Goal: Communication & Community: Answer question/provide support

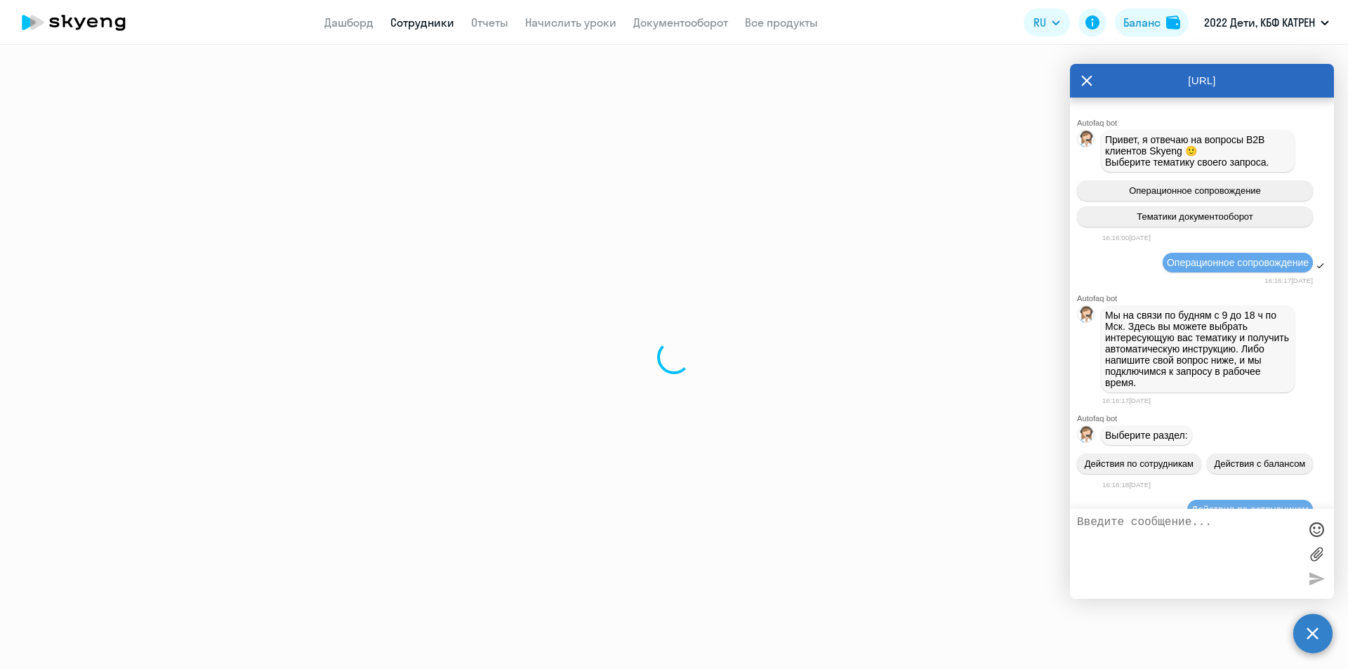
scroll to position [24100, 0]
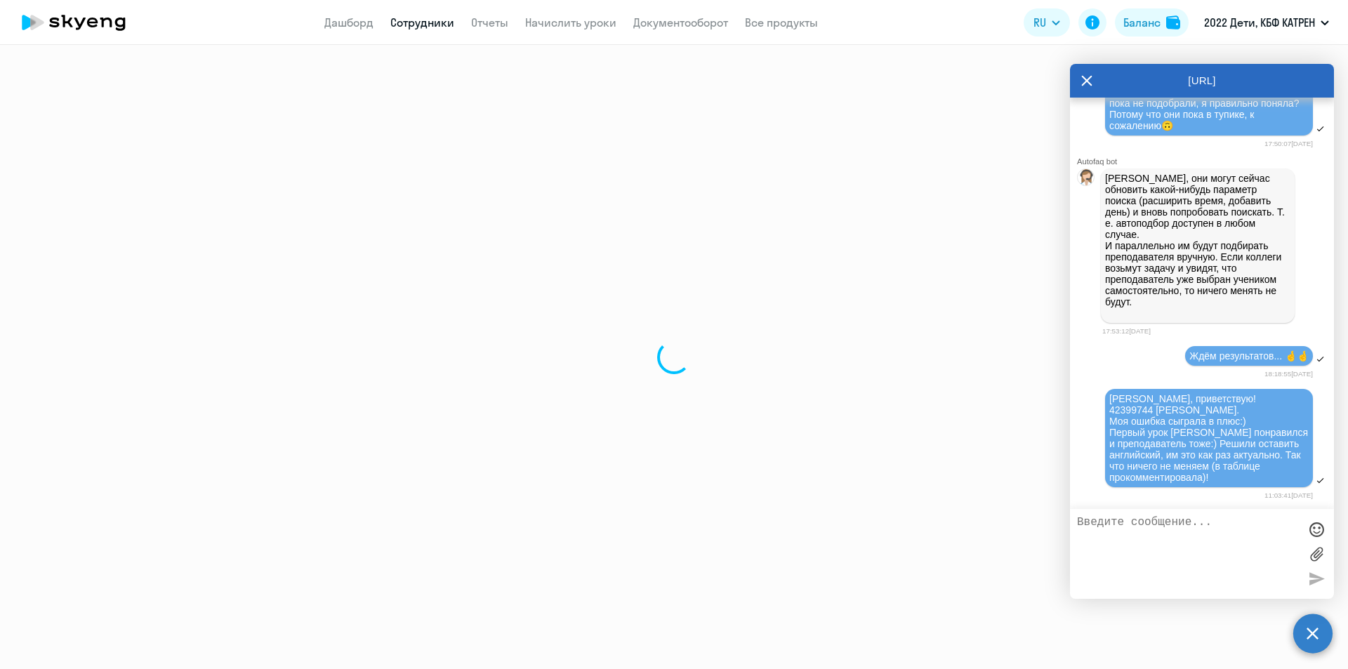
select select "30"
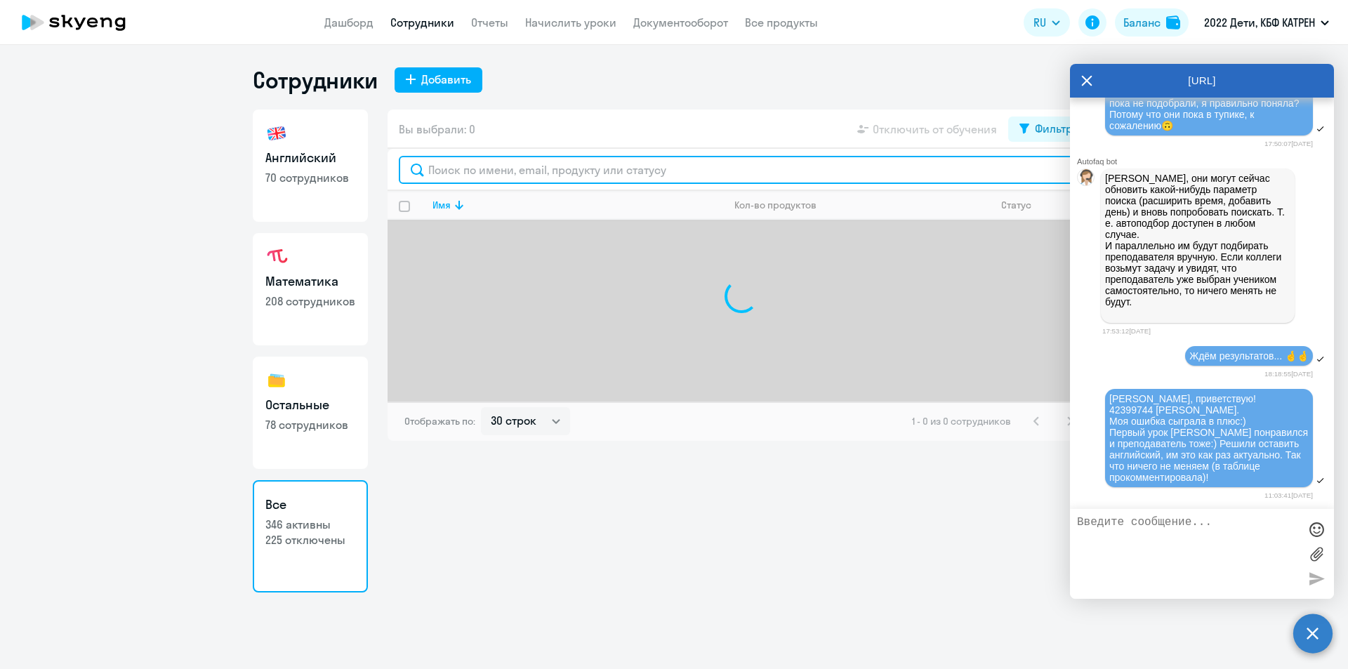
click at [569, 167] on input "text" at bounding box center [741, 170] width 685 height 28
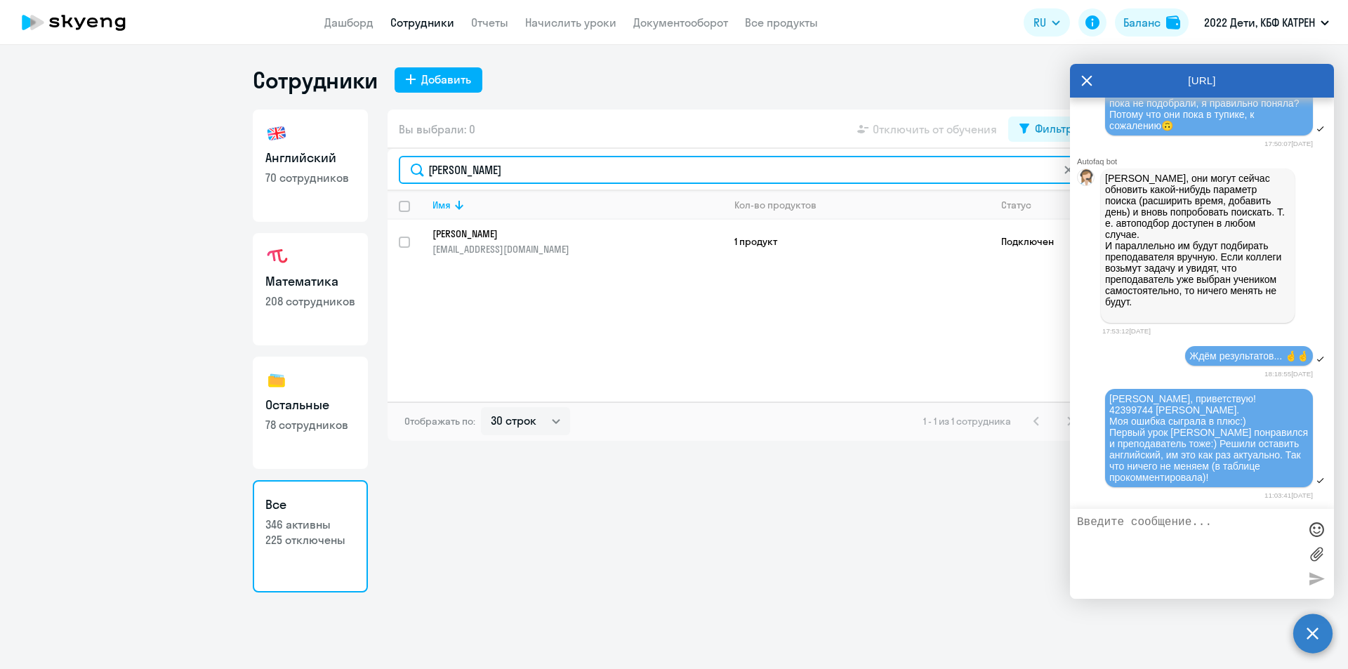
type input "неклюдов"
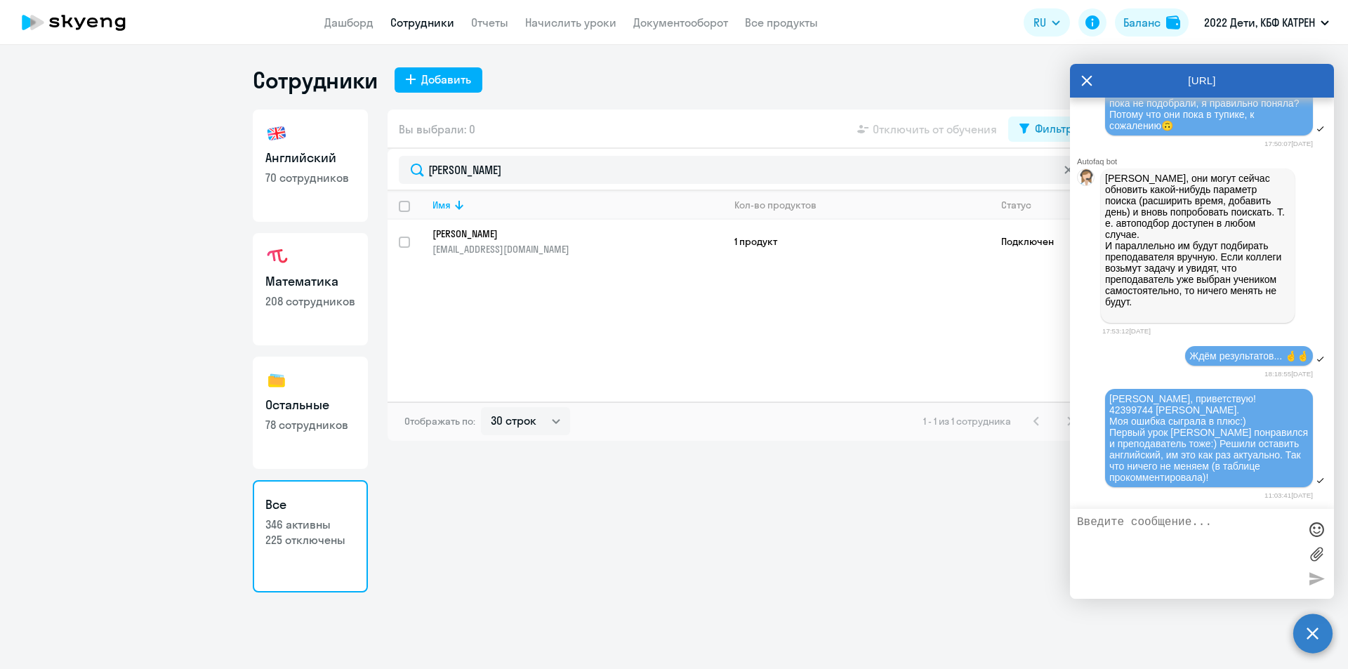
click at [525, 236] on p "[PERSON_NAME]" at bounding box center [568, 234] width 271 height 13
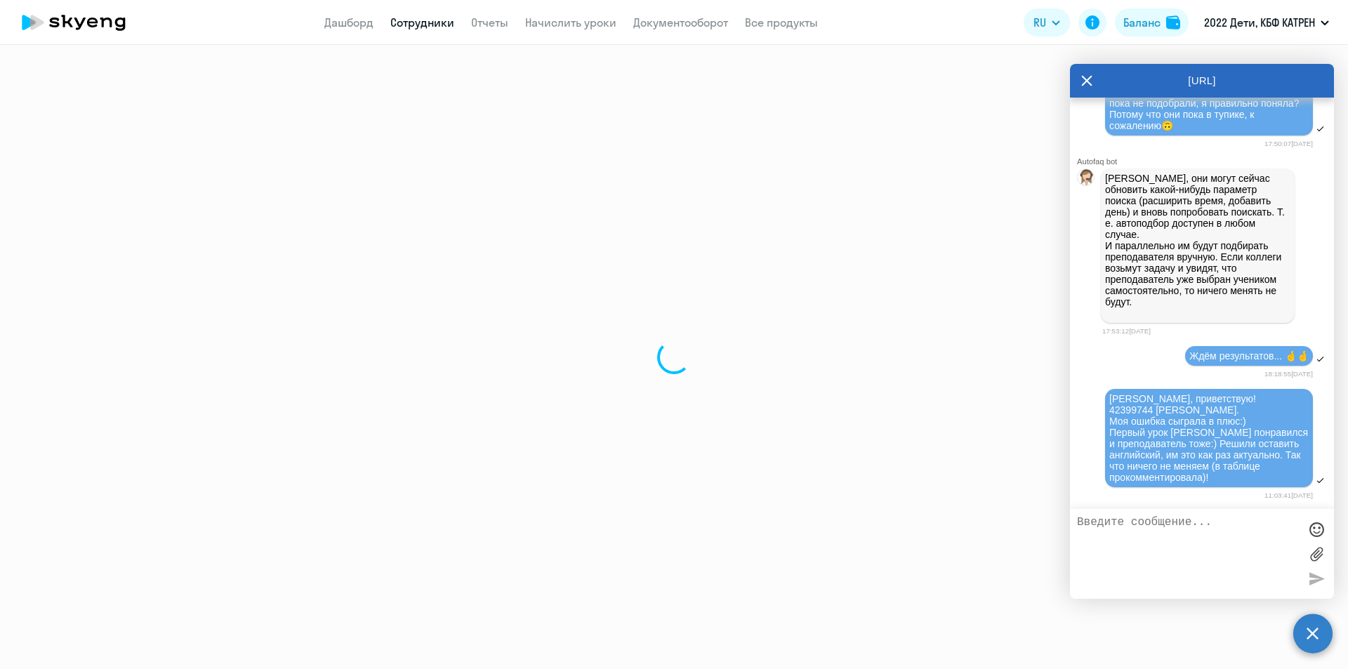
select select "math"
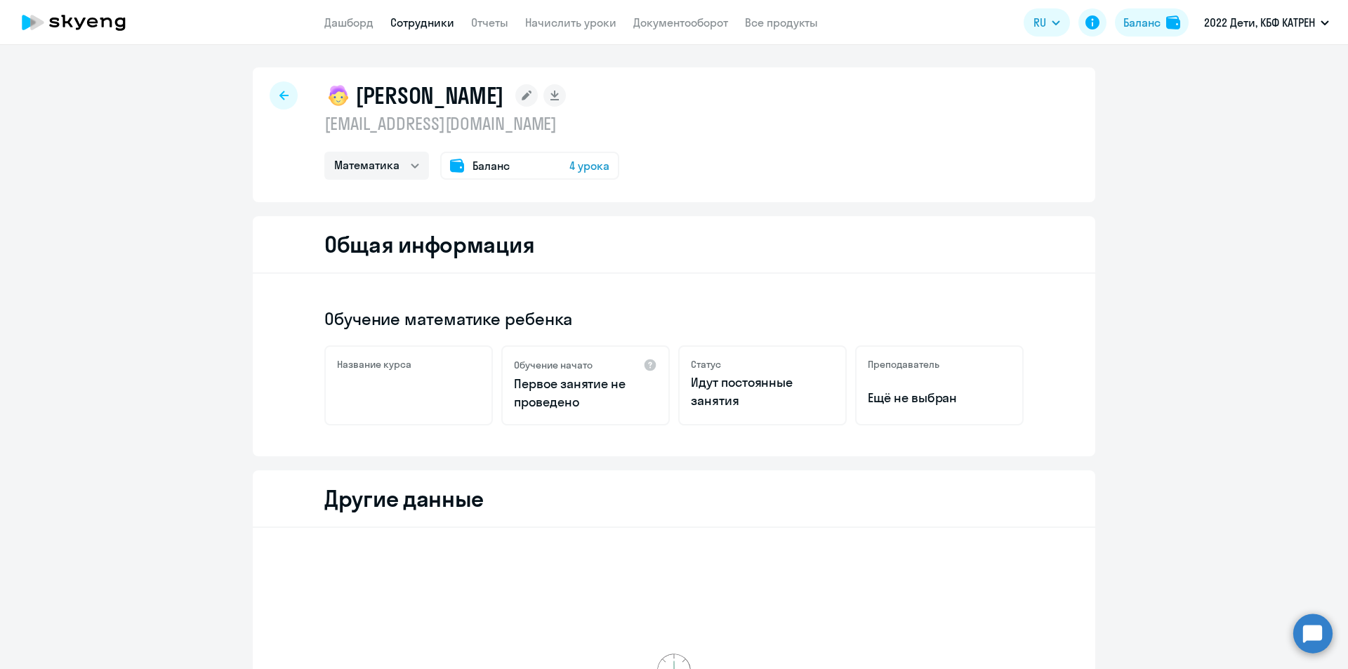
select select "math"
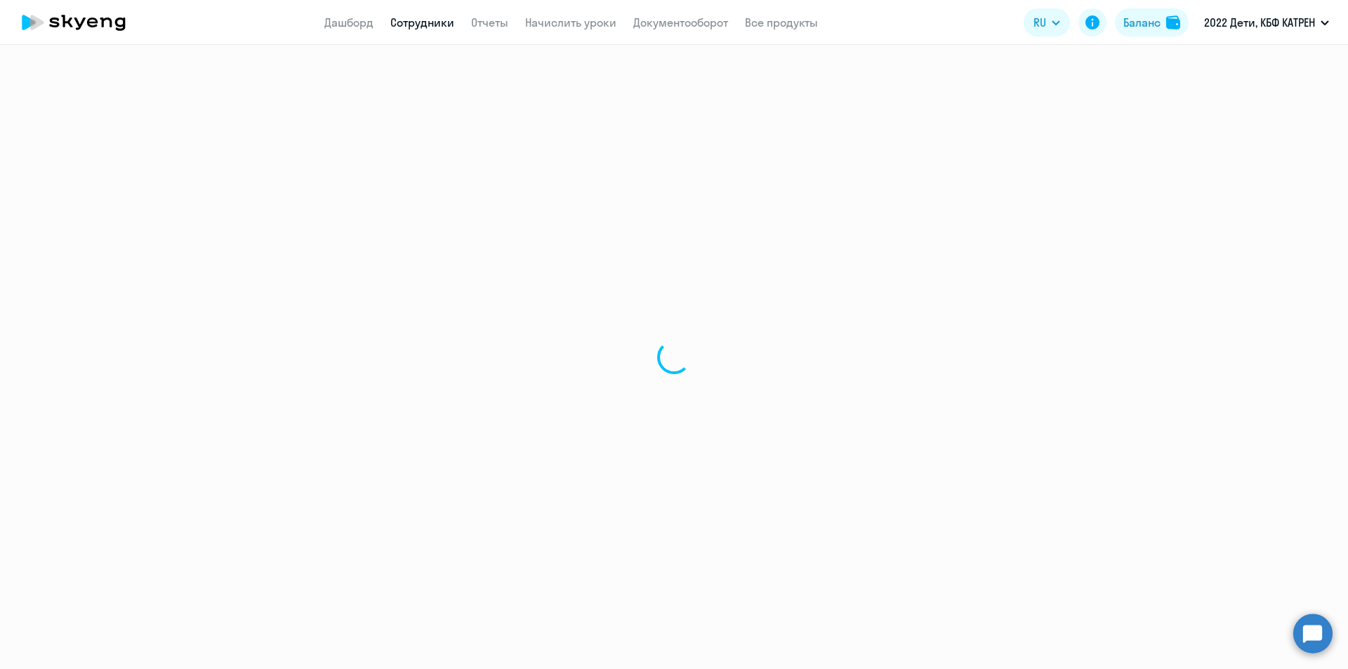
select select "30"
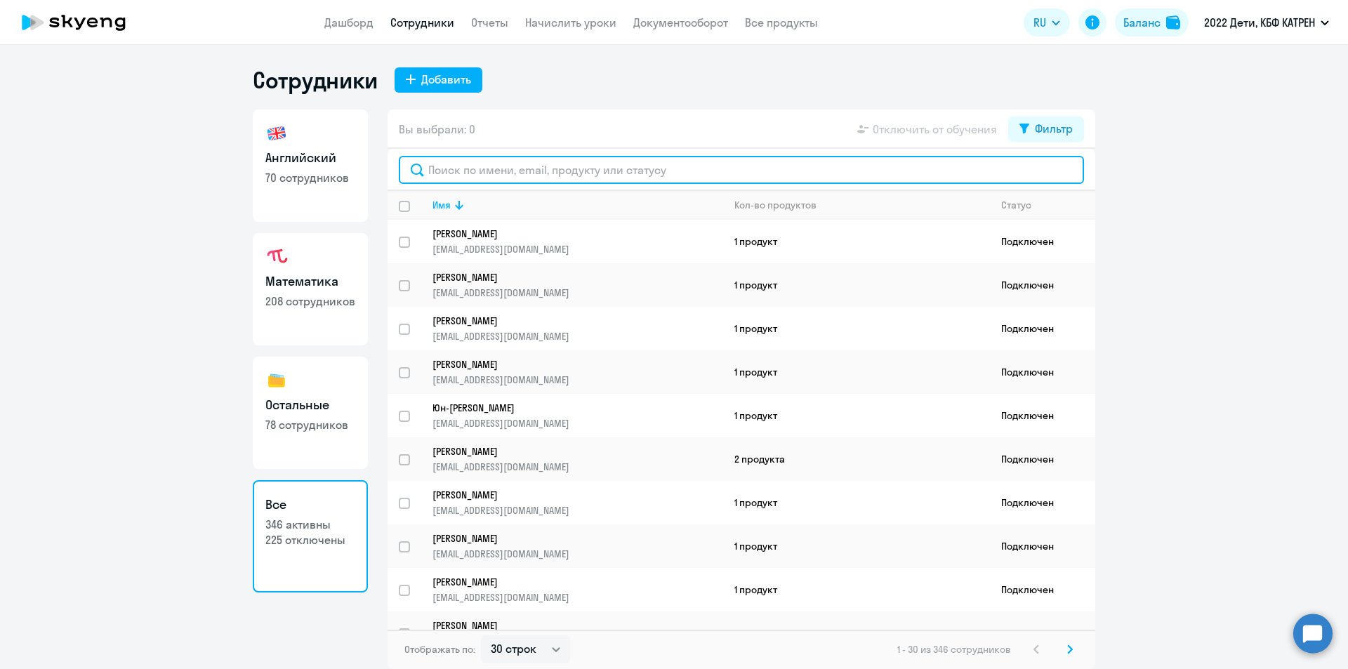
click at [642, 159] on input "text" at bounding box center [741, 170] width 685 height 28
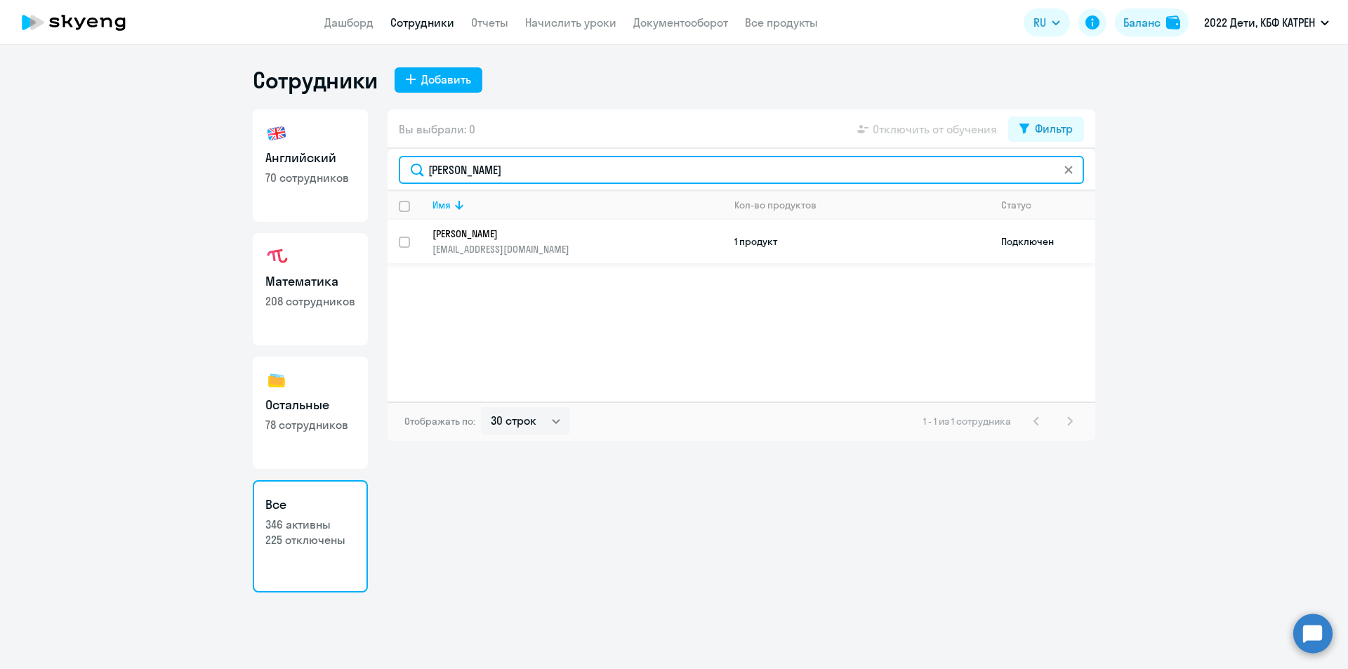
type input "неклюдов"
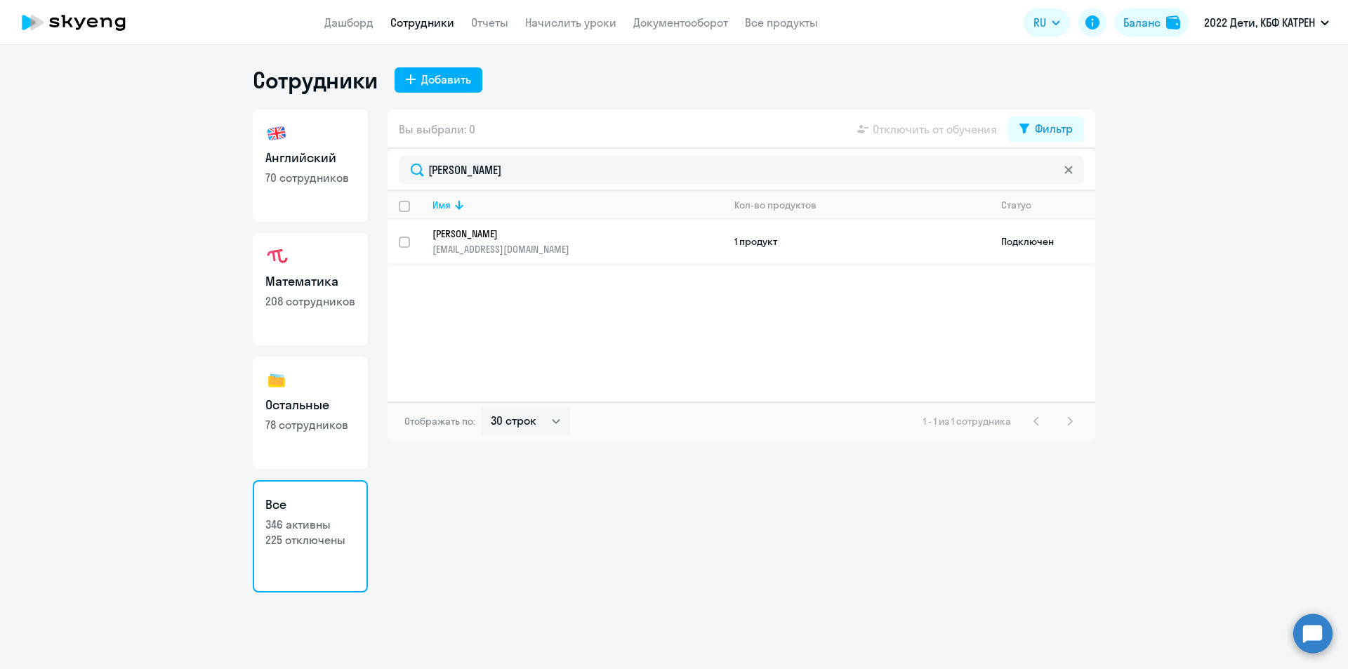
click at [520, 242] on link "[PERSON_NAME] [PERSON_NAME][EMAIL_ADDRESS][DOMAIN_NAME]" at bounding box center [578, 242] width 290 height 28
select select "math"
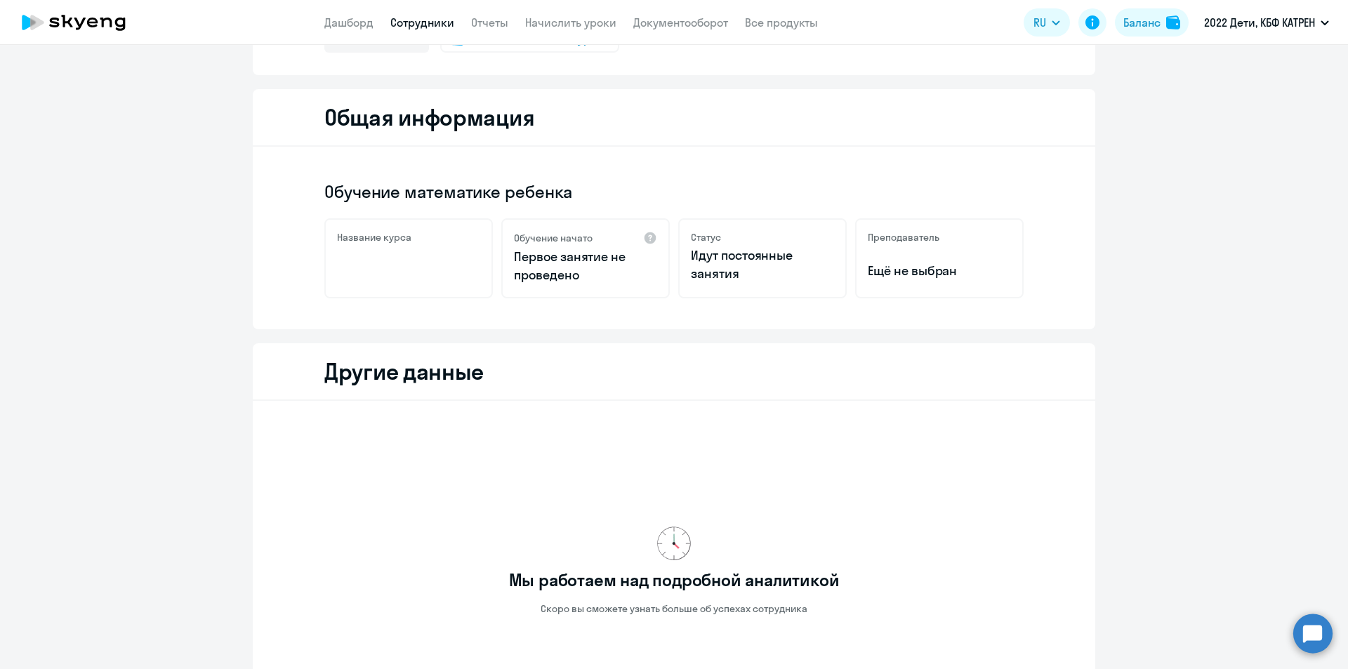
scroll to position [312, 0]
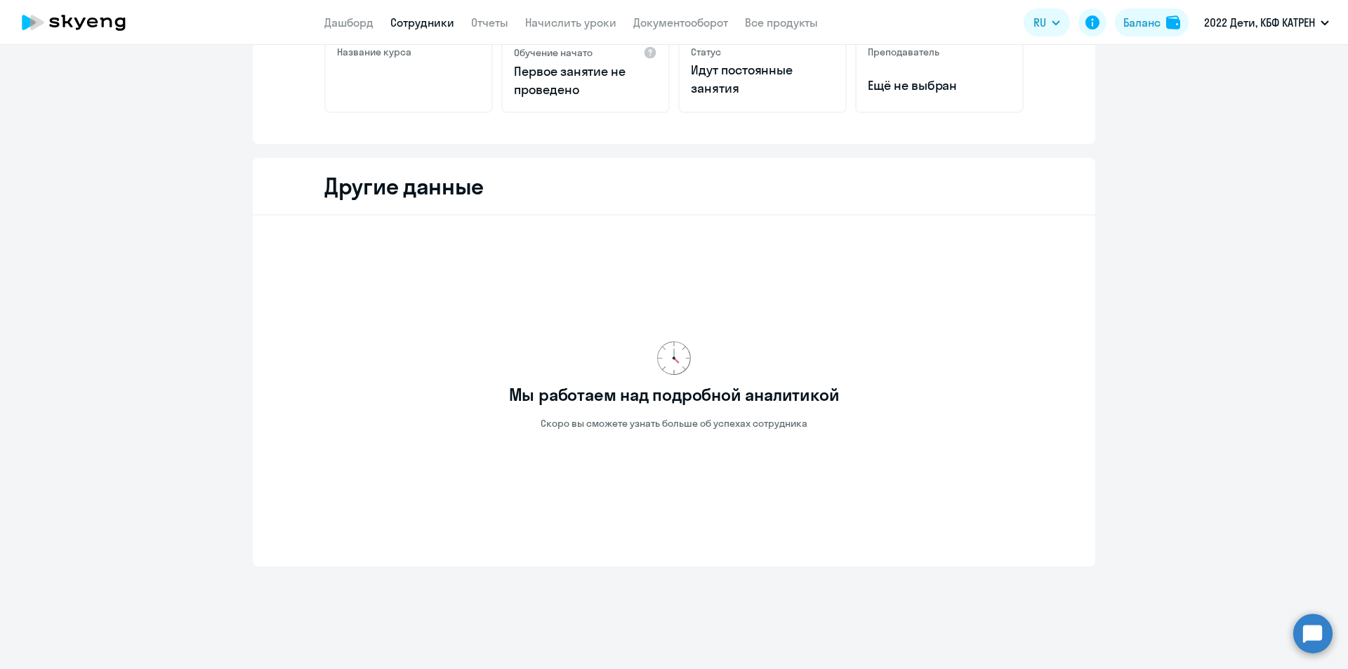
click at [410, 21] on link "Сотрудники" at bounding box center [422, 22] width 64 height 14
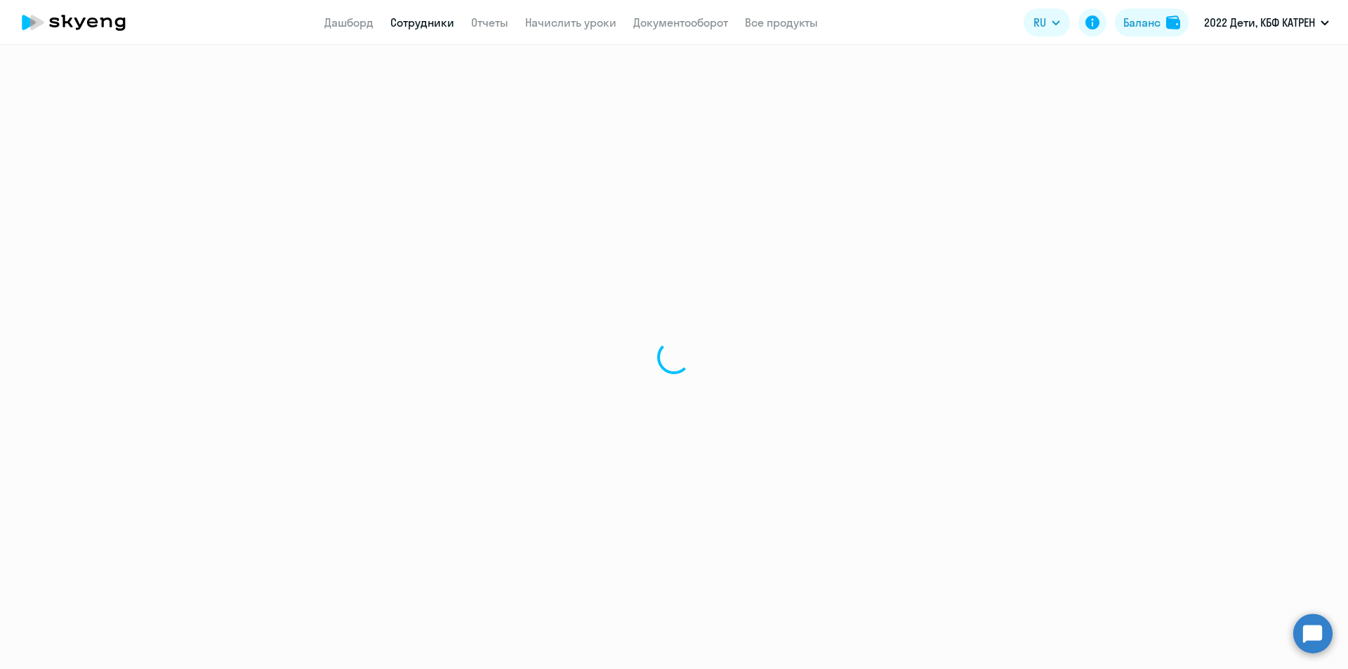
select select "30"
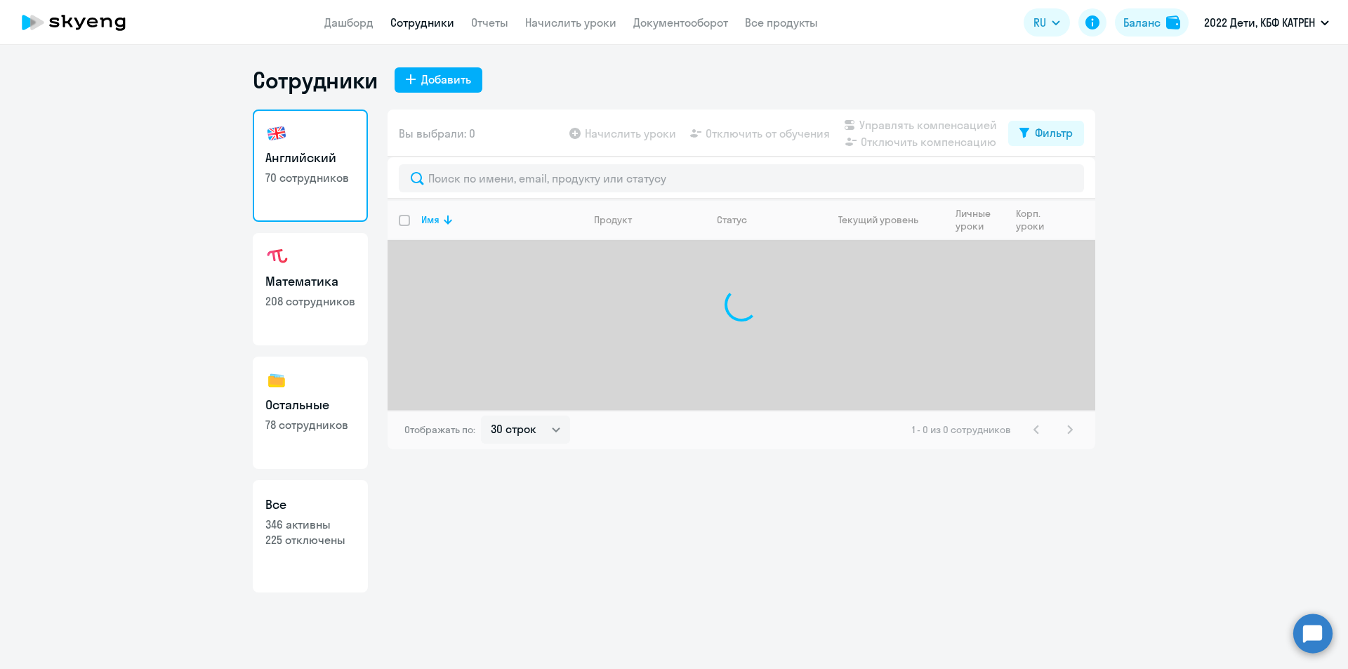
click at [293, 548] on link "Все 346 активны 225 отключены" at bounding box center [310, 536] width 115 height 112
select select "30"
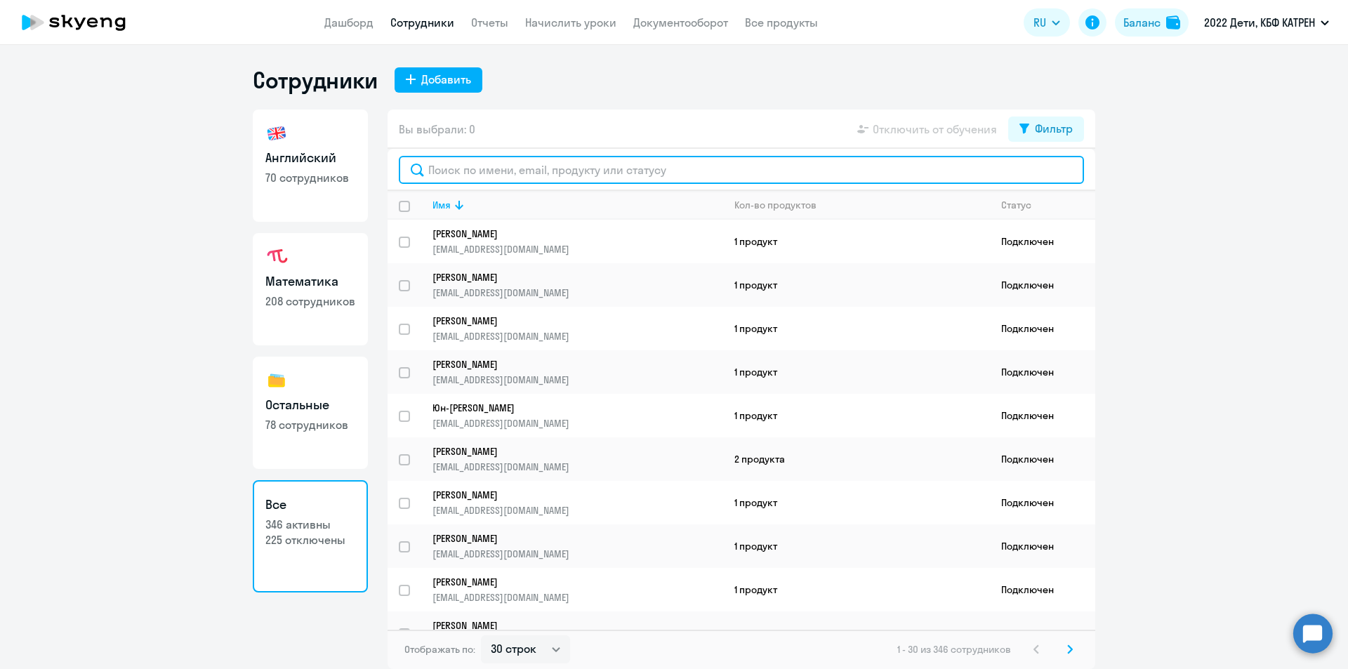
click at [596, 168] on input "text" at bounding box center [741, 170] width 685 height 28
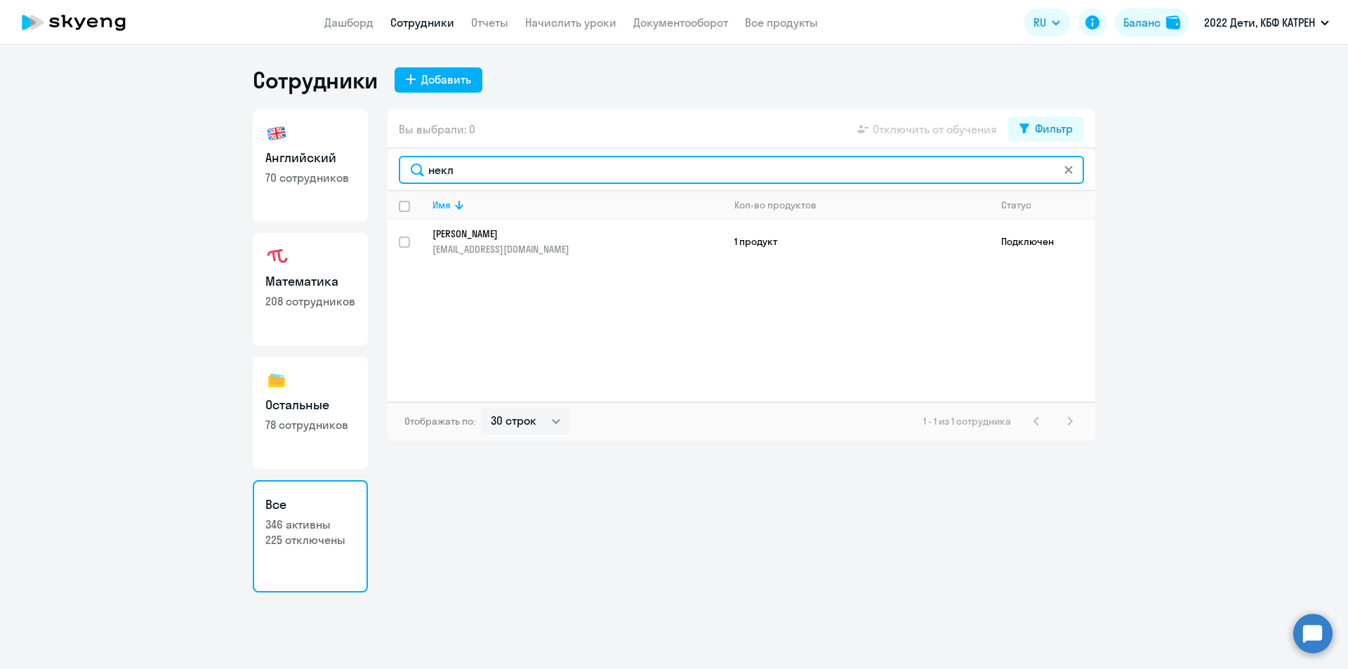
type input "некл"
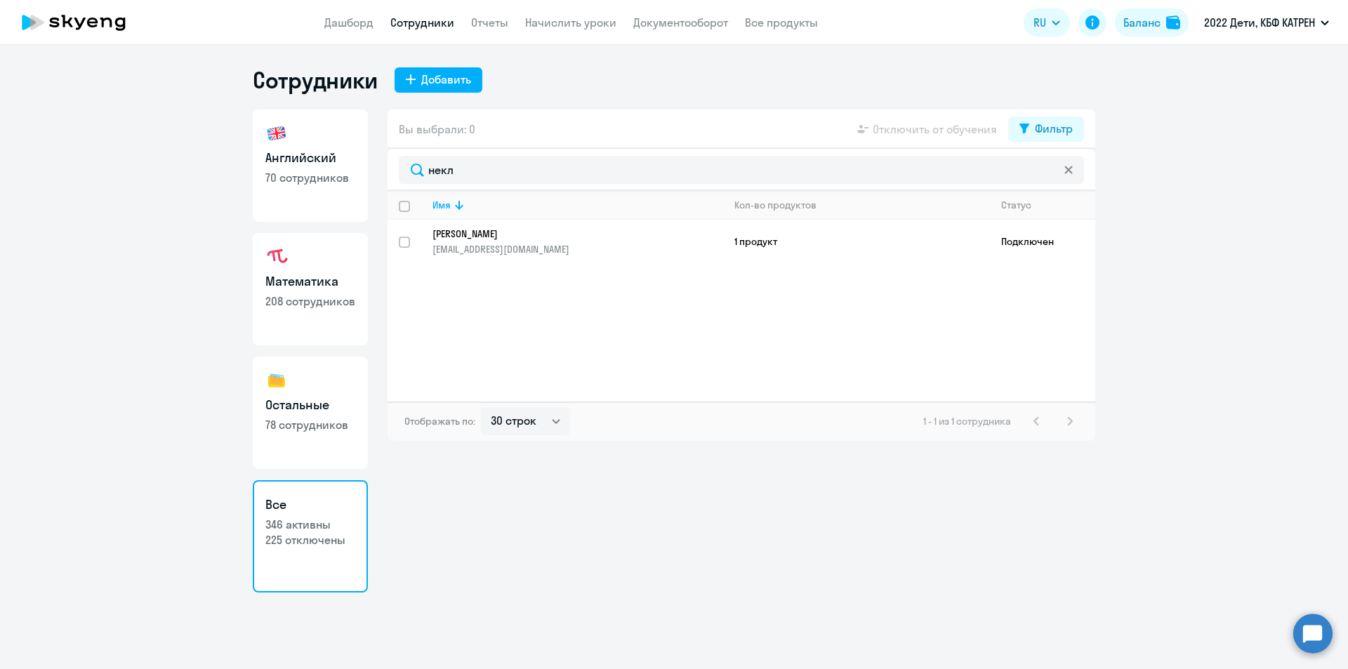
click at [551, 231] on p "[PERSON_NAME]" at bounding box center [568, 234] width 271 height 13
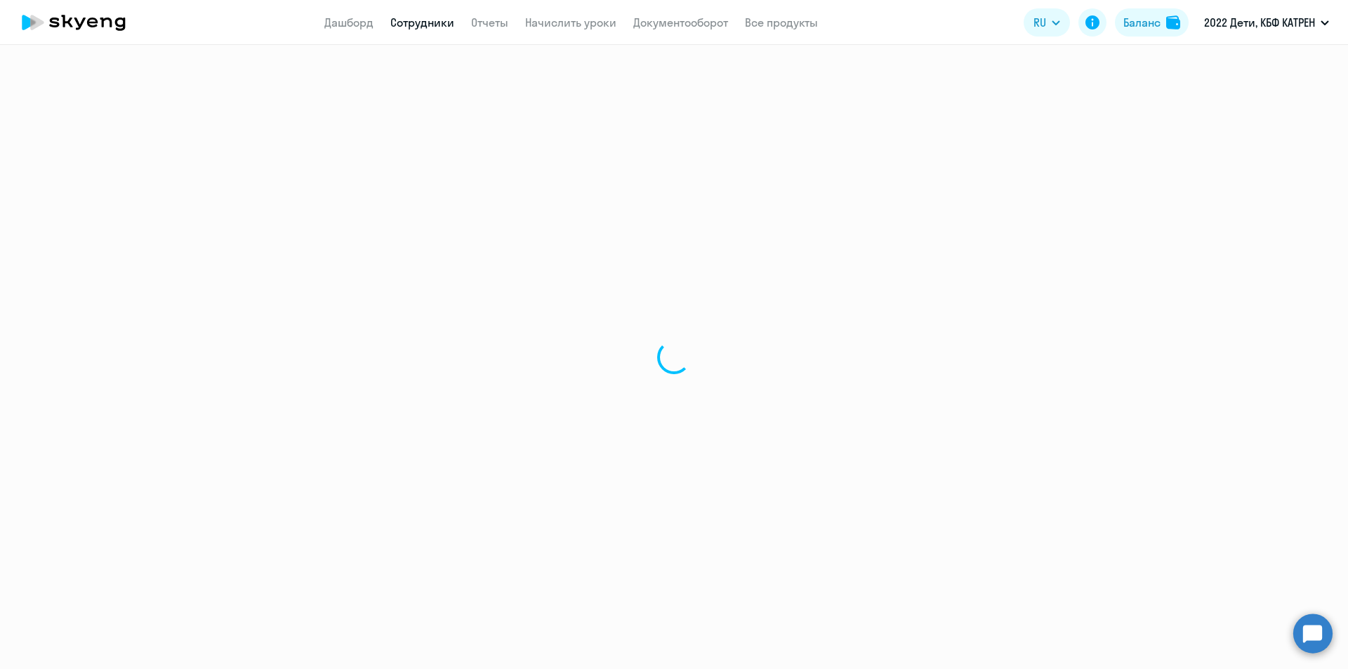
select select "math"
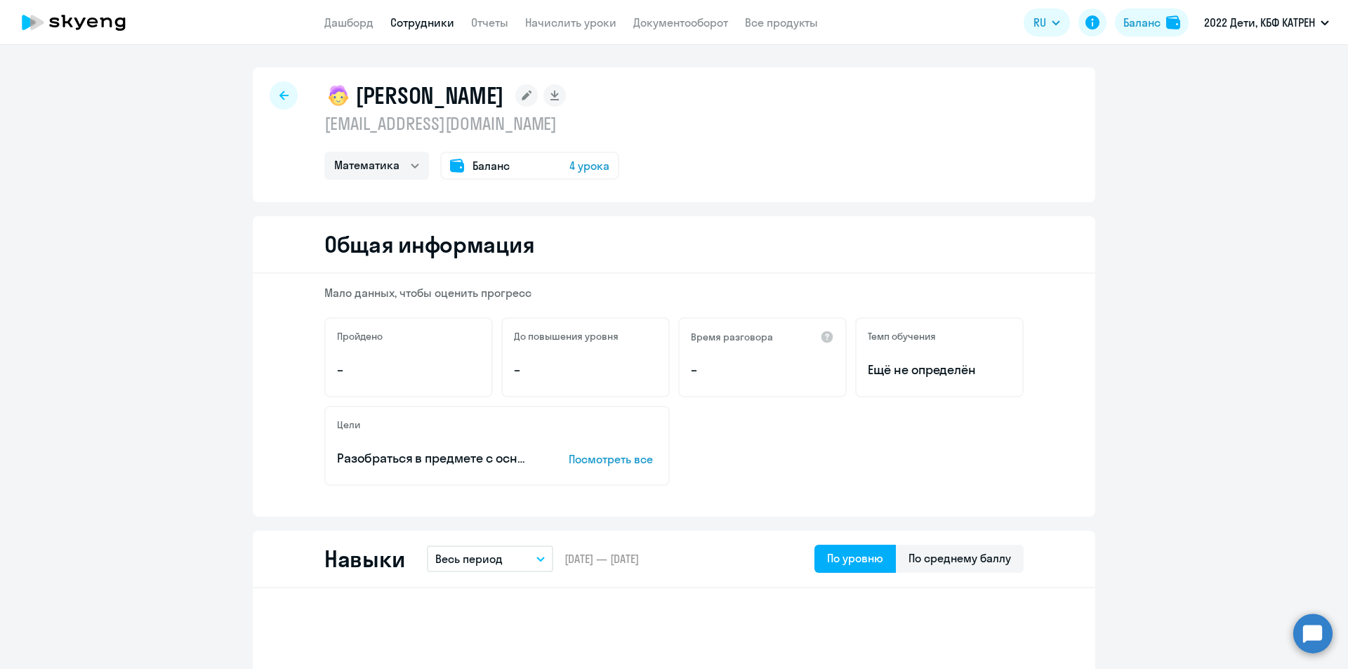
select select "30"
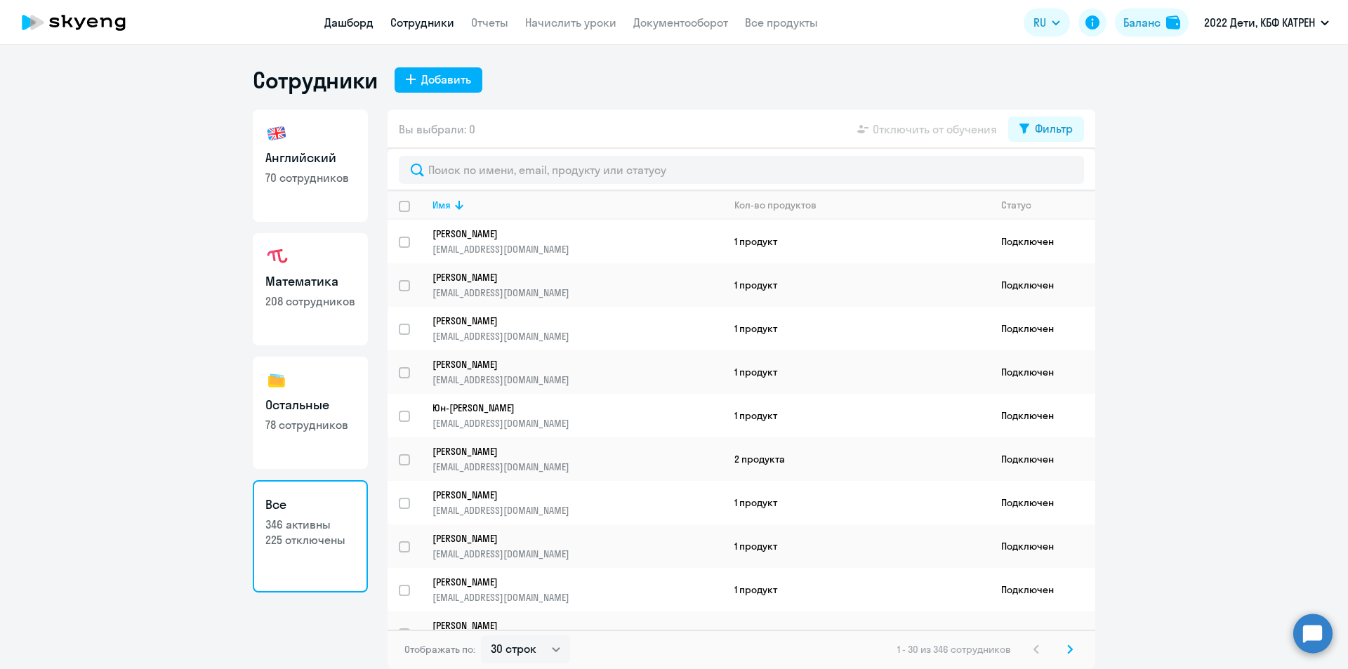
click at [341, 18] on link "Дашборд" at bounding box center [348, 22] width 49 height 14
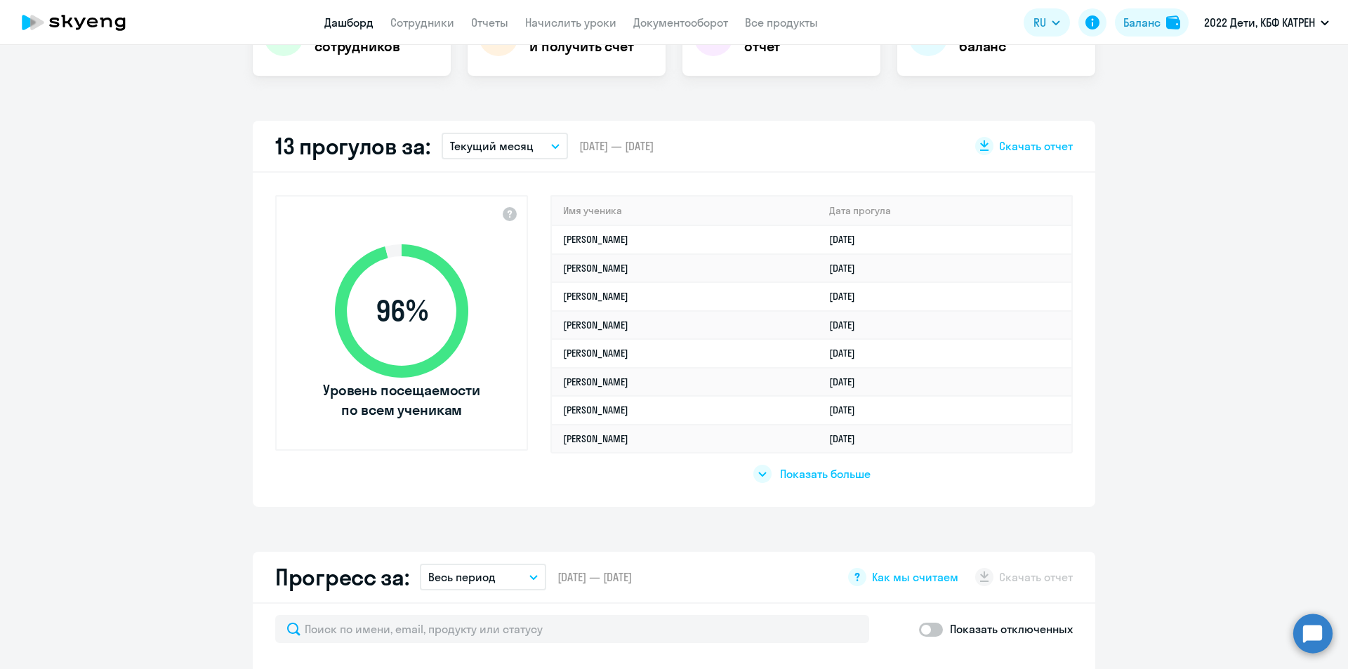
scroll to position [421, 0]
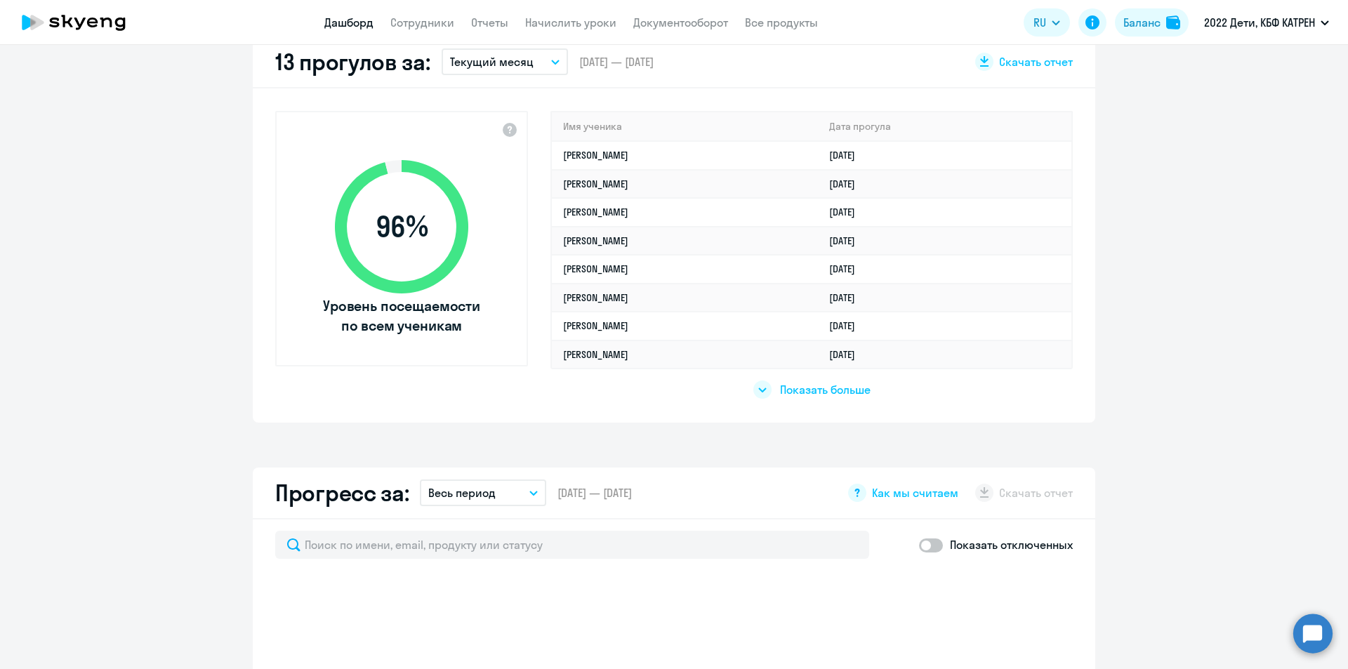
select select "30"
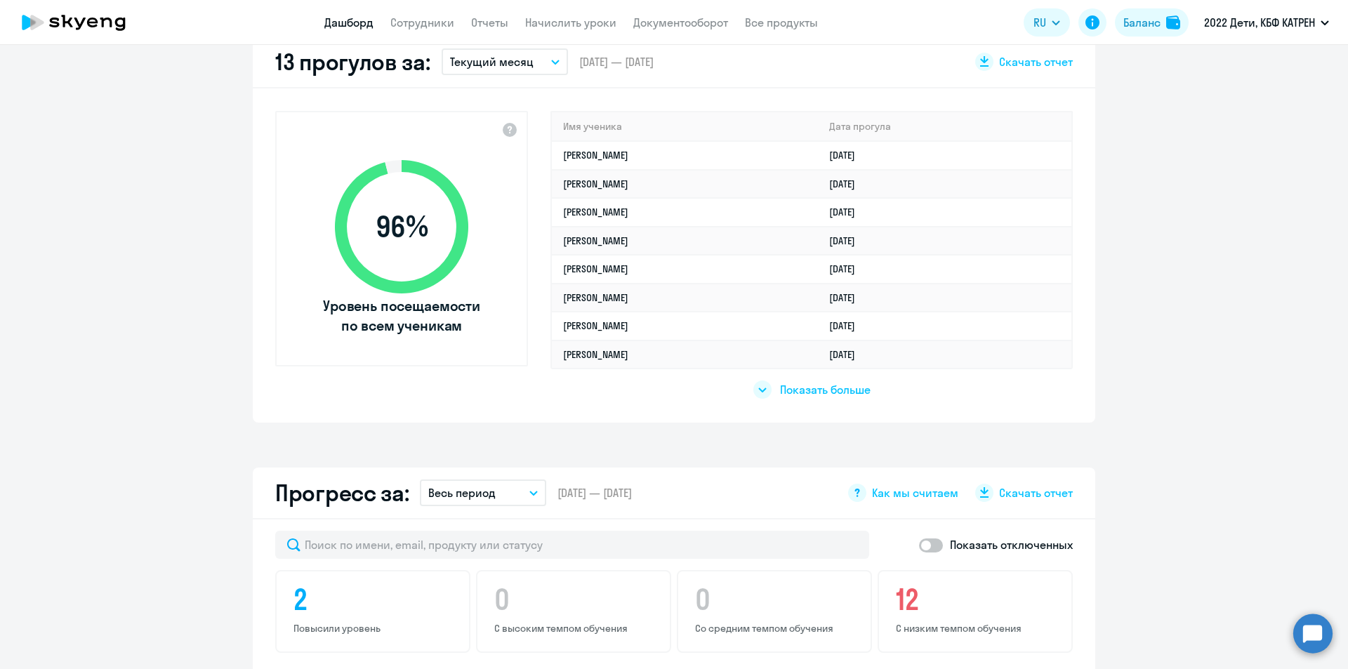
click at [826, 394] on span "Показать больше" at bounding box center [825, 389] width 91 height 15
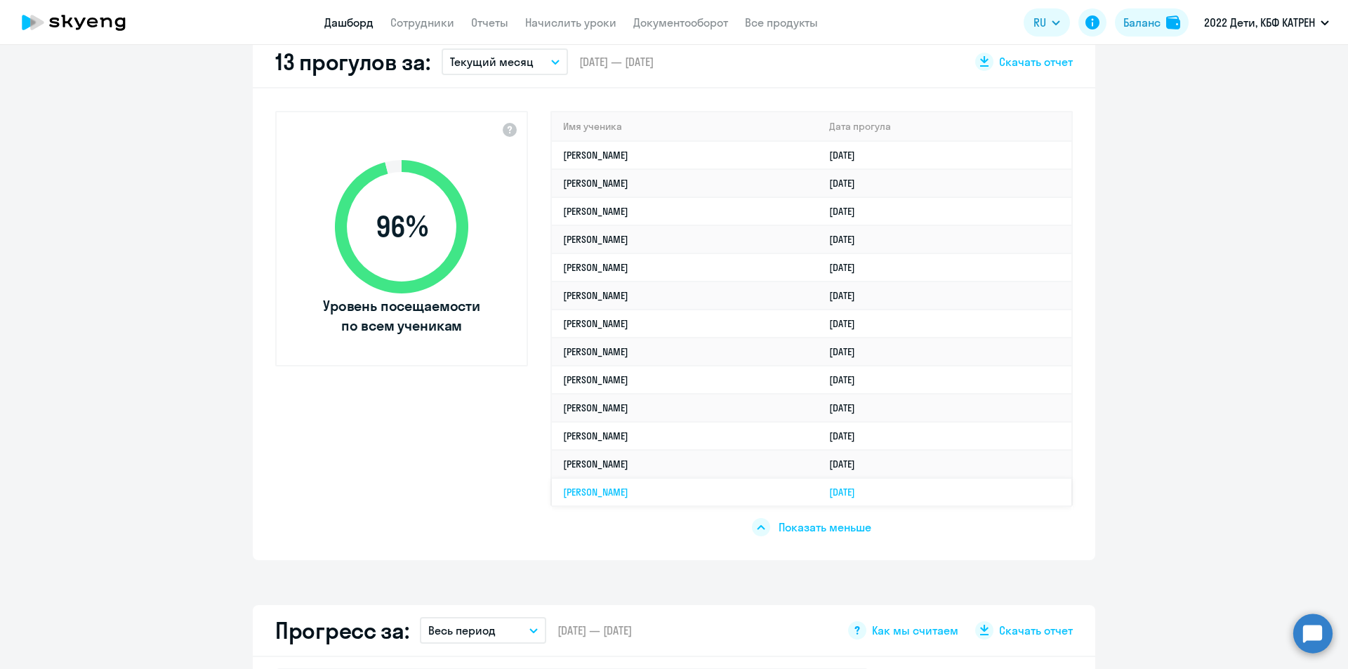
click at [628, 492] on link "Денис Алексеевич Гудин" at bounding box center [595, 492] width 65 height 13
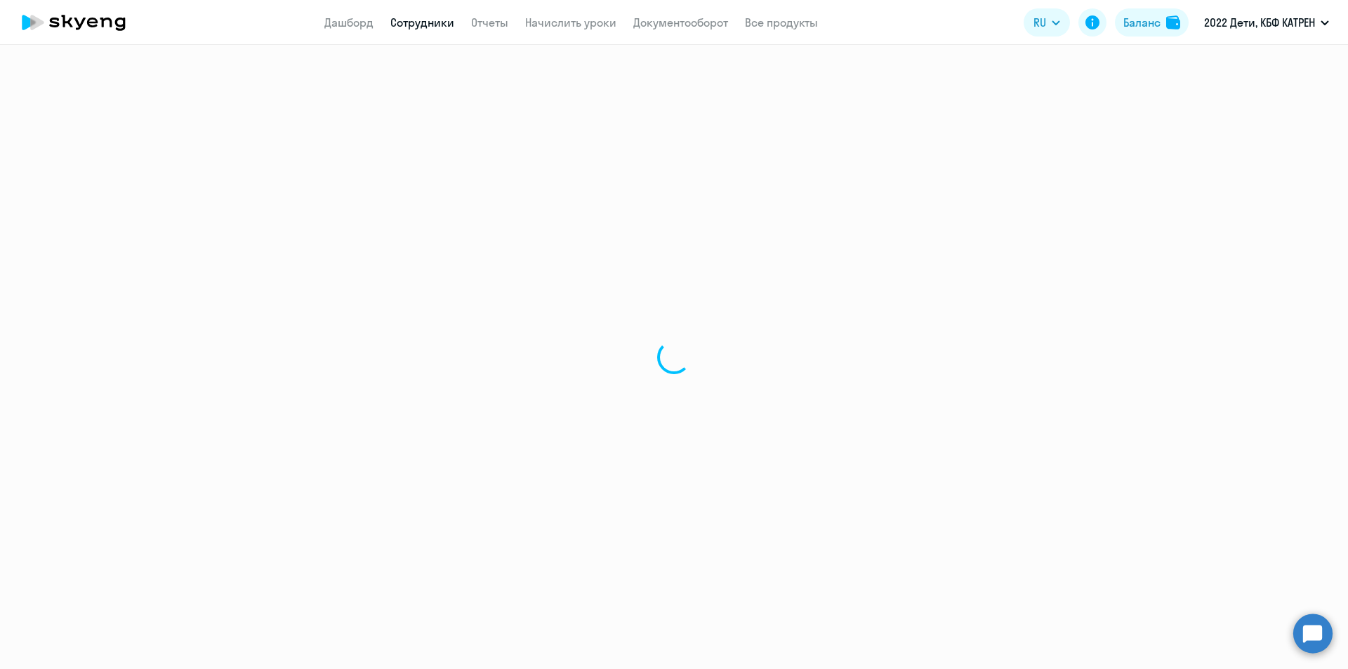
select select "math"
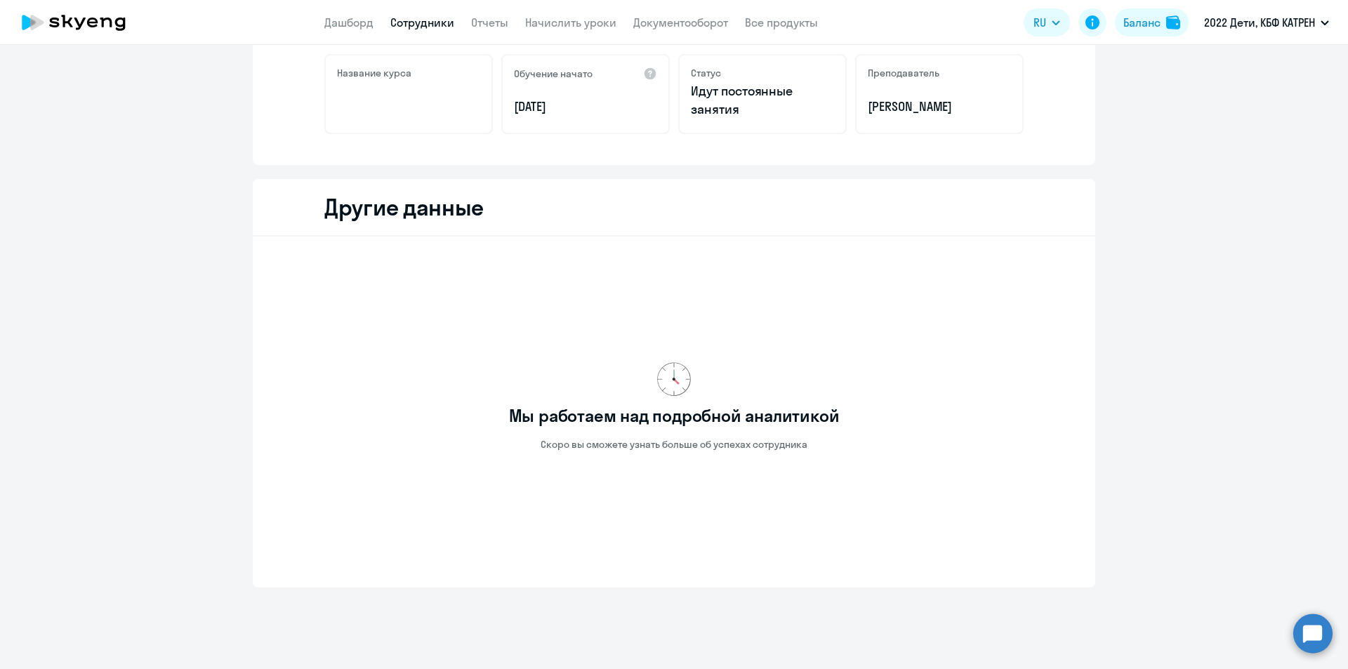
scroll to position [312, 0]
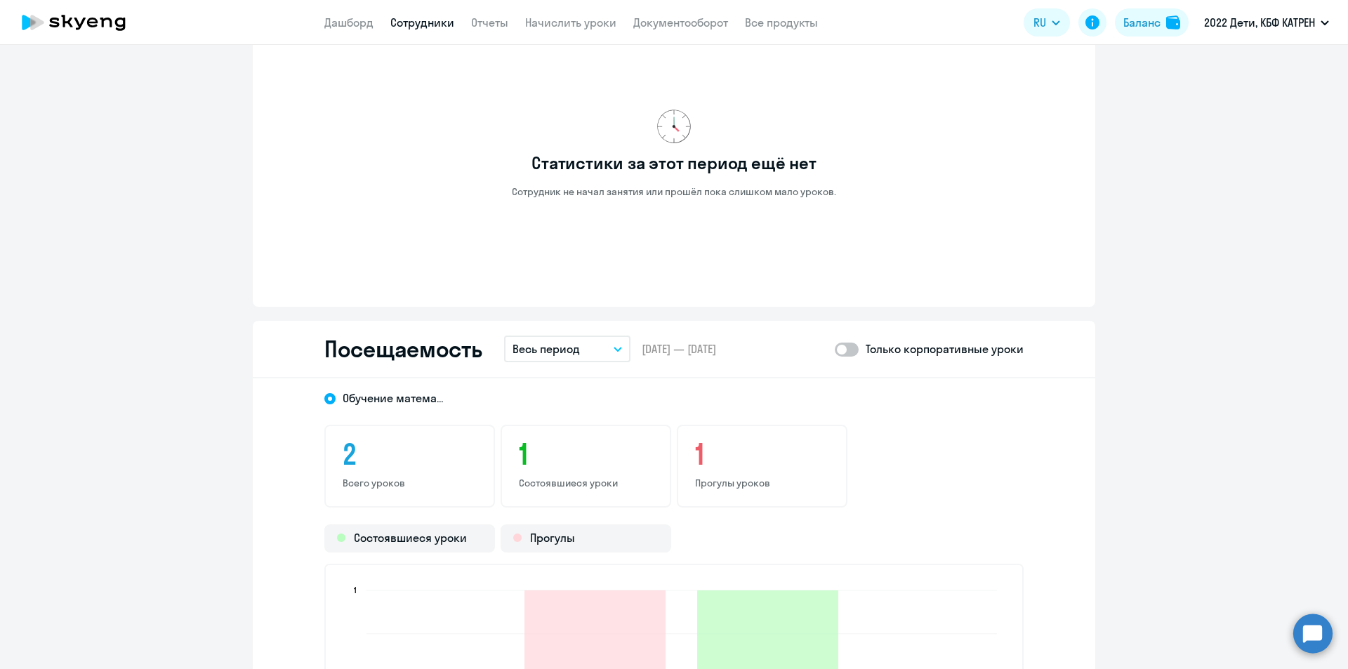
scroll to position [944, 0]
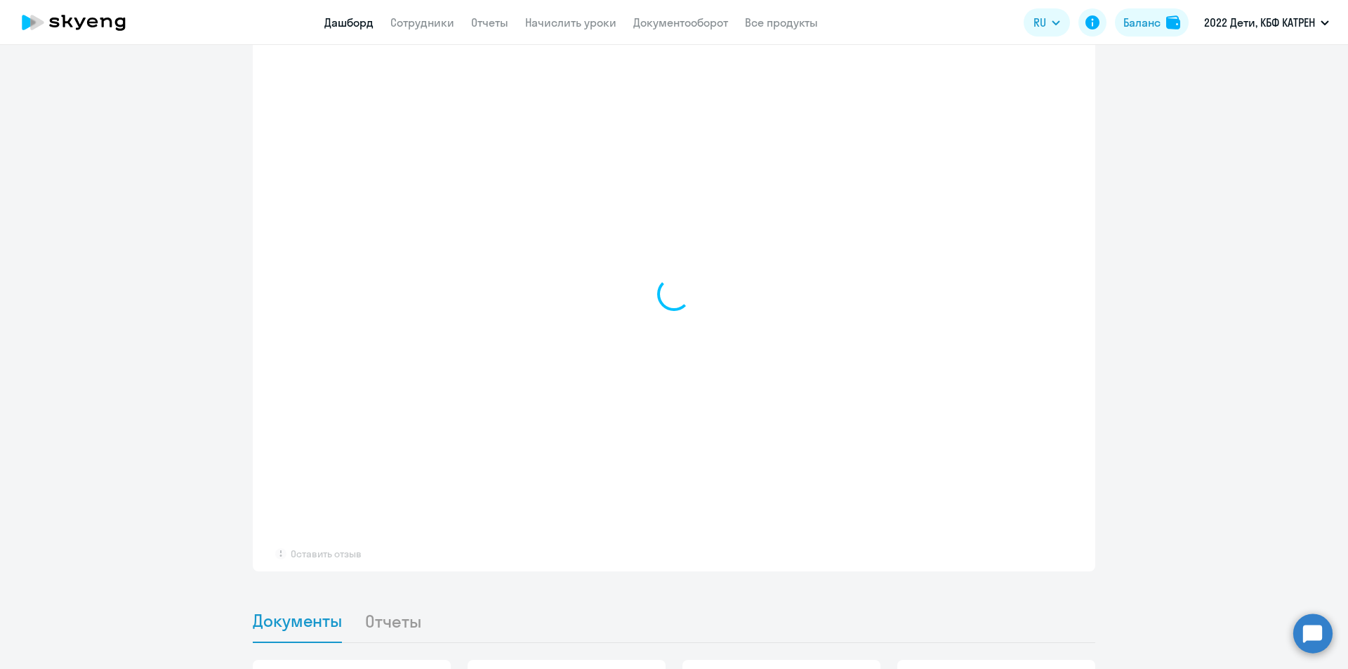
select select "30"
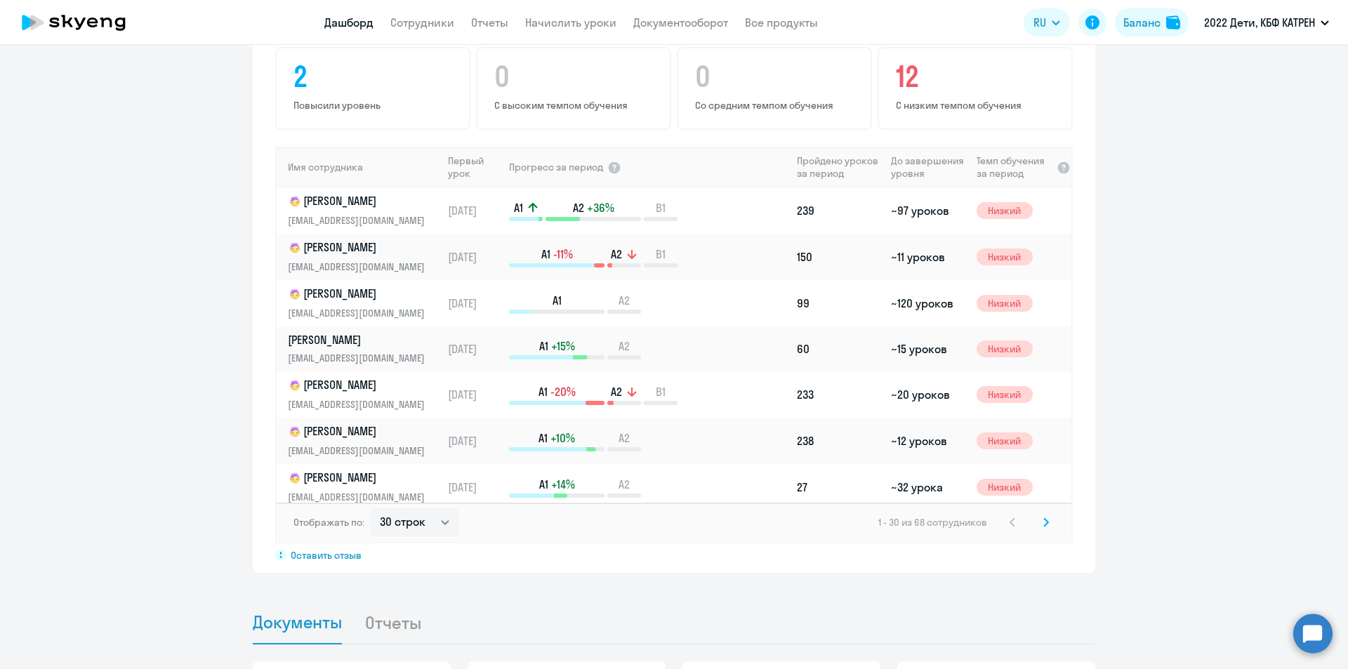
scroll to position [946, 0]
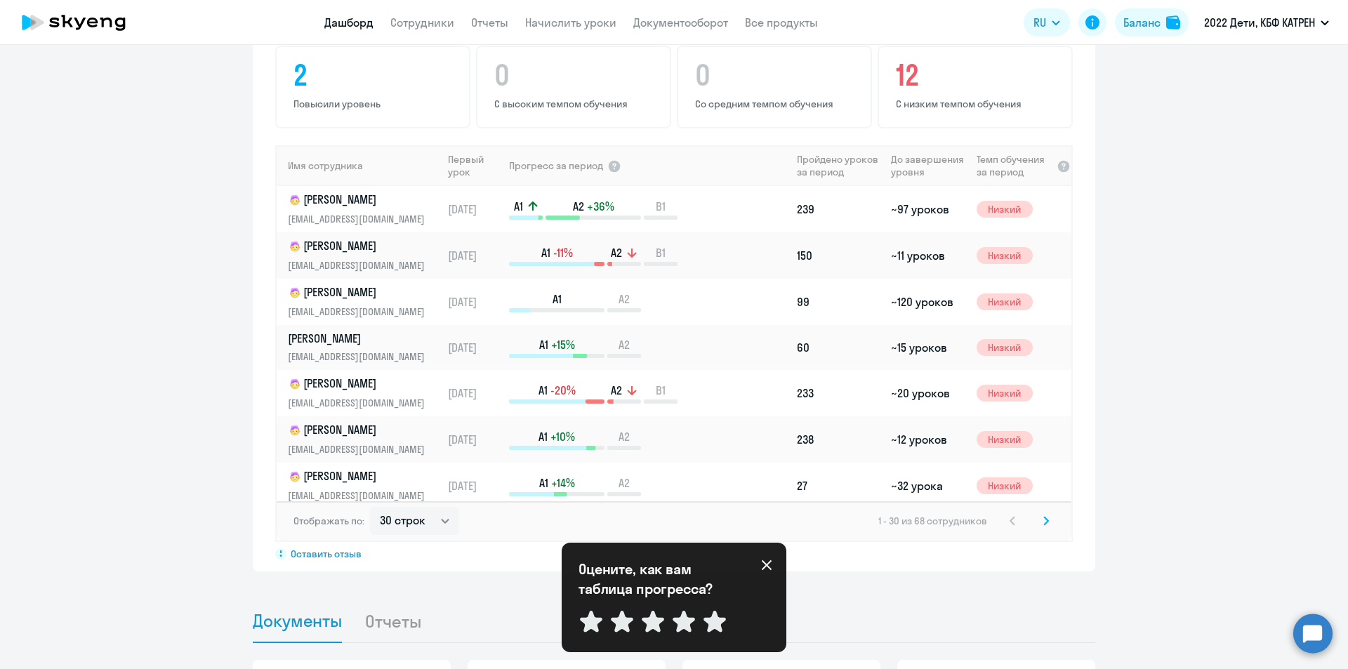
click at [1308, 643] on circle at bounding box center [1312, 633] width 39 height 39
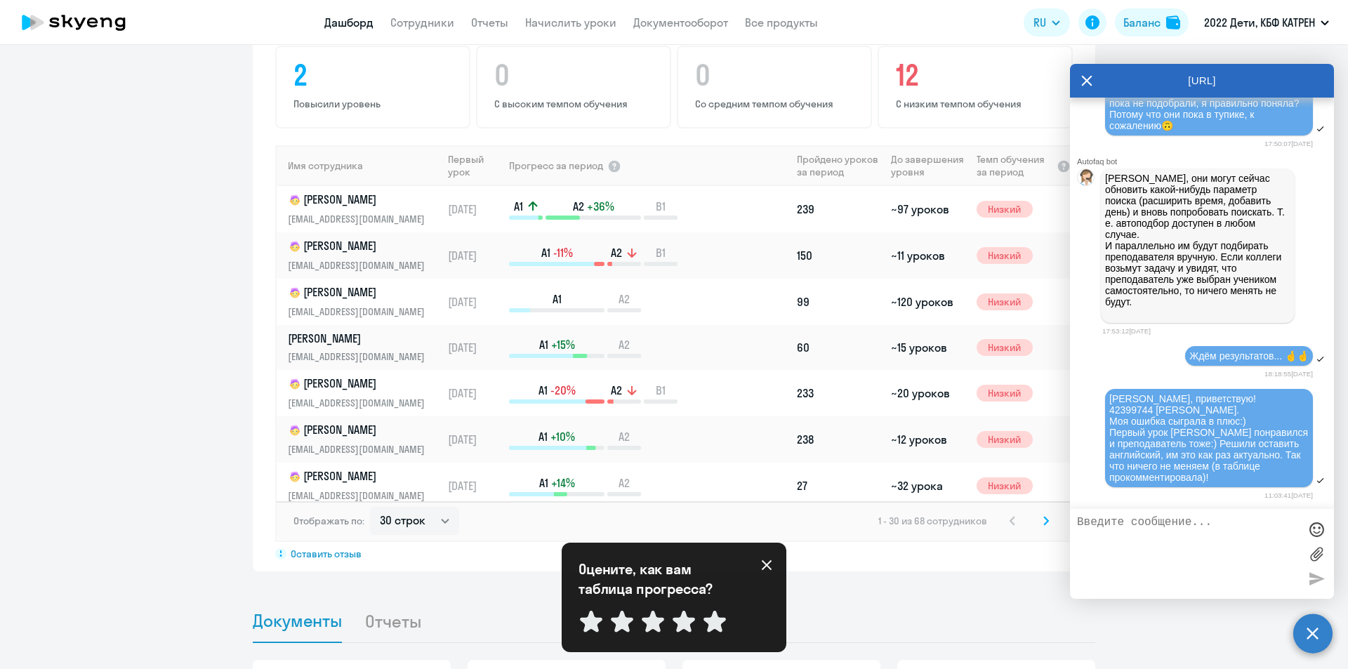
scroll to position [24100, 0]
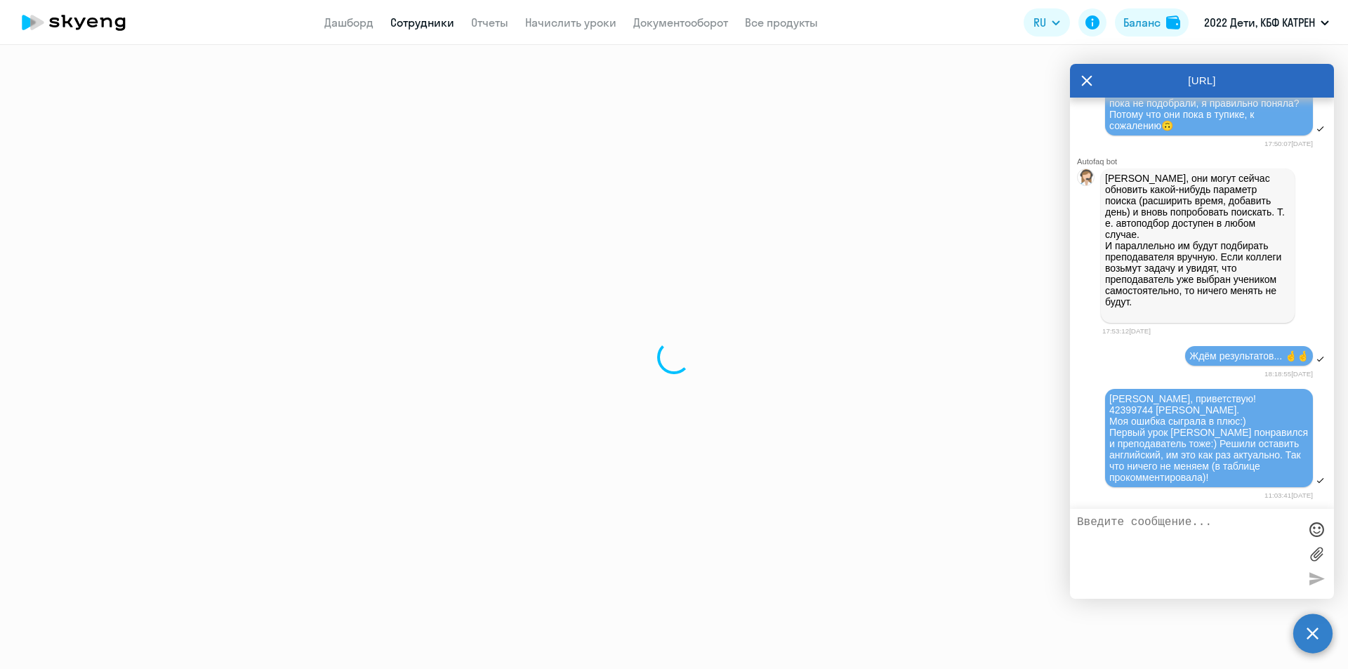
select select "30"
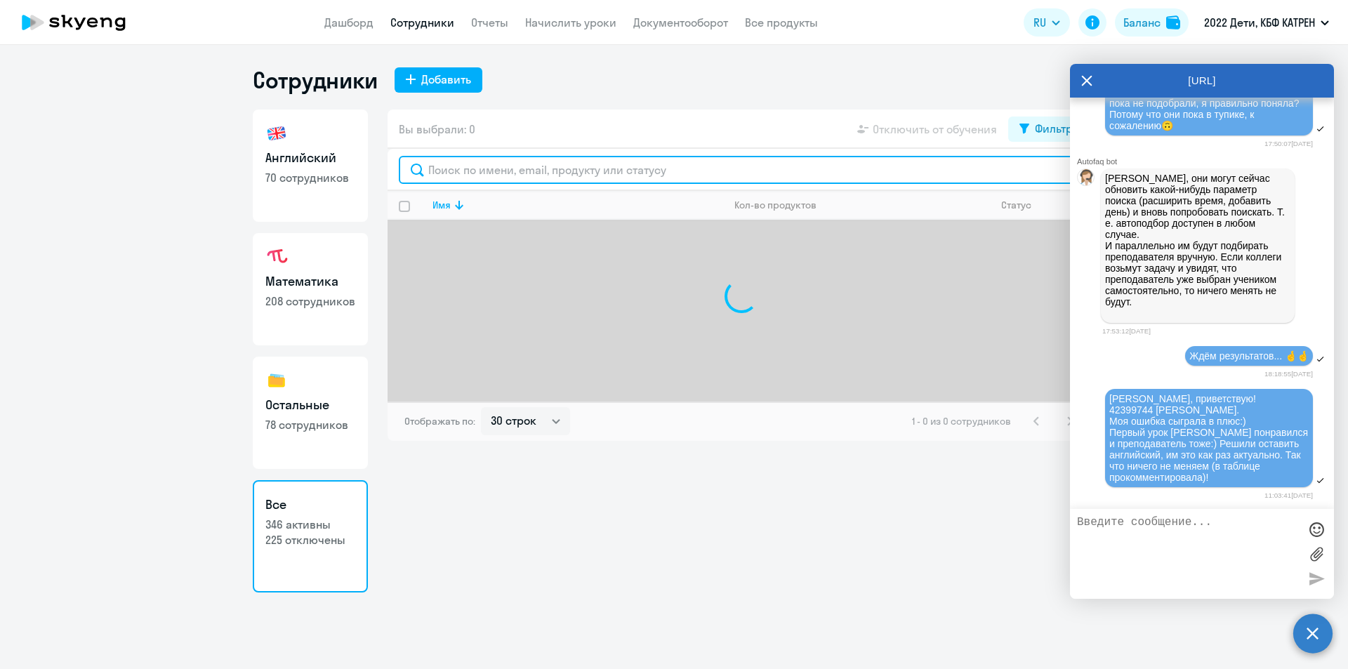
click at [493, 166] on input "text" at bounding box center [741, 170] width 685 height 28
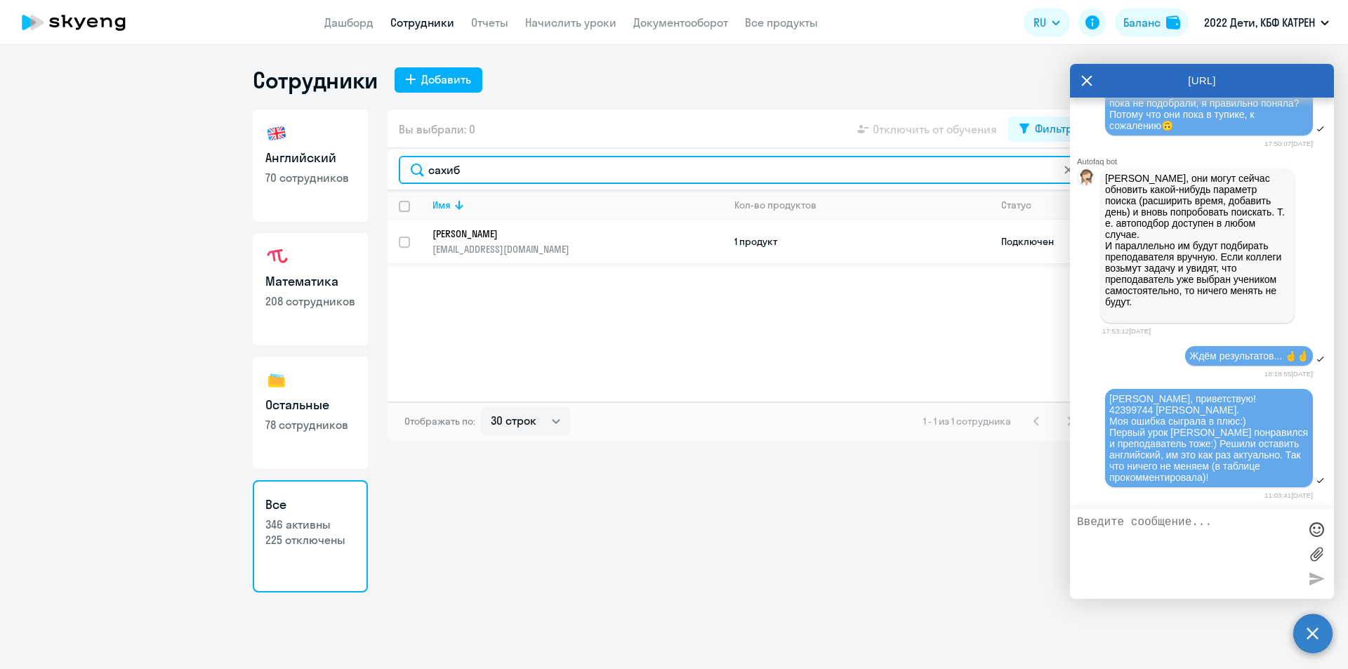
type input "сахиб"
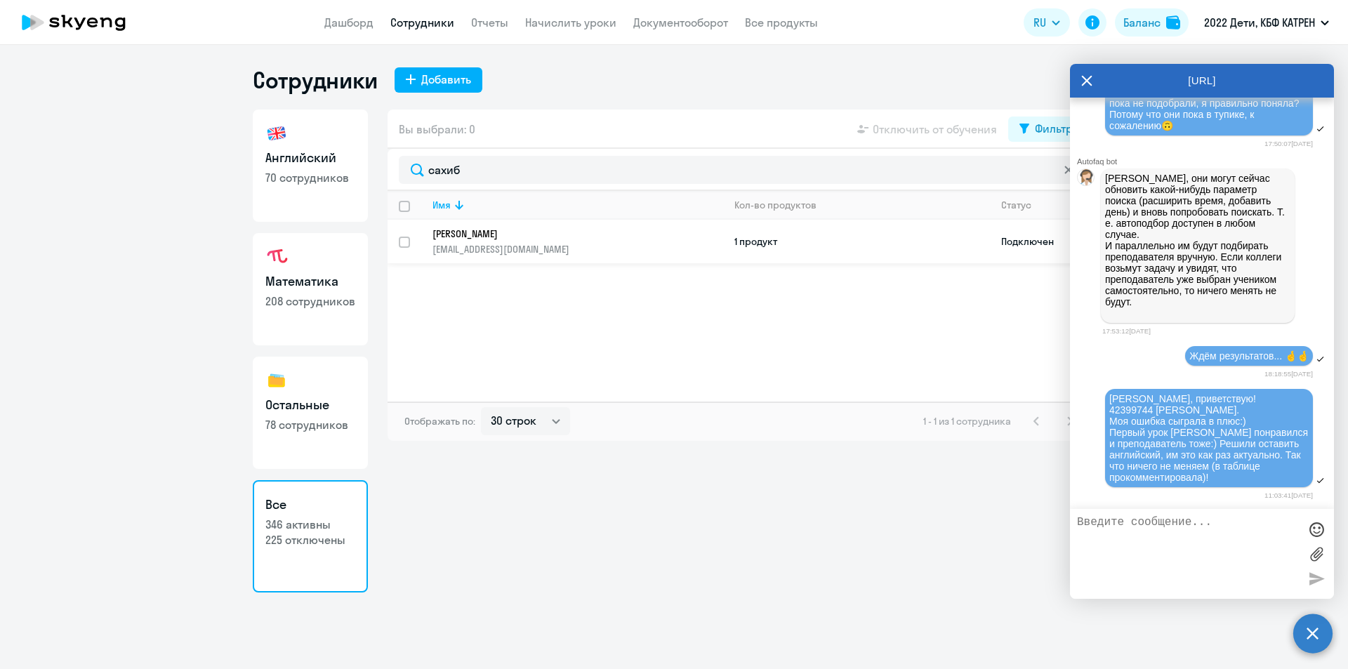
click at [525, 233] on p "[PERSON_NAME]" at bounding box center [568, 234] width 271 height 13
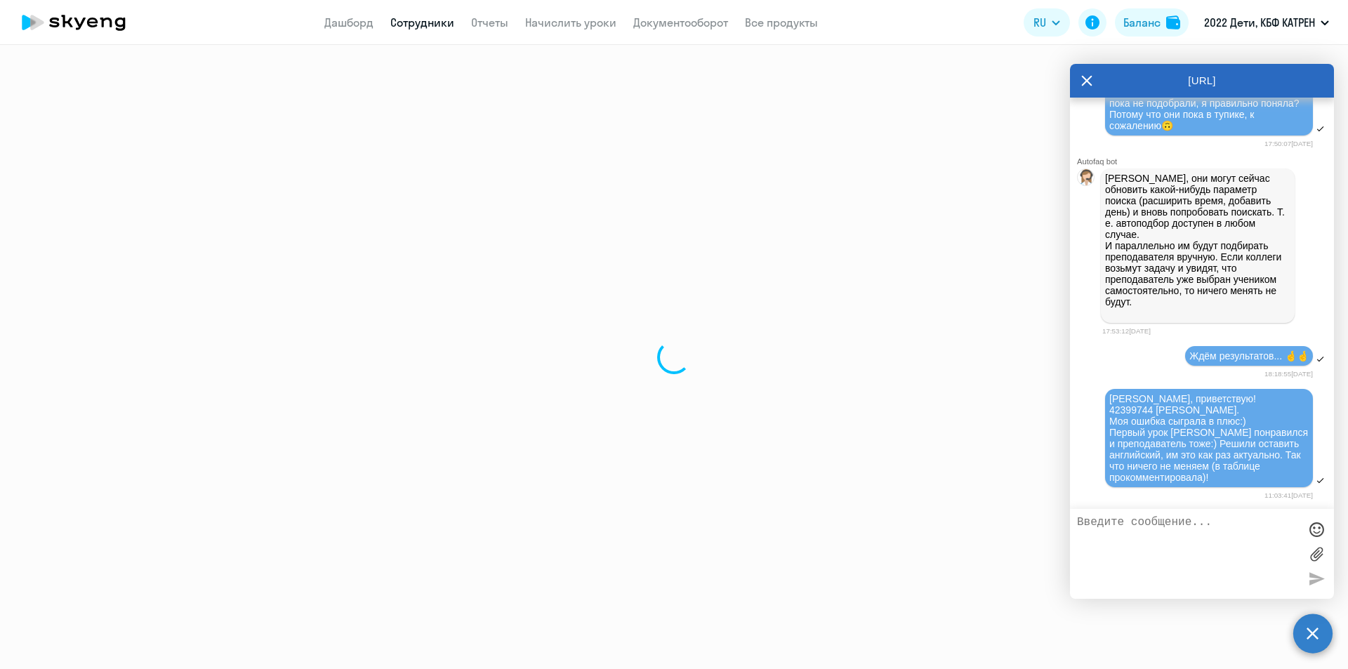
select select "english"
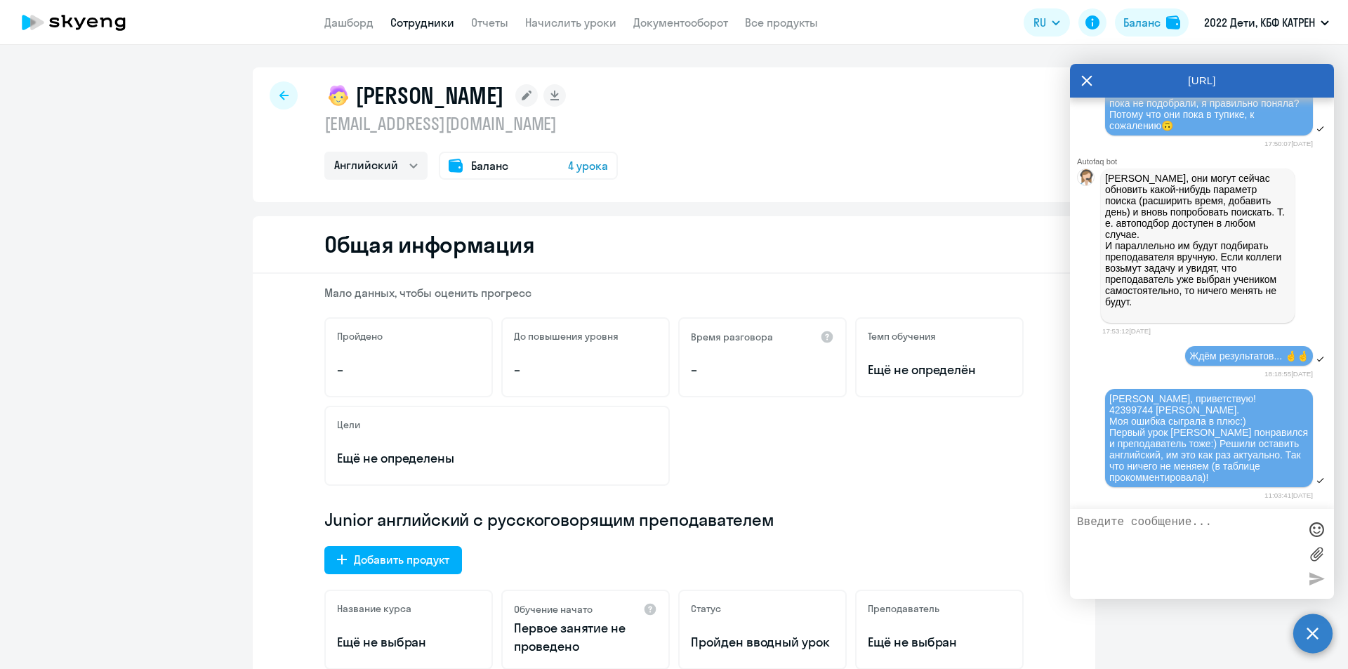
select select "30"
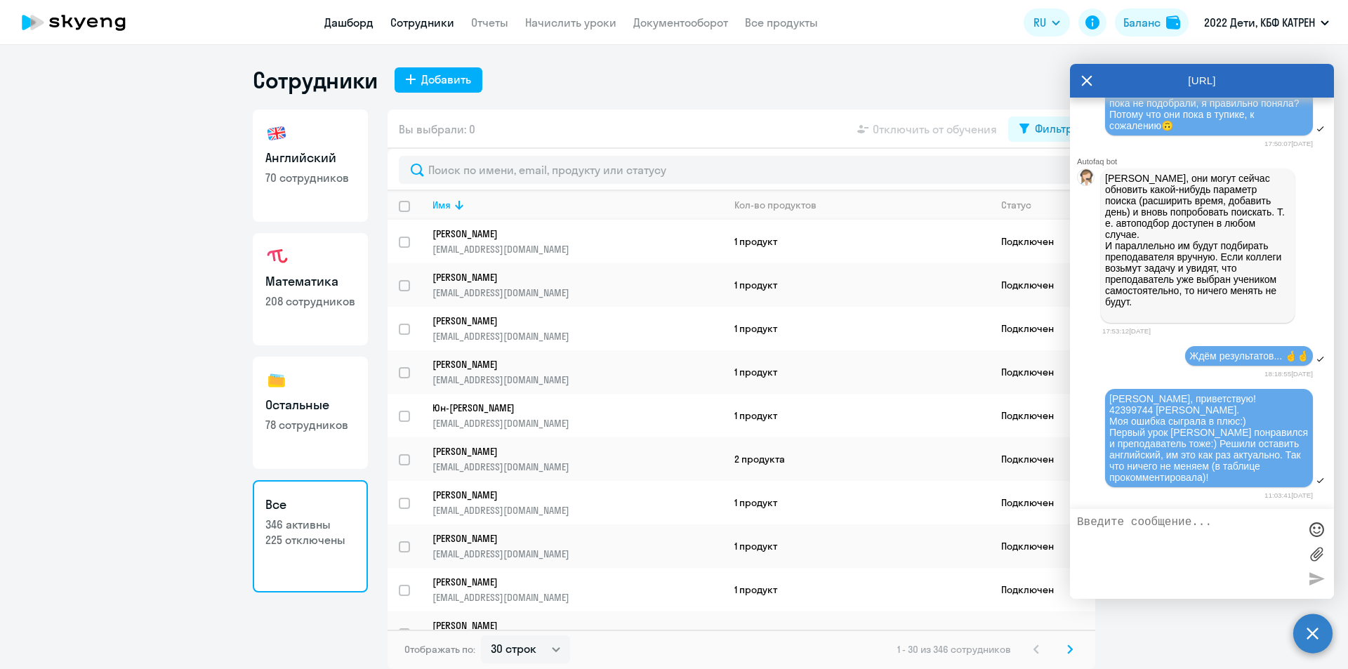
click at [368, 24] on link "Дашборд" at bounding box center [348, 22] width 49 height 14
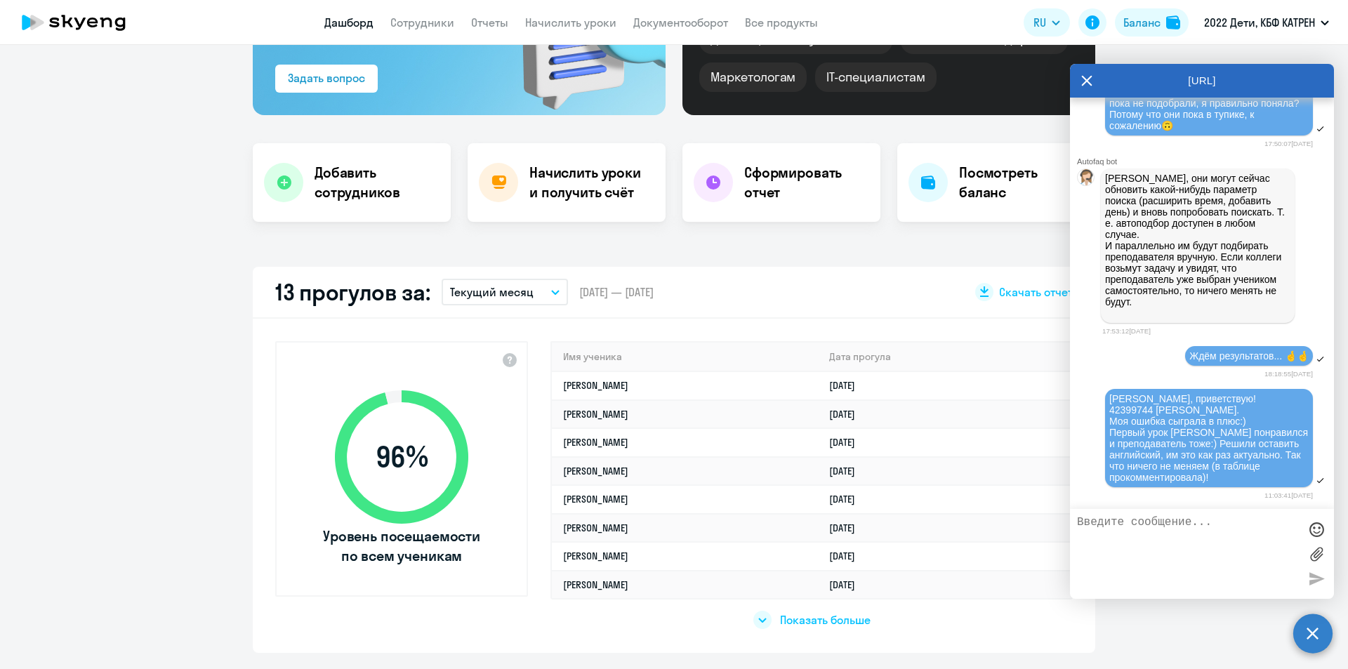
scroll to position [211, 0]
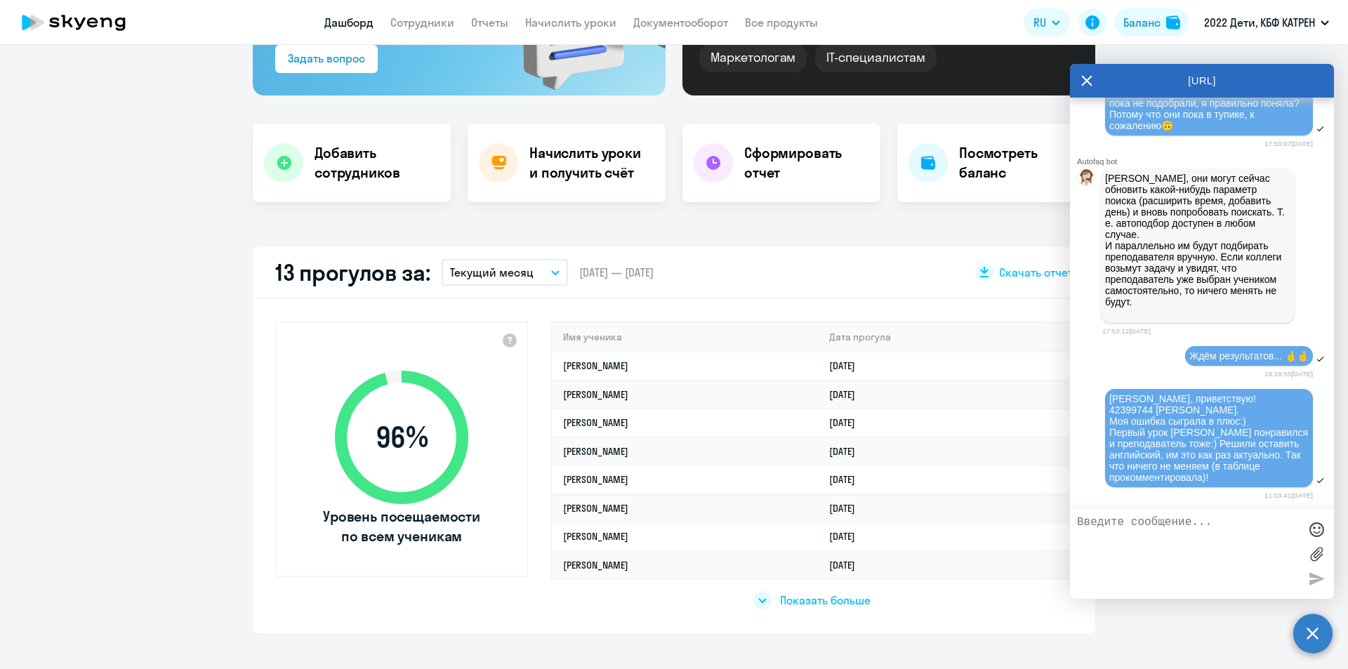
select select "30"
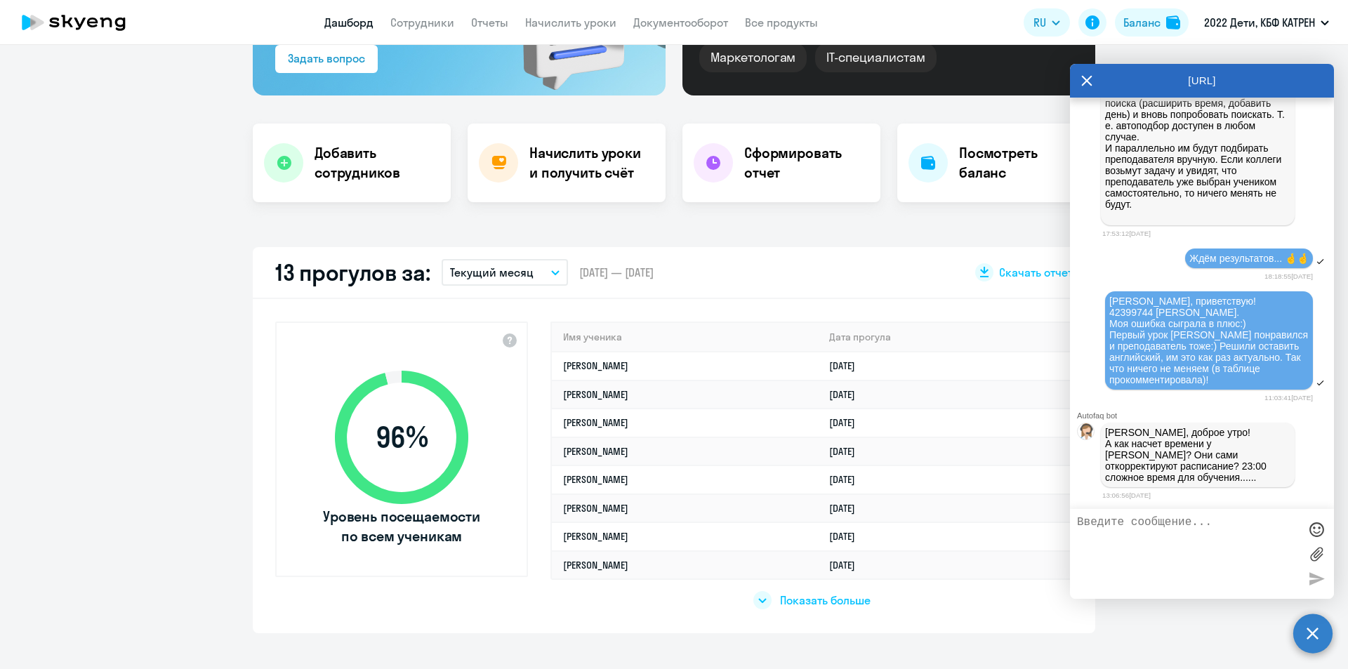
scroll to position [24198, 0]
click at [1225, 535] on textarea at bounding box center [1188, 554] width 222 height 76
click at [1133, 525] on textarea at bounding box center [1188, 554] width 222 height 76
click at [1225, 527] on textarea "Да, меня вчера тоже смутило такое позднее время... Спрошу" at bounding box center [1188, 554] width 222 height 76
click at [1224, 536] on textarea "Да, меня вчера тоже смутило такое позднее время... Спрошу" at bounding box center [1188, 554] width 222 height 76
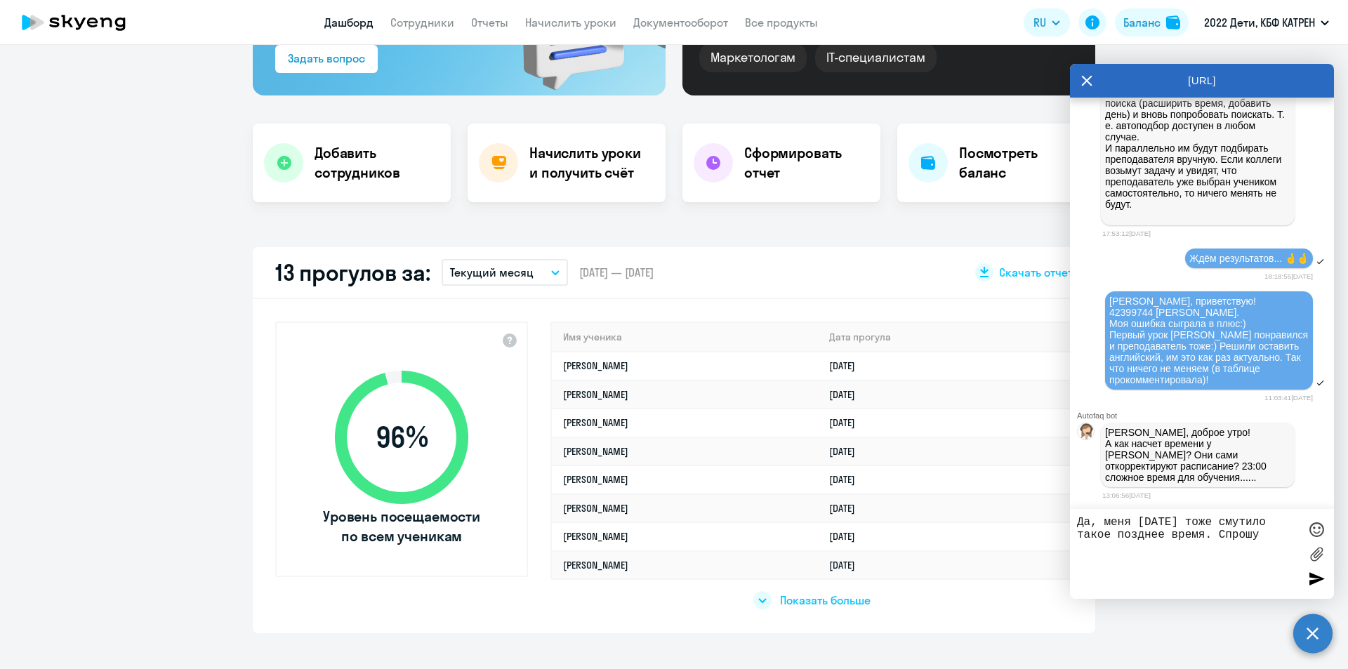
click at [1263, 539] on textarea "Да, меня вчера тоже смутило такое позднее время. Спрошу" at bounding box center [1188, 554] width 222 height 76
type textarea "Да, меня [DATE] тоже смутило такое позднее время. Спрошу.."
click at [1319, 577] on div at bounding box center [1316, 578] width 21 height 21
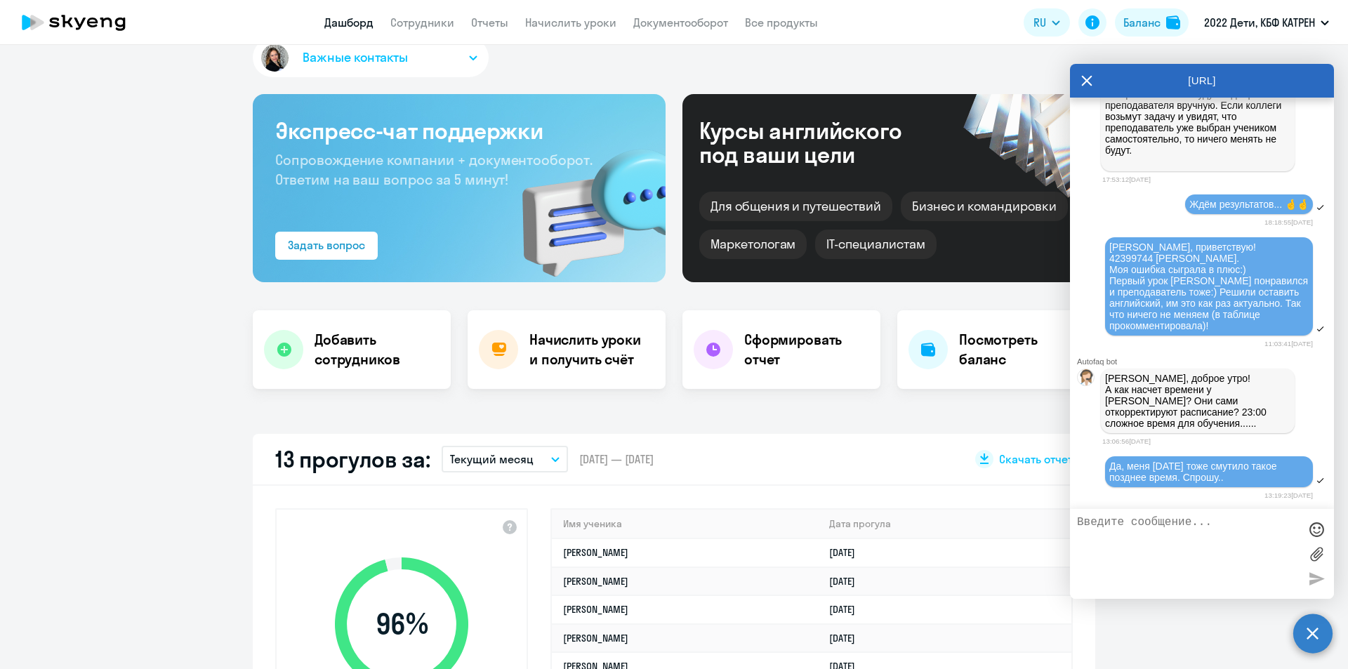
scroll to position [0, 0]
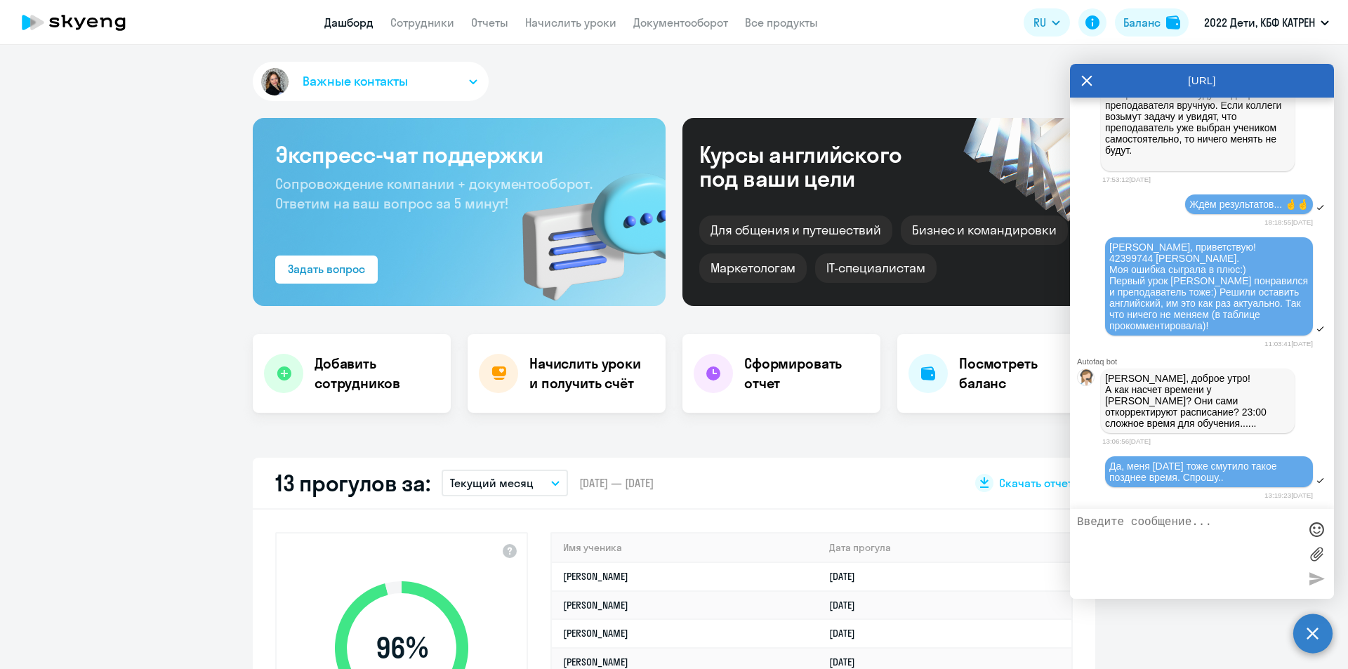
click at [355, 24] on link "Дашборд" at bounding box center [348, 22] width 49 height 14
click at [414, 20] on link "Сотрудники" at bounding box center [422, 22] width 64 height 14
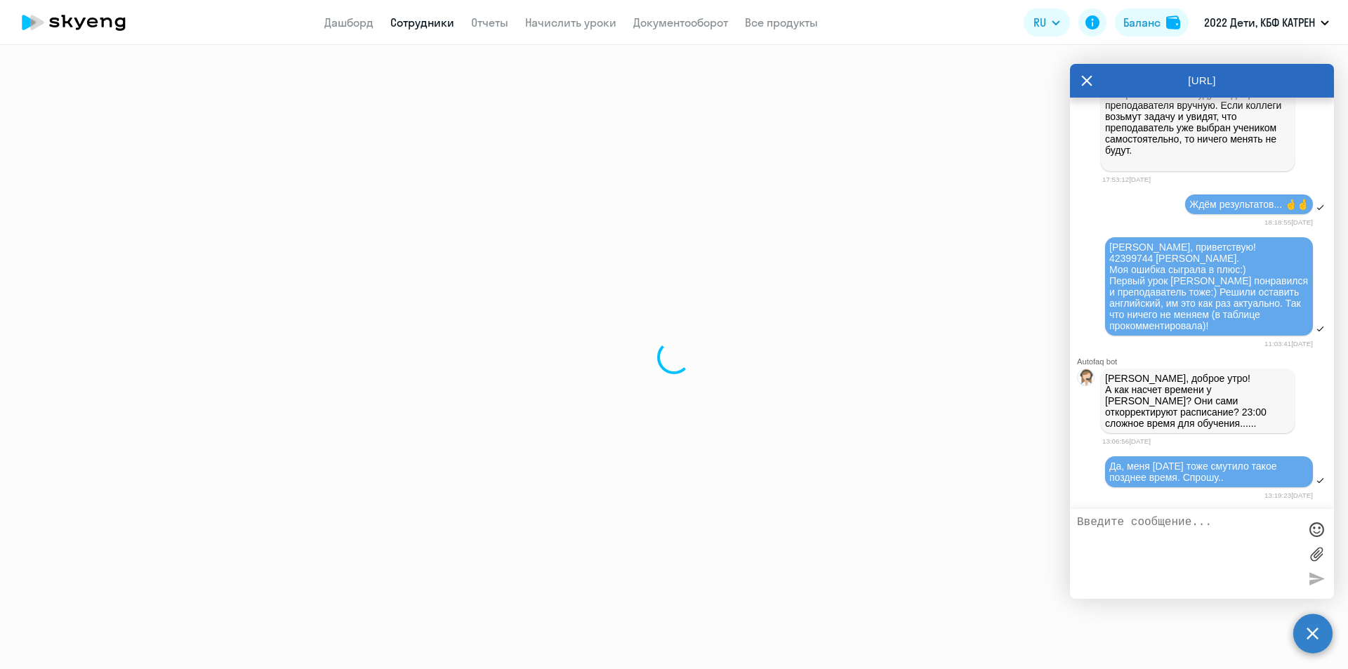
select select "30"
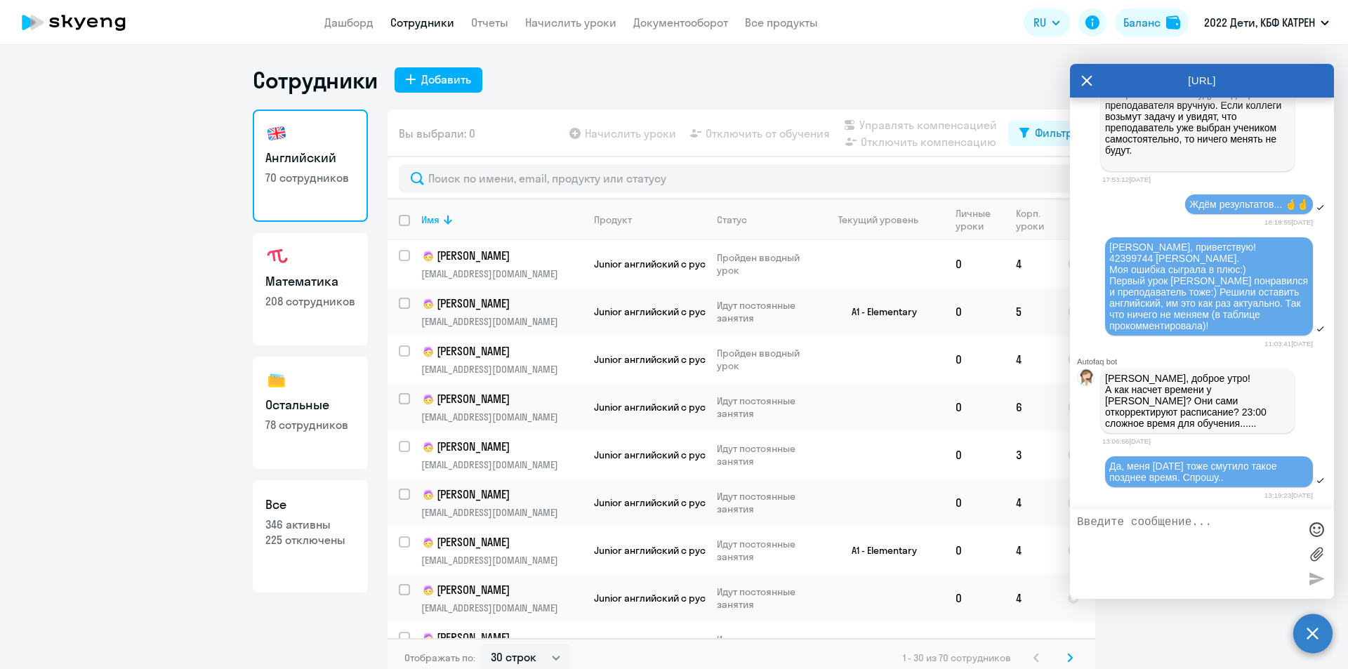
click at [329, 545] on p "225 отключены" at bounding box center [310, 539] width 90 height 15
select select "30"
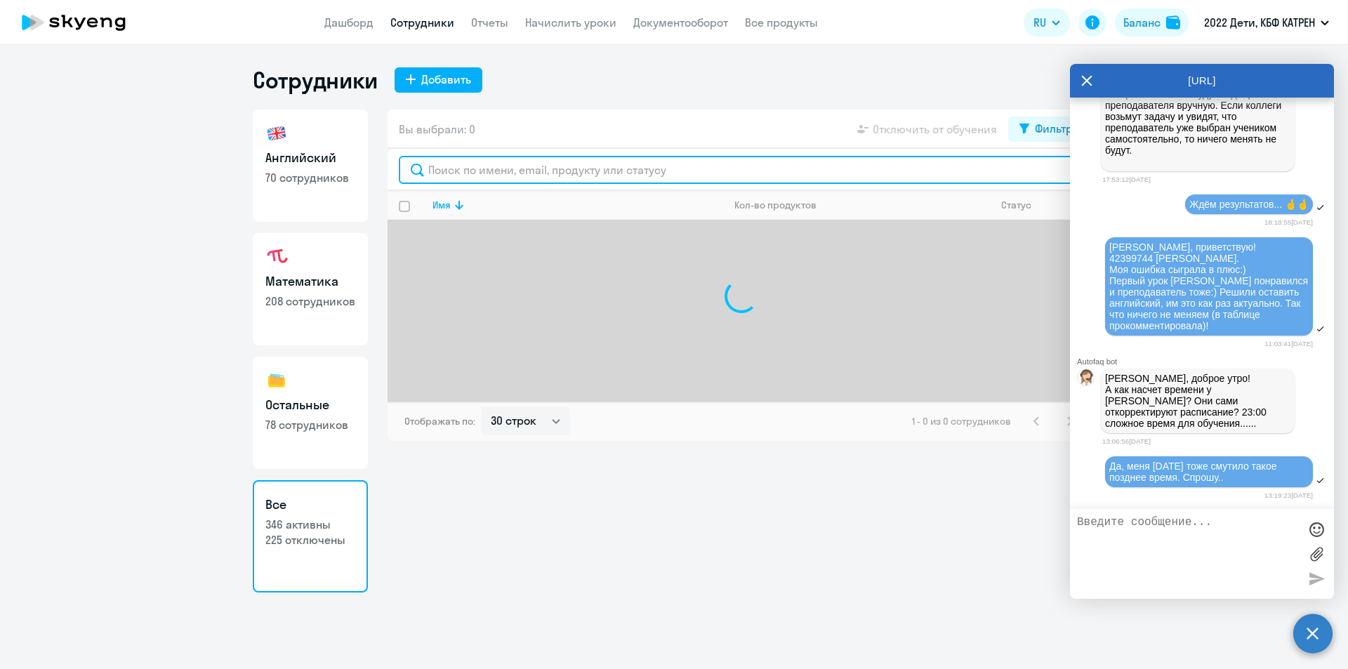
click at [542, 175] on input "text" at bounding box center [741, 170] width 685 height 28
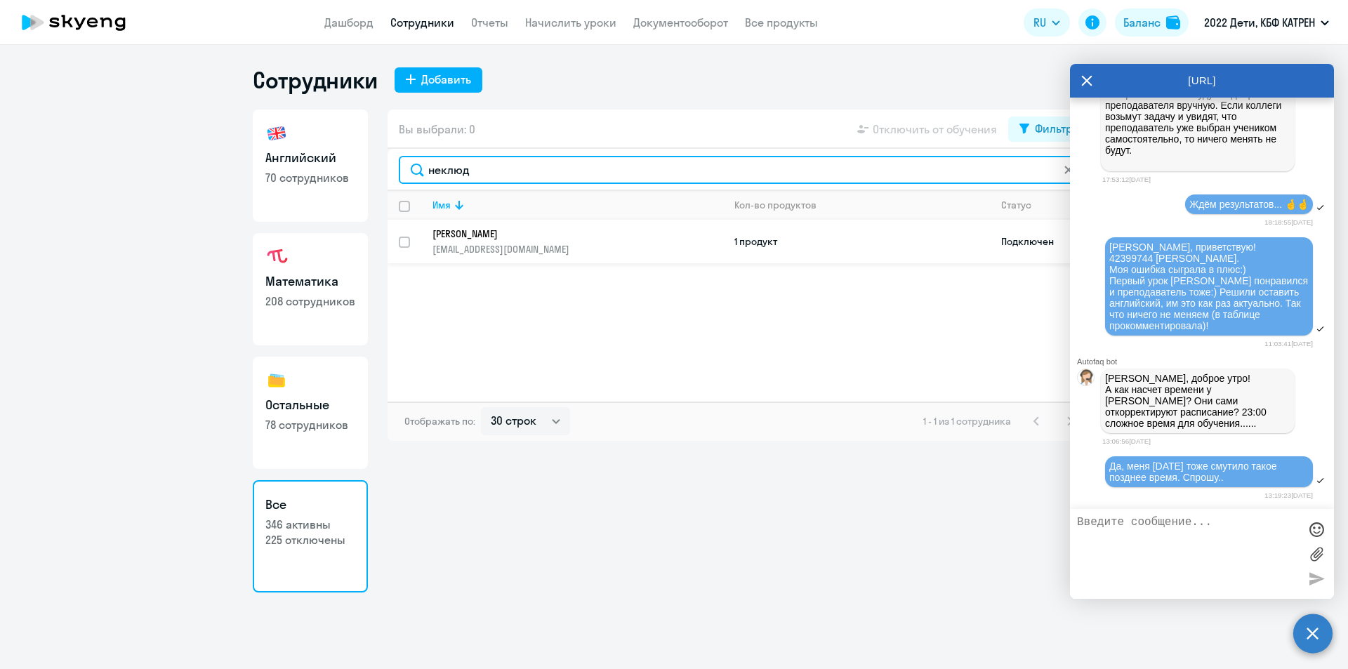
type input "неклюд"
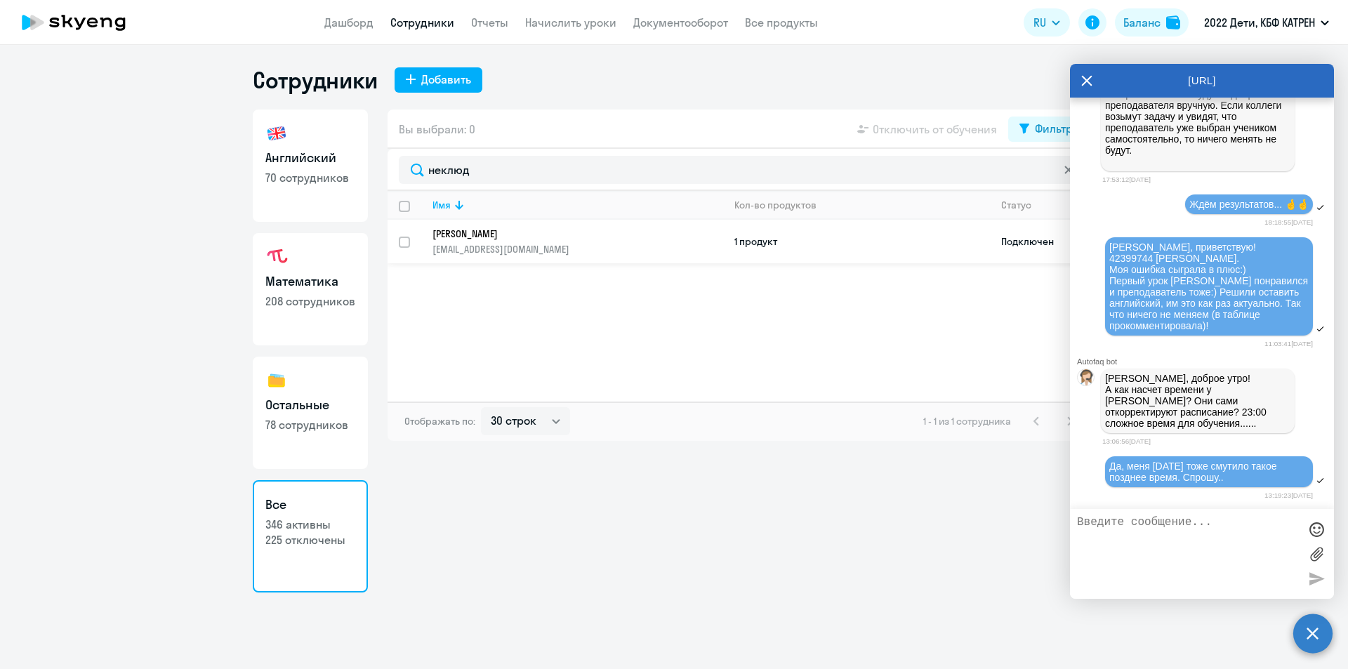
click at [546, 254] on p "[EMAIL_ADDRESS][DOMAIN_NAME]" at bounding box center [578, 249] width 290 height 13
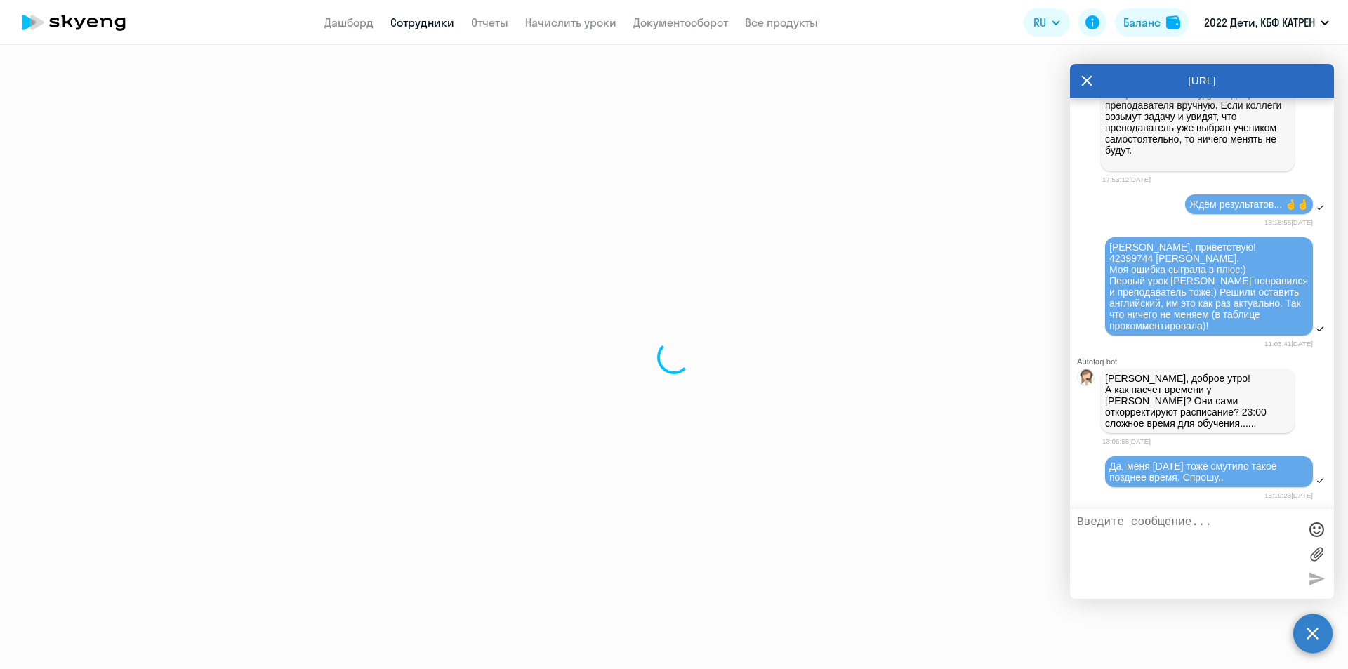
select select "math"
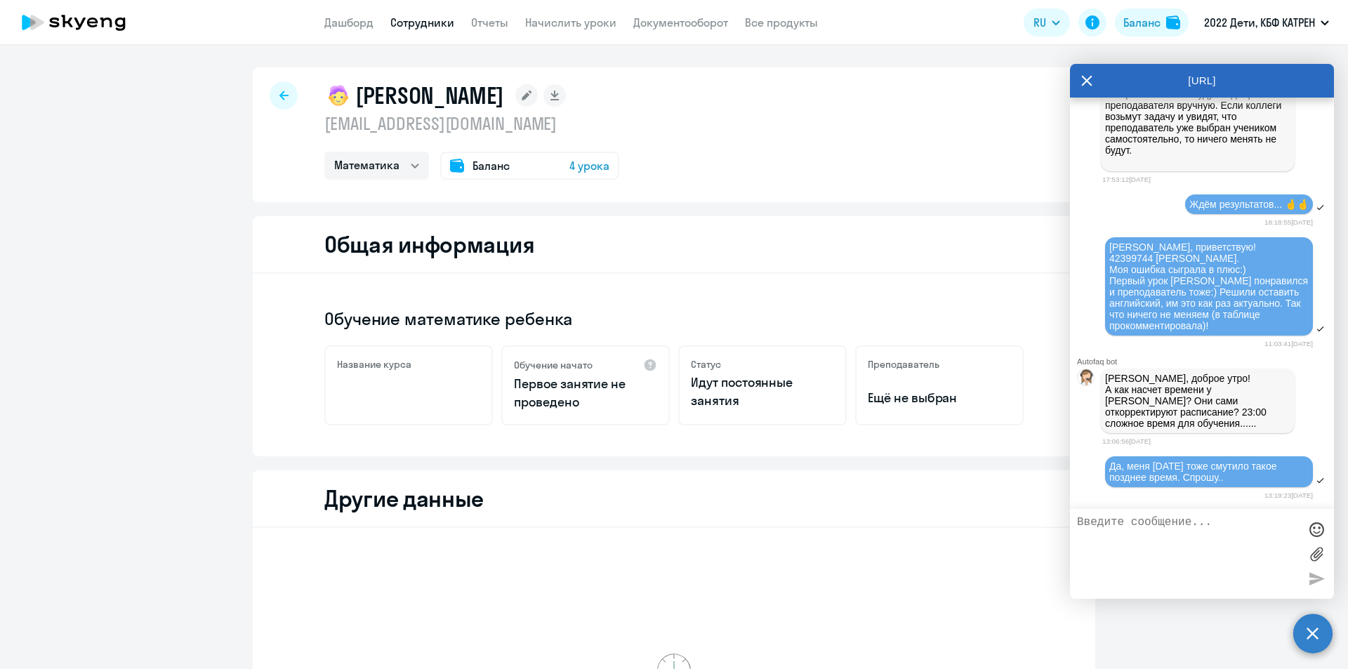
click at [1144, 532] on textarea at bounding box center [1188, 554] width 222 height 76
click at [1223, 541] on textarea "Таня, да, просят изменить время на 20:00 по Уфе. У самх не получается.." at bounding box center [1188, 554] width 222 height 76
click at [1234, 554] on textarea "Таня, да, просят изменить время на 20:00 по Уфе. У самих не получается.." at bounding box center [1188, 554] width 222 height 76
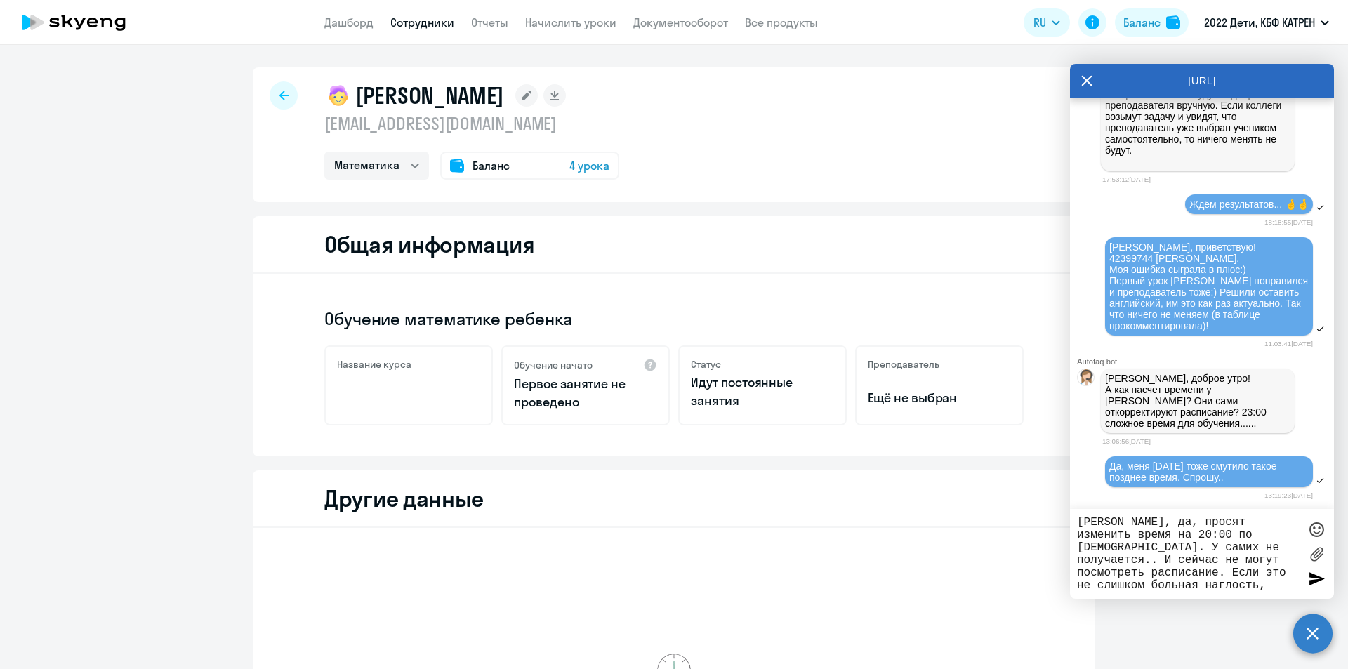
click at [1227, 587] on textarea "Таня, да, просят изменить время на 20:00 по Уфе. У самих не получается.. И сейч…" at bounding box center [1188, 554] width 222 height 76
click at [1239, 586] on textarea "Таня, да, просят изменить время на 20:00 по Уфе. У самих не получается.. И сейч…" at bounding box center [1188, 554] width 222 height 76
click at [1228, 589] on textarea "Таня, да, просят изменить время на 20:00 по Уфе. У самих не получается.. И сейч…" at bounding box center [1188, 554] width 222 height 76
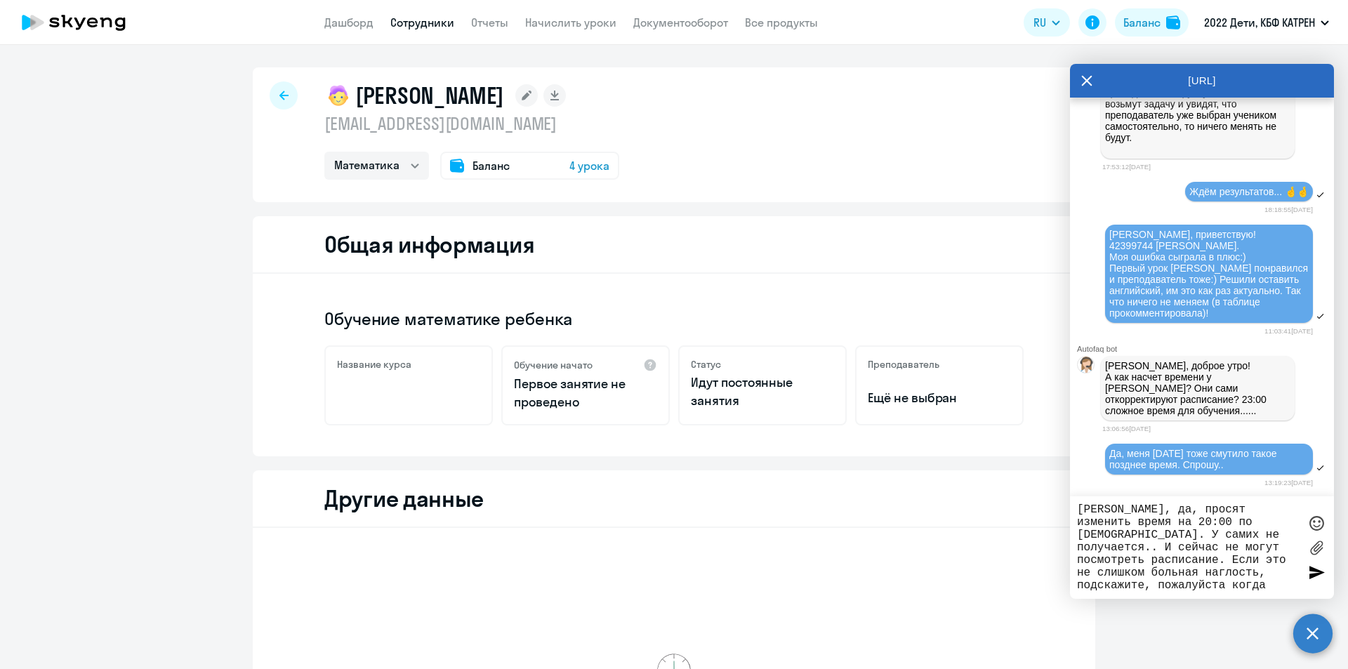
type textarea "[PERSON_NAME], да, просят изменить время на 20:00 по [DEMOGRAPHIC_DATA]. У сами…"
click at [1312, 574] on div at bounding box center [1316, 572] width 21 height 21
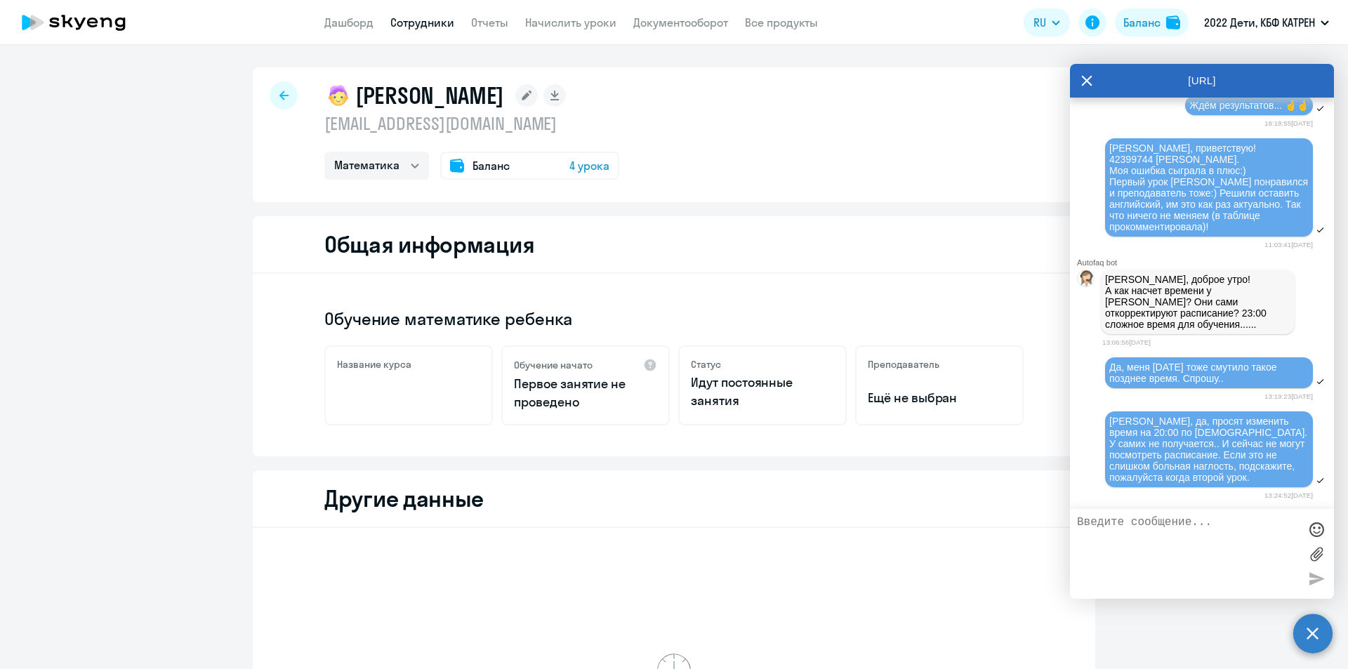
scroll to position [24351, 0]
click at [1143, 521] on textarea at bounding box center [1188, 554] width 222 height 76
type textarea "И"
type textarea "Если я проявляю излишнюю "мягкость""
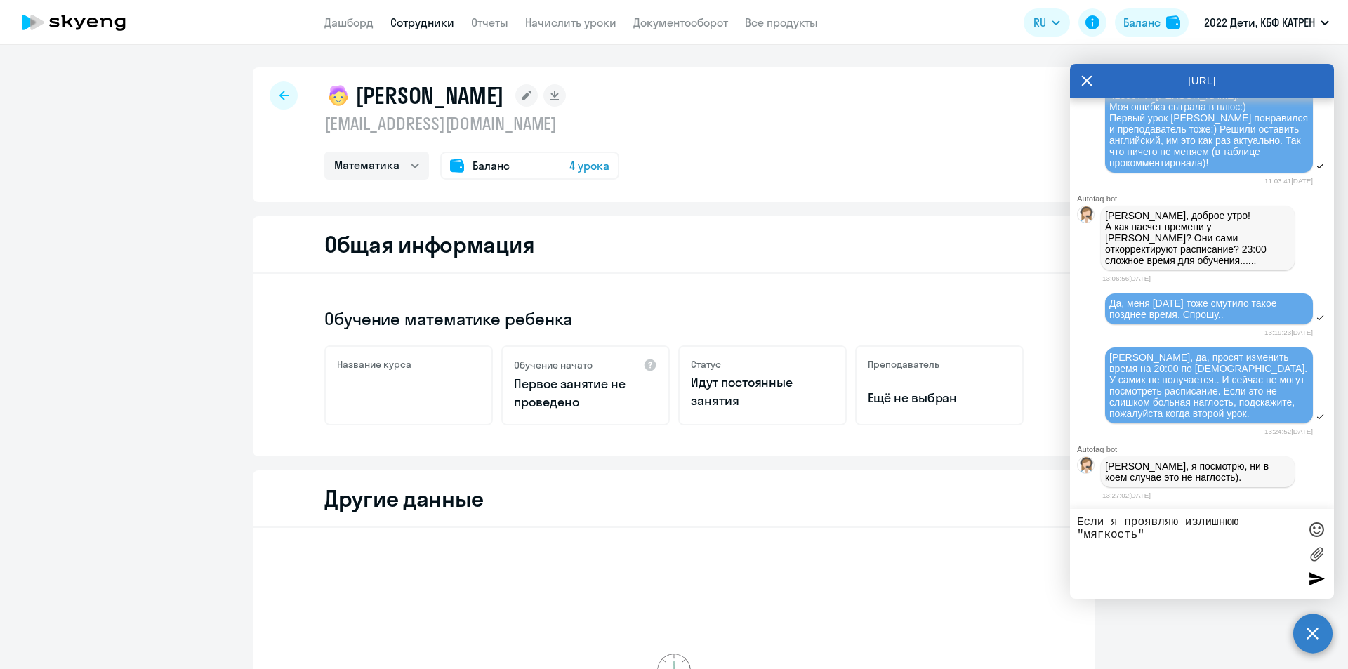
scroll to position [24415, 0]
drag, startPoint x: 1155, startPoint y: 540, endPoint x: 1072, endPoint y: 519, distance: 85.5
click at [1072, 519] on div "Если я проявляю излишнюю "мягкость"" at bounding box center [1202, 554] width 264 height 90
click at [1102, 539] on textarea at bounding box center [1188, 554] width 222 height 76
type textarea "Р"
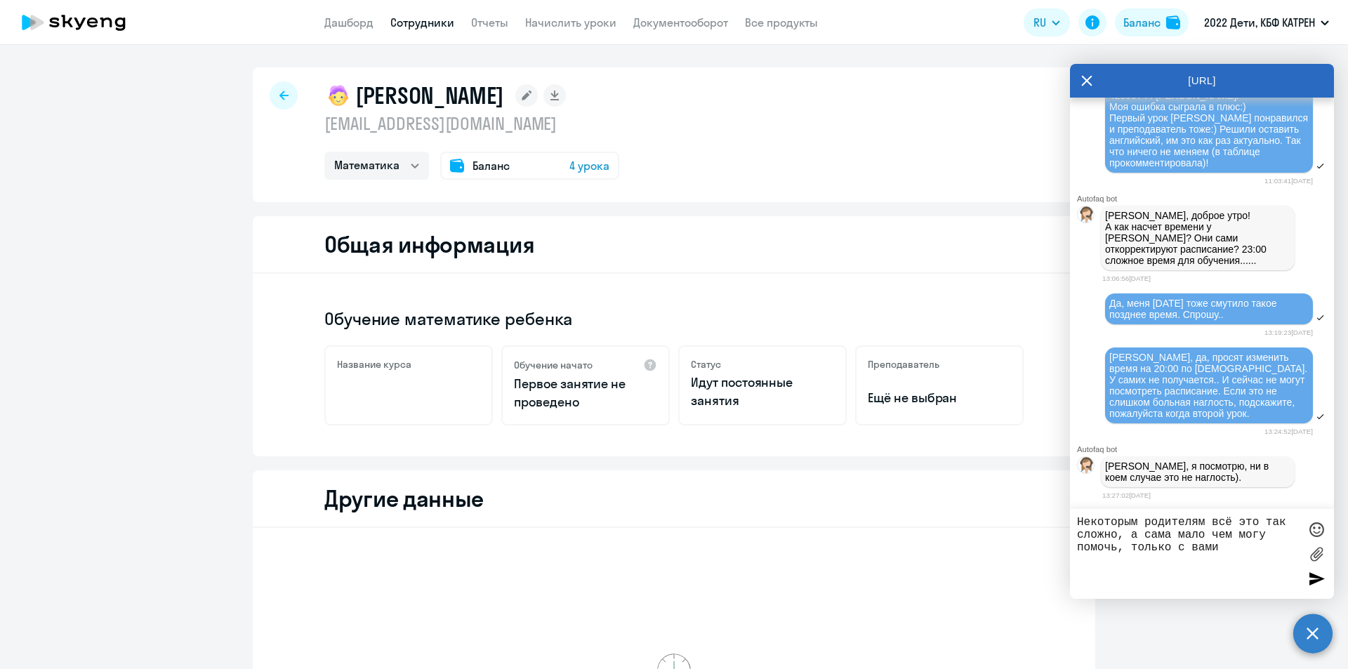
click at [1248, 555] on textarea "Некоторым родителям всё это так сложно, а сама мало чем могу помочь, только с в…" at bounding box center [1188, 554] width 222 height 76
click at [1251, 549] on textarea "Некоторым родителям всё это так сложно, а сама мало чем могу помочь, только с в…" at bounding box center [1188, 554] width 222 height 76
click at [1236, 553] on textarea "Некоторым родителям всё это так сложно, а сама мало чем могу помочь, только с в…" at bounding box center [1188, 554] width 222 height 76
click at [1246, 551] on textarea "Некоторым родителям всё это так сложно, а сама мало чем могу помочь, только с в…" at bounding box center [1188, 554] width 222 height 76
click at [1240, 558] on textarea "Некоторым родителям всё это так сложно, а сама мало чем могу помочь, только с в…" at bounding box center [1188, 554] width 222 height 76
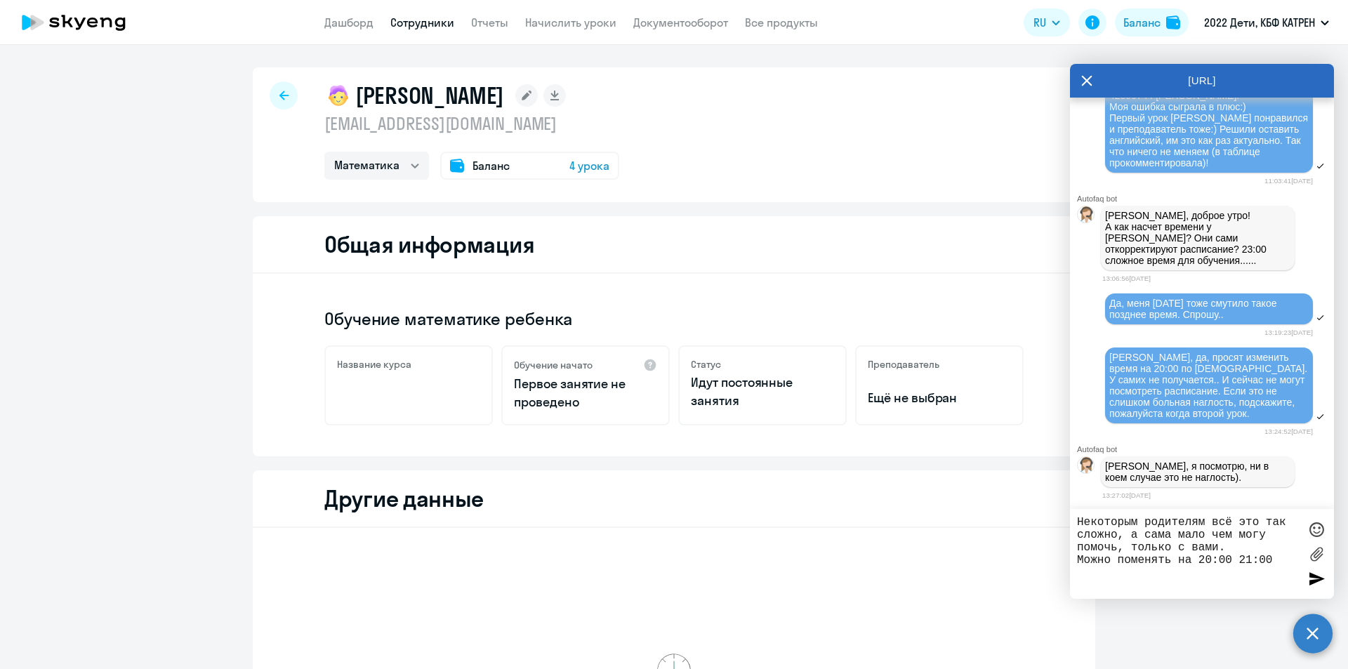
click at [1236, 562] on textarea "Некоторым родителям всё это так сложно, а сама мало чем могу помочь, только с в…" at bounding box center [1188, 554] width 222 height 76
click at [1197, 575] on textarea "Некоторым родителям всё это так сложно, а сама мало чем могу помочь, только с в…" at bounding box center [1188, 554] width 222 height 76
drag, startPoint x: 1085, startPoint y: 554, endPoint x: 1170, endPoint y: 557, distance: 85.0
click at [1170, 557] on textarea "Некоторым родителям всё это так сложно, а сама мало чем могу помочь, только с в…" at bounding box center [1188, 554] width 222 height 76
click at [1289, 560] on textarea "Некоторым родителям всё это так сложно, а сама мало чем могу помочь, только с в…" at bounding box center [1188, 554] width 222 height 76
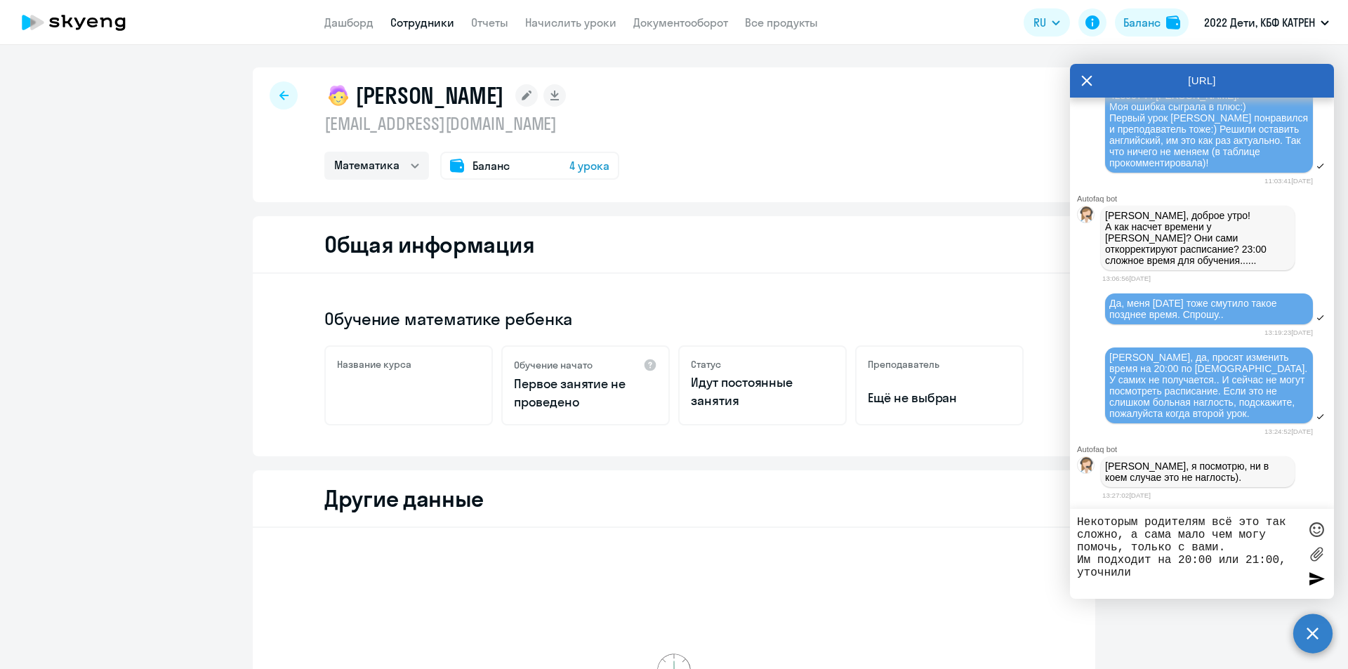
type textarea "Некоторым родителям всё это так сложно, а сама мало чем могу помочь, только с в…"
click at [1315, 582] on div at bounding box center [1316, 578] width 21 height 21
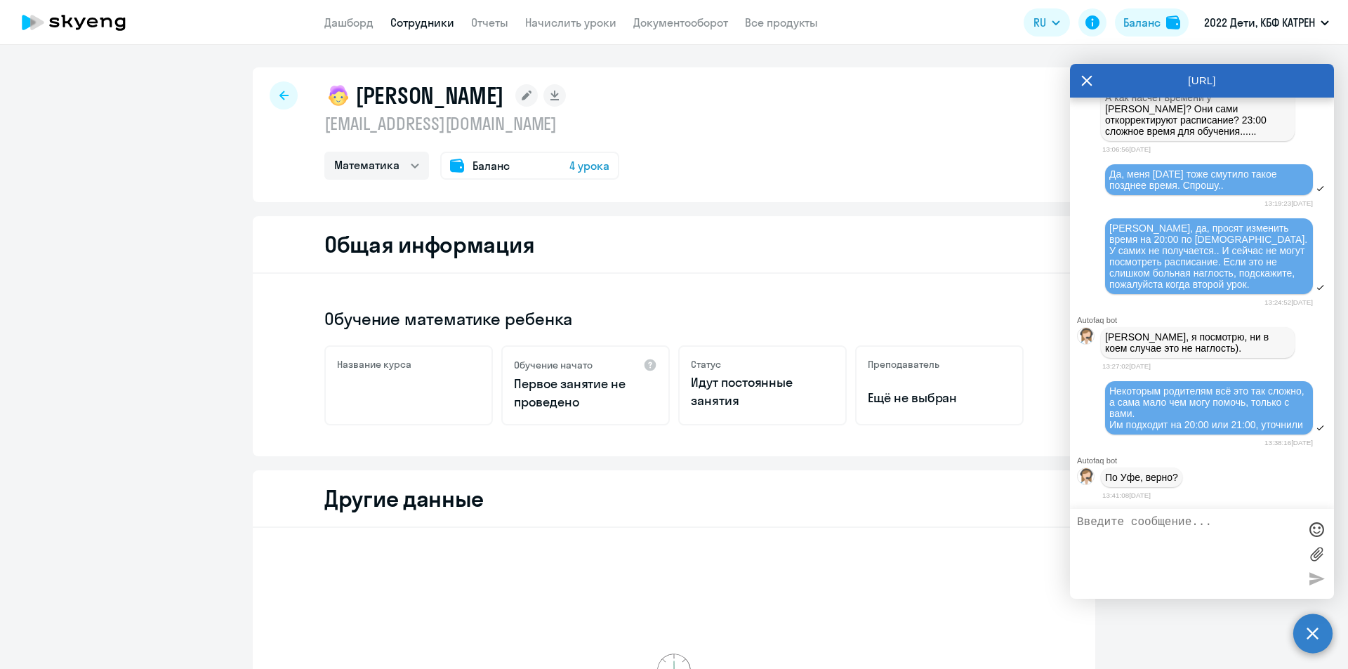
scroll to position [24555, 0]
click at [1130, 523] on textarea at bounding box center [1188, 554] width 222 height 76
type textarea "ВЕрно"
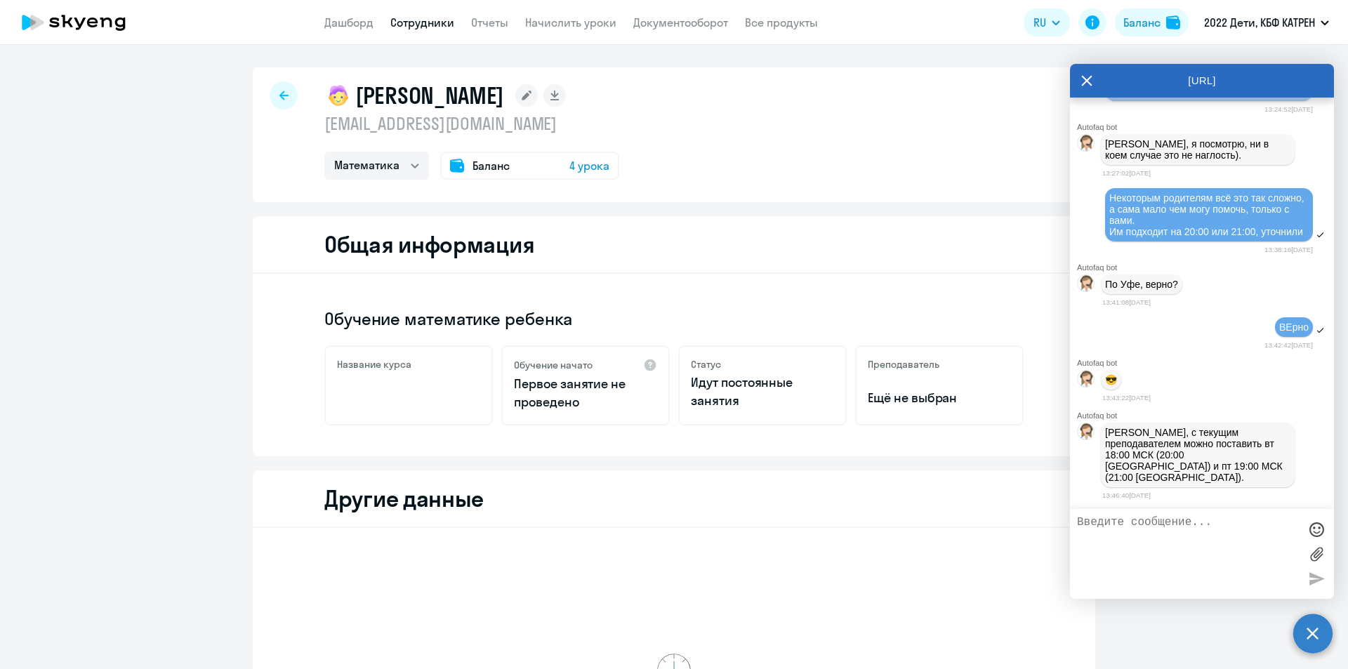
scroll to position [24728, 0]
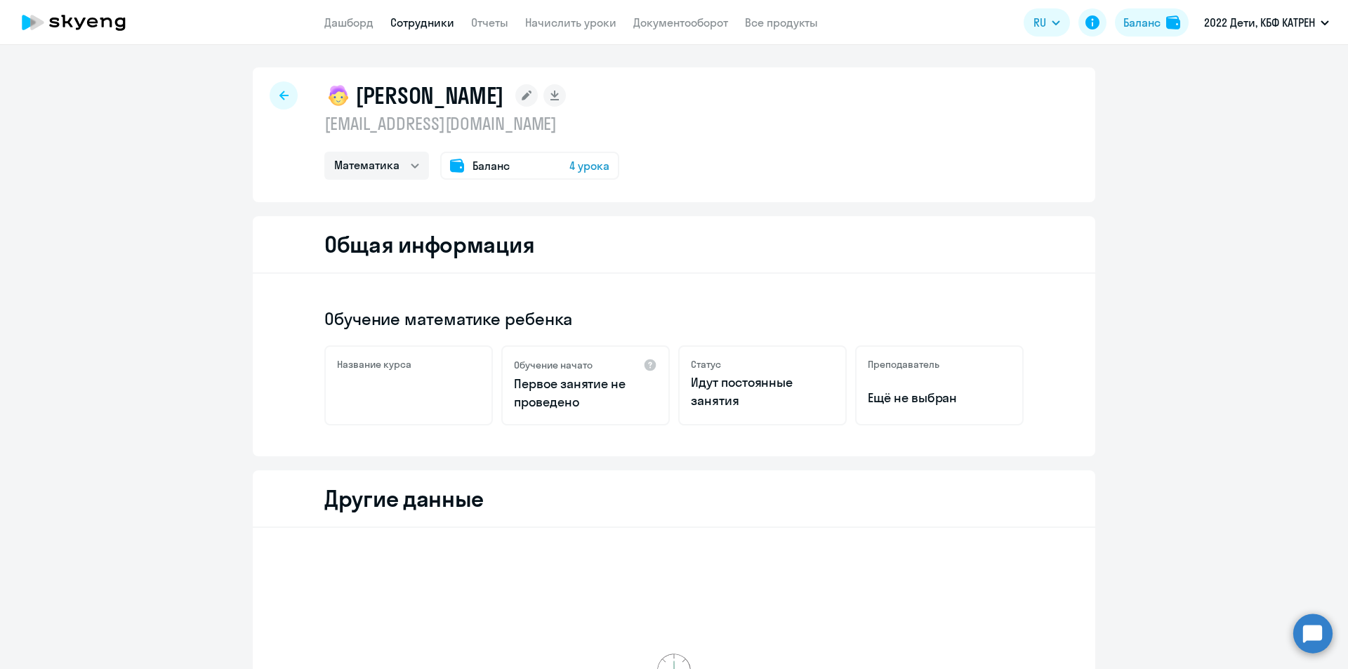
select select "math"
click at [1314, 631] on circle at bounding box center [1312, 633] width 39 height 39
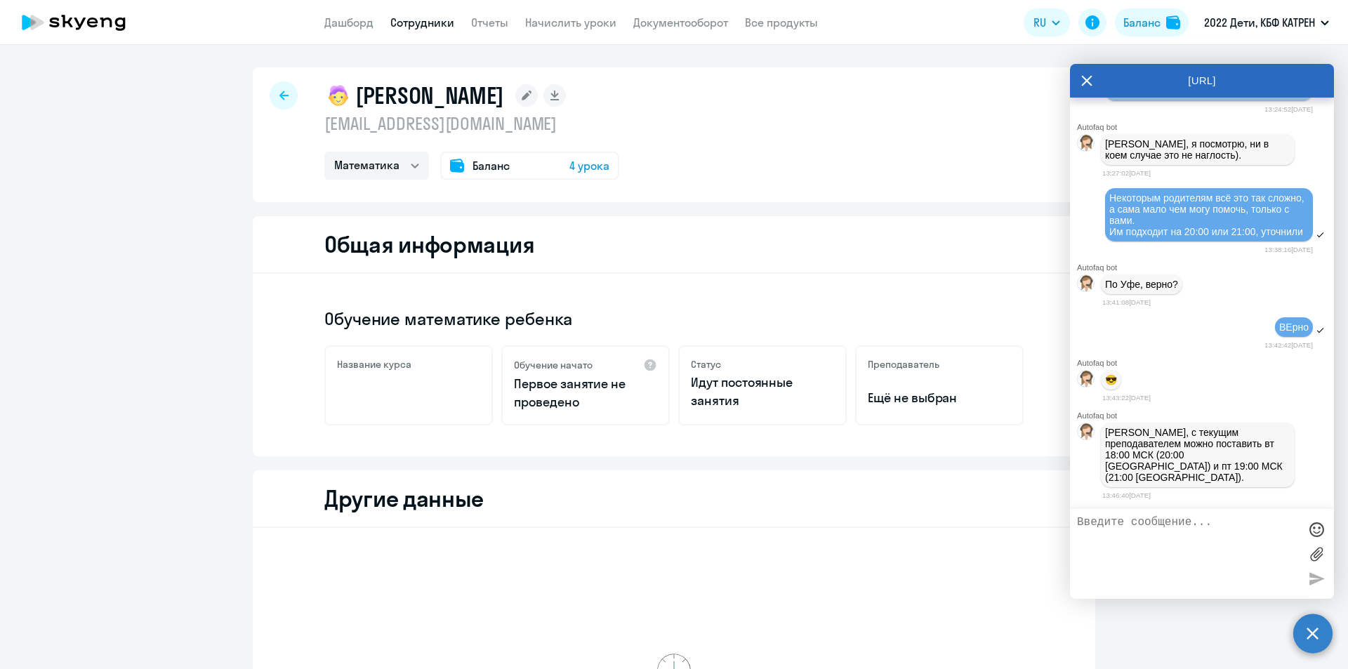
scroll to position [24728, 0]
drag, startPoint x: 1147, startPoint y: 454, endPoint x: 1256, endPoint y: 479, distance: 110.9
click at [1256, 479] on p "[PERSON_NAME], с текущим преподавателем можно поставить вт 18:00 МСК (20:00 [GE…" at bounding box center [1197, 455] width 185 height 56
click at [1265, 478] on p "[PERSON_NAME], с текущим преподавателем можно поставить вт 18:00 МСК (20:00 [GE…" at bounding box center [1197, 455] width 185 height 56
drag, startPoint x: 1148, startPoint y: 455, endPoint x: 1262, endPoint y: 477, distance: 115.8
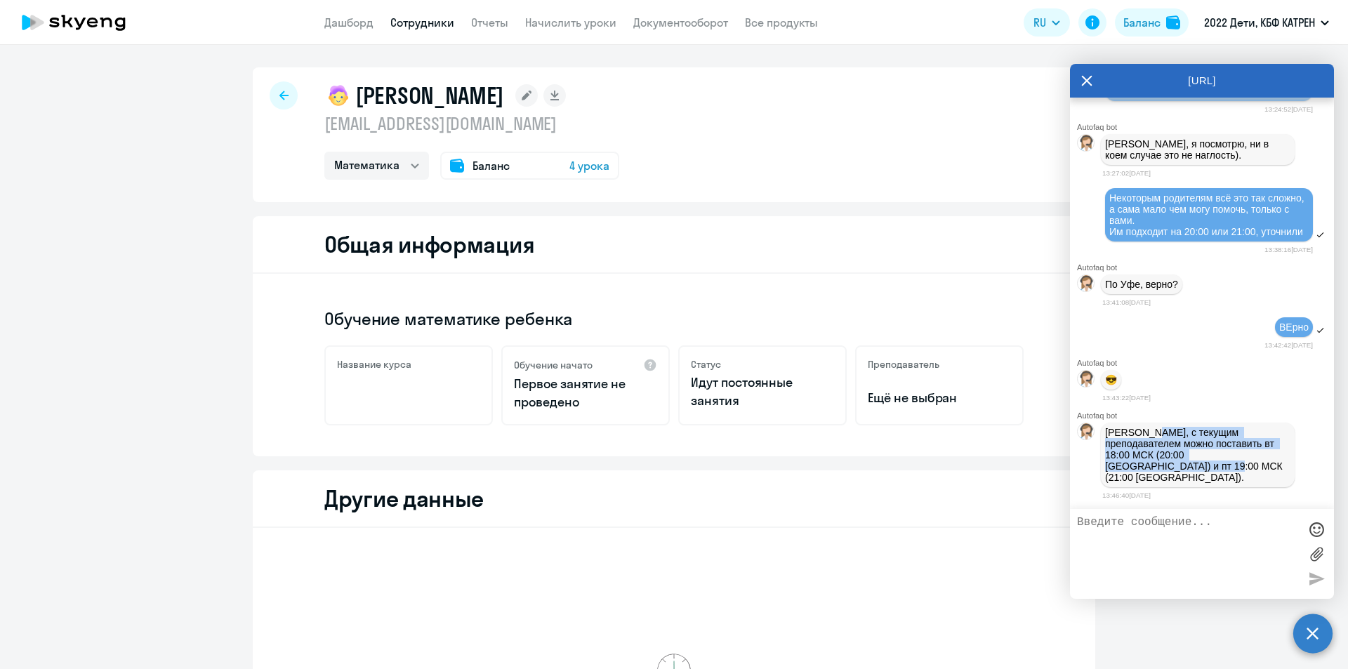
click at [1262, 477] on p "[PERSON_NAME], с текущим преподавателем можно поставить вт 18:00 МСК (20:00 [GE…" at bounding box center [1197, 455] width 185 height 56
copy p "с текущим преподавателем можно поставить вт 18:00 МСК (20:00 Уфа) и пт 19:00 МС…"
drag, startPoint x: 1164, startPoint y: 544, endPoint x: 1169, endPoint y: 534, distance: 11.3
click at [1165, 543] on textarea at bounding box center [1188, 554] width 222 height 76
click at [1168, 530] on textarea at bounding box center [1188, 554] width 222 height 76
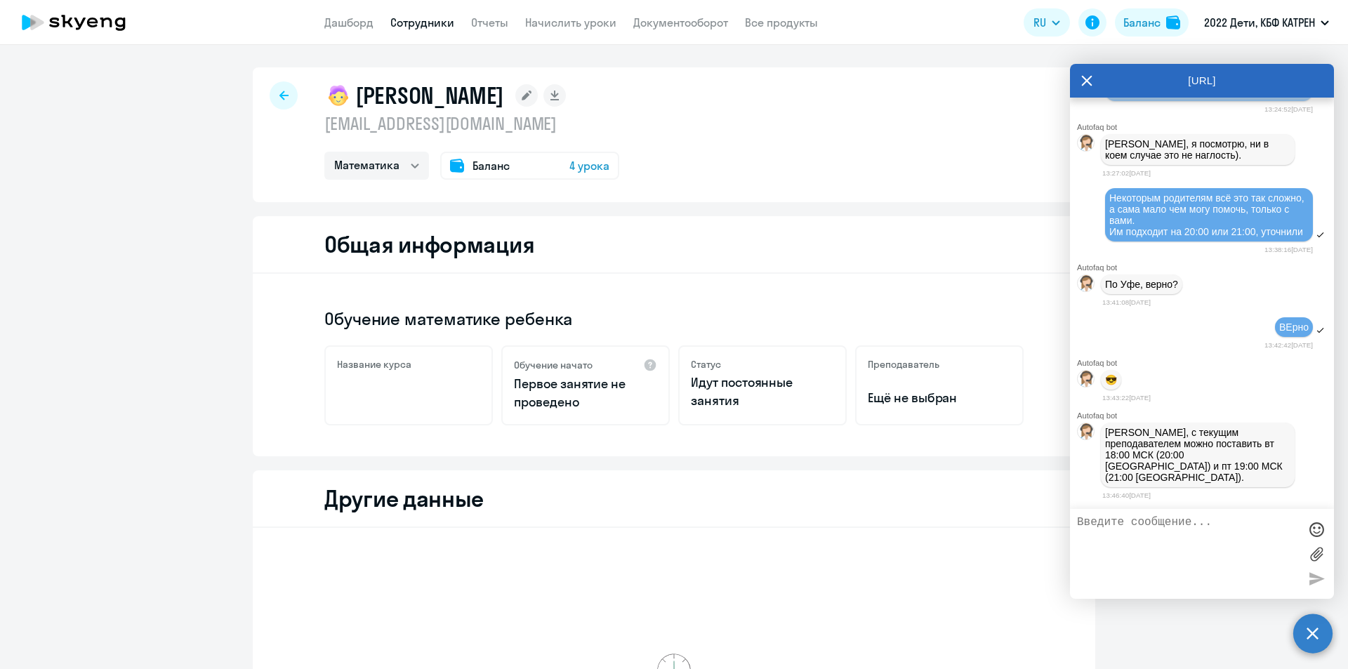
type textarea "Д"
click at [1315, 528] on div at bounding box center [1316, 529] width 21 height 21
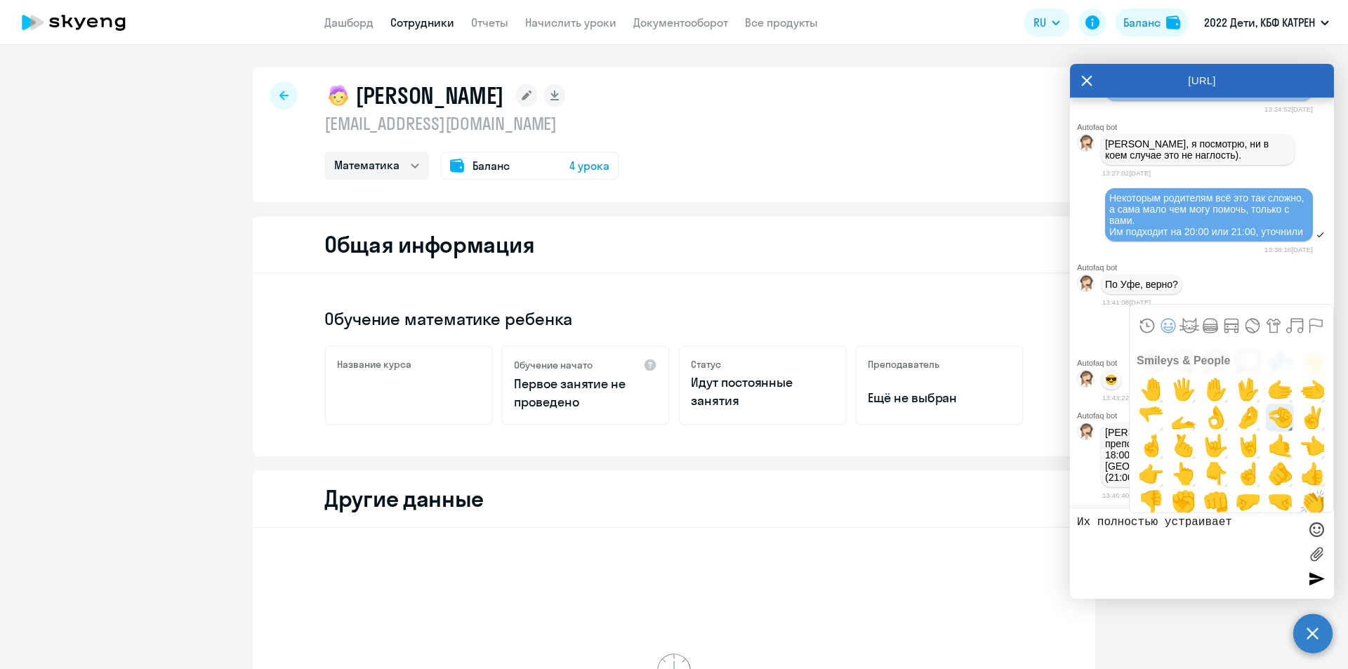
scroll to position [843, 0]
click at [1296, 475] on span "👍" at bounding box center [1312, 473] width 33 height 28
type textarea "Их полностью устраивает👍"
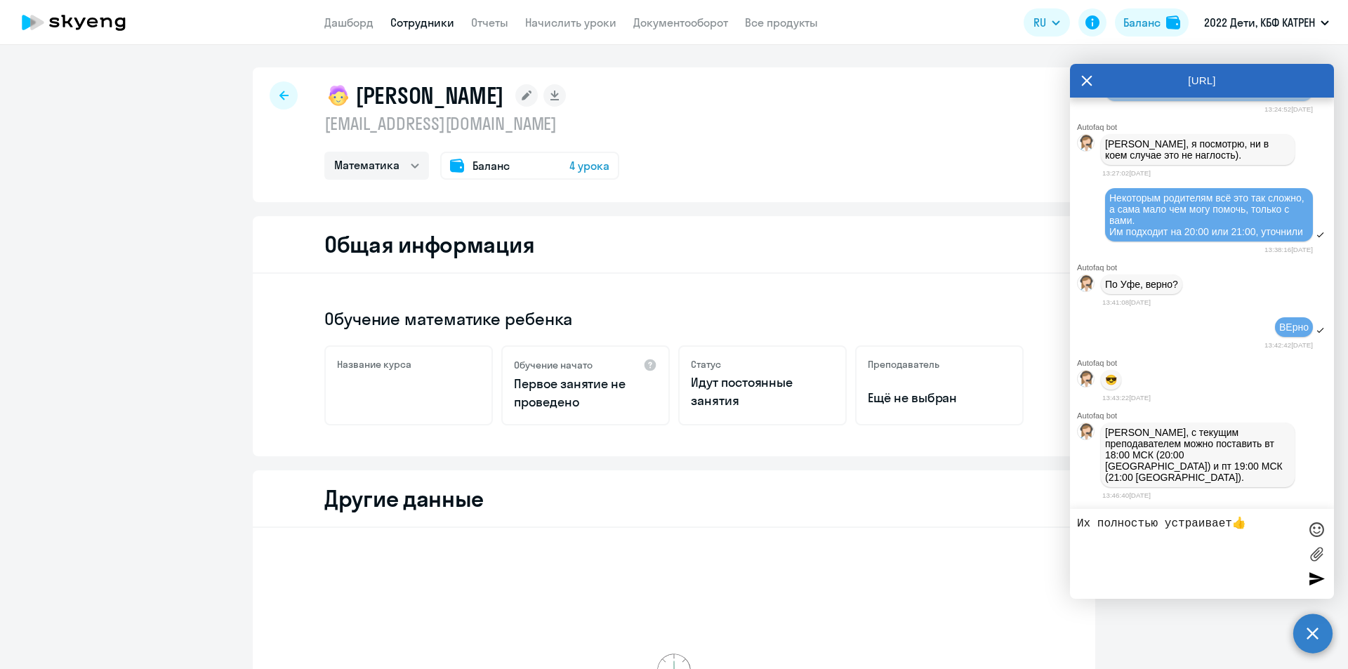
click at [1317, 577] on div at bounding box center [1316, 578] width 21 height 21
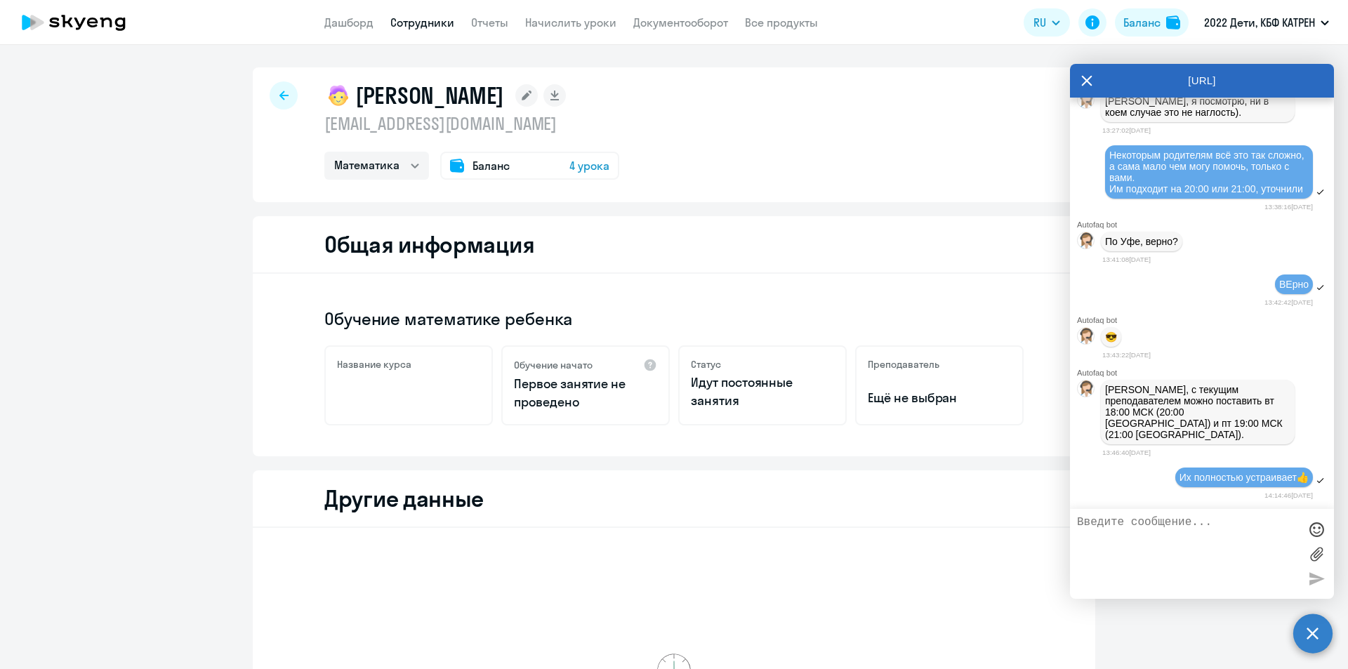
scroll to position [24773, 0]
click at [1225, 539] on textarea at bounding box center [1188, 554] width 222 height 76
click at [1227, 532] on textarea at bounding box center [1188, 554] width 222 height 76
click at [347, 23] on link "Дашборд" at bounding box center [348, 22] width 49 height 14
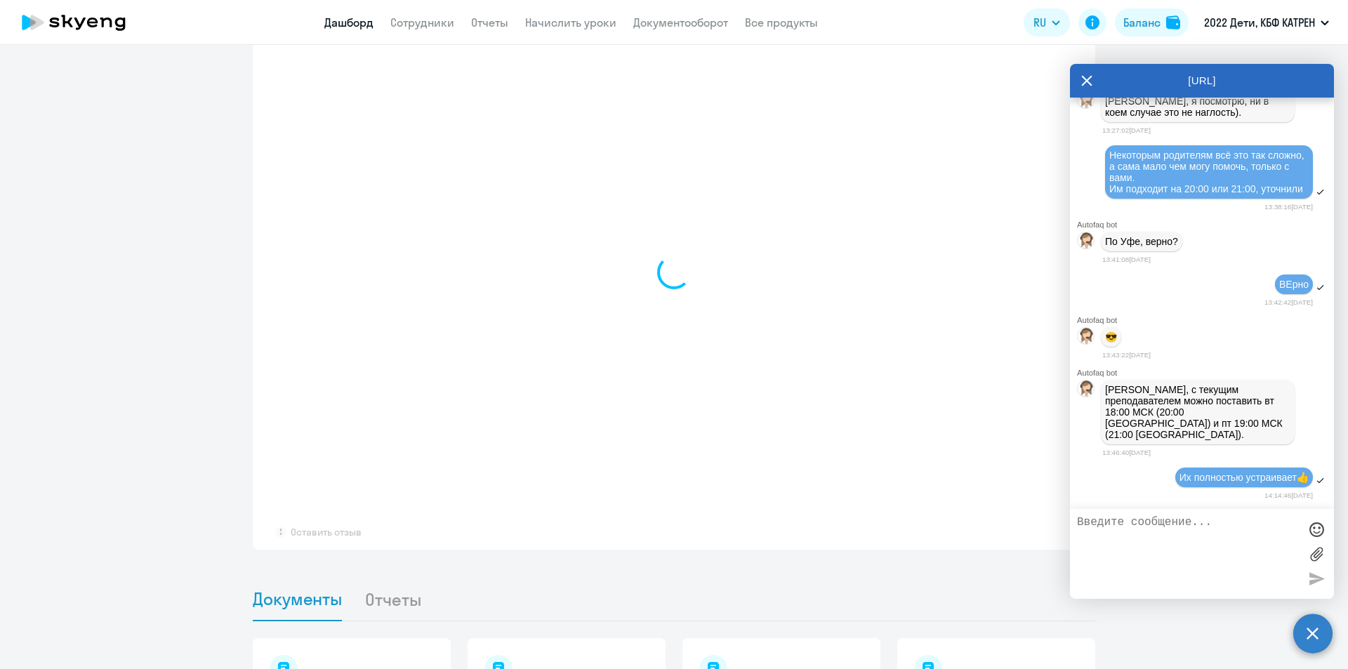
scroll to position [958, 0]
select select "30"
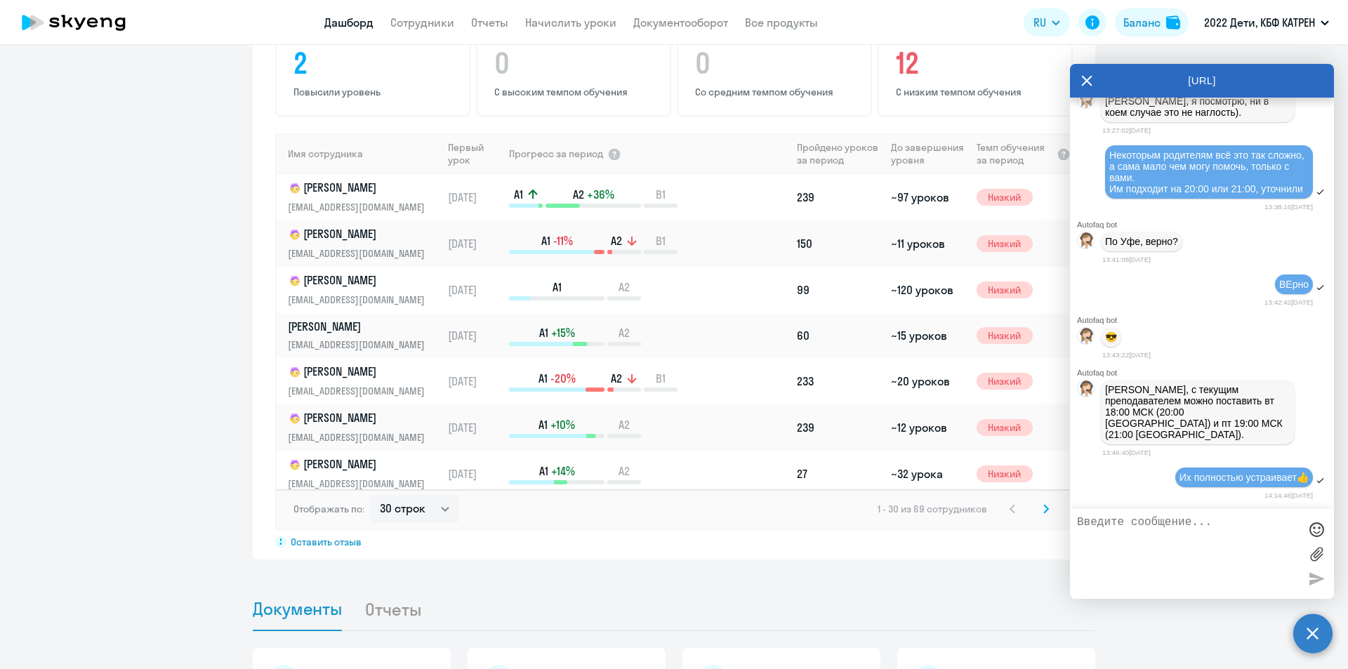
scroll to position [1170, 0]
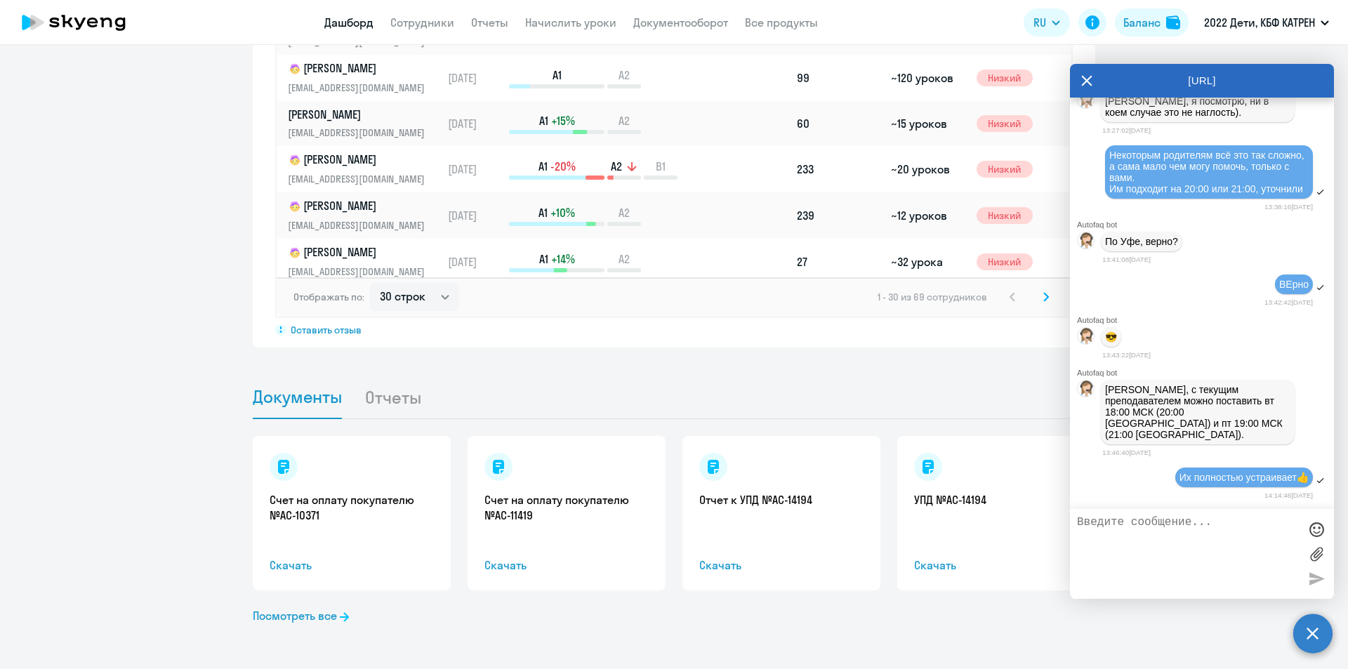
click at [1083, 81] on icon at bounding box center [1086, 81] width 11 height 34
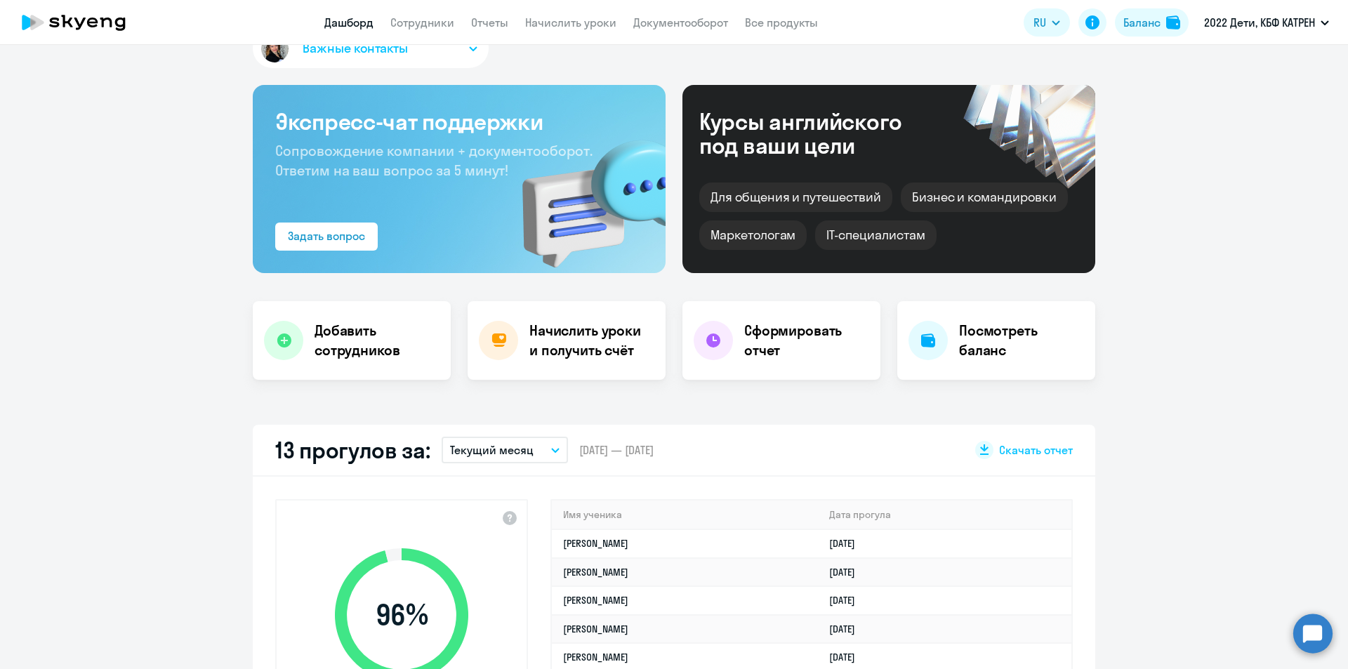
scroll to position [0, 0]
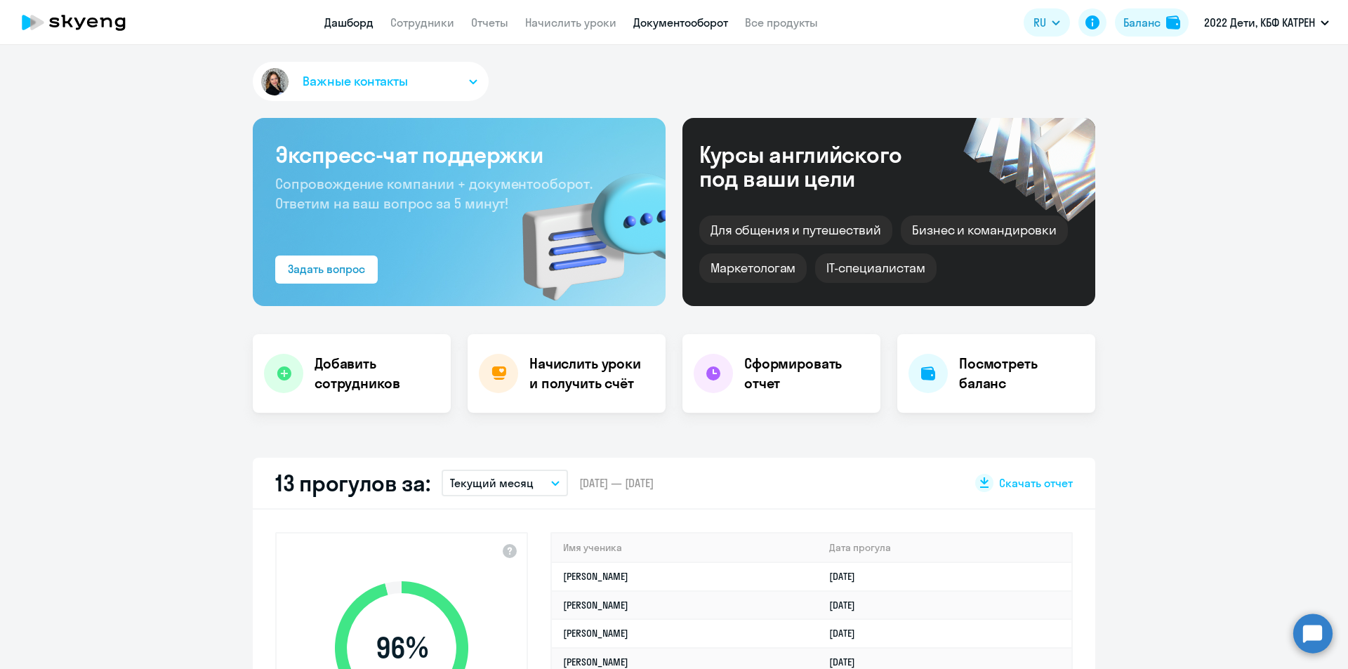
click at [690, 25] on link "Документооборот" at bounding box center [680, 22] width 95 height 14
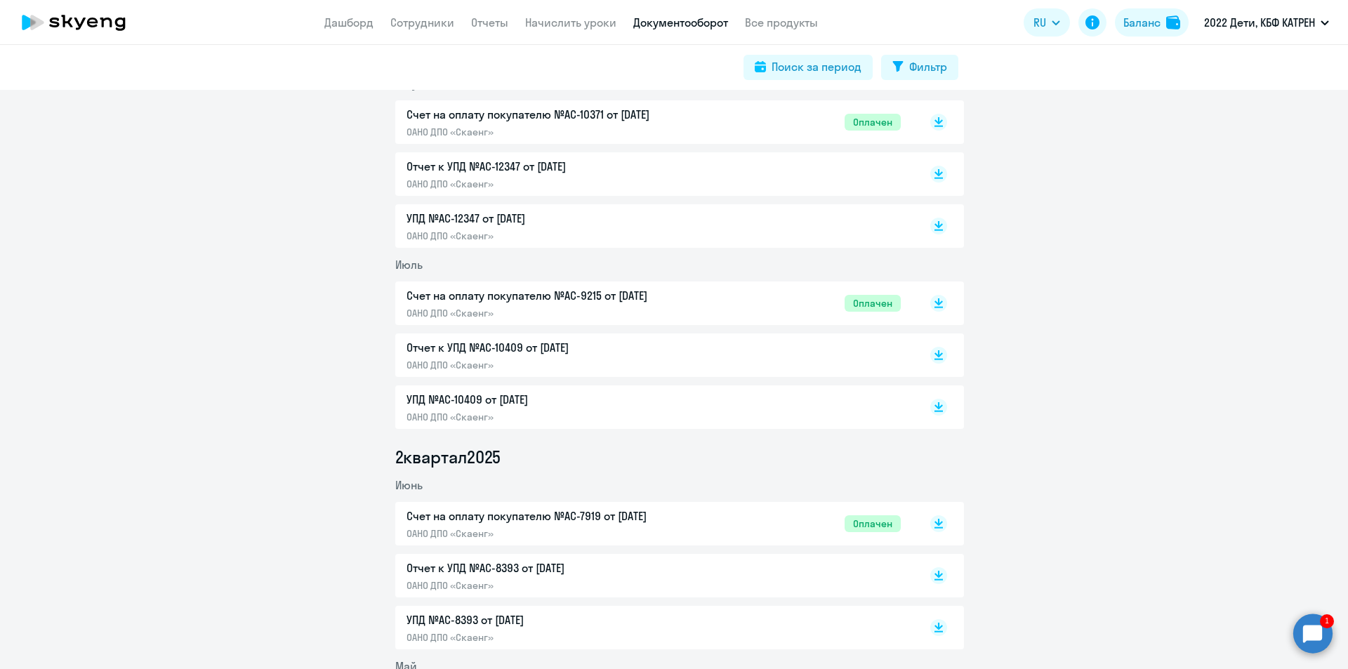
scroll to position [772, 0]
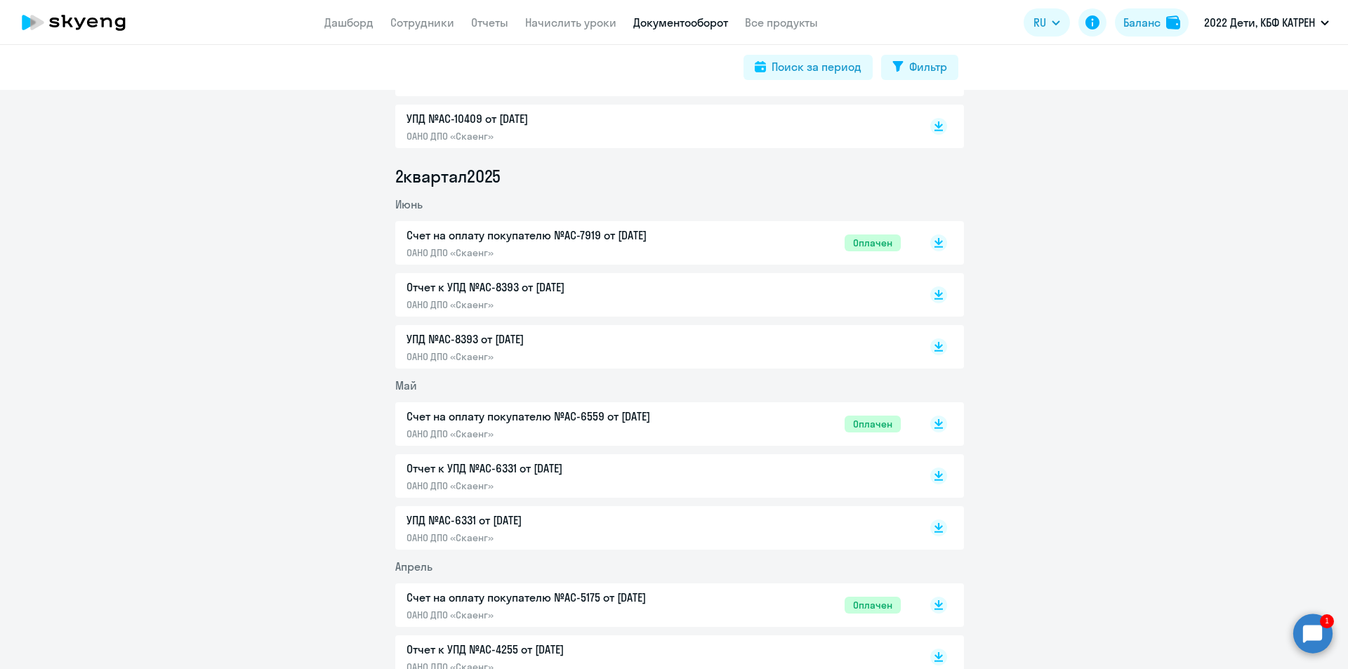
click at [501, 343] on p "УПД №AC-8393 от 01.06.2025" at bounding box center [554, 339] width 295 height 17
click at [505, 300] on p "ОАНО ДПО «Скаенг»" at bounding box center [554, 304] width 295 height 13
click at [480, 20] on link "Отчеты" at bounding box center [489, 22] width 37 height 14
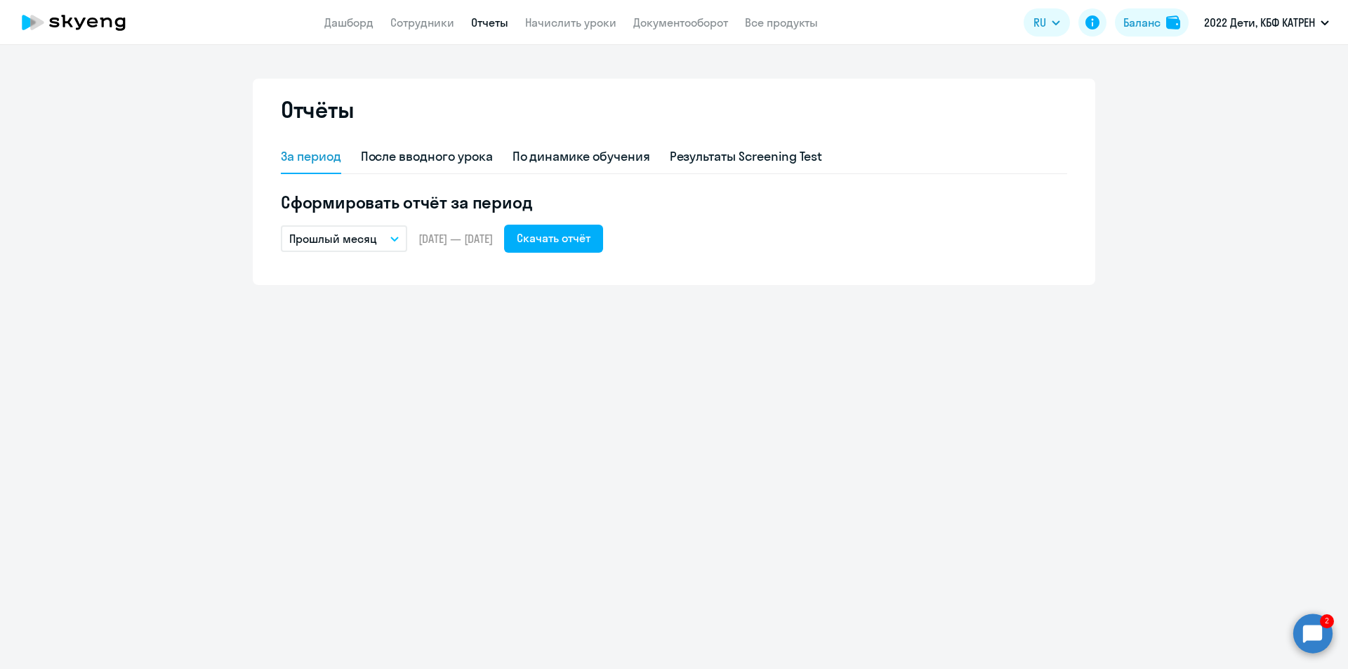
click at [1316, 636] on circle at bounding box center [1312, 633] width 39 height 39
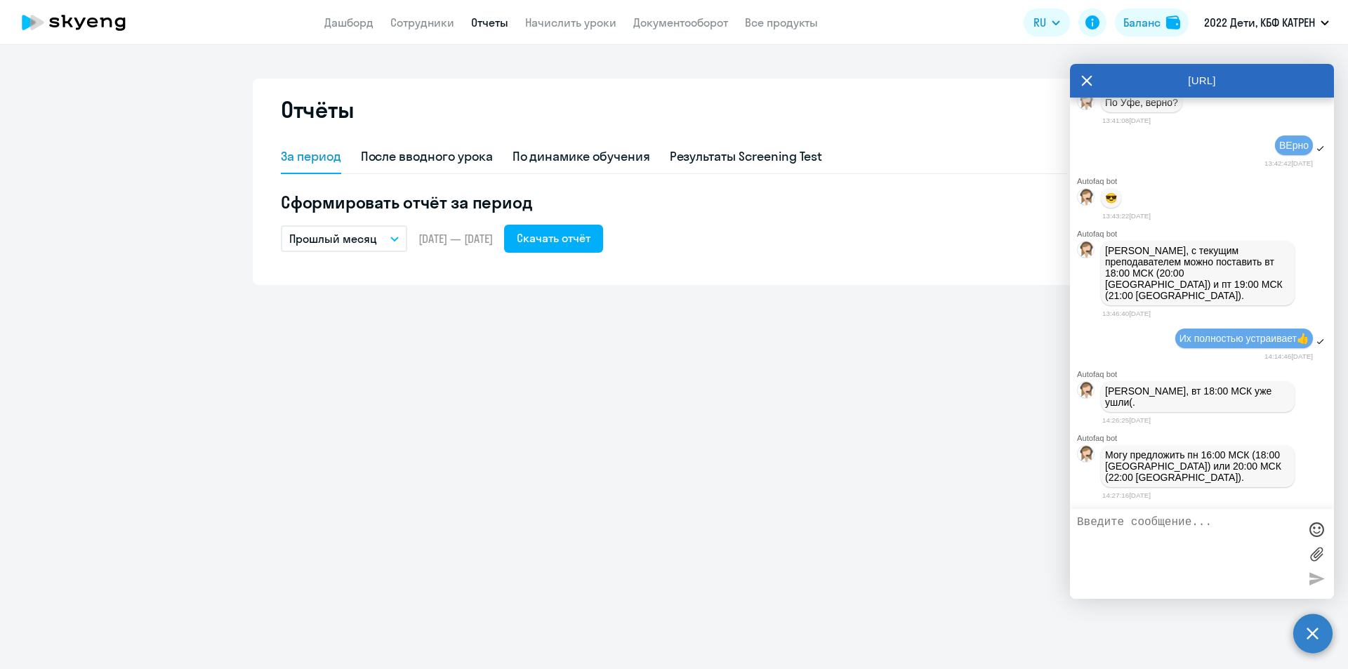
scroll to position [24889, 0]
click at [1208, 527] on textarea at bounding box center [1188, 554] width 222 height 76
click at [1223, 529] on textarea at bounding box center [1188, 554] width 222 height 76
click at [1192, 531] on textarea at bounding box center [1188, 554] width 222 height 76
drag, startPoint x: 1106, startPoint y: 468, endPoint x: 1286, endPoint y: 475, distance: 180.6
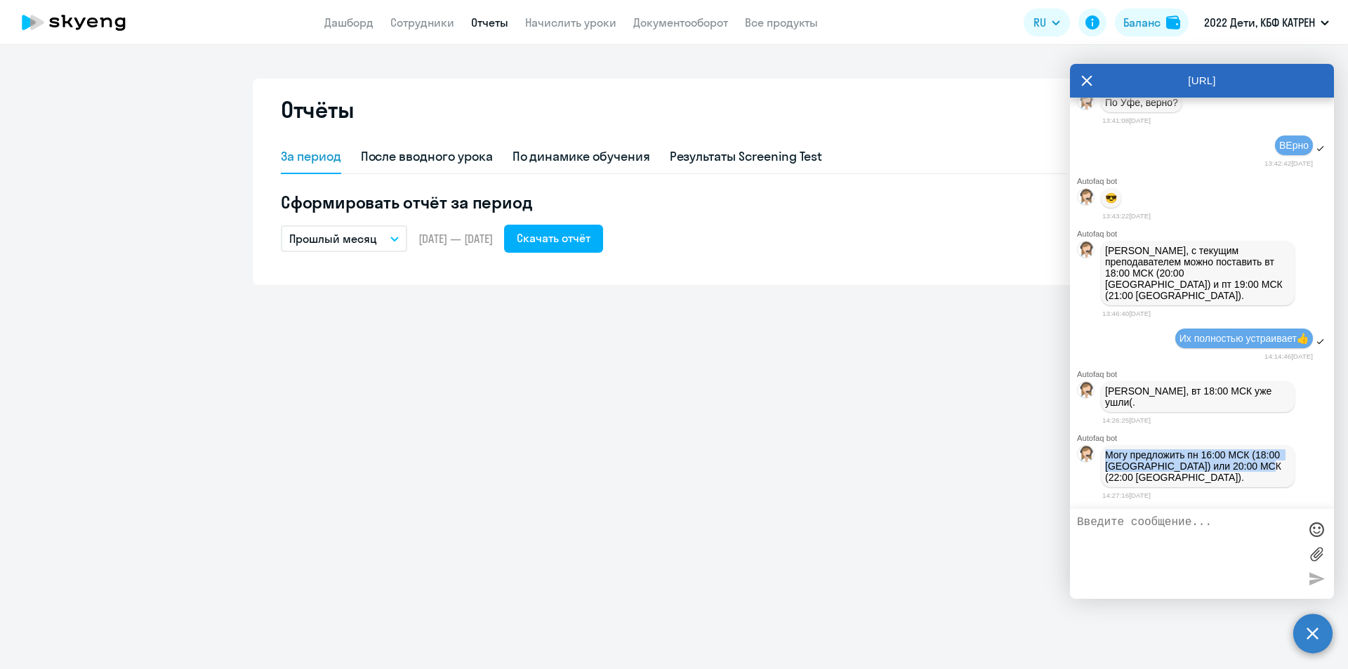
click at [1286, 475] on div "Могу предложить пн 16:00 МСК (18:00 [GEOGRAPHIC_DATA]) или 20:00 МСК (22:00 [GE…" at bounding box center [1202, 466] width 264 height 48
copy p "Могу предложить пн 16:00 МСК (18:00 [GEOGRAPHIC_DATA]) или 20:00 МСК (22:00 [GE…"
click at [1192, 529] on textarea at bounding box center [1188, 554] width 222 height 76
type textarea "22:00 !!!"
click at [1312, 585] on div at bounding box center [1316, 578] width 21 height 21
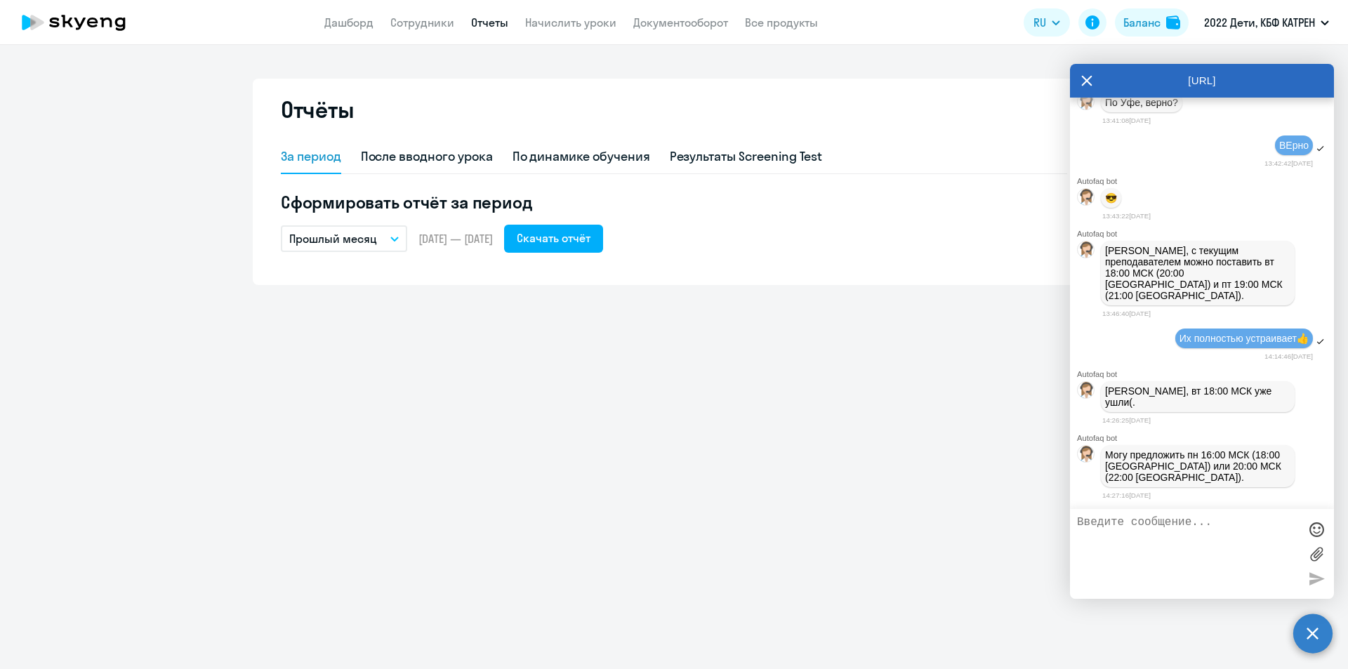
scroll to position [24932, 0]
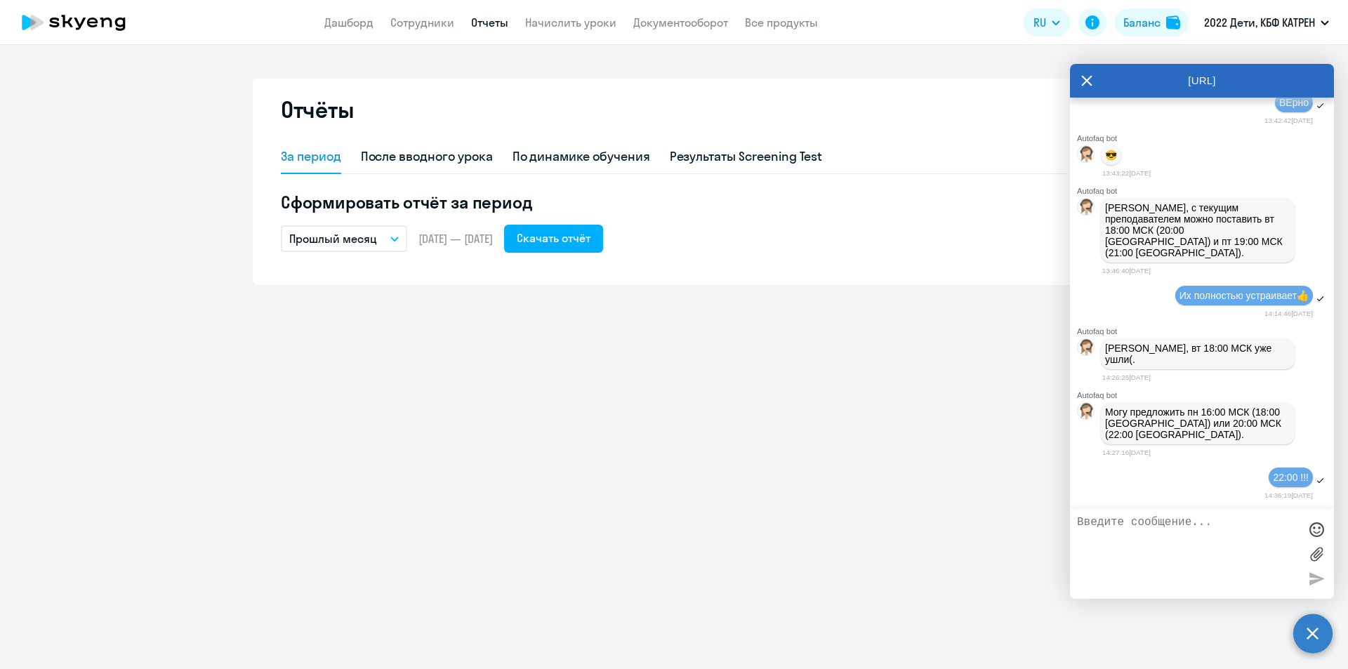
click at [1231, 529] on textarea at bounding box center [1188, 554] width 222 height 76
drag, startPoint x: 1181, startPoint y: 535, endPoint x: 1204, endPoint y: 541, distance: 23.2
click at [1190, 539] on textarea at bounding box center [1188, 554] width 222 height 76
drag, startPoint x: 1188, startPoint y: 260, endPoint x: 1258, endPoint y: 281, distance: 73.3
click at [1258, 263] on div "[PERSON_NAME], с текущим преподавателем можно поставить вт 18:00 МСК (20:00 [GE…" at bounding box center [1198, 230] width 194 height 65
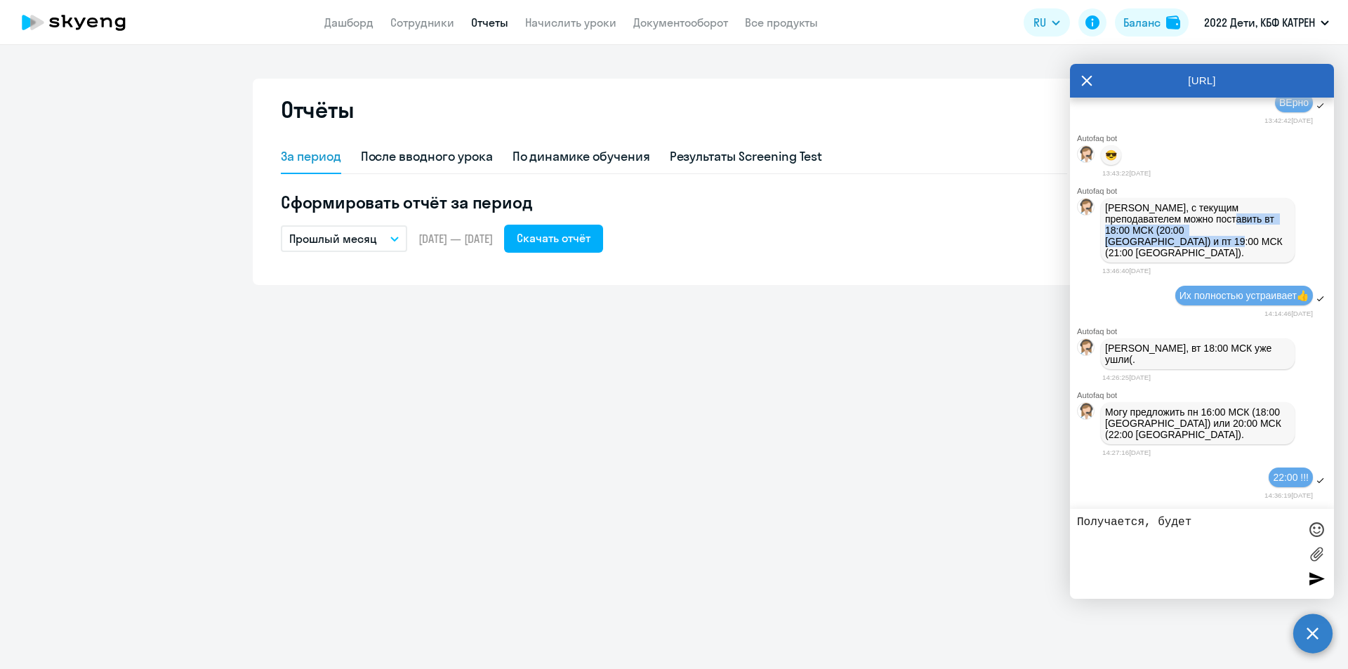
copy p "вт 18:00 МСК (20:00 Уфа) и пт 19:00 МСК (21:00 Уфа)."
click at [1206, 527] on textarea "Получается, будет" at bounding box center [1188, 554] width 222 height 76
paste textarea "вт 18:00 МСК (20:00 Уфа) и пт 19:00 МСК (21:00 Уфа)."
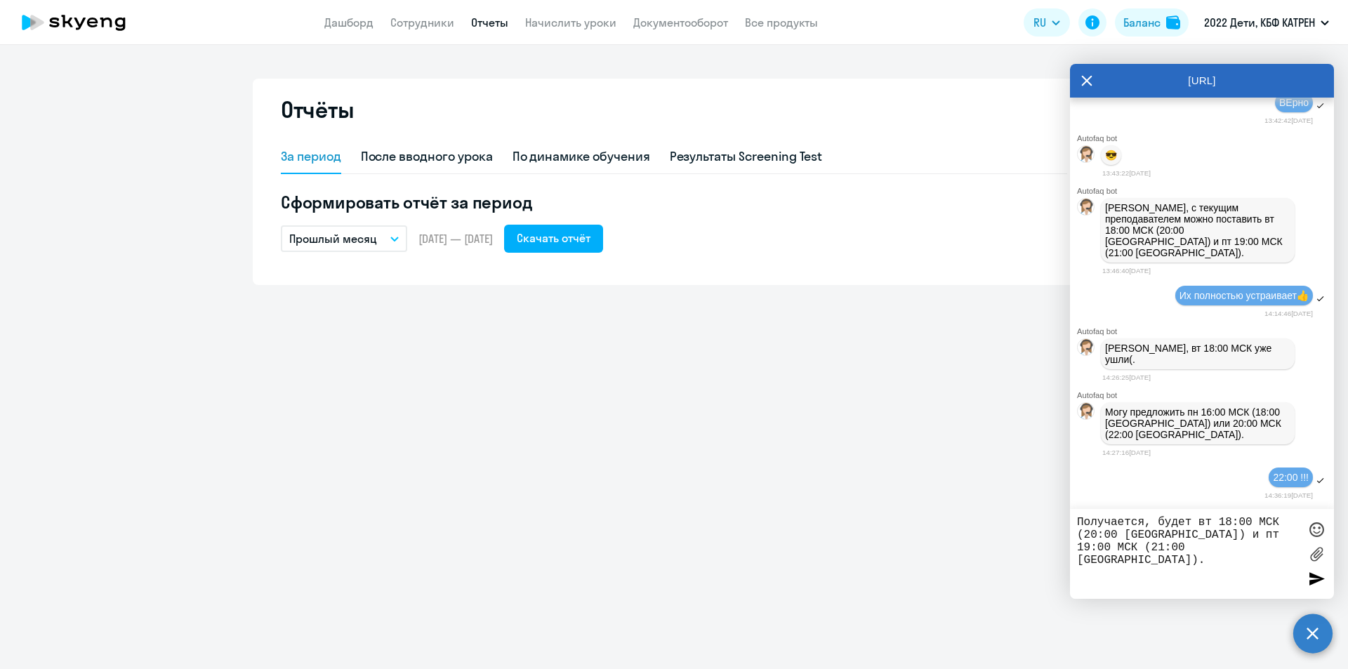
click at [1088, 534] on textarea "Получается, будет вт 18:00 МСК (20:00 Уфа) и пт 19:00 МСК (21:00 Уфа)." at bounding box center [1188, 554] width 222 height 76
click at [1091, 532] on textarea "Получается, будет вт 18:00 МСК (20:00 Уфа) и пт 19:00 МСК (21:00 Уфа)." at bounding box center [1188, 554] width 222 height 76
click at [1168, 555] on textarea "Получается, будет вт 18:00 МСК (22:00 Уфа) и пт 19:00 МСК (21:00 Уфа)." at bounding box center [1188, 554] width 222 height 76
drag, startPoint x: 1219, startPoint y: 521, endPoint x: 1218, endPoint y: 508, distance: 12.7
click at [1230, 520] on textarea "Получается, будет вт 18:00 МСК (22:00 Уфа) и пт 19:00 МСК (21:00 Уфа)." at bounding box center [1188, 554] width 222 height 76
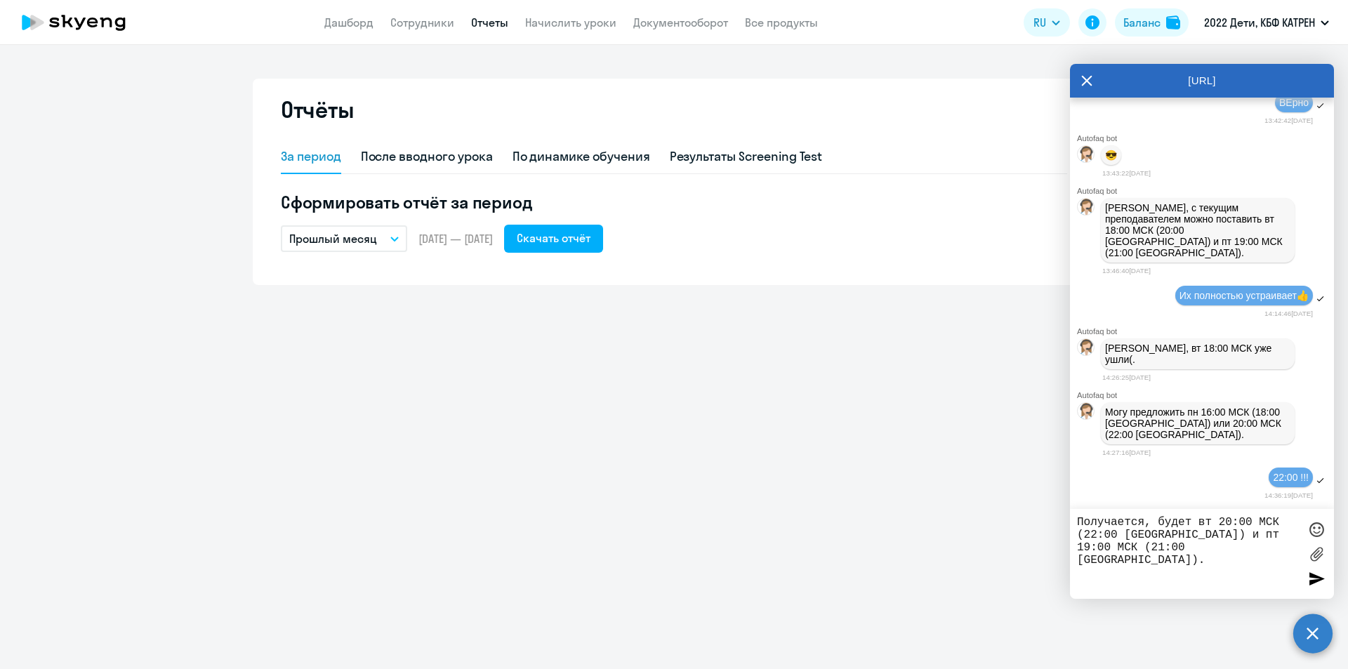
click at [1169, 548] on textarea "Получается, будет вт 20:00 МСК (22:00 Уфа) и пт 19:00 МСК (21:00 Уфа)." at bounding box center [1188, 554] width 222 height 76
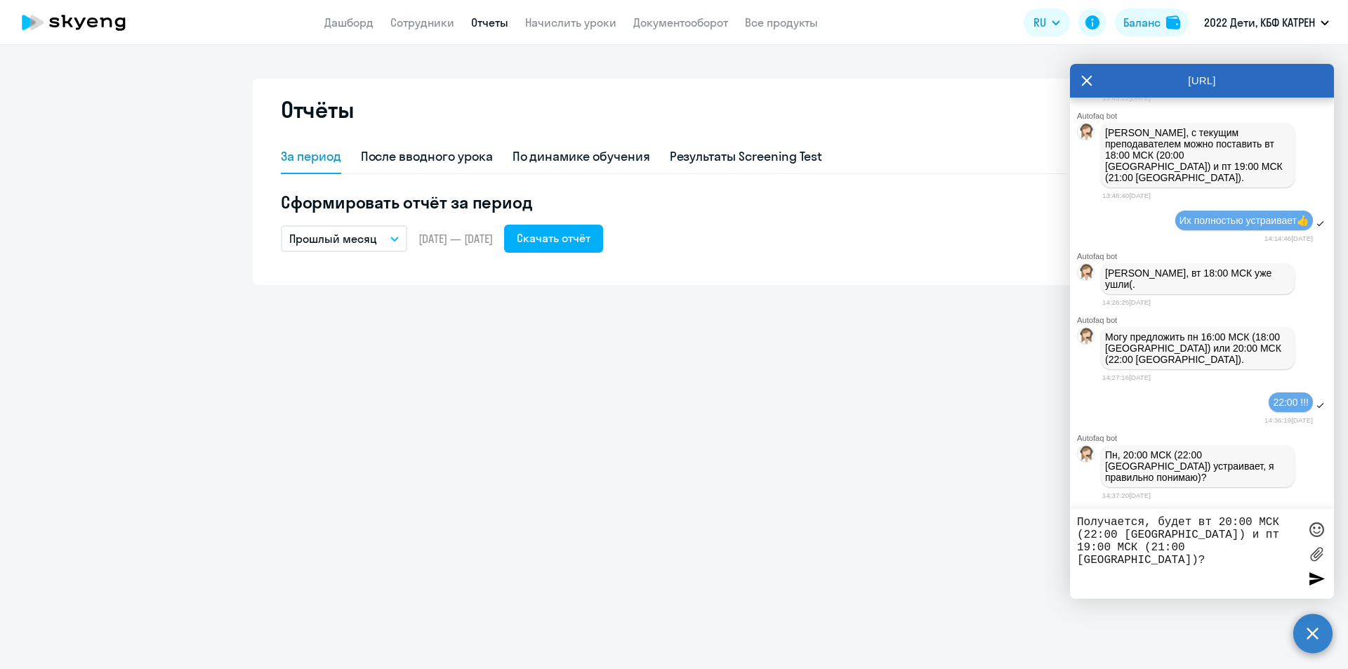
scroll to position [24996, 0]
click at [1199, 553] on textarea "Получается, будет вт 20:00 МСК (22:00 Уфа) и пт 19:00 МСК (21:00 Уфа)?" at bounding box center [1188, 554] width 222 height 76
drag, startPoint x: 1158, startPoint y: 522, endPoint x: 1195, endPoint y: 519, distance: 37.3
click at [1195, 519] on textarea "Получается, будет вт 20:00 МСК (22:00 Уфа) и пт 19:00 МСК (21:00 Уфа)?" at bounding box center [1188, 554] width 222 height 76
click at [1147, 522] on textarea "Получается, вт 20:00 МСК (22:00 Уфа) и пт 19:00 МСК (21:00 Уфа)?" at bounding box center [1188, 554] width 222 height 76
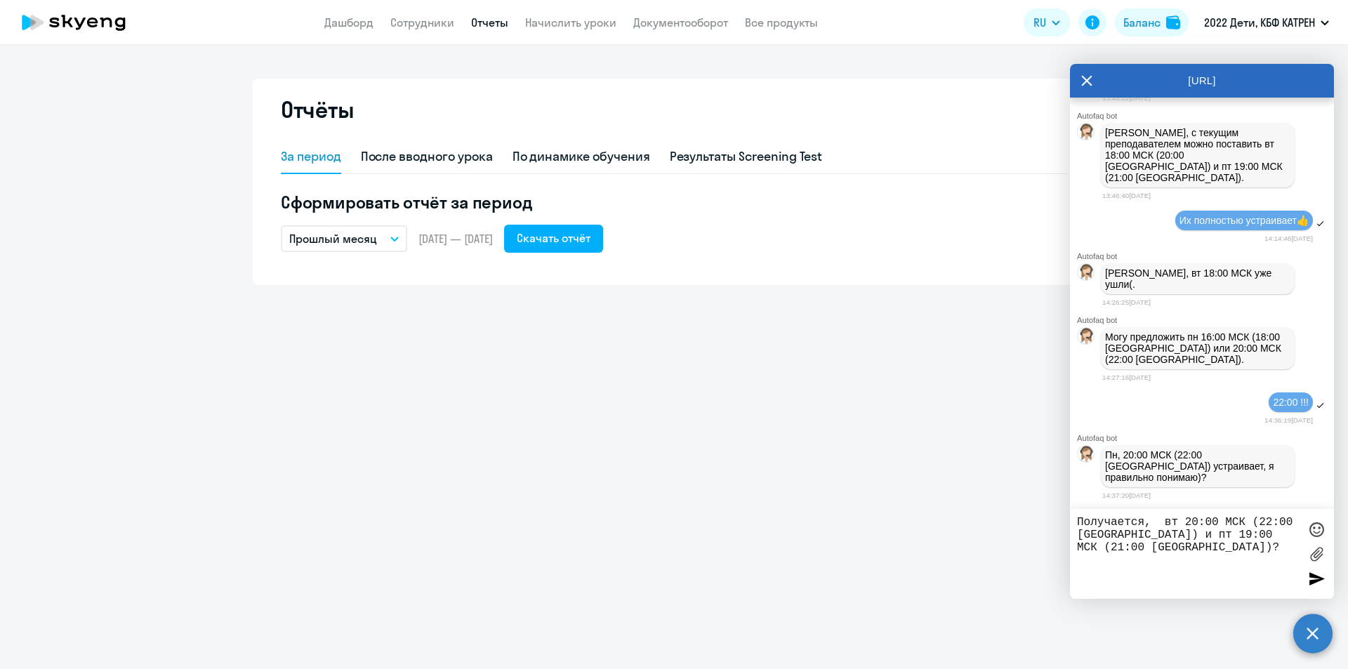
click at [1147, 522] on textarea "Получается, вт 20:00 МСК (22:00 Уфа) и пт 19:00 МСК (21:00 Уфа)?" at bounding box center [1188, 554] width 222 height 76
click at [1148, 522] on textarea "Получается, вт 20:00 МСК (22:00 Уфа) и пт 19:00 МСК (21:00 Уфа)?" at bounding box center [1188, 554] width 222 height 76
click at [1215, 561] on textarea "Получается вт 20:00 МСК (22:00 [GEOGRAPHIC_DATA]) и пт 19:00 МСК (21:00 [GEOGRA…" at bounding box center [1188, 554] width 222 height 76
click at [1258, 547] on textarea "Получается вт 20:00 МСК (22:00 [GEOGRAPHIC_DATA]) и пт 19:00 МСК (21:00 [GEOGRA…" at bounding box center [1188, 554] width 222 height 76
type textarea "Получается вт 20:00 МСК (22:00 [GEOGRAPHIC_DATA]) и пт 19:00 МСК (21:00 [GEOGRA…"
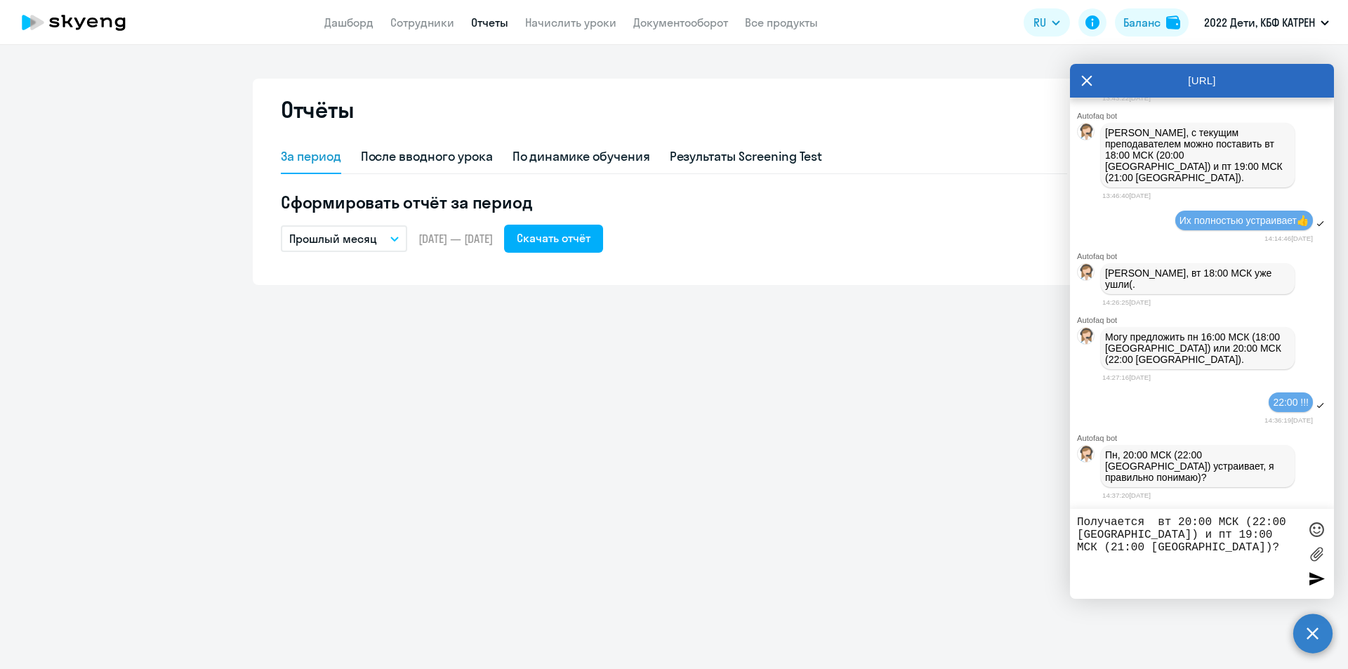
click at [1315, 581] on div at bounding box center [1316, 578] width 21 height 21
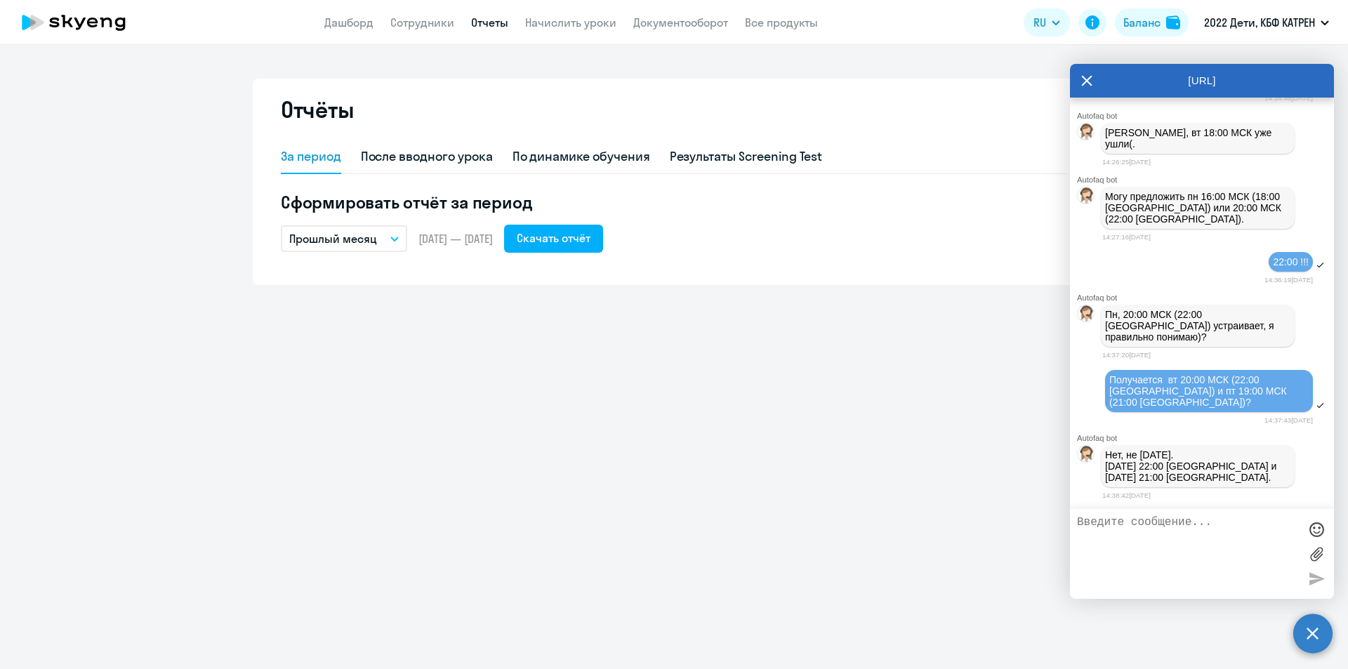
scroll to position [25125, 0]
drag, startPoint x: 1106, startPoint y: 463, endPoint x: 1165, endPoint y: 482, distance: 61.7
click at [1165, 482] on p "Нет, не вторник. Понедельник 22:00 Уфа и пятница 21:00 Уфа." at bounding box center [1197, 466] width 185 height 34
copy p "[DATE] 22:00 [GEOGRAPHIC_DATA] и [DATE] 21:00 [GEOGRAPHIC_DATA]."
click at [1171, 536] on textarea at bounding box center [1188, 554] width 222 height 76
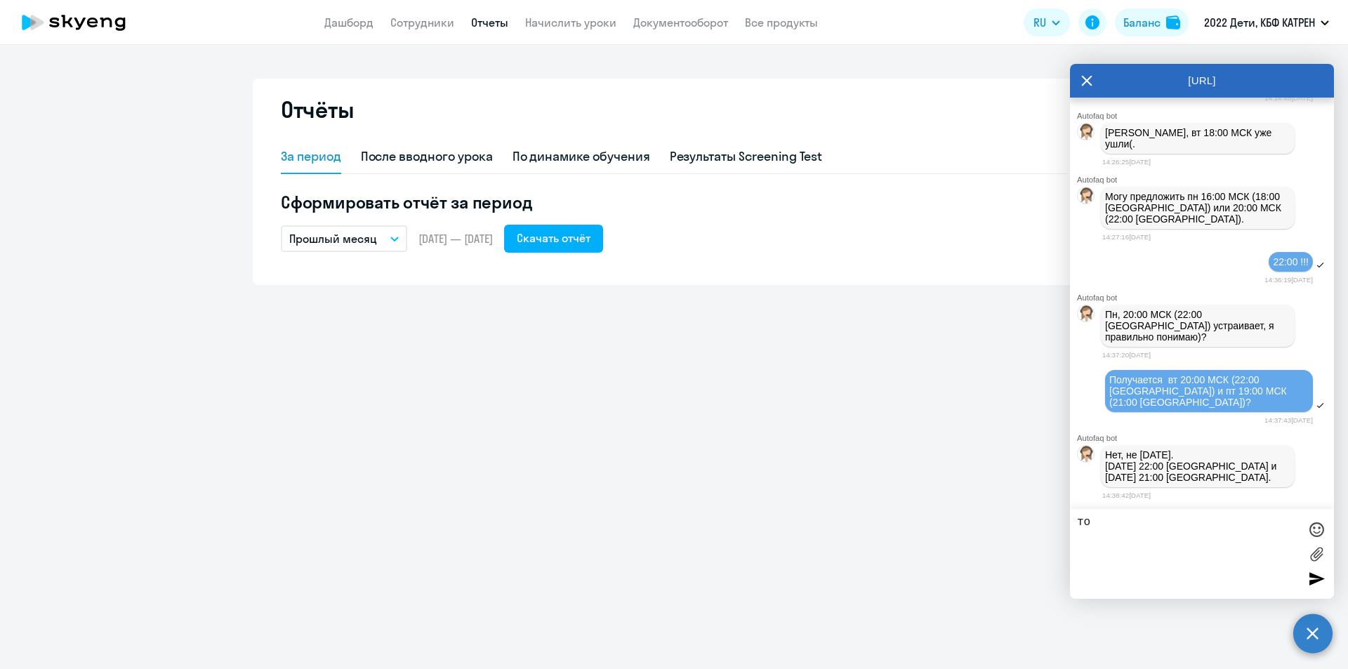
type textarea "т"
type textarea "Да, верно. Подходит!"
click at [1324, 582] on div at bounding box center [1316, 578] width 21 height 21
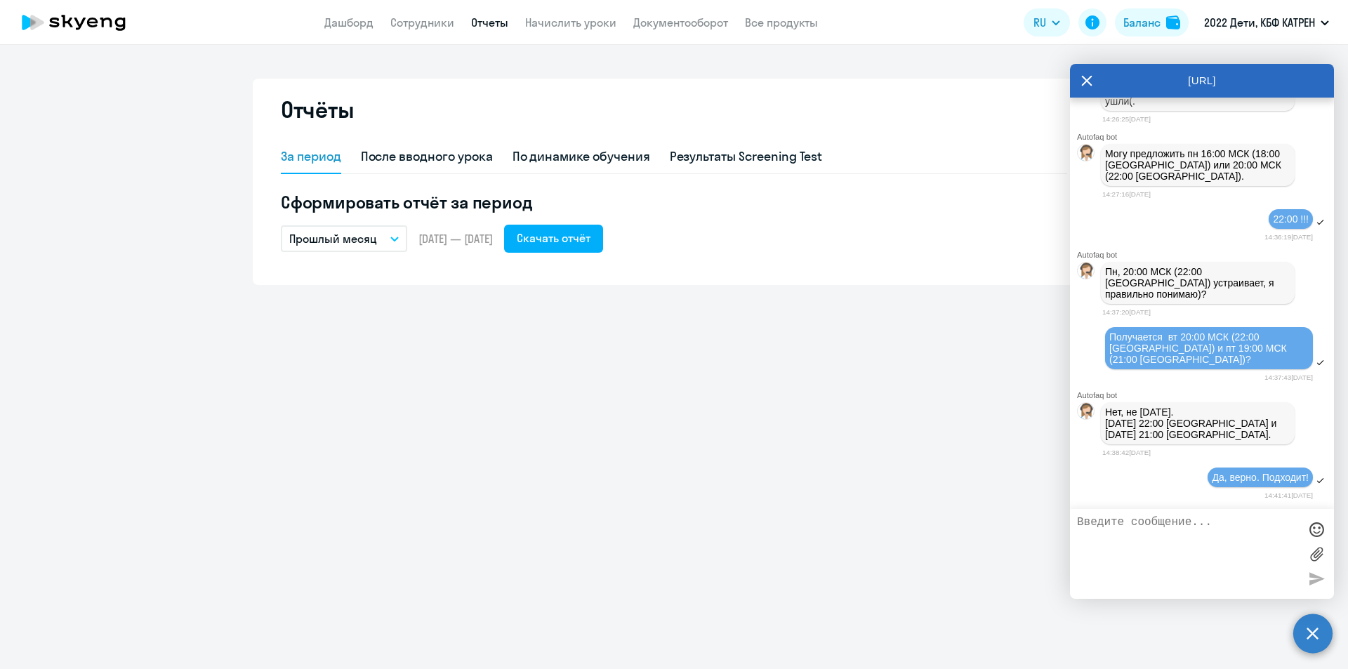
click at [1191, 534] on textarea at bounding box center [1188, 554] width 222 height 76
drag, startPoint x: 1106, startPoint y: 423, endPoint x: 1165, endPoint y: 437, distance: 60.8
click at [1165, 437] on p "Нет, не вторник. Понедельник 22:00 Уфа и пятница 21:00 Уфа." at bounding box center [1197, 424] width 185 height 34
click at [1153, 482] on div "Да, верно. Подходит!" at bounding box center [1202, 478] width 264 height 24
drag, startPoint x: 1107, startPoint y: 422, endPoint x: 1153, endPoint y: 437, distance: 48.6
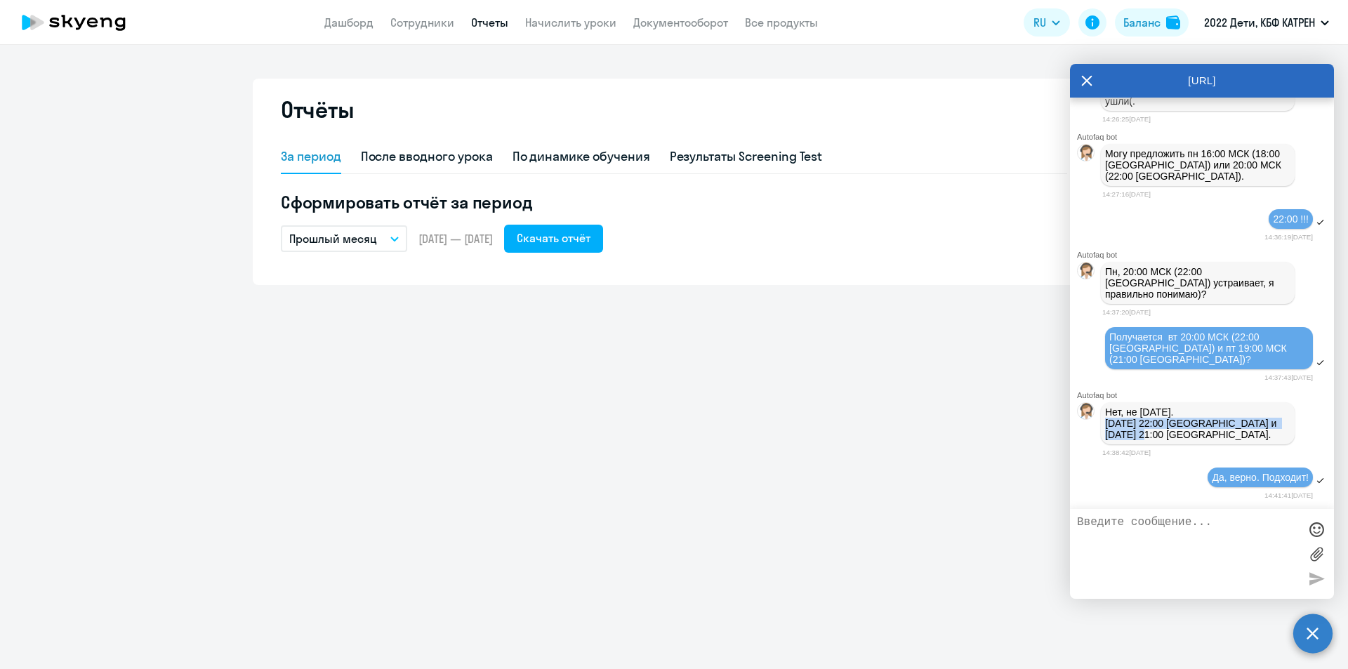
click at [1153, 437] on p "Нет, не вторник. Понедельник 22:00 Уфа и пятница 21:00 Уфа." at bounding box center [1197, 424] width 185 height 34
copy p "Понедельник 22:00 Уфа и пятница 21:00 Уфа"
click at [1115, 535] on textarea at bounding box center [1188, 554] width 222 height 76
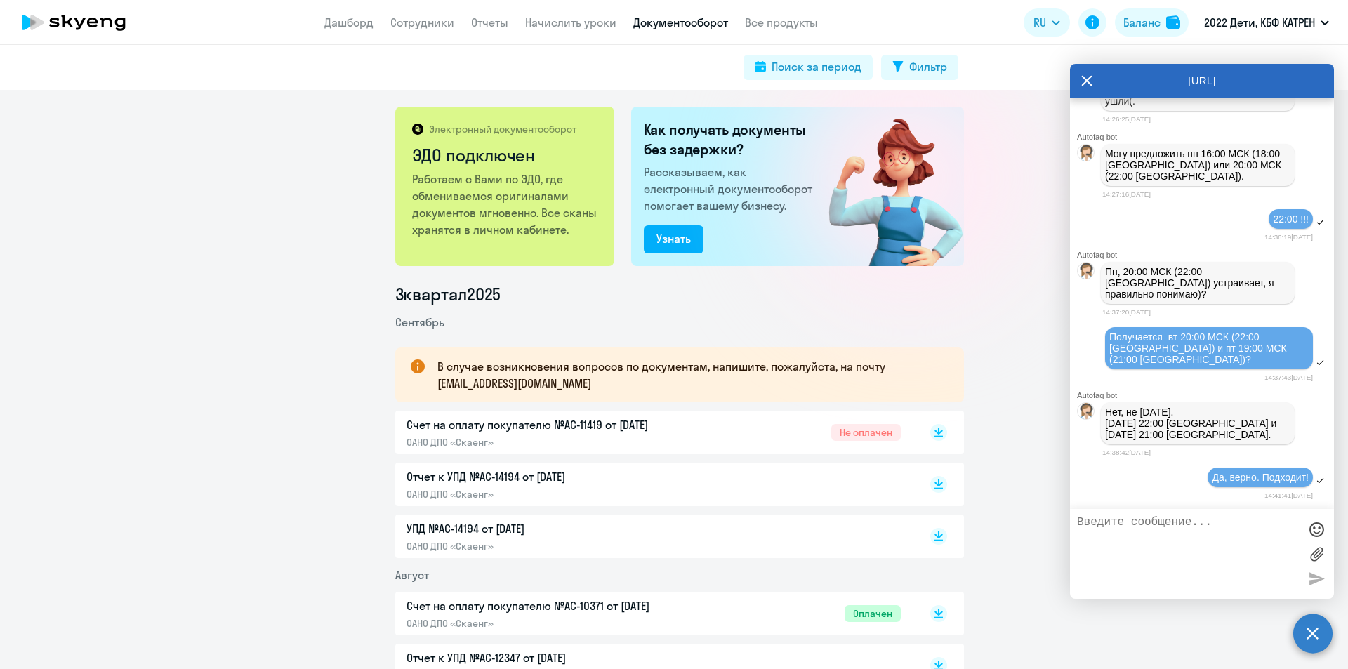
click at [493, 481] on p "Отчет к УПД №AC-14194 от 01.09.2025" at bounding box center [554, 476] width 295 height 17
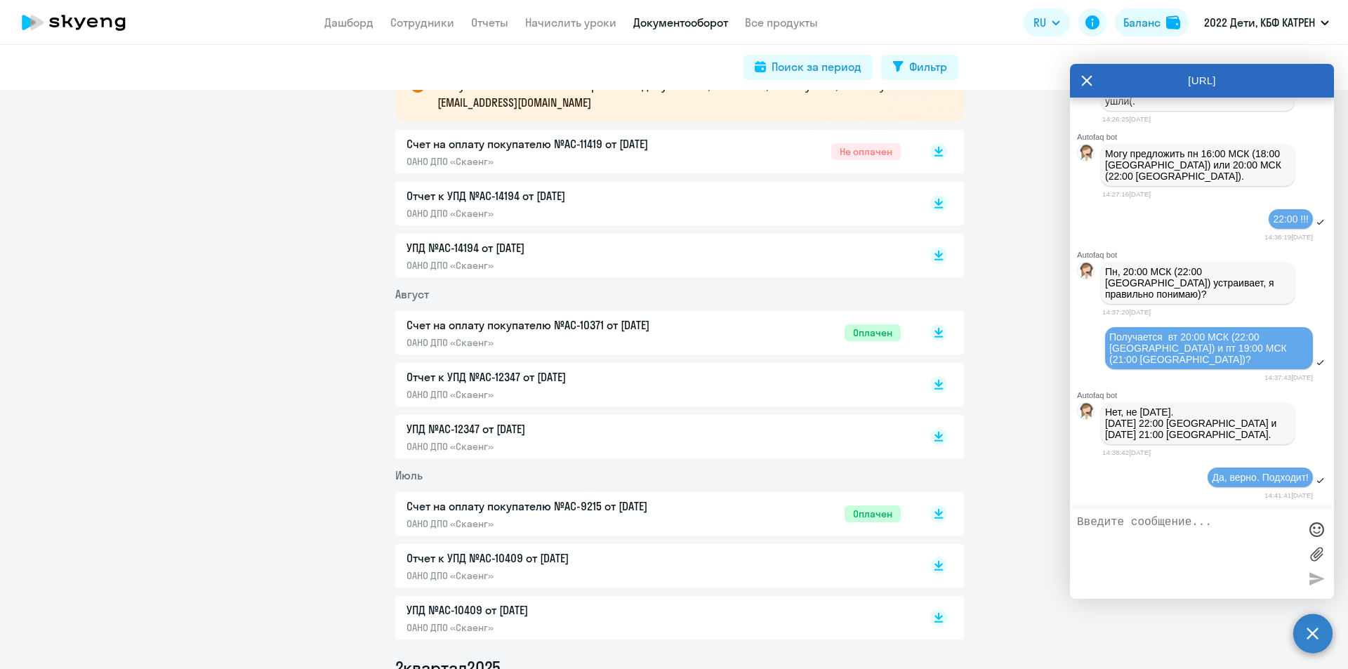
scroll to position [211, 0]
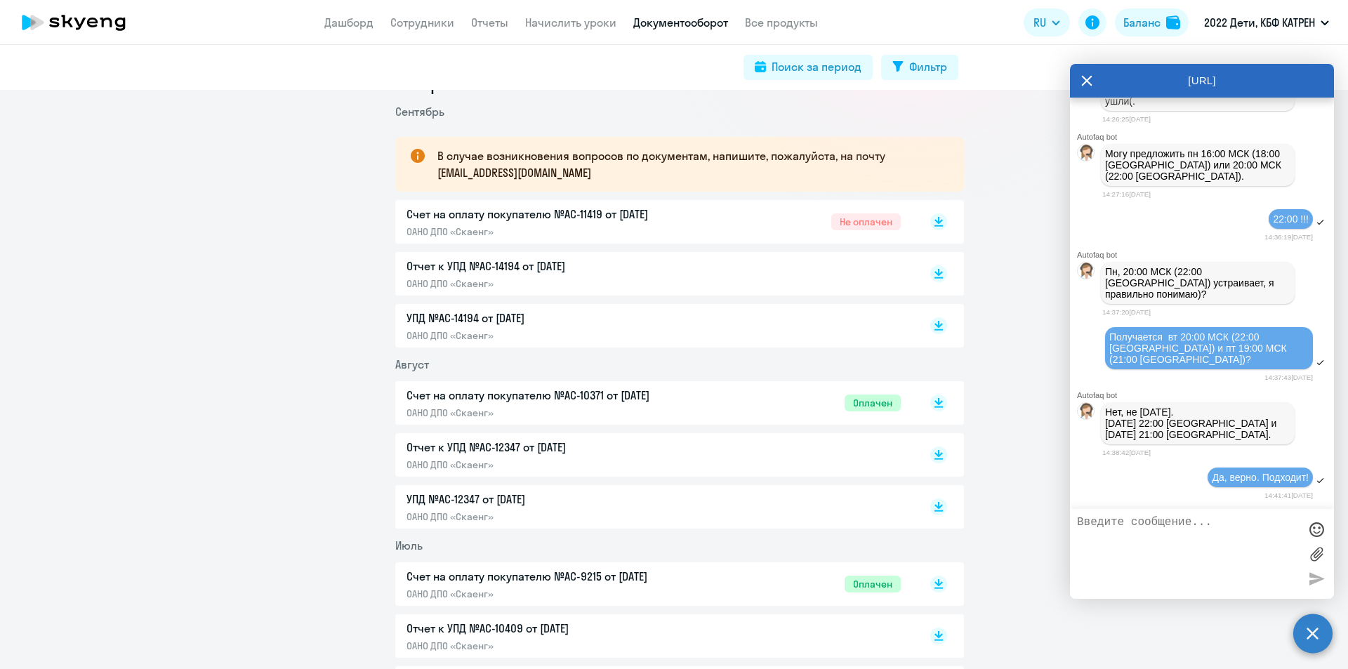
click at [624, 638] on div "Отчет к УПД №AC-10409 от 01.07.2025 ОАНО ДПО «Скаенг»" at bounding box center [554, 636] width 295 height 32
click at [541, 447] on p "Отчет к УПД №AC-12347 от 01.08.2025" at bounding box center [554, 447] width 295 height 17
click at [518, 269] on p "Отчет к УПД №AC-14194 от 01.09.2025" at bounding box center [554, 266] width 295 height 17
drag, startPoint x: 395, startPoint y: 263, endPoint x: 525, endPoint y: 278, distance: 130.7
click at [525, 278] on div "Отчет к УПД №AC-14194 от 01.09.2025 ОАНО ДПО «Скаенг»" at bounding box center [679, 274] width 569 height 44
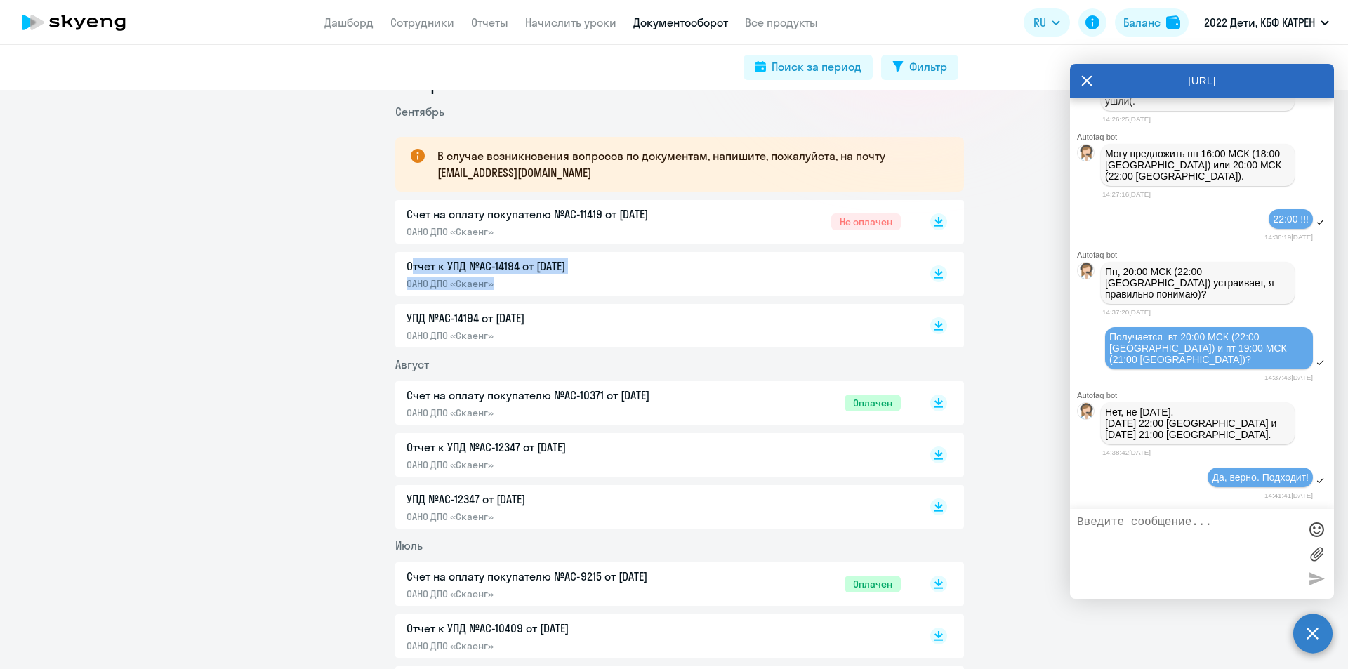
click at [525, 279] on p "ОАНО ДПО «Скаенг»" at bounding box center [554, 283] width 295 height 13
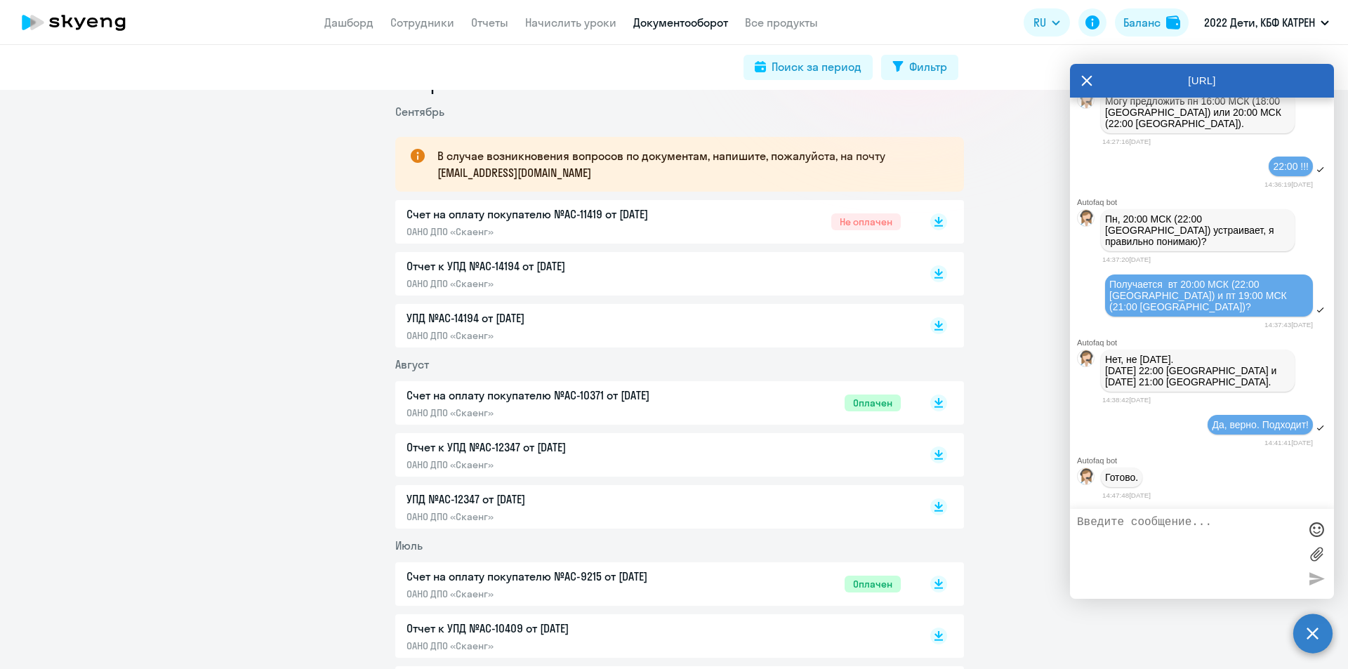
scroll to position [25221, 0]
drag, startPoint x: 397, startPoint y: 442, endPoint x: 580, endPoint y: 447, distance: 183.3
click at [580, 447] on div "Отчет к УПД №AC-12347 от 01.08.2025 ОАНО ДПО «Скаенг»" at bounding box center [679, 455] width 569 height 44
drag, startPoint x: 399, startPoint y: 621, endPoint x: 584, endPoint y: 632, distance: 185.7
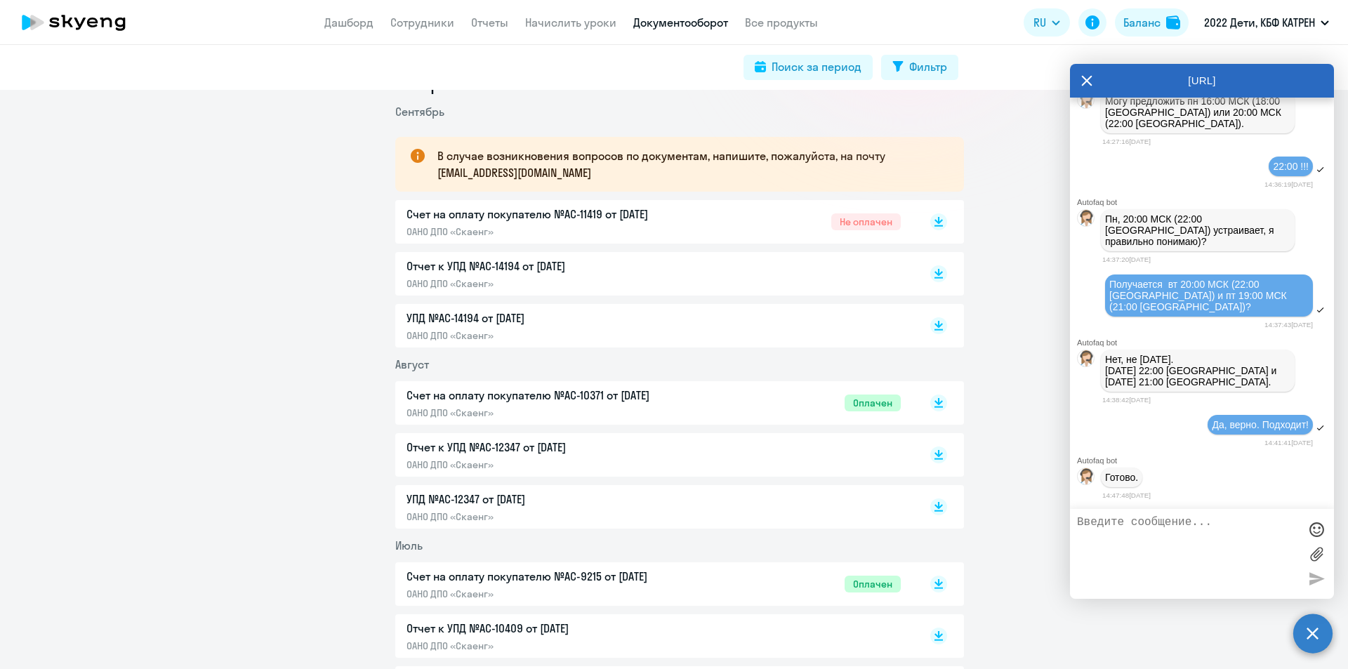
click at [584, 632] on div "Отчет к УПД №AC-10409 от 01.07.2025 ОАНО ДПО «Скаенг»" at bounding box center [679, 636] width 569 height 44
copy p "Отчет к УПД №AC-10409 от 01.07.2025"
click at [441, 442] on p "Отчет к УПД №AC-12347 от 01.08.2025" at bounding box center [554, 447] width 295 height 17
drag, startPoint x: 395, startPoint y: 445, endPoint x: 636, endPoint y: 325, distance: 269.1
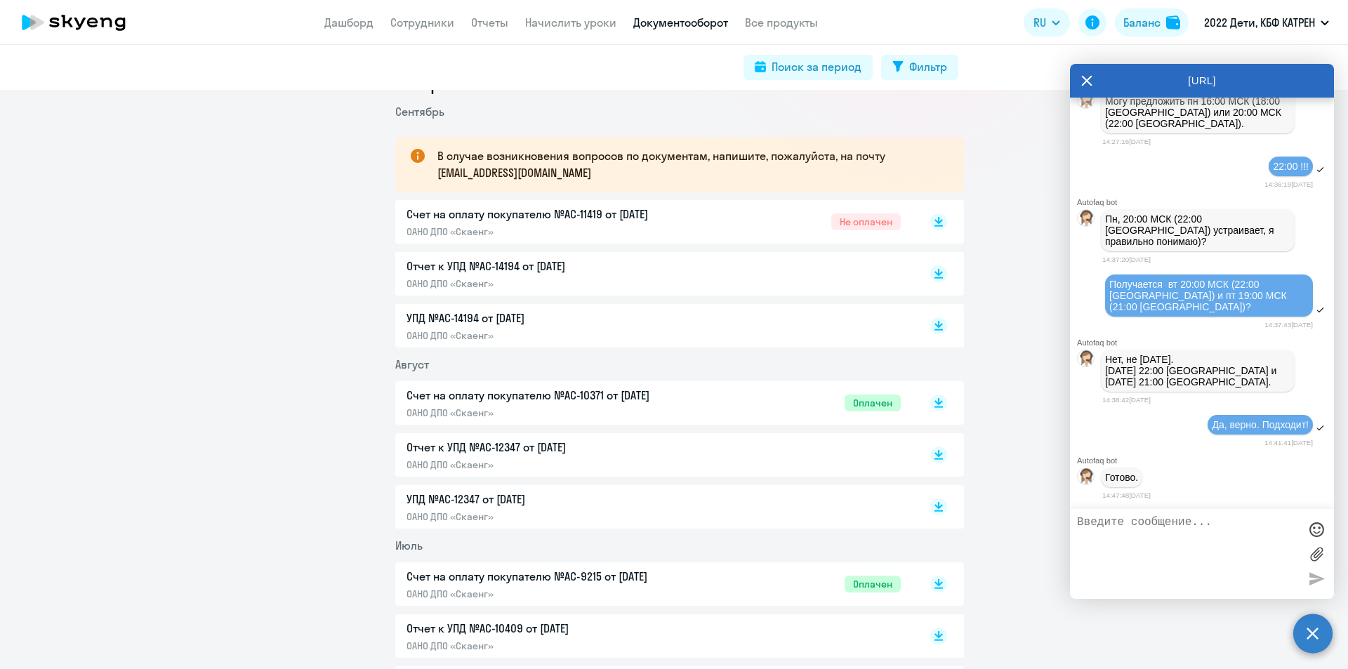
click at [600, 440] on div "Отчет к УПД №AC-12347 от 01.08.2025 ОАНО ДПО «Скаенг»" at bounding box center [679, 455] width 569 height 44
copy p "Отчет к УПД №AC-12347 от 01.08.2025"
drag, startPoint x: 400, startPoint y: 266, endPoint x: 602, endPoint y: 256, distance: 202.5
click at [602, 256] on div "Отчет к УПД №AC-14194 от 01.09.2025 ОАНО ДПО «Скаенг»" at bounding box center [679, 274] width 569 height 44
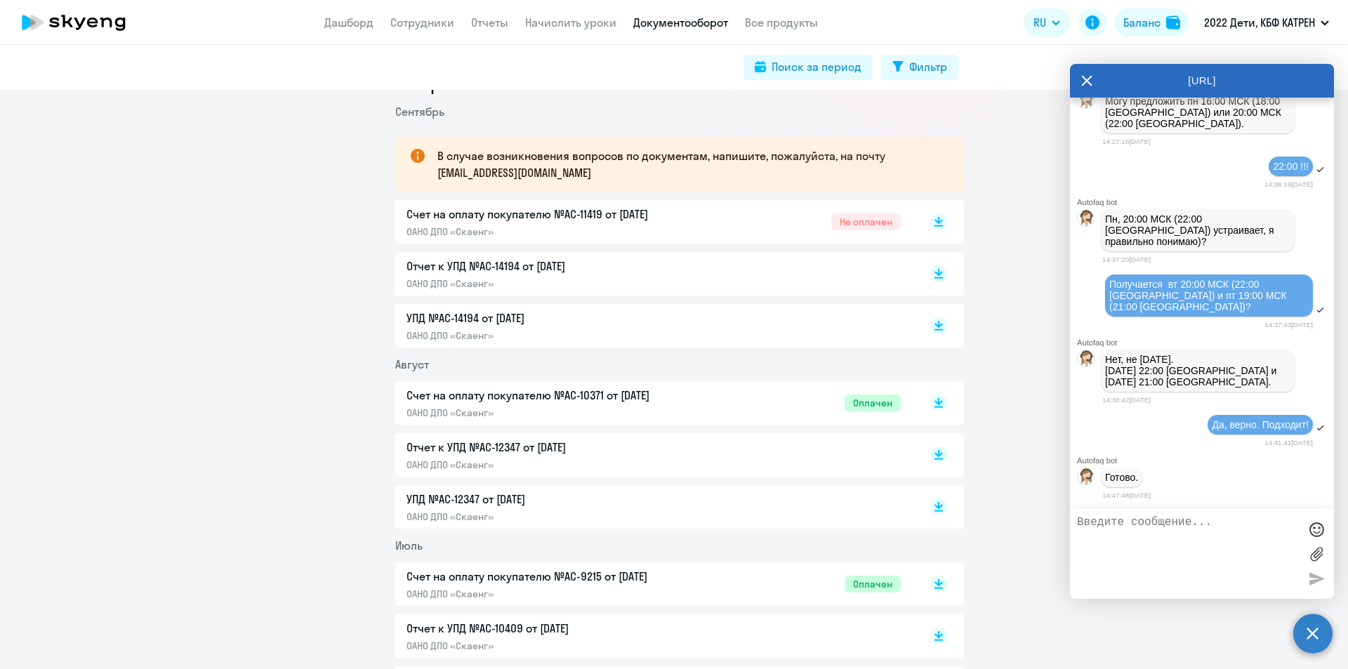
copy p "Отчет к УПД №AC-14194 от 01.09.2025"
click at [541, 265] on p "Отчет к УПД №AC-14194 от 01.09.2025" at bounding box center [554, 266] width 295 height 17
click at [562, 266] on p "Отчет к УПД №AC-14194 от 01.09.2025" at bounding box center [554, 266] width 295 height 17
click at [503, 441] on p "Отчет к УПД №AC-12347 от 01.08.2025" at bounding box center [554, 447] width 295 height 17
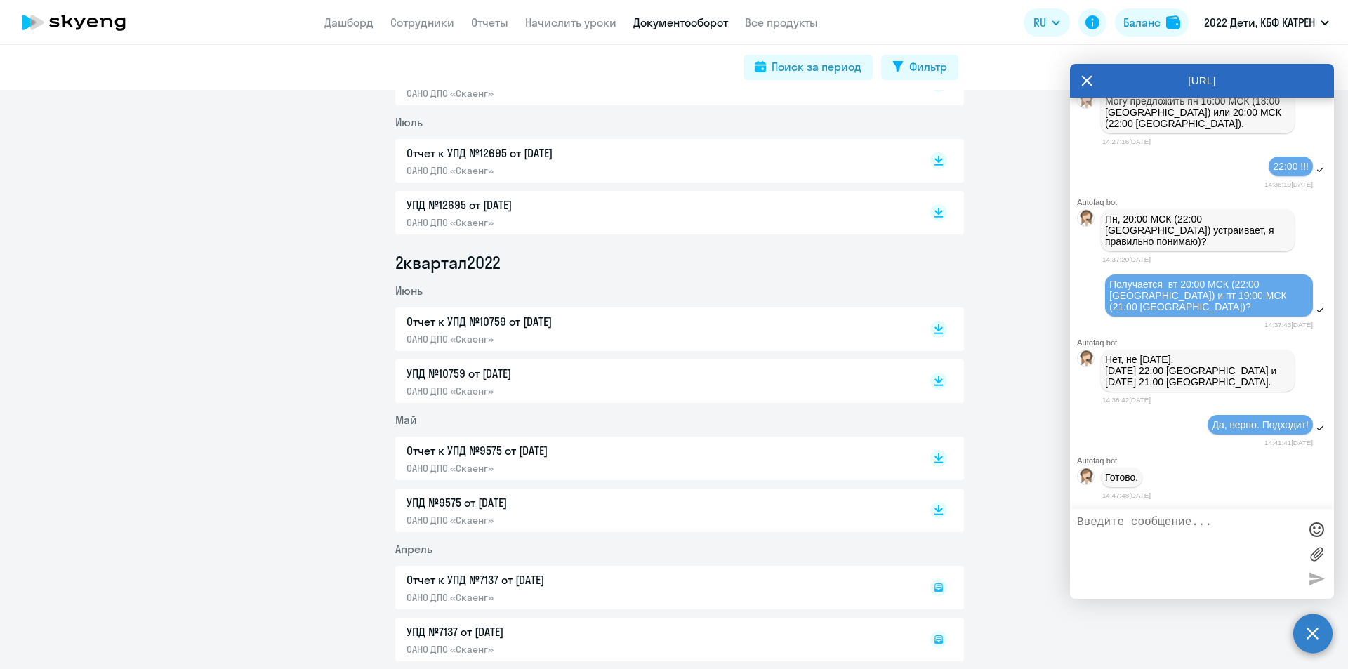
scroll to position [6866, 0]
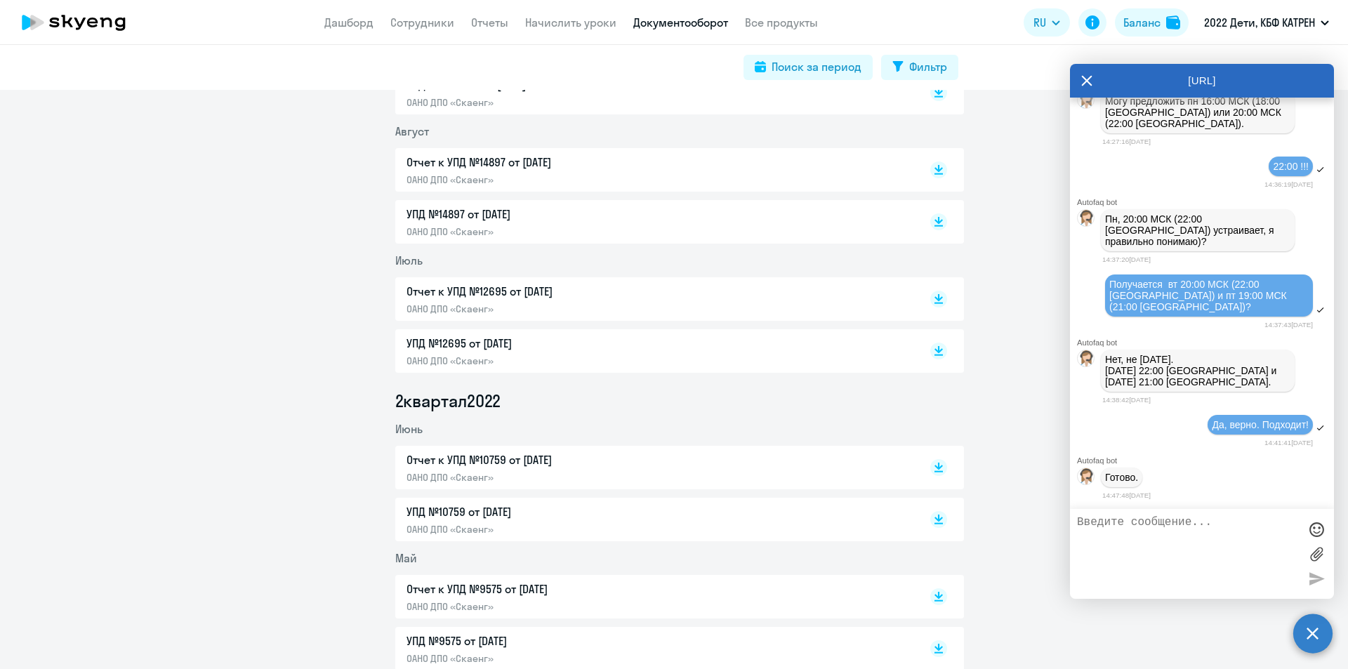
click at [1312, 531] on div at bounding box center [1316, 529] width 21 height 21
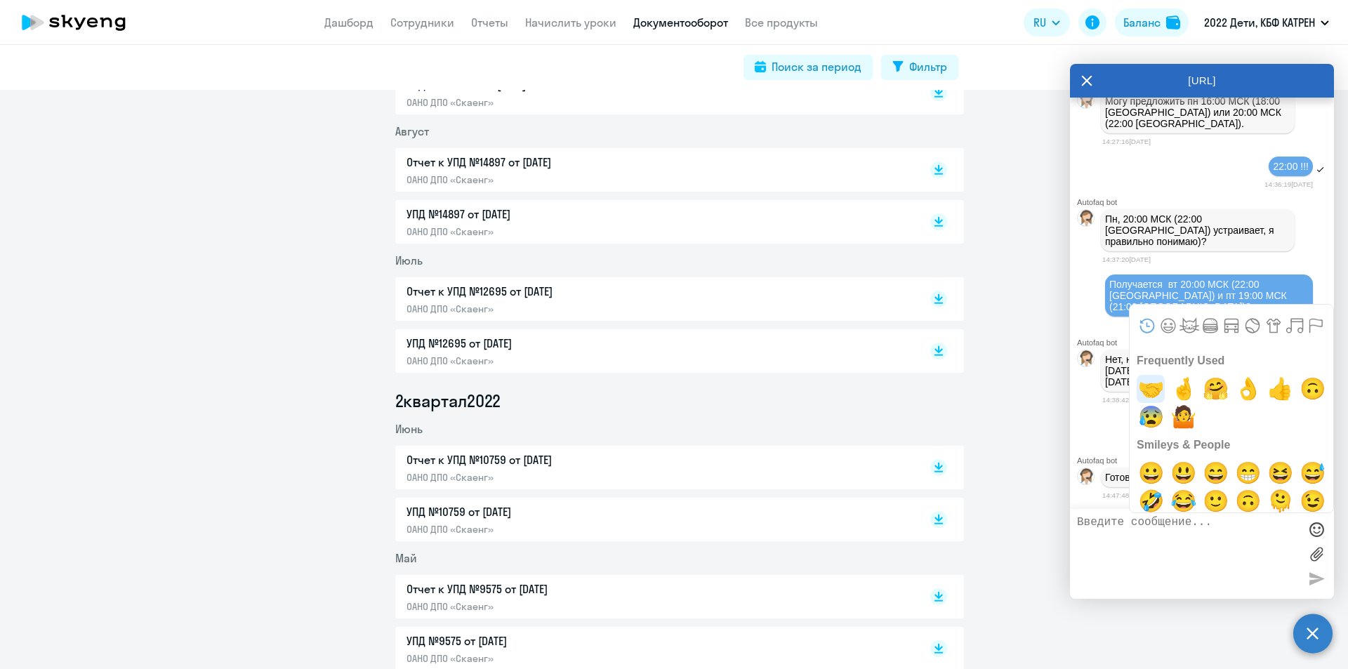
click at [1154, 388] on span "🤝" at bounding box center [1151, 389] width 33 height 28
type textarea "🤝"
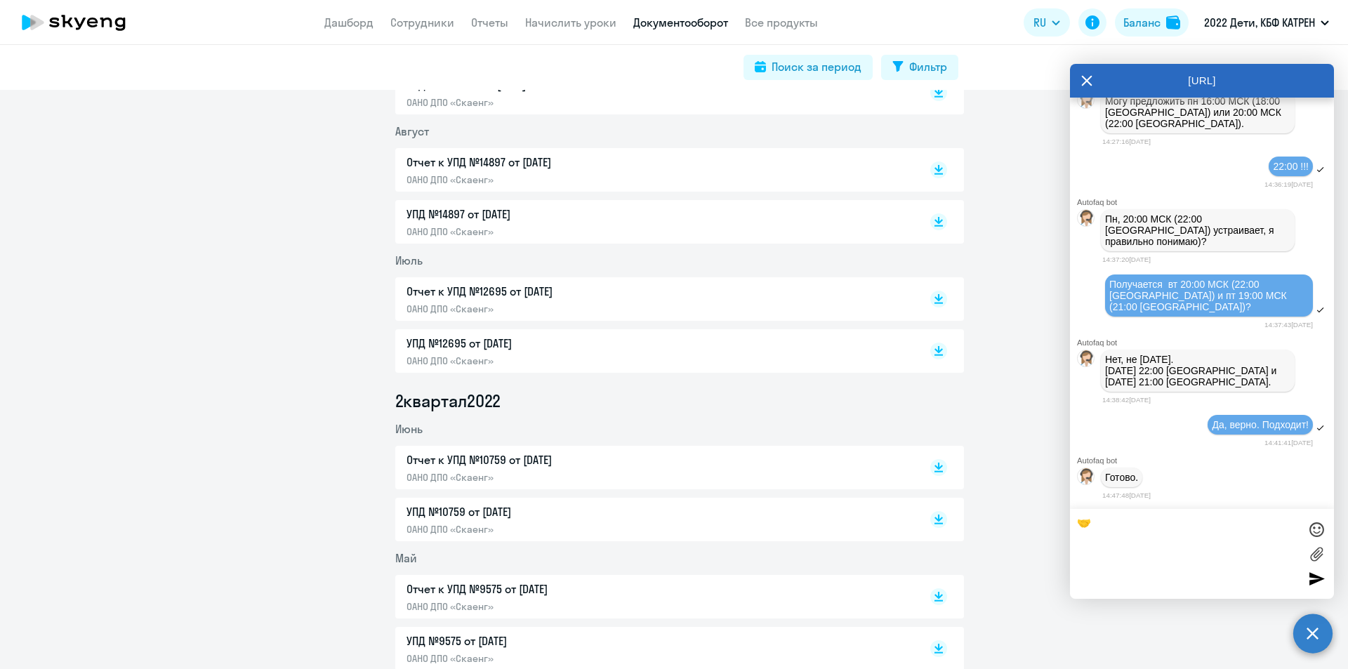
click at [1319, 579] on div at bounding box center [1316, 578] width 21 height 21
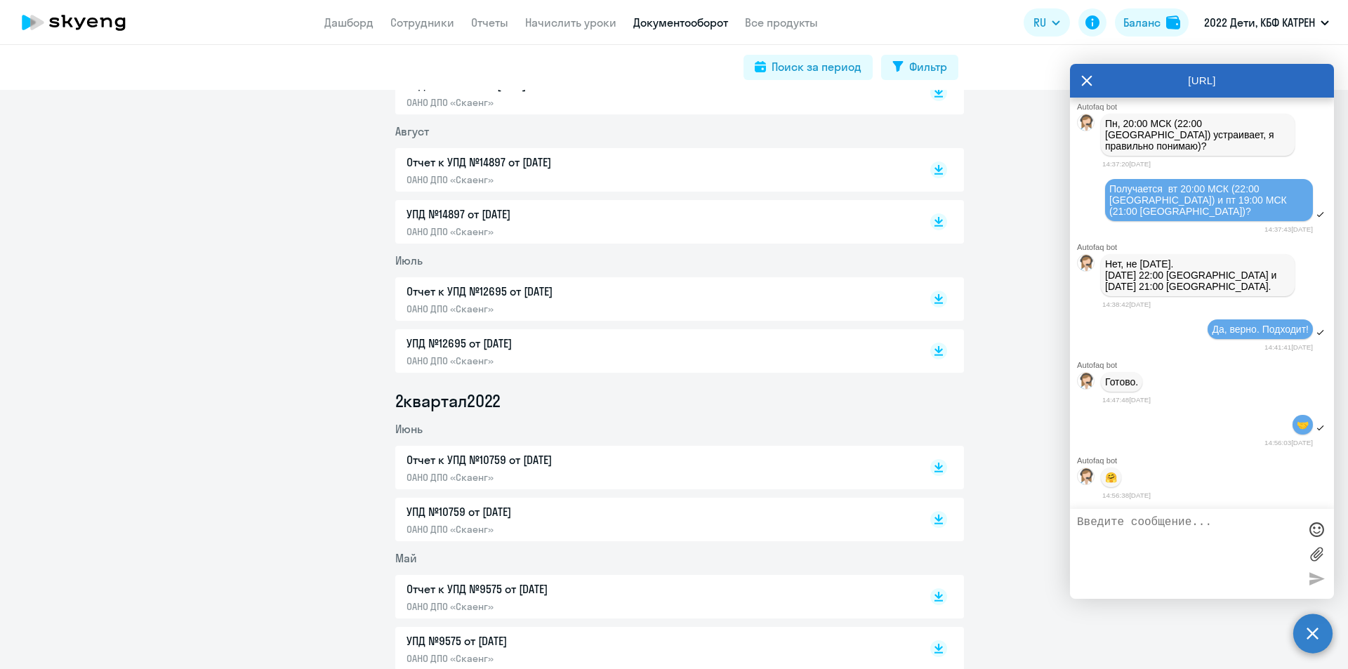
scroll to position [25320, 0]
click at [1140, 529] on textarea at bounding box center [1188, 554] width 222 height 76
click at [364, 26] on link "Дашборд" at bounding box center [348, 22] width 49 height 14
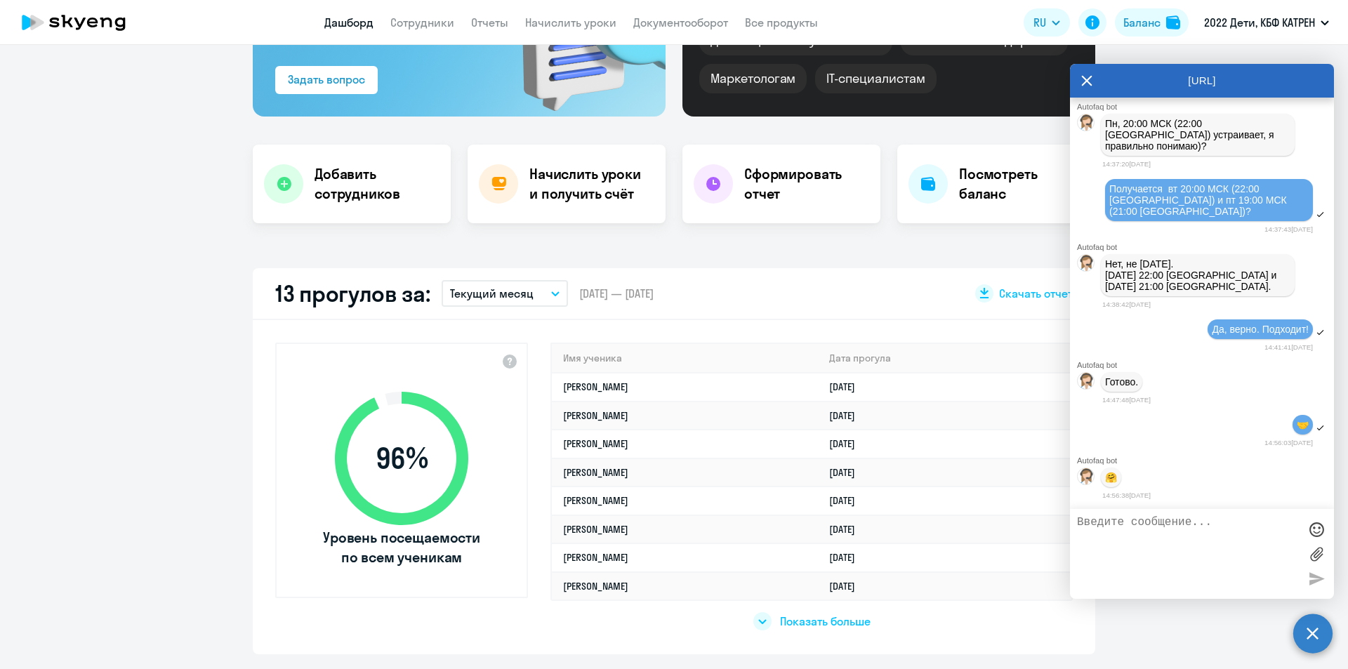
scroll to position [211, 0]
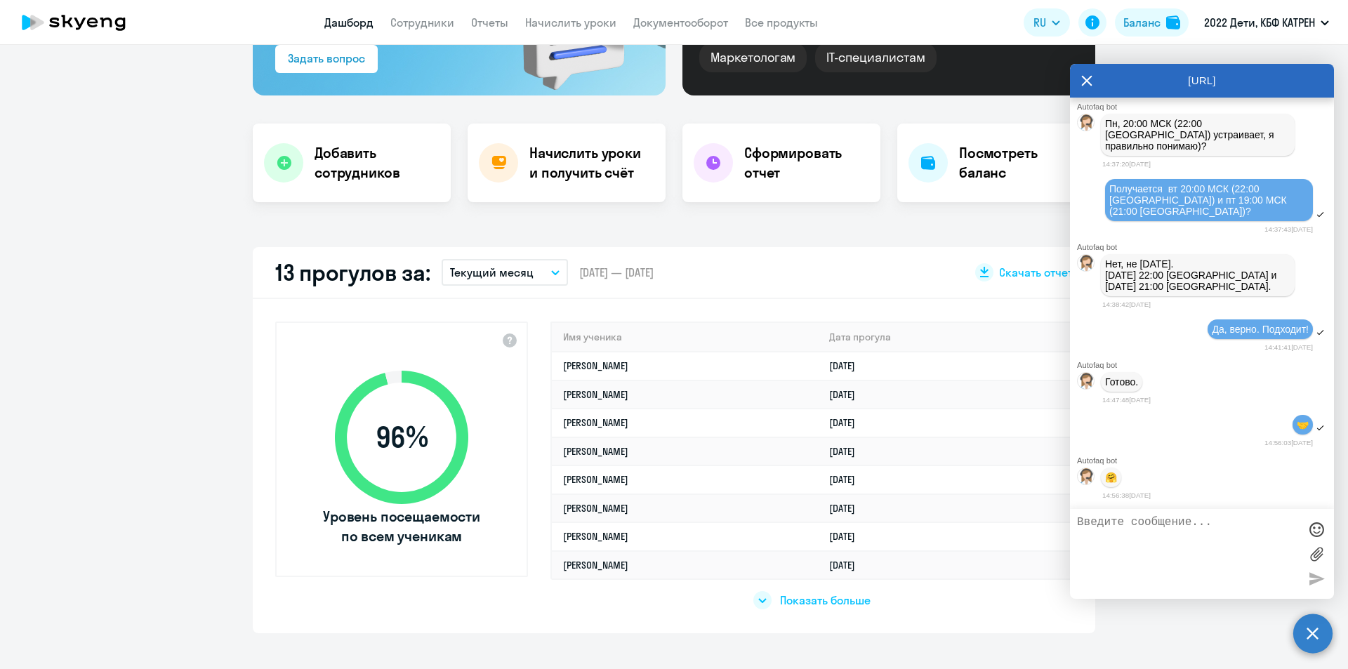
select select "30"
click at [1143, 522] on textarea at bounding box center [1188, 554] width 222 height 76
paste textarea "42398113"
paste textarea "время выбранное мной не совпадает ни с кем из прподавателей"
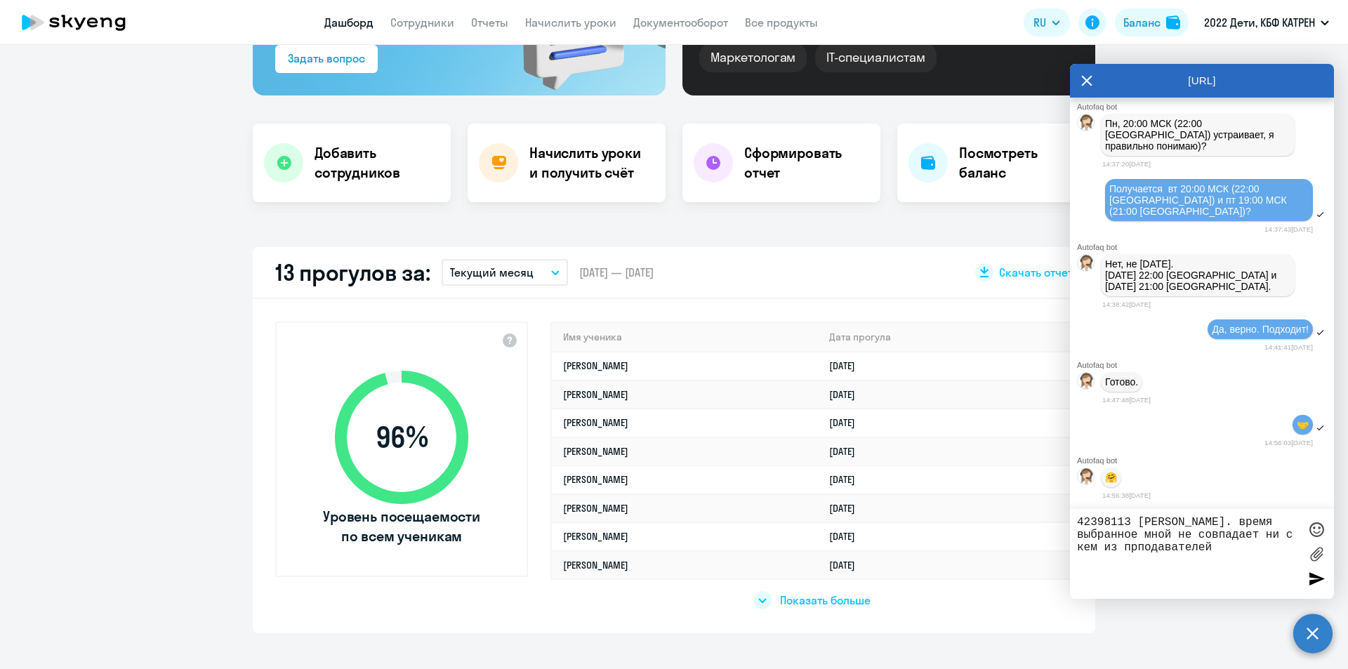
click at [1250, 525] on textarea "42398113 Федотов Матвей. время выбранное мной не совпадает ни с кем из прподава…" at bounding box center [1188, 554] width 222 height 76
drag, startPoint x: 1080, startPoint y: 534, endPoint x: 1136, endPoint y: 536, distance: 56.2
click at [1136, 536] on textarea "42398113 Федотов Матвей. Время выбранное мной не совпадает ни с кем из прподава…" at bounding box center [1188, 554] width 222 height 76
click at [1251, 525] on textarea "42398113 Федотов Матвей. Время мной не совпадает ни с кем из прподавателей" at bounding box center [1188, 554] width 222 height 76
paste textarea "выбранное"
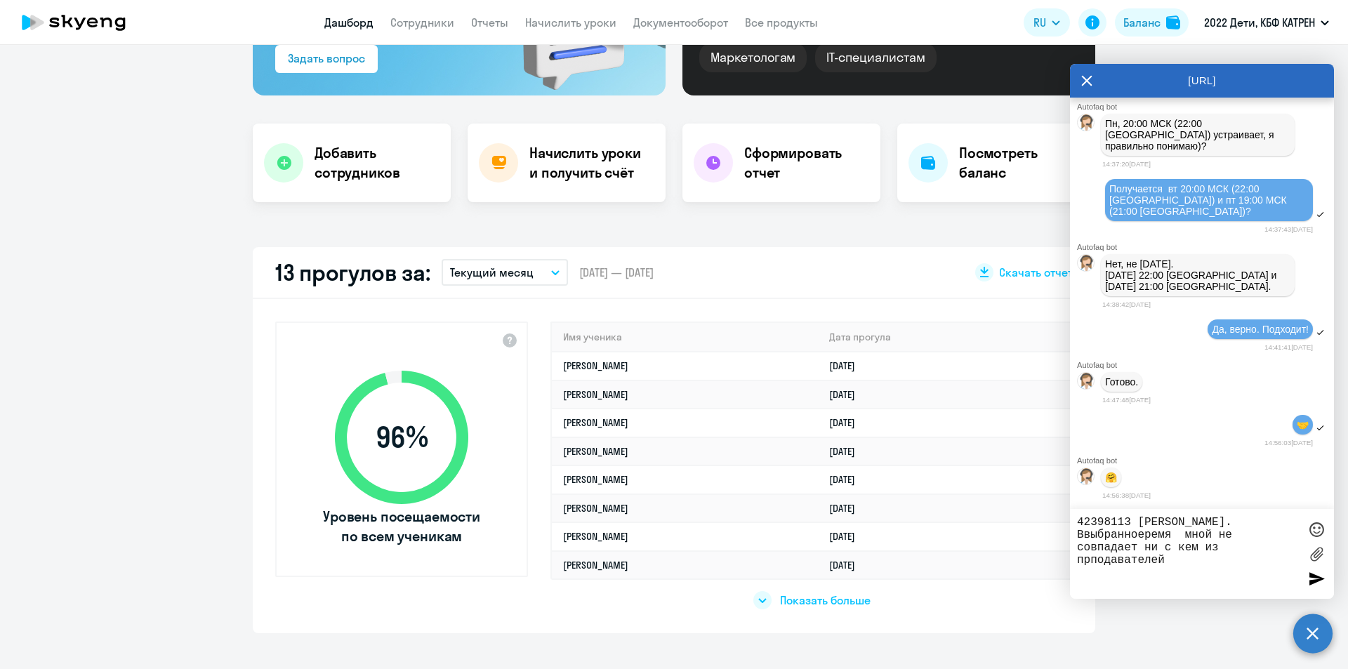
click at [1088, 534] on textarea "42398113 Федотов Матвей. Ввыбранноеремя мной не совпадает ни с кем из прподават…" at bounding box center [1188, 554] width 222 height 76
click at [1138, 535] on textarea "42398113 Федотов Матвей. Выбранноеремя мной не совпадает ни с кем из прподавате…" at bounding box center [1188, 554] width 222 height 76
click at [1183, 560] on textarea "42398113 Федотов Матвей. Выбранное время мной не совпадает ни с кем из прподава…" at bounding box center [1188, 554] width 222 height 76
drag, startPoint x: 1190, startPoint y: 534, endPoint x: 1222, endPoint y: 536, distance: 31.6
click at [1222, 536] on textarea "42398113 Федотов Матвей. Выбранное время мной не совпадает ни с кем из прподава…" at bounding box center [1188, 554] width 222 height 76
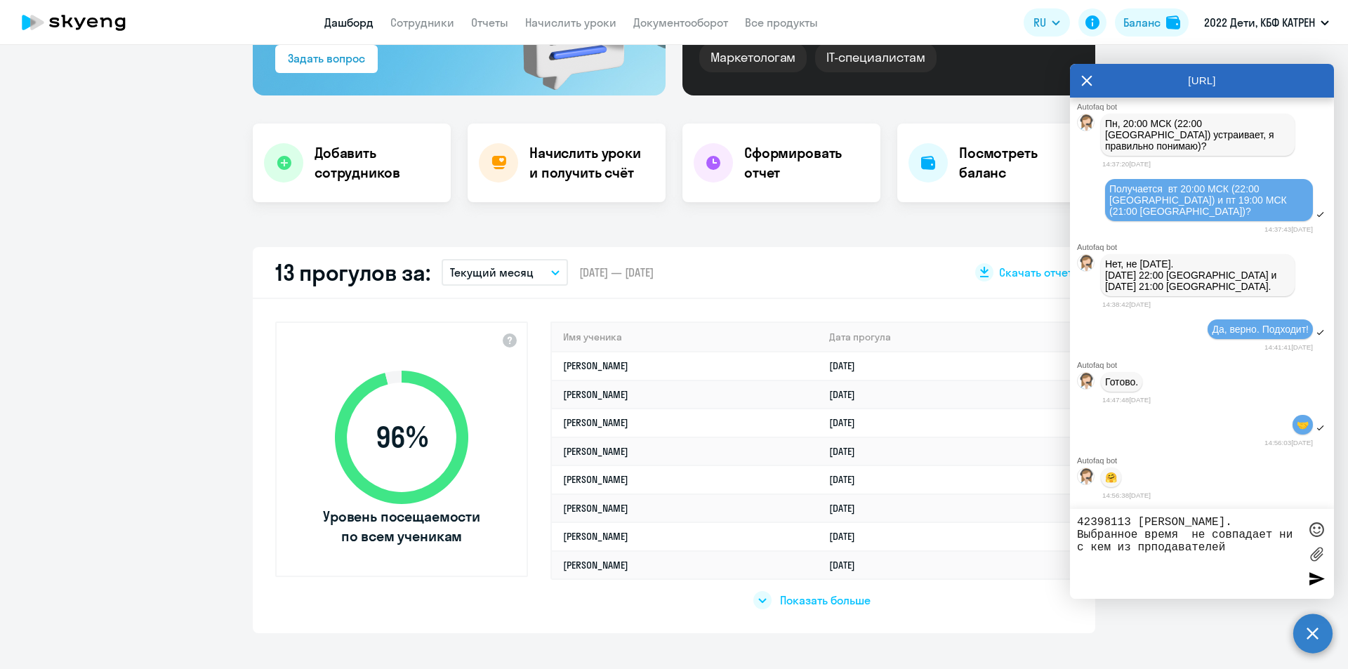
click at [1234, 548] on textarea "42398113 Федотов Матвей. Выбранное время не совпадает ни с кем из прподавателей" at bounding box center [1188, 554] width 222 height 76
click at [1148, 547] on textarea "42398113 Федотов Матвей. Выбранное время не совпадает ни с кем из прподавателей" at bounding box center [1188, 554] width 222 height 76
click at [1232, 548] on textarea "42398113 Федотов Матвей. Выбранное время не совпадает ни с кем из преподавателей" at bounding box center [1188, 554] width 222 height 76
click at [1088, 560] on textarea "42398113 Федотов Матвей. Выбранное время не совпадает ни с кем из преподавателе…" at bounding box center [1188, 554] width 222 height 76
click at [1230, 563] on textarea "42398113 Федотов Матвей. Выбранное время не совпадает ни с кем из преподавателе…" at bounding box center [1188, 554] width 222 height 76
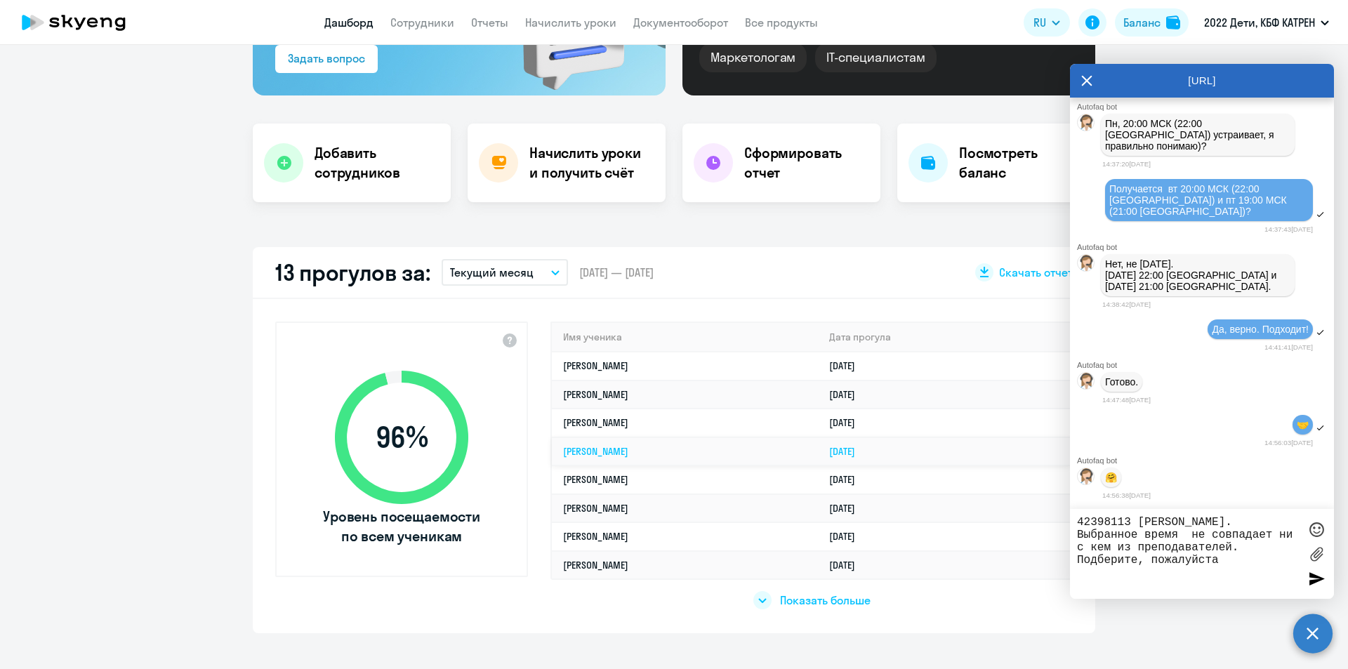
paste textarea "С 8-10 Вт"
paste textarea "В сб в 9-10"
click at [1232, 560] on textarea "42398113 Федотов Матвей. Выбранное время не совпадает ни с кем из преподавателе…" at bounding box center [1188, 554] width 222 height 76
drag, startPoint x: 1242, startPoint y: 558, endPoint x: 1259, endPoint y: 559, distance: 16.9
click at [1259, 559] on textarea "42398113 Федотов Матвей. Выбранное время не совпадает ни с кем из преподавателе…" at bounding box center [1188, 554] width 222 height 76
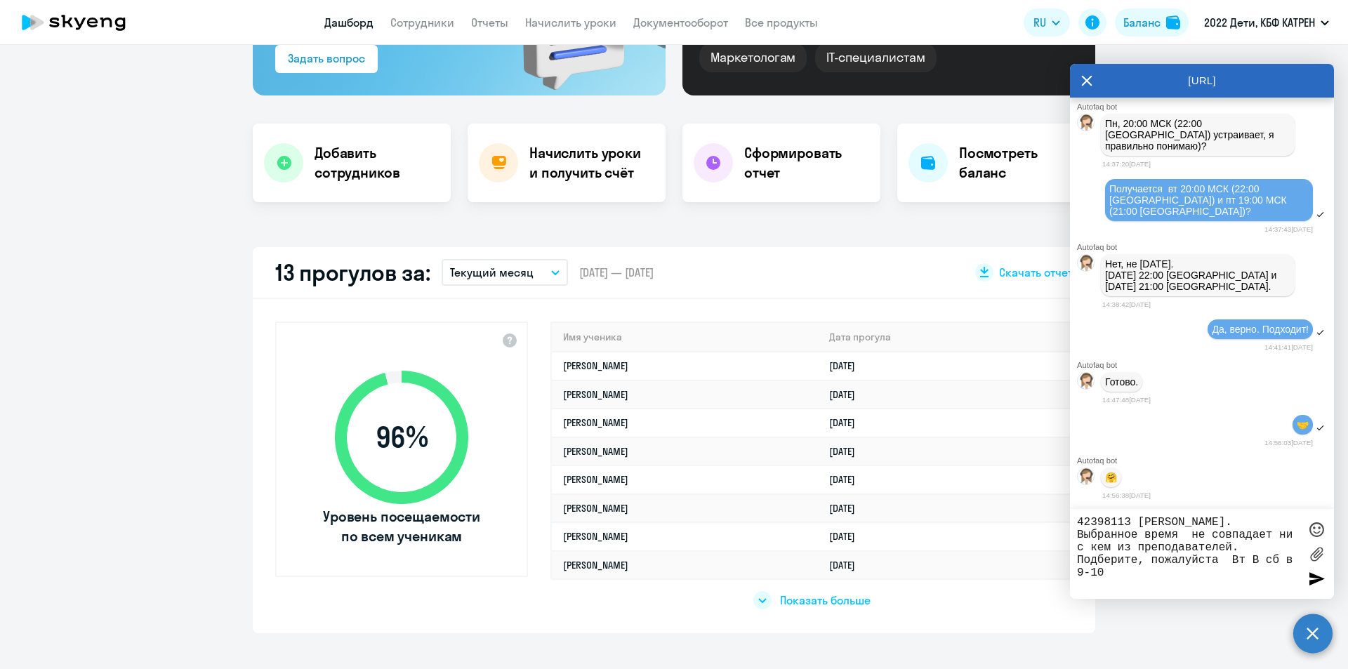
click at [1249, 559] on textarea "42398113 Федотов Матвей. Выбранное время не совпадает ни с кем из преподавателе…" at bounding box center [1188, 554] width 222 height 76
paste textarea "8-10"
click at [1244, 562] on textarea "42398113 Федотов Матвей. Выбранное время не совпадает ни с кем из преподавателе…" at bounding box center [1188, 554] width 222 height 76
click at [1276, 561] on textarea "42398113 Федотов Матвей. Выбранное время не совпадает ни с кем из преподавателе…" at bounding box center [1188, 554] width 222 height 76
click at [1279, 562] on textarea "42398113 Федотов Матвей. Выбранное время не совпадает ни с кем из преподавателе…" at bounding box center [1188, 554] width 222 height 76
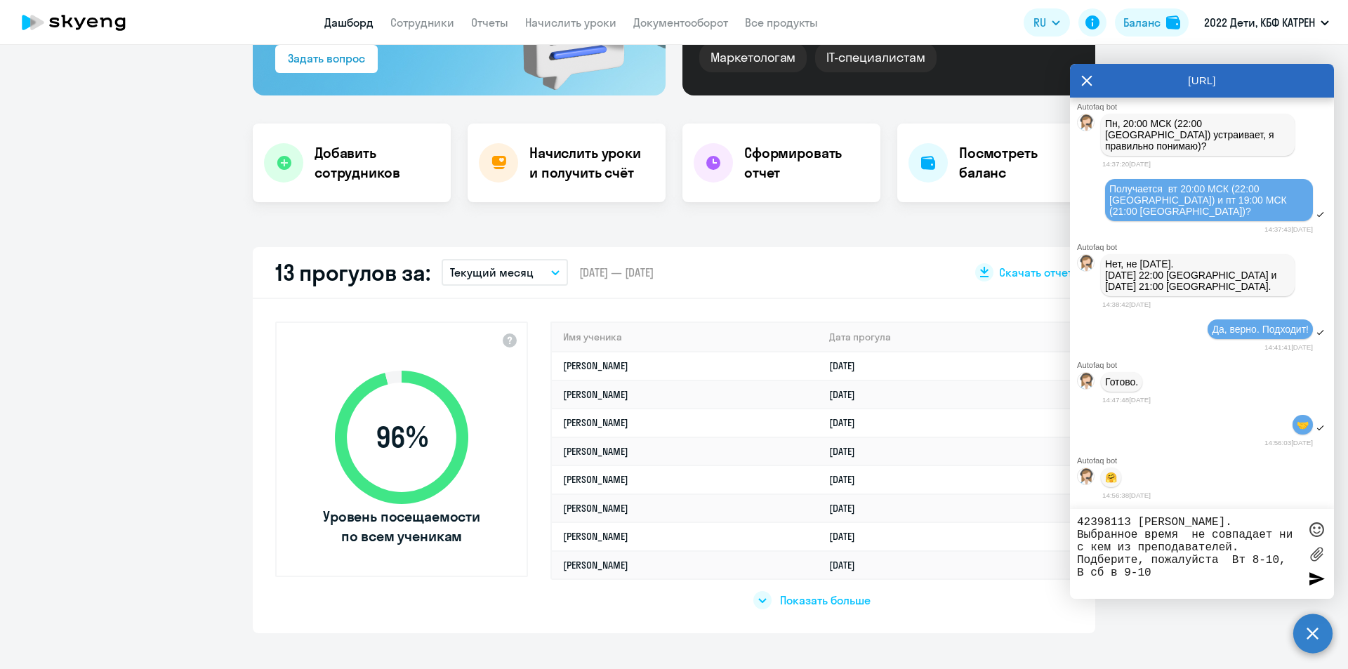
click at [1092, 572] on textarea "42398113 Федотов Матвей. Выбранное время не совпадает ни с кем из преподавателе…" at bounding box center [1188, 554] width 222 height 76
click at [1105, 574] on textarea "42398113 Федотов Матвей. Выбранное время не совпадает ни с кем из преподавателе…" at bounding box center [1188, 554] width 222 height 76
click at [1083, 571] on textarea "42398113 Федотов Матвей. Выбранное время не совпадает ни с кем из преподавателе…" at bounding box center [1188, 554] width 222 height 76
click at [1093, 577] on textarea "42398113 Федотов Матвей. Выбранное время не совпадает ни с кем из преподавателе…" at bounding box center [1188, 554] width 222 height 76
click at [1245, 561] on textarea "42398113 Федотов Матвей. Выбранное время не совпадает ни с кем из преподавателе…" at bounding box center [1188, 554] width 222 height 76
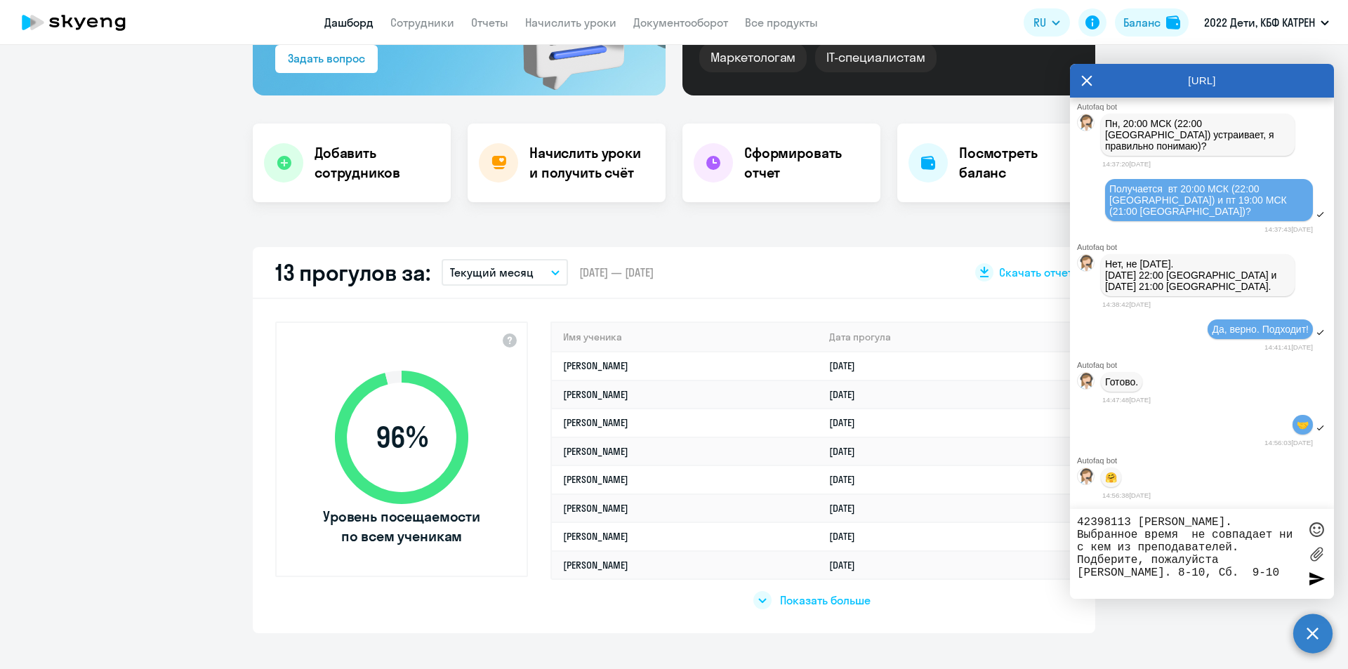
click at [1178, 574] on textarea "42398113 Федотов Матвей. Выбранное время не совпадает ни с кем из преподавателе…" at bounding box center [1188, 554] width 222 height 76
type textarea "42398113 Федотов Матвей. Выбранное время не совпадает ни с кем из преподавателе…"
click at [1318, 577] on div at bounding box center [1316, 578] width 21 height 21
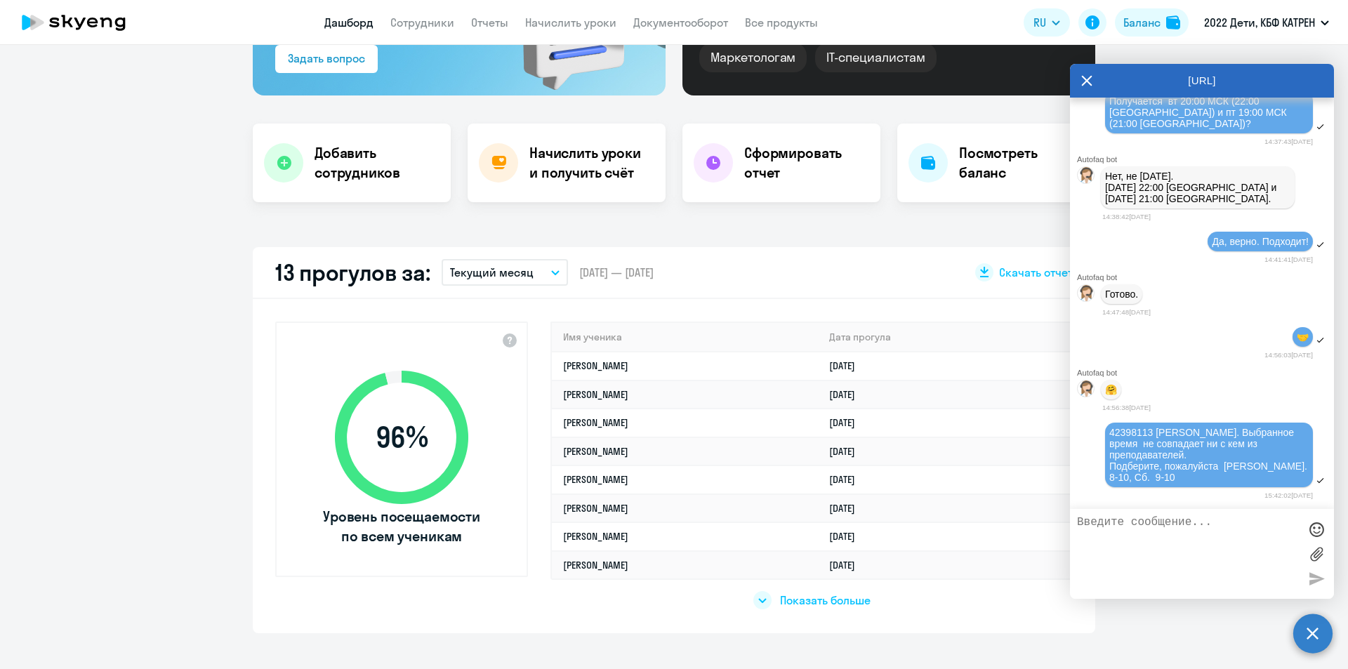
scroll to position [25408, 0]
drag, startPoint x: 1224, startPoint y: 466, endPoint x: 1230, endPoint y: 477, distance: 12.9
click at [1230, 477] on div "42398113 Федотов Матвей. Выбранное время не совпадает ни с кем из преподавателе…" at bounding box center [1209, 455] width 199 height 56
copy span "Вт. 8-10, Сб. 9-10"
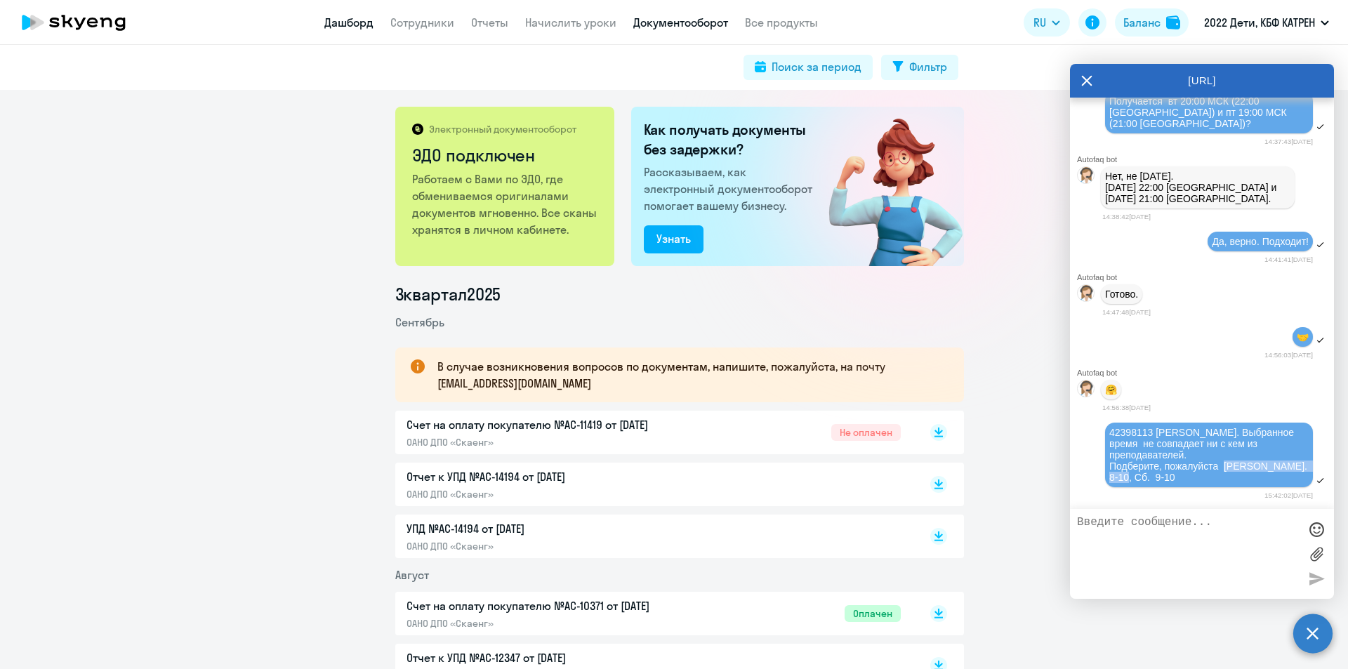
click at [343, 25] on link "Дашборд" at bounding box center [348, 22] width 49 height 14
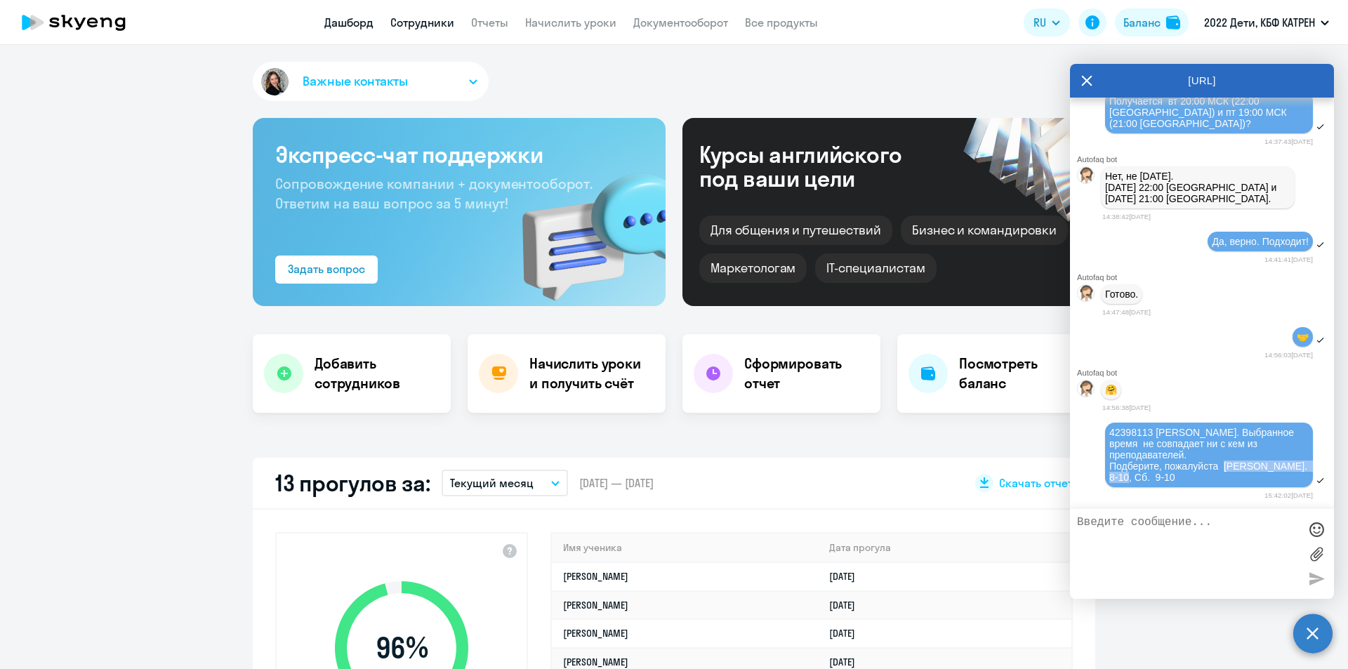
click at [411, 25] on link "Сотрудники" at bounding box center [422, 22] width 64 height 14
select select "30"
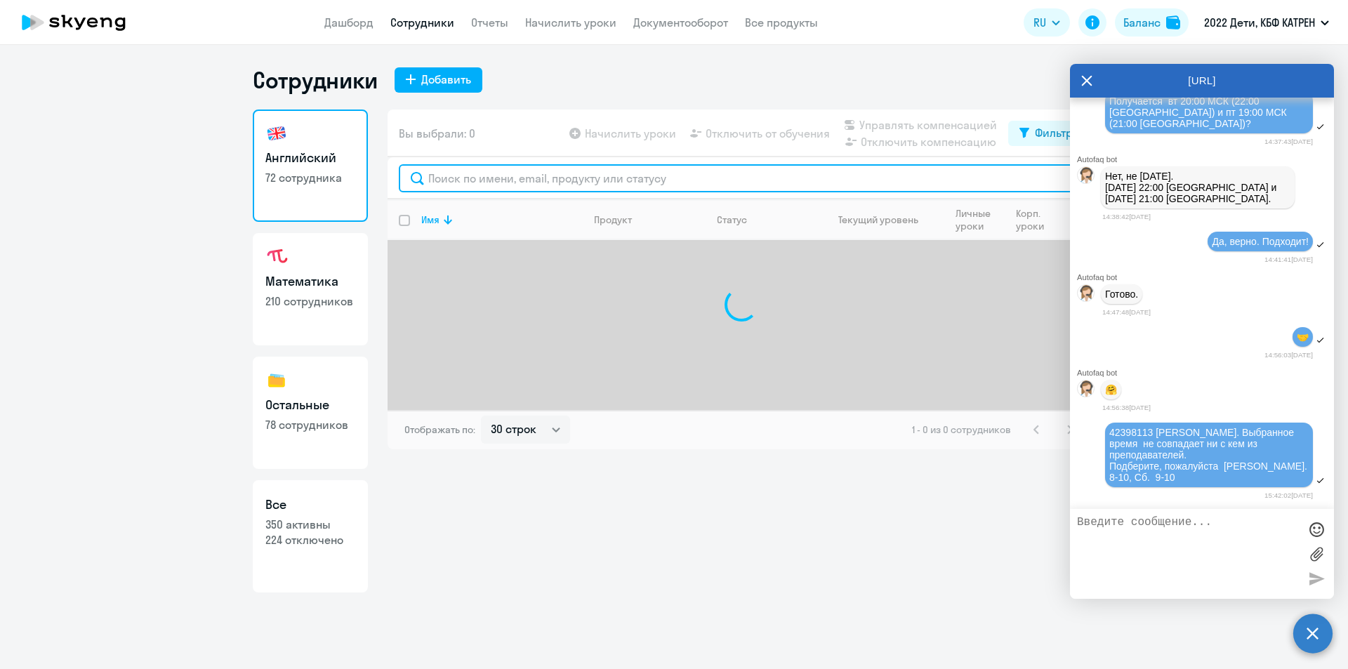
click at [600, 183] on input "text" at bounding box center [741, 178] width 685 height 28
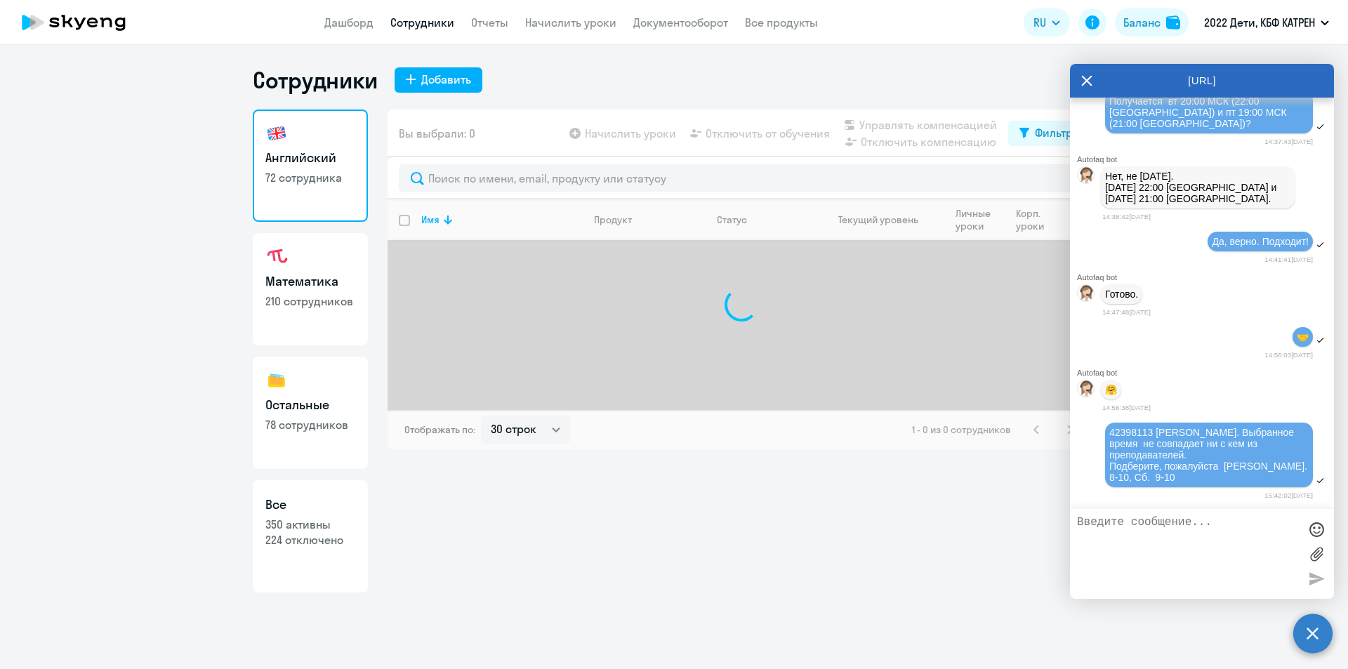
click at [298, 531] on p "350 активны" at bounding box center [310, 524] width 90 height 15
select select "30"
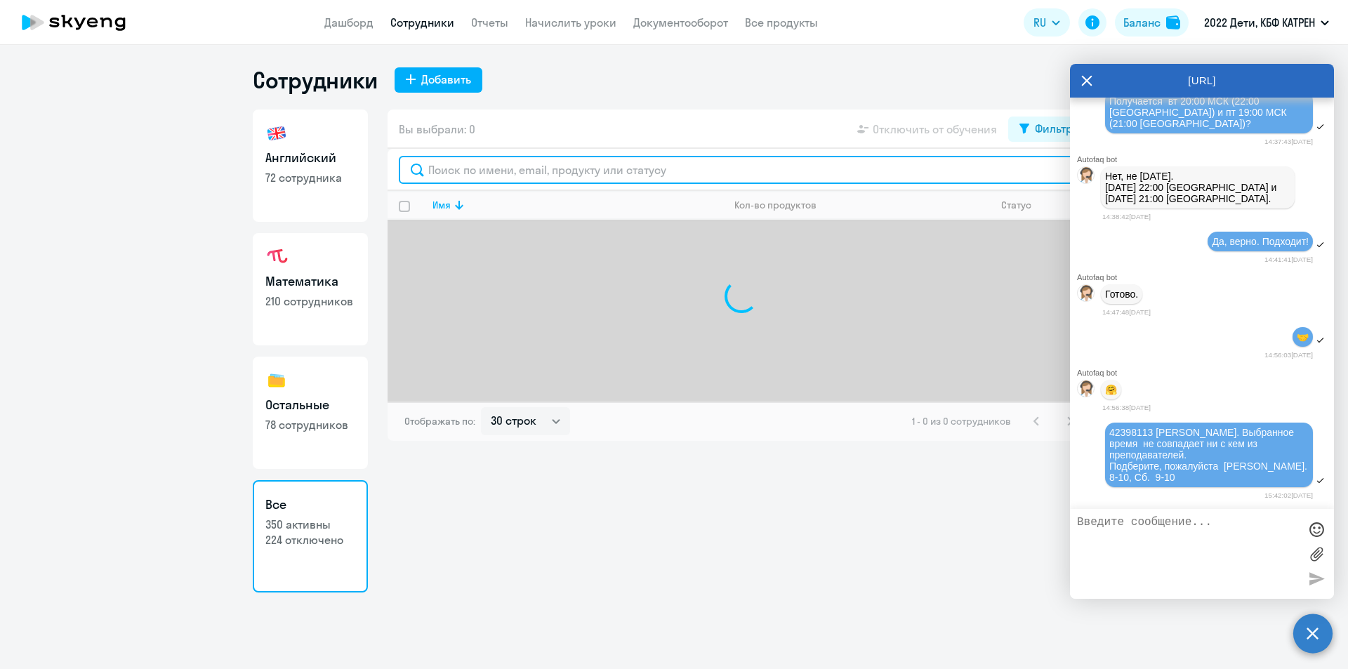
click at [499, 166] on input "text" at bounding box center [741, 170] width 685 height 28
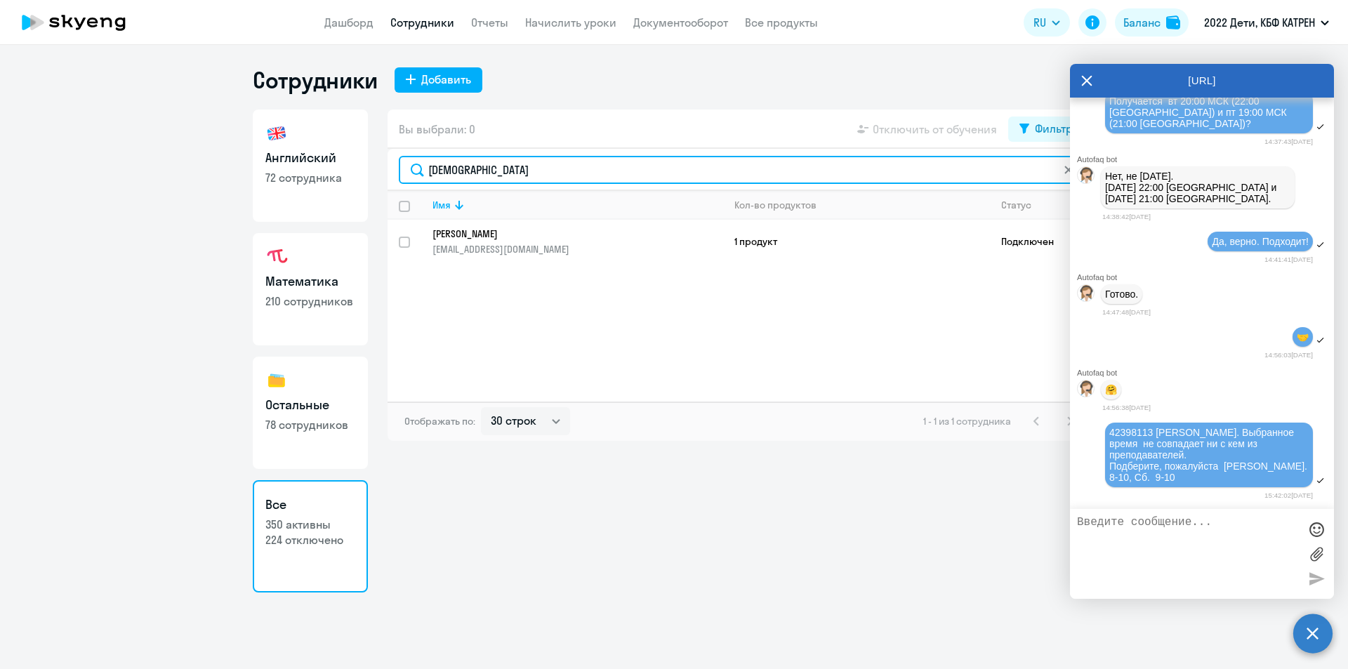
type input "[DEMOGRAPHIC_DATA]"
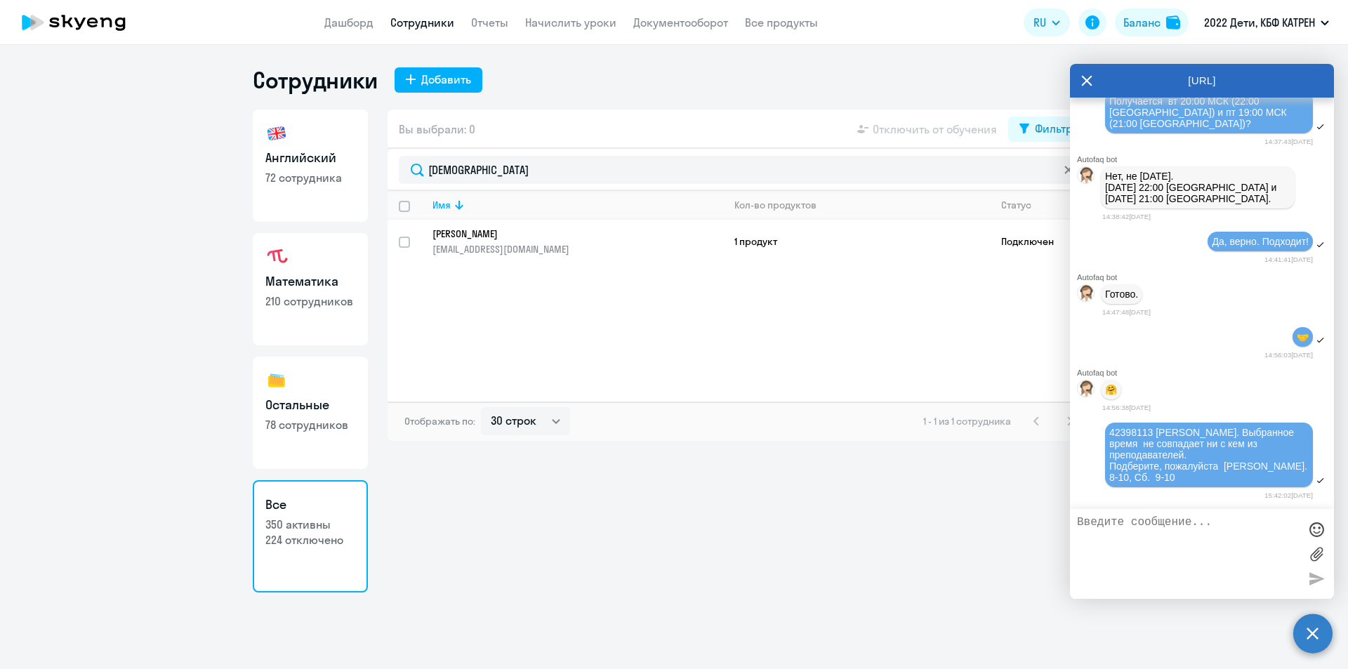
click at [520, 233] on p "[PERSON_NAME]" at bounding box center [568, 234] width 271 height 13
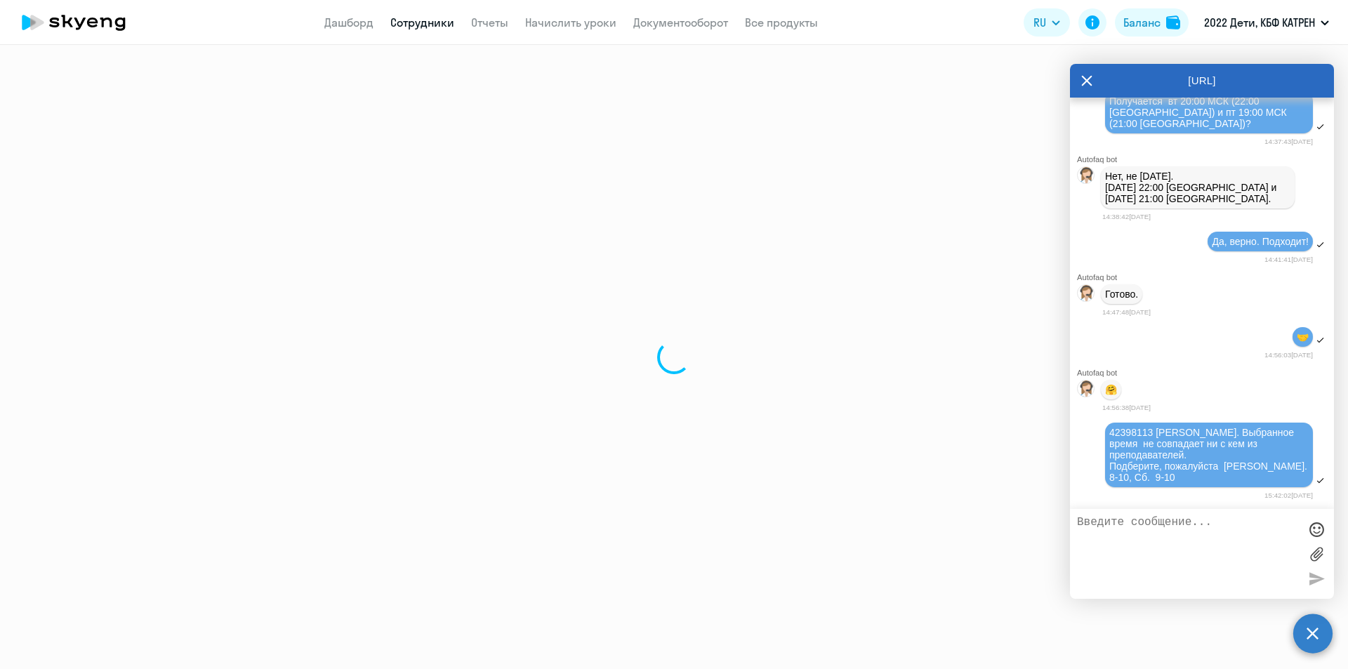
select select "english"
select select "30"
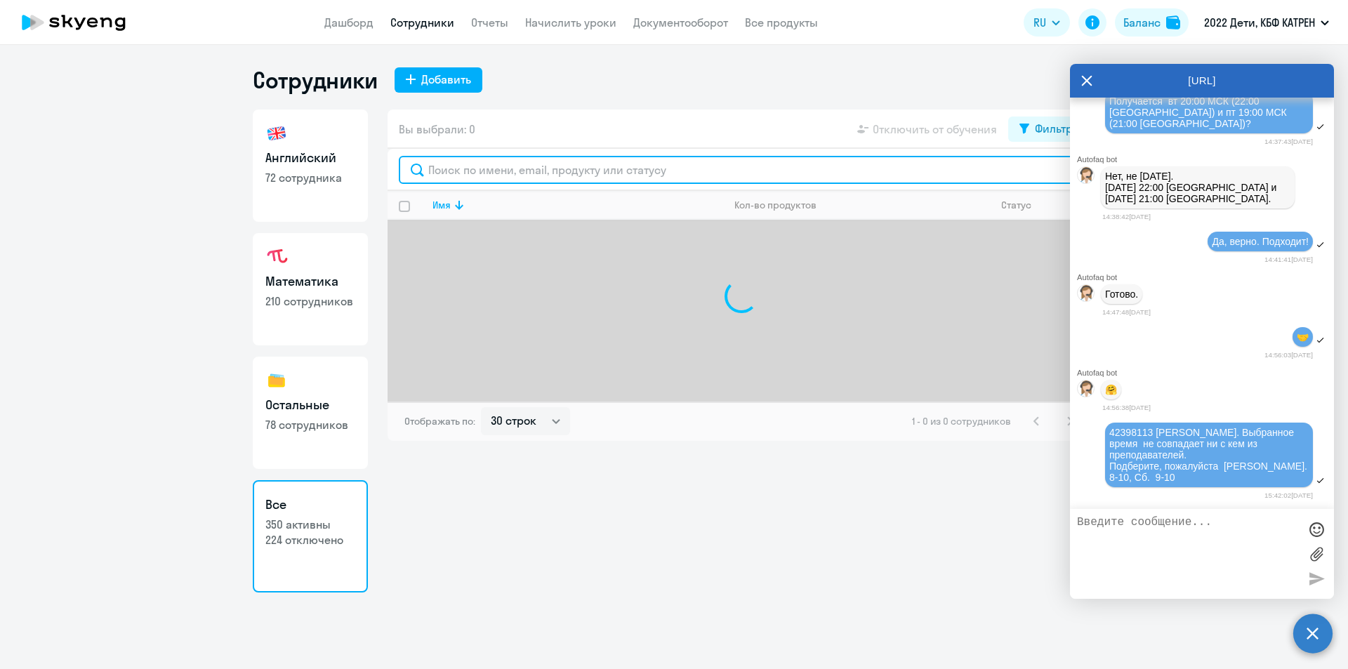
click at [569, 175] on input "text" at bounding box center [741, 170] width 685 height 28
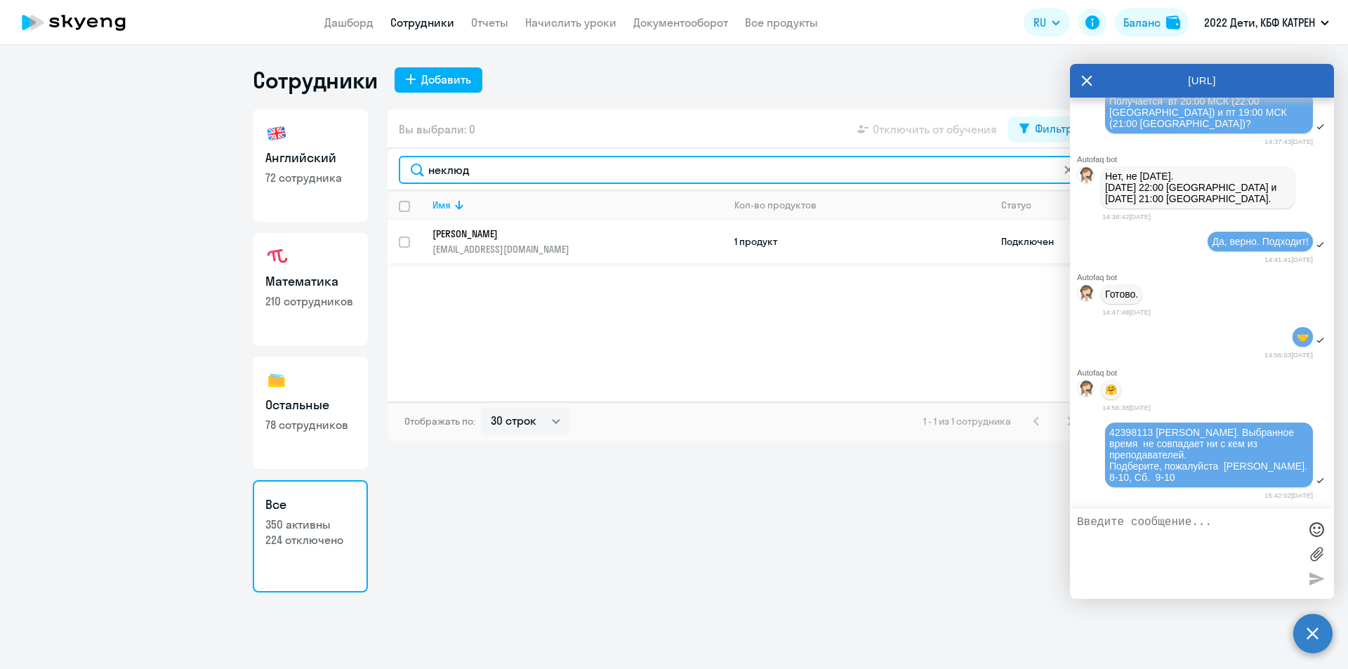
type input "неклюд"
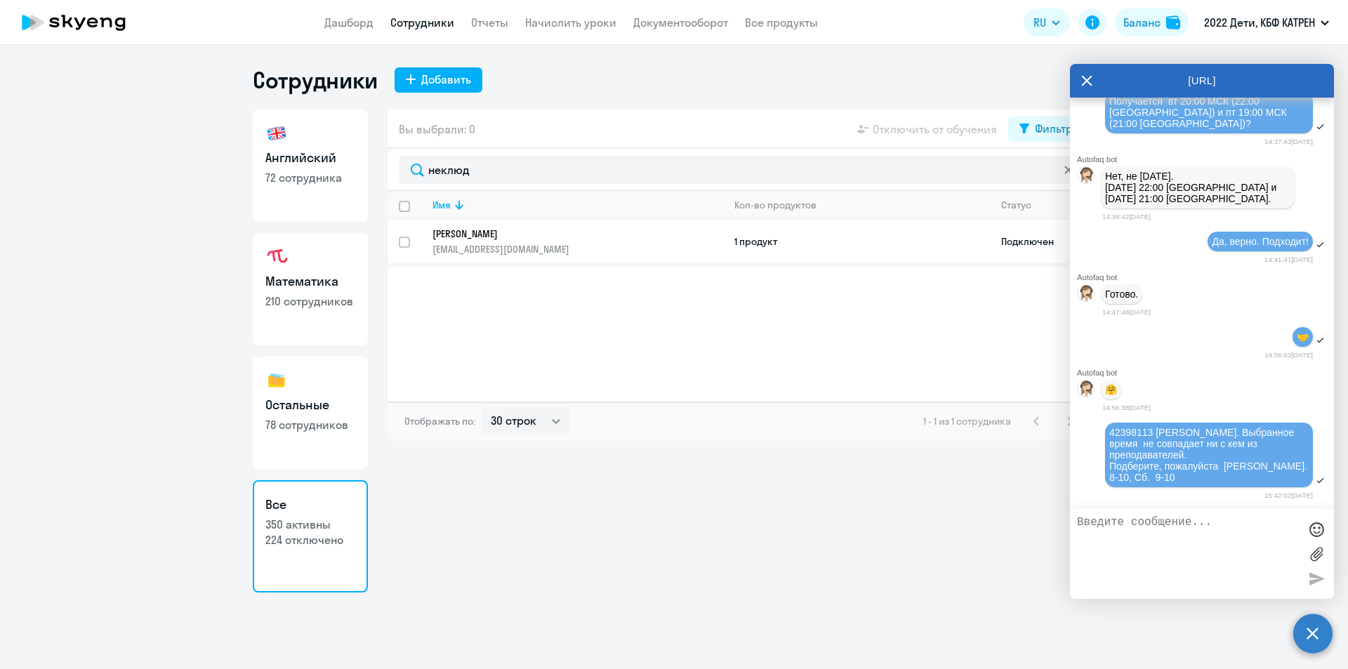
click at [512, 221] on td "[PERSON_NAME] [PERSON_NAME][EMAIL_ADDRESS][DOMAIN_NAME]" at bounding box center [572, 242] width 302 height 44
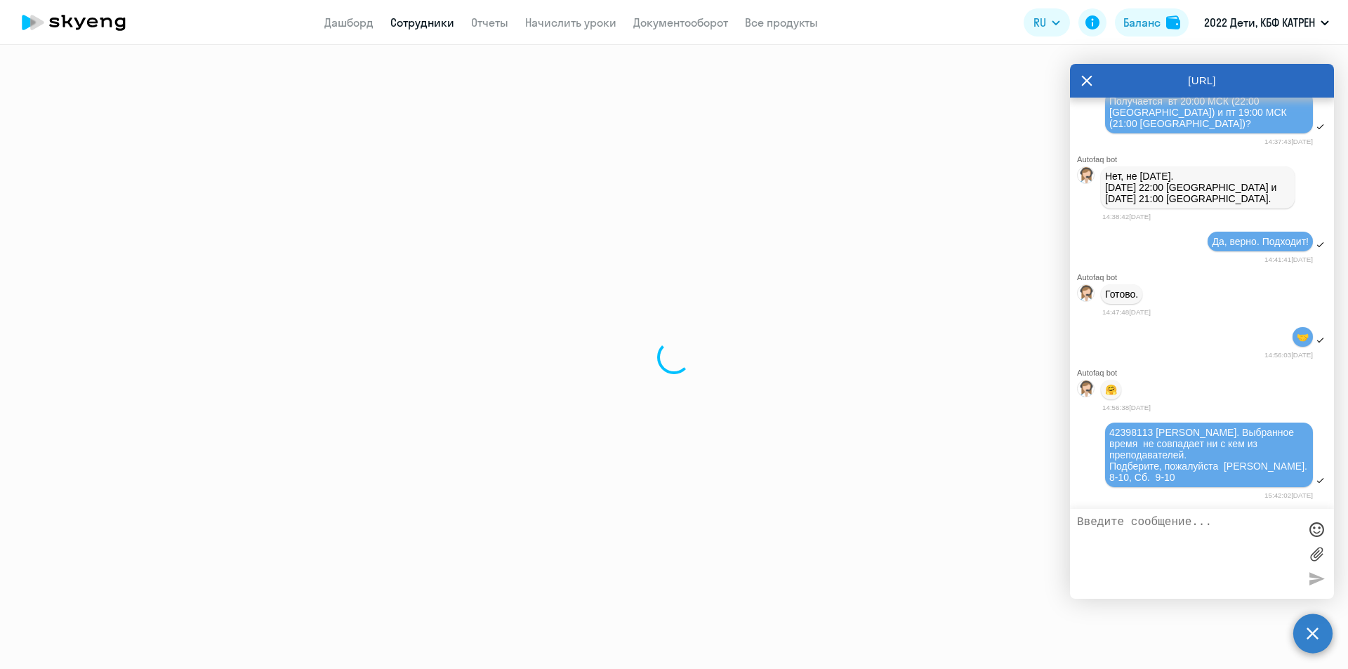
select select "math"
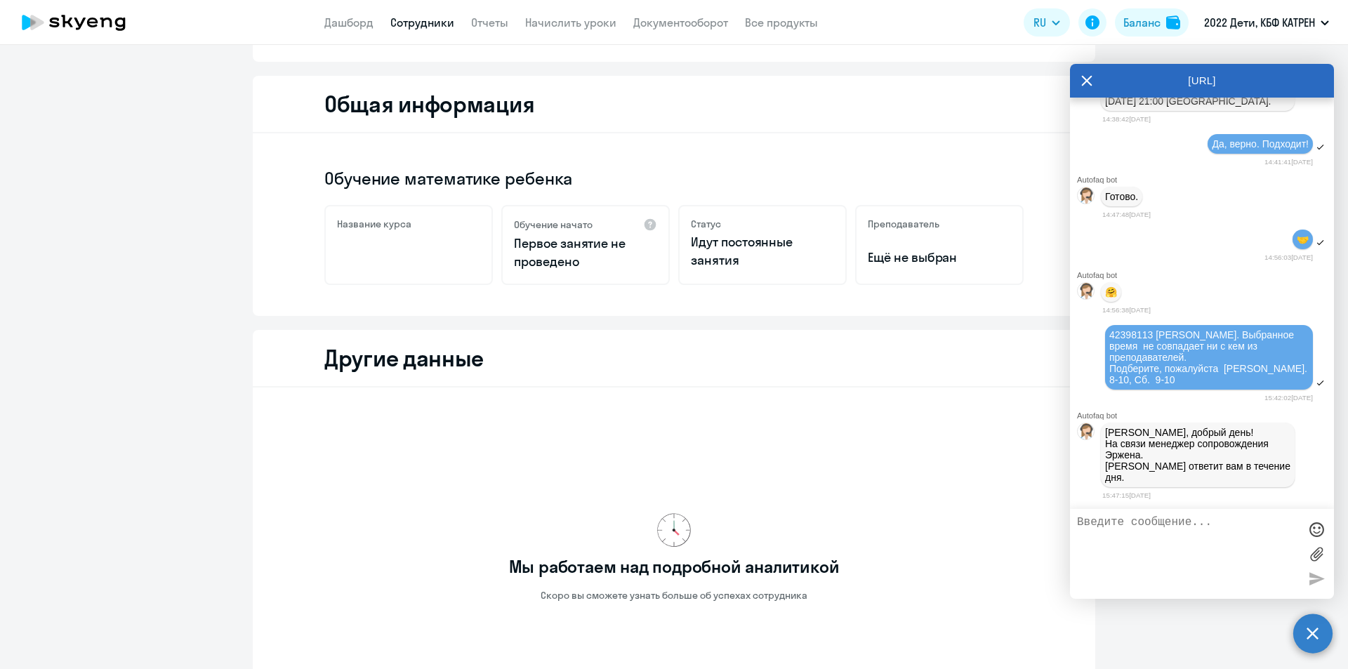
scroll to position [25495, 0]
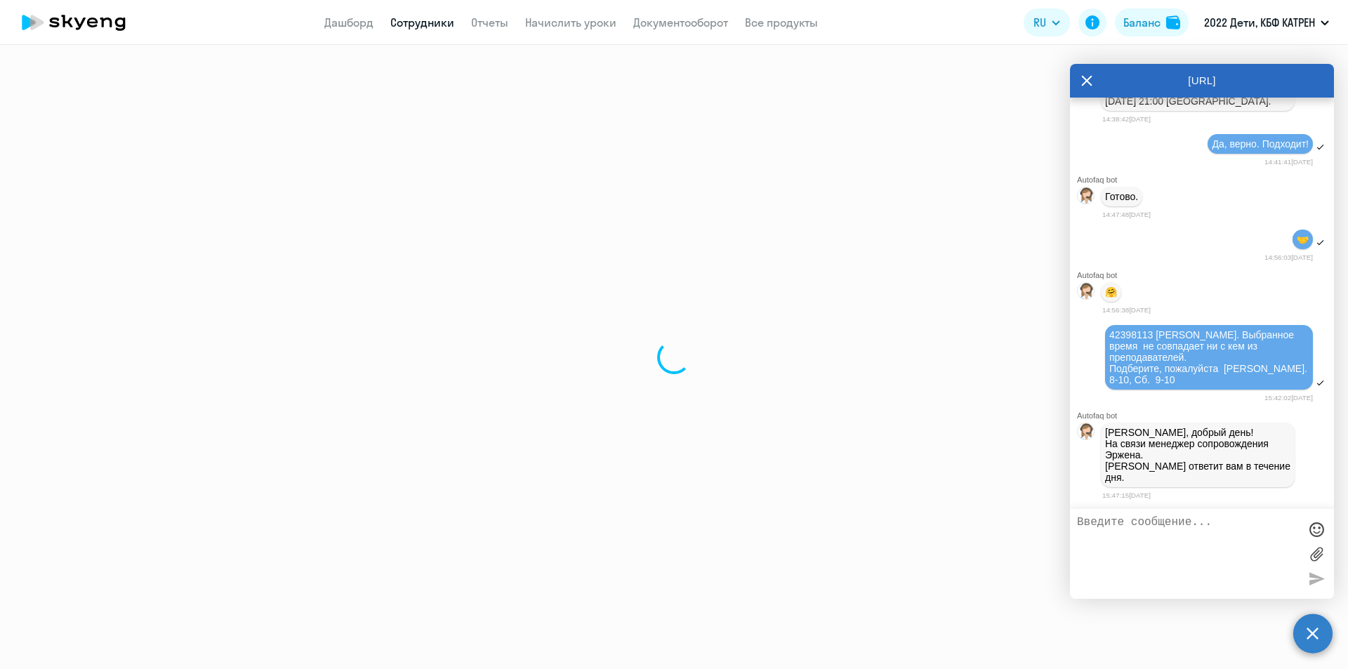
select select "30"
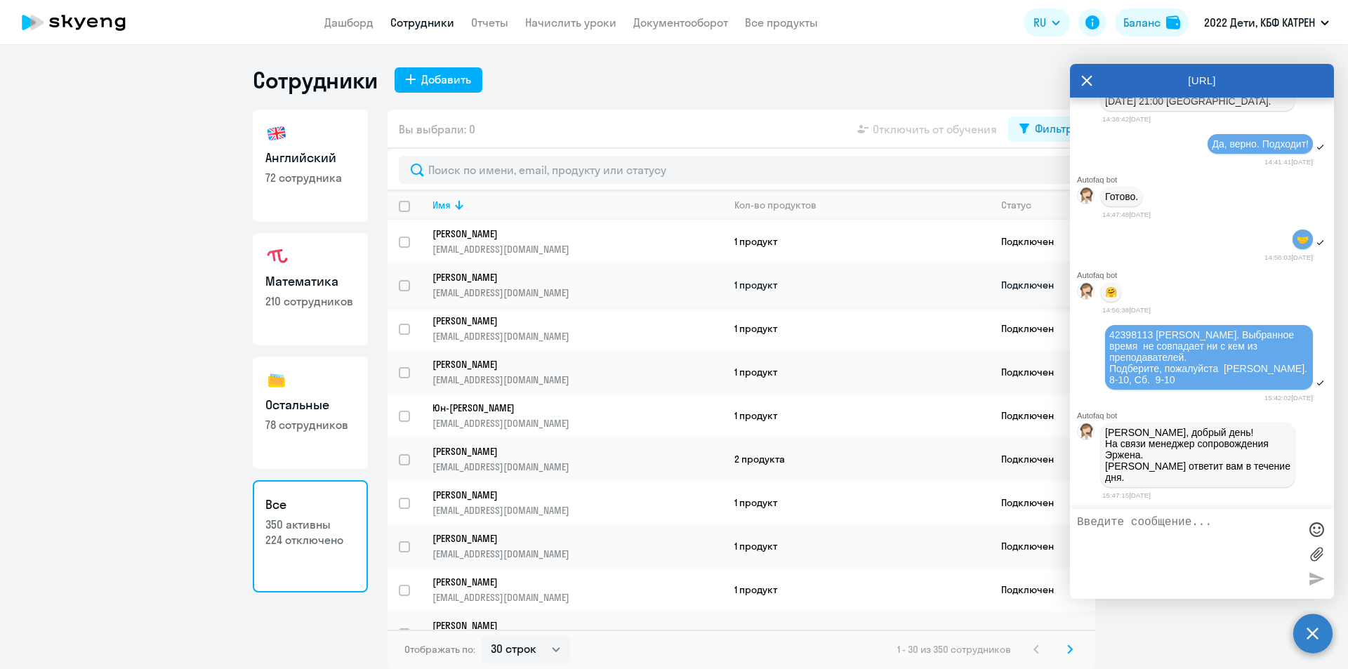
click at [520, 276] on p "[PERSON_NAME]" at bounding box center [568, 277] width 271 height 13
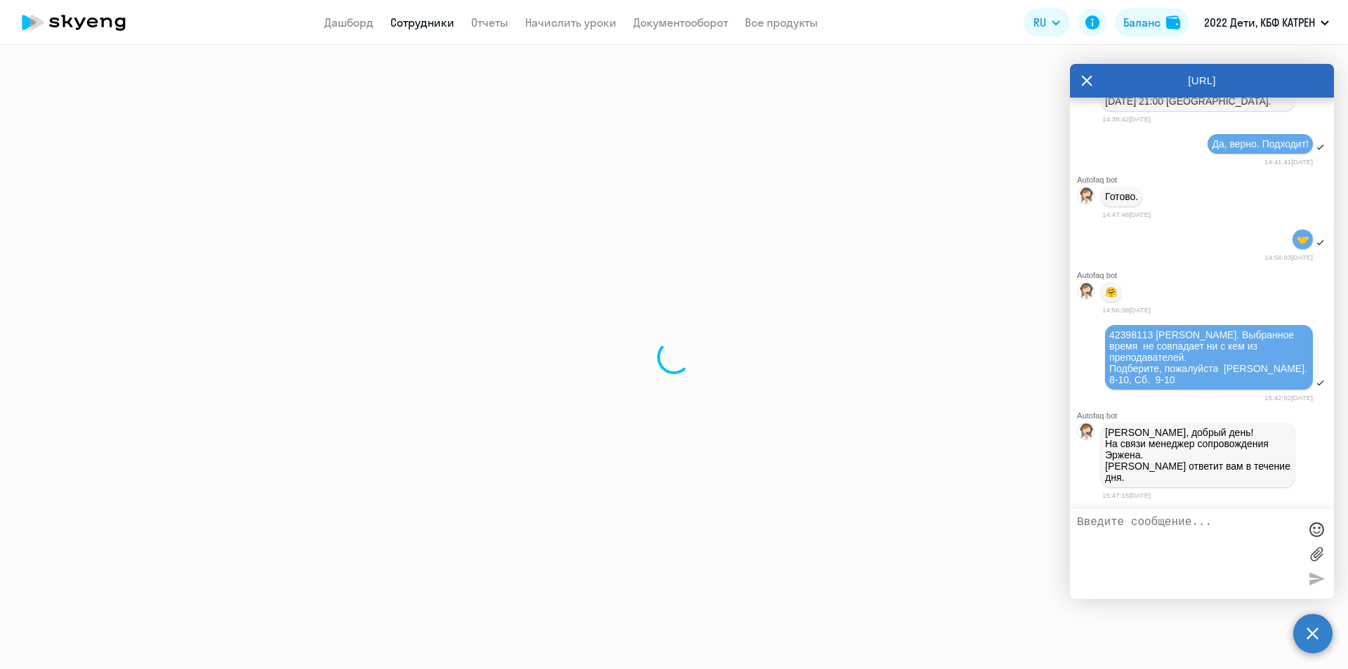
select select "english"
select select "30"
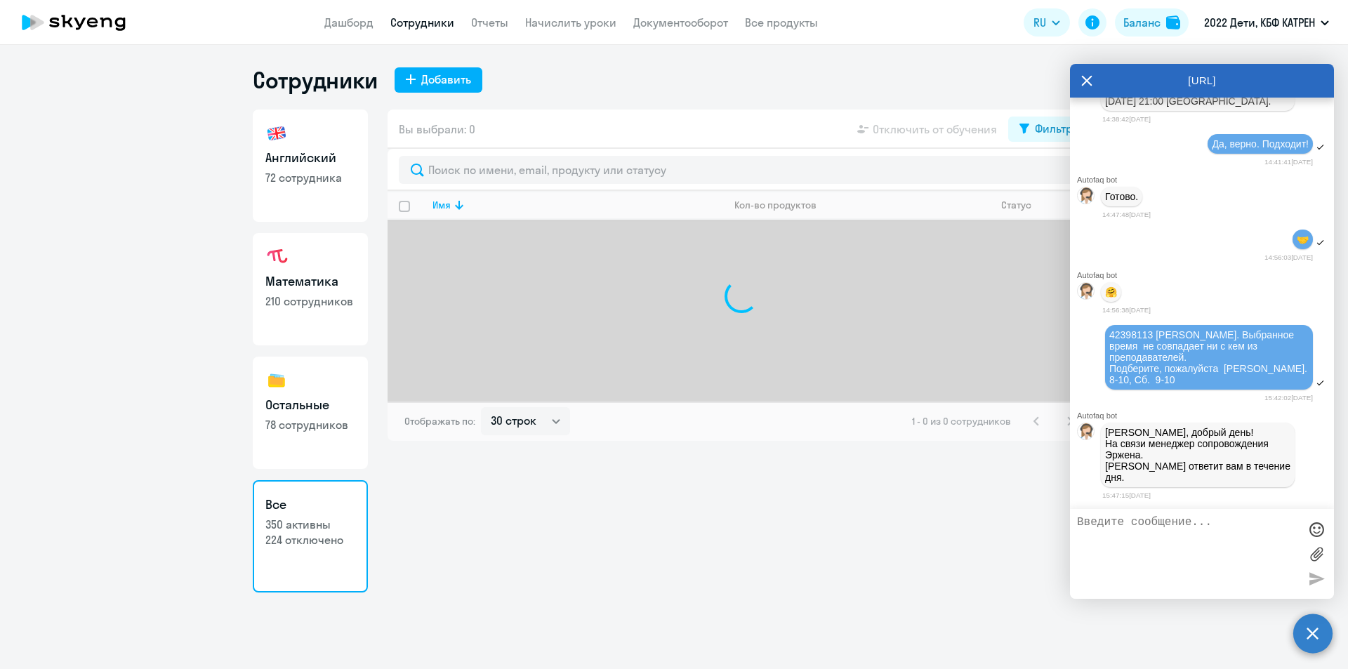
select select "30"
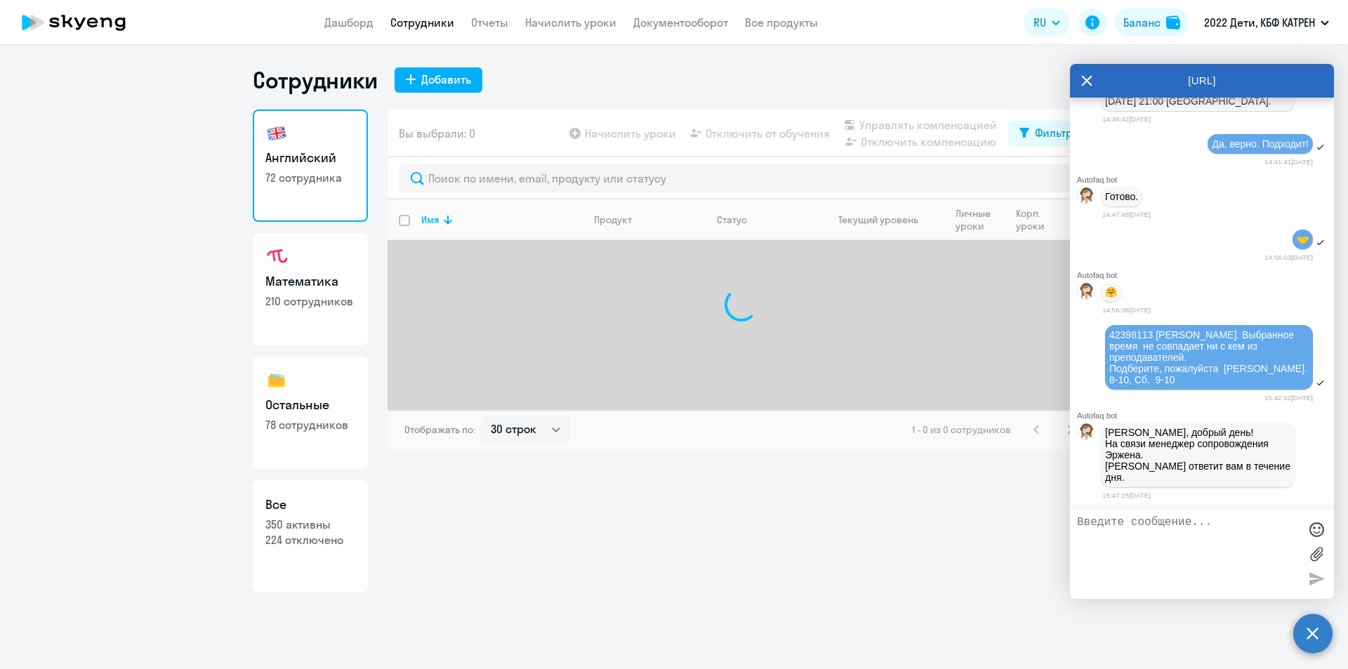
click at [345, 539] on p "224 отключено" at bounding box center [310, 539] width 90 height 15
select select "30"
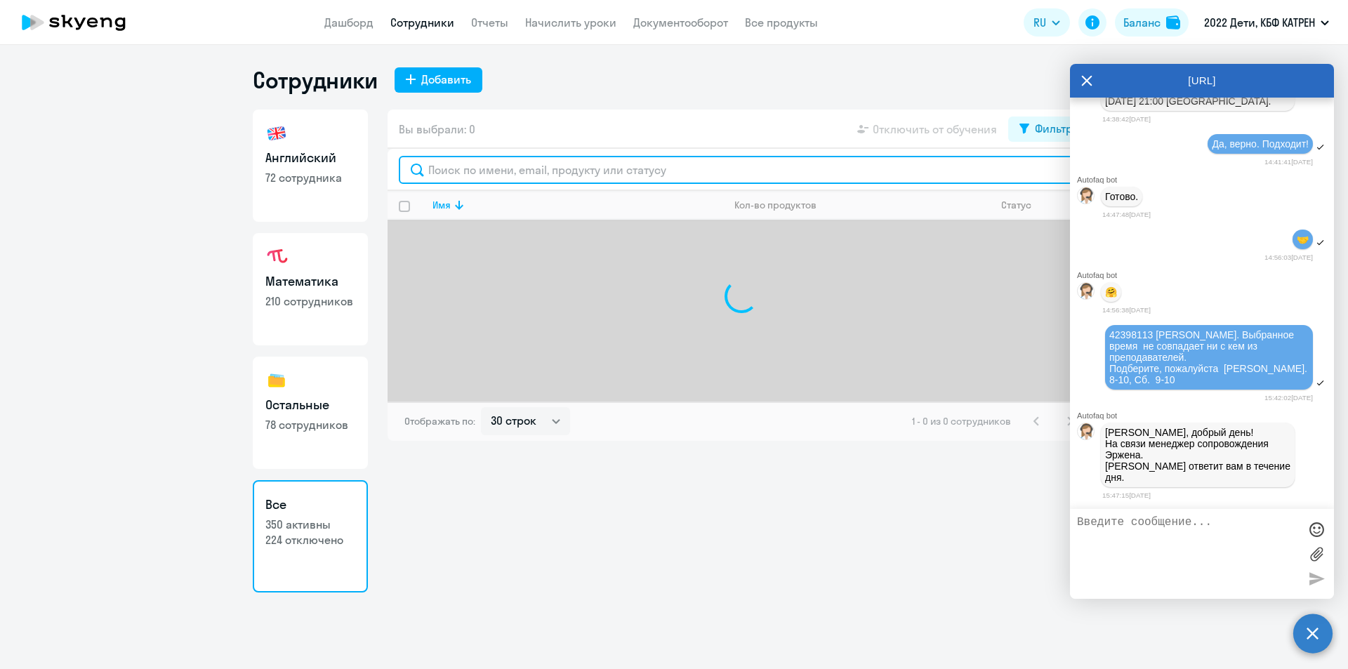
click at [561, 163] on input "text" at bounding box center [741, 170] width 685 height 28
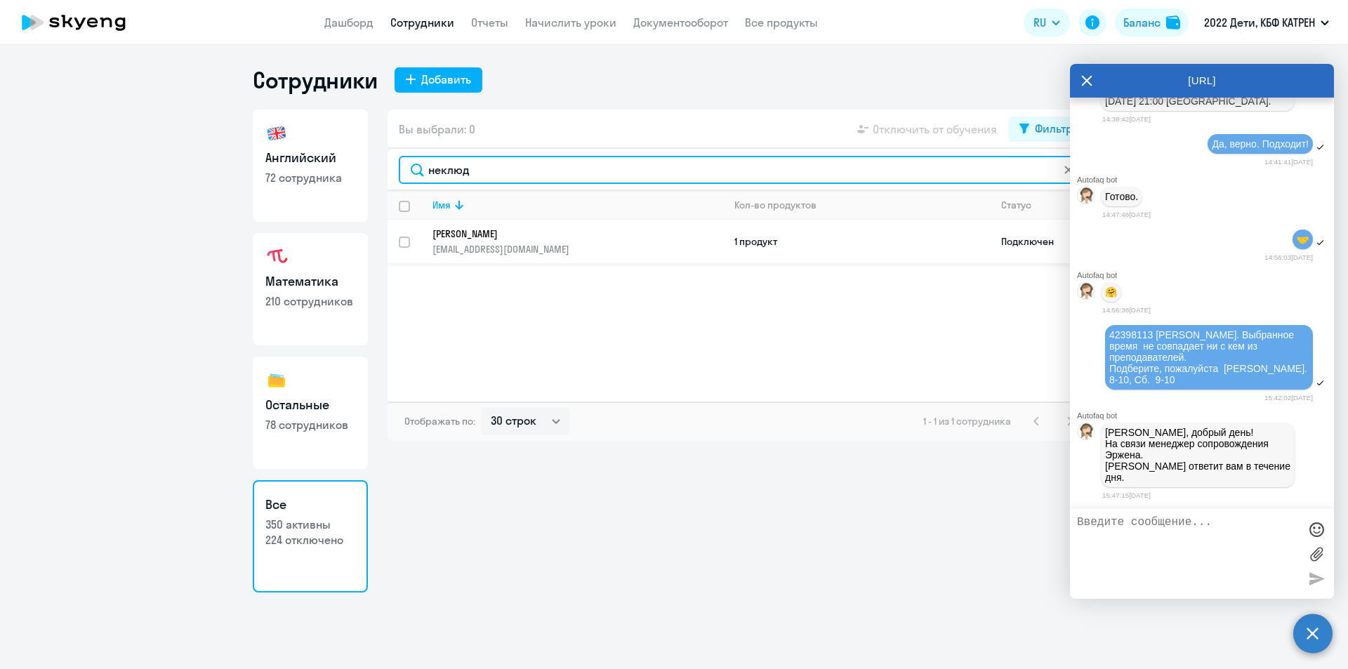
type input "неклюд"
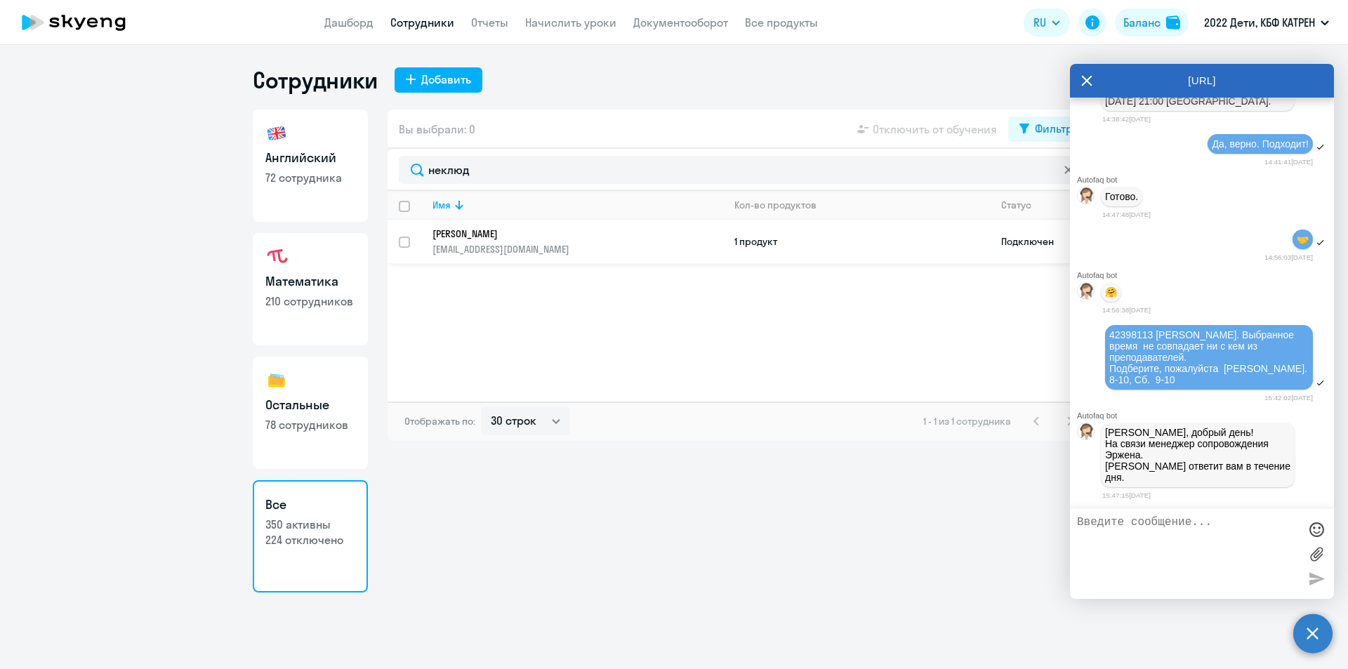
click at [574, 254] on p "[EMAIL_ADDRESS][DOMAIN_NAME]" at bounding box center [578, 249] width 290 height 13
select select "math"
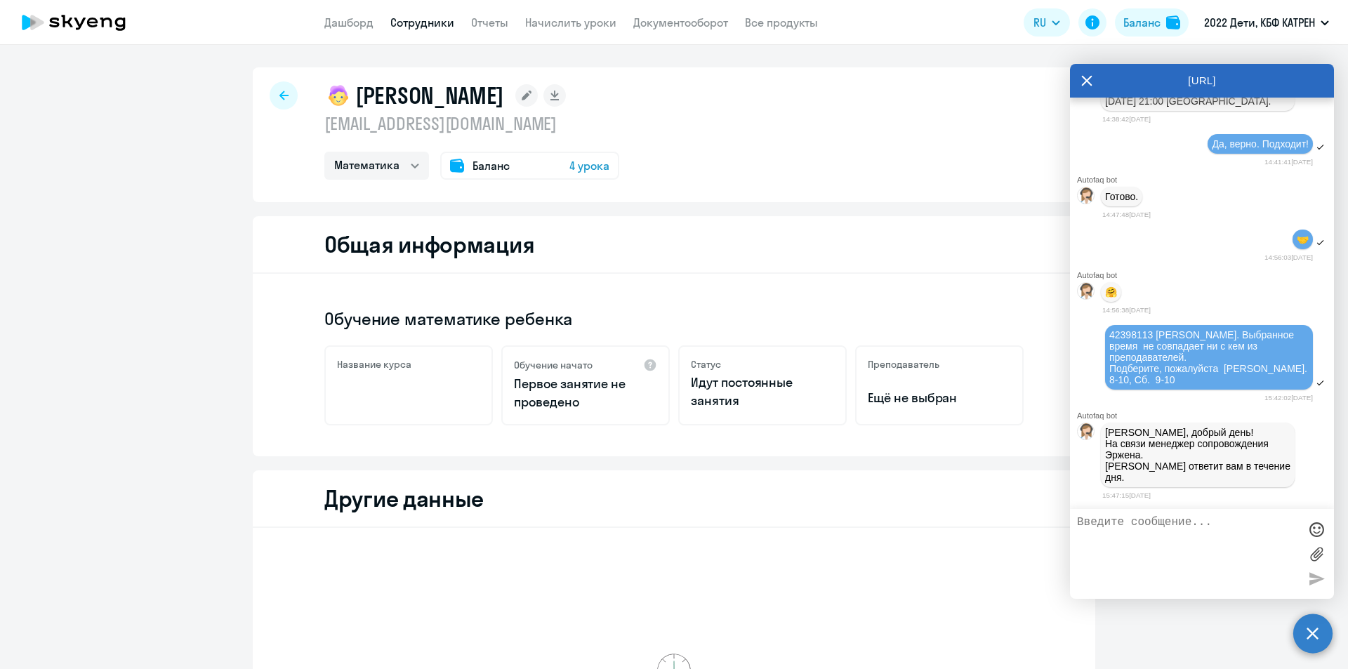
click at [1140, 527] on textarea at bounding box center [1188, 554] width 222 height 76
click at [1167, 532] on textarea at bounding box center [1188, 554] width 222 height 76
type textarea "Спасибо"
click at [1316, 586] on div at bounding box center [1316, 578] width 21 height 21
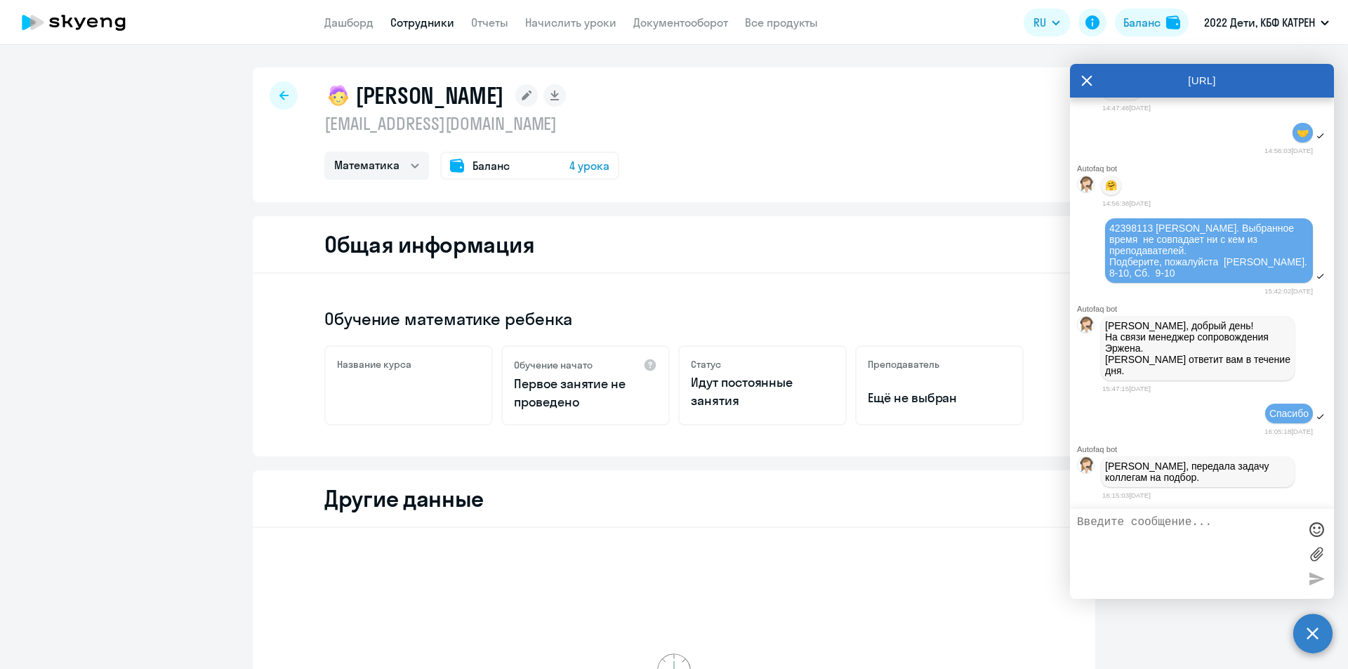
scroll to position [25601, 0]
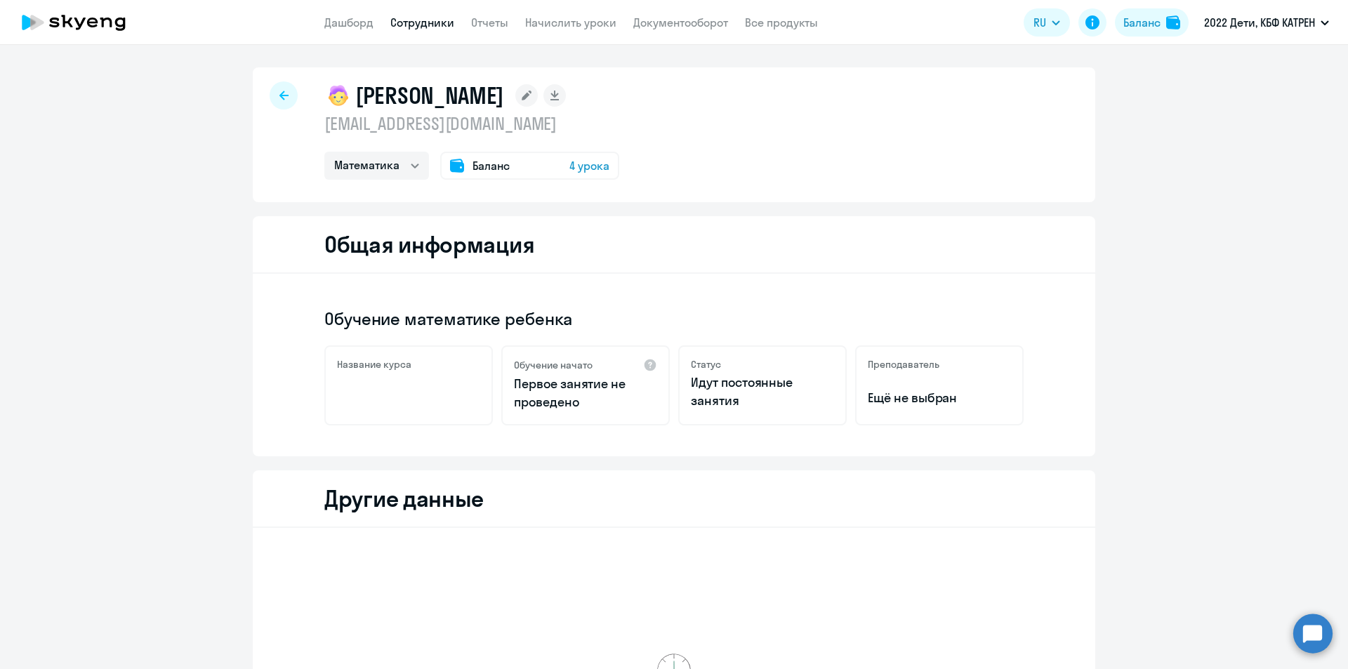
select select "math"
click at [1315, 640] on circle at bounding box center [1312, 633] width 39 height 39
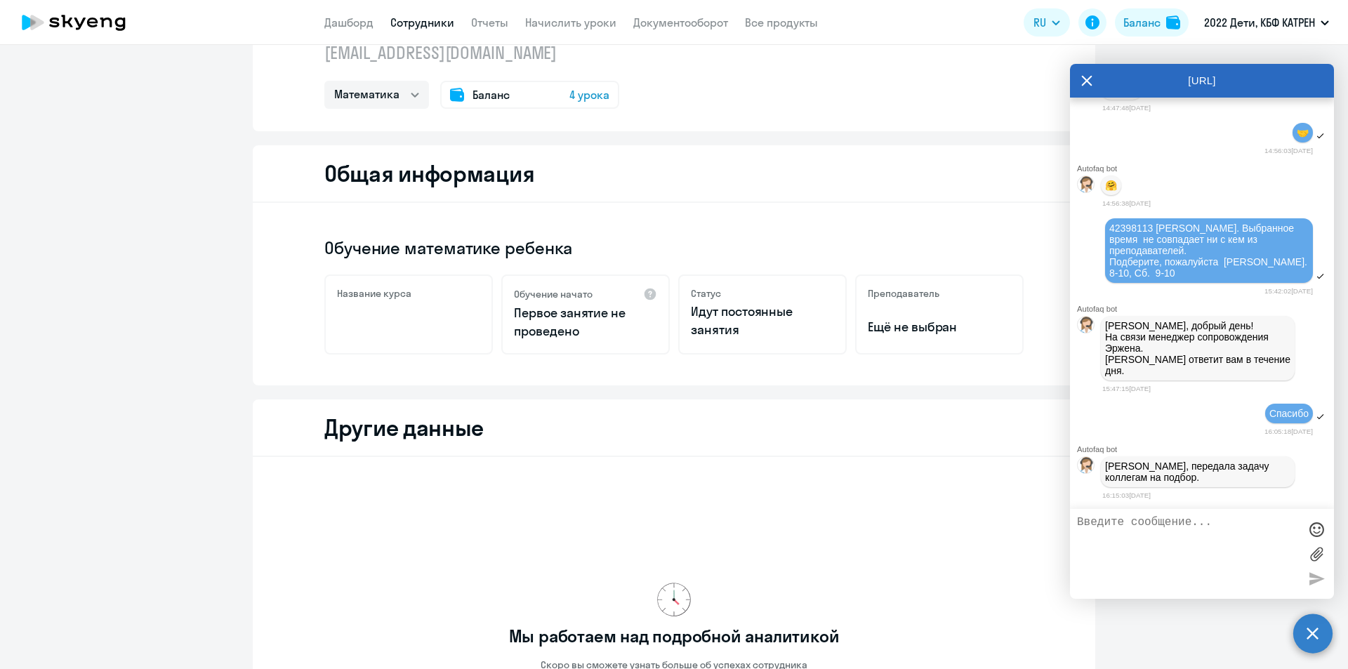
scroll to position [70, 0]
click at [1180, 531] on textarea at bounding box center [1188, 554] width 222 height 76
click at [1161, 534] on textarea at bounding box center [1188, 554] width 222 height 76
type textarea "[PERSON_NAME]"
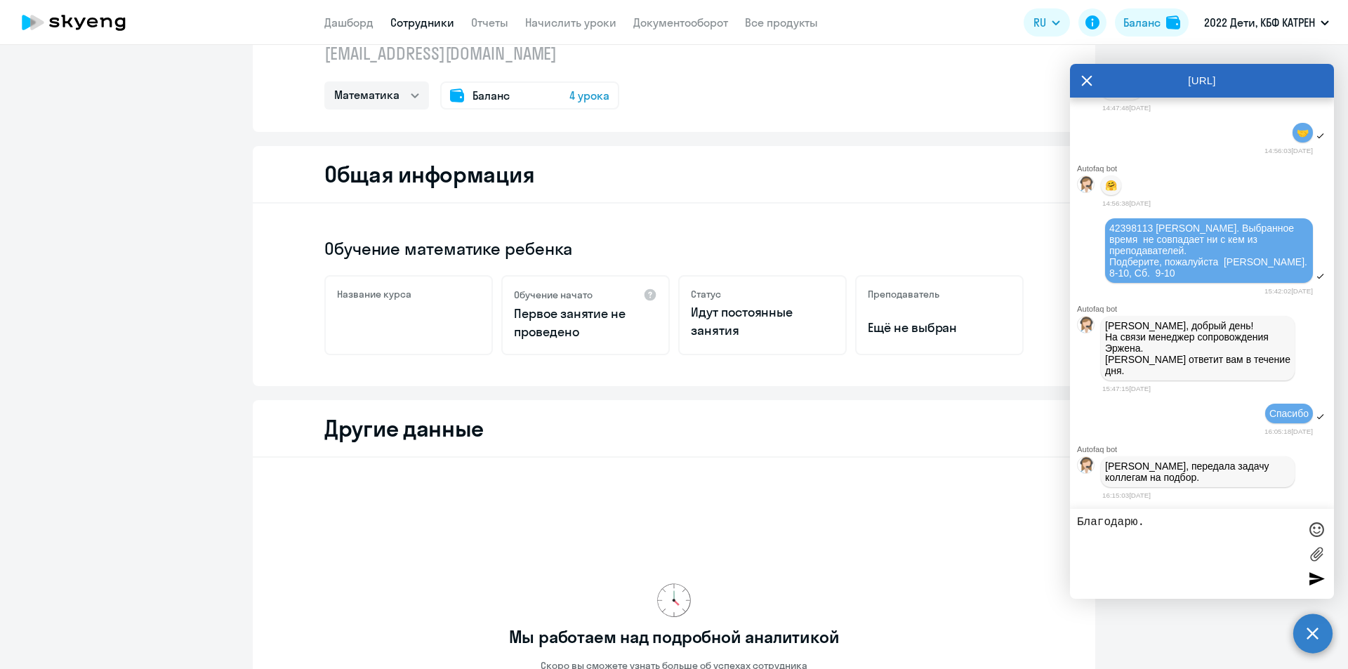
paste textarea "42380110"
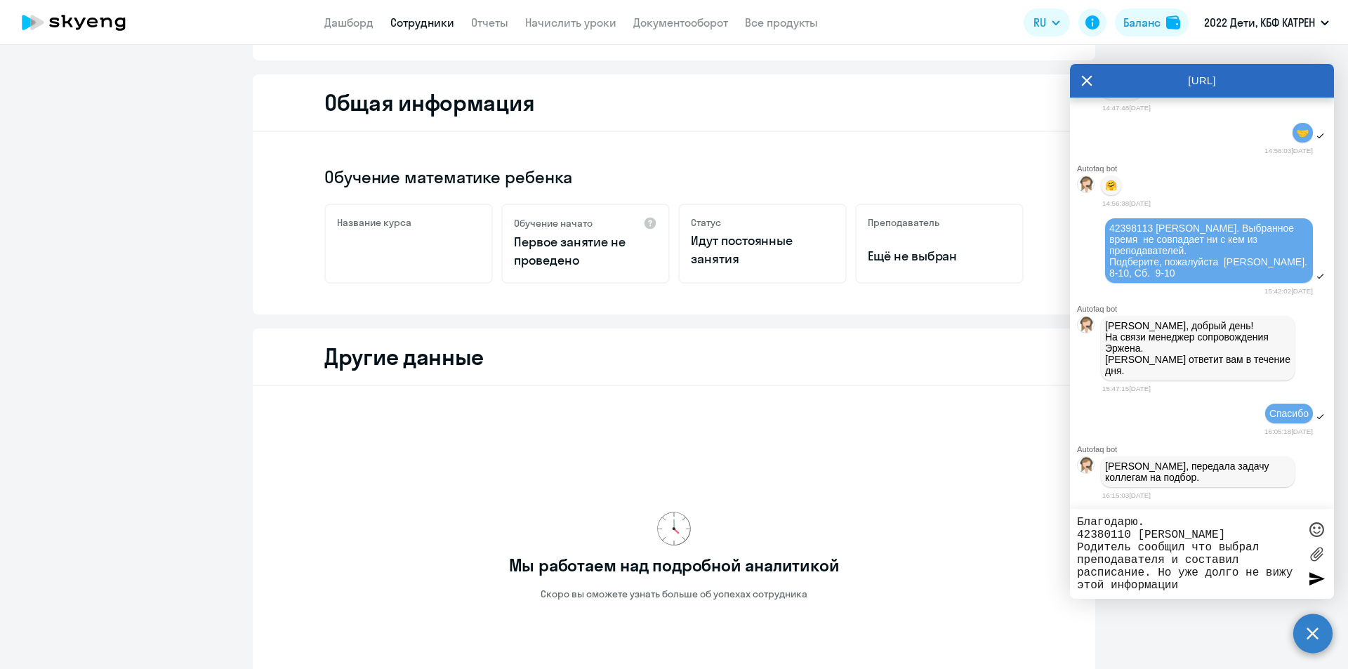
scroll to position [140, 0]
drag, startPoint x: 1078, startPoint y: 588, endPoint x: 1189, endPoint y: 580, distance: 111.3
click at [1189, 580] on textarea "Благодарю. 42380110 [PERSON_NAME] Родитель сообщил что выбрал преподавателя и с…" at bounding box center [1188, 554] width 222 height 76
click at [1081, 587] on div "Благодарю. 42380110 [PERSON_NAME] Родитель сообщил что выбрал преподавателя и с…" at bounding box center [1202, 554] width 264 height 90
click at [1081, 587] on textarea "Благодарю. 42380110 [PERSON_NAME] Родитель сообщил что выбрал преподавателя и с…" at bounding box center [1188, 554] width 222 height 76
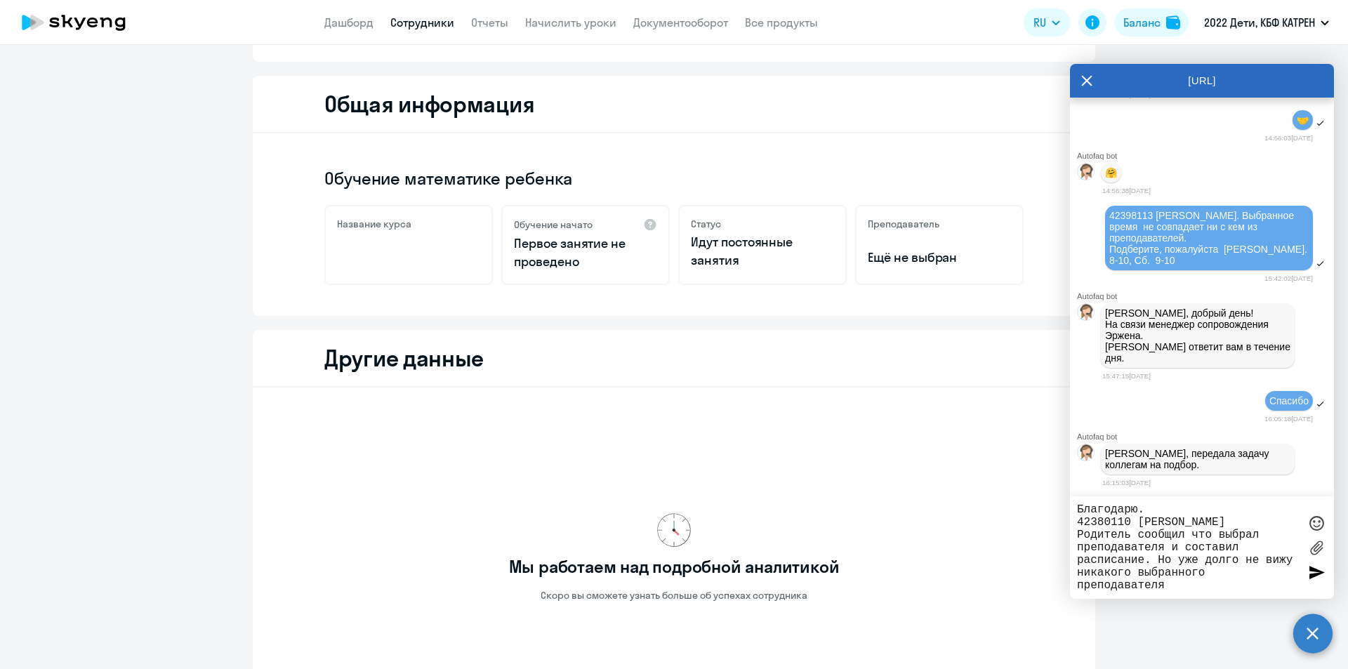
click at [1191, 589] on textarea "Благодарю. 42380110 [PERSON_NAME] Родитель сообщил что выбрал преподавателя и с…" at bounding box center [1188, 547] width 222 height 88
click at [1171, 560] on textarea "Благодарю. 42380110 [PERSON_NAME] Родитель сообщил что выбрал преподавателя и с…" at bounding box center [1188, 547] width 222 height 88
click at [1197, 588] on textarea "Благодарю. 42380110 [PERSON_NAME] Родитель сообщил что выбрал преподавателя и с…" at bounding box center [1188, 547] width 222 height 88
click at [1190, 561] on textarea "Благодарю. 42380110 [PERSON_NAME] Родитель сообщил что выбрал преподавателя и с…" at bounding box center [1188, 547] width 222 height 88
drag, startPoint x: 1158, startPoint y: 560, endPoint x: 1177, endPoint y: 582, distance: 29.4
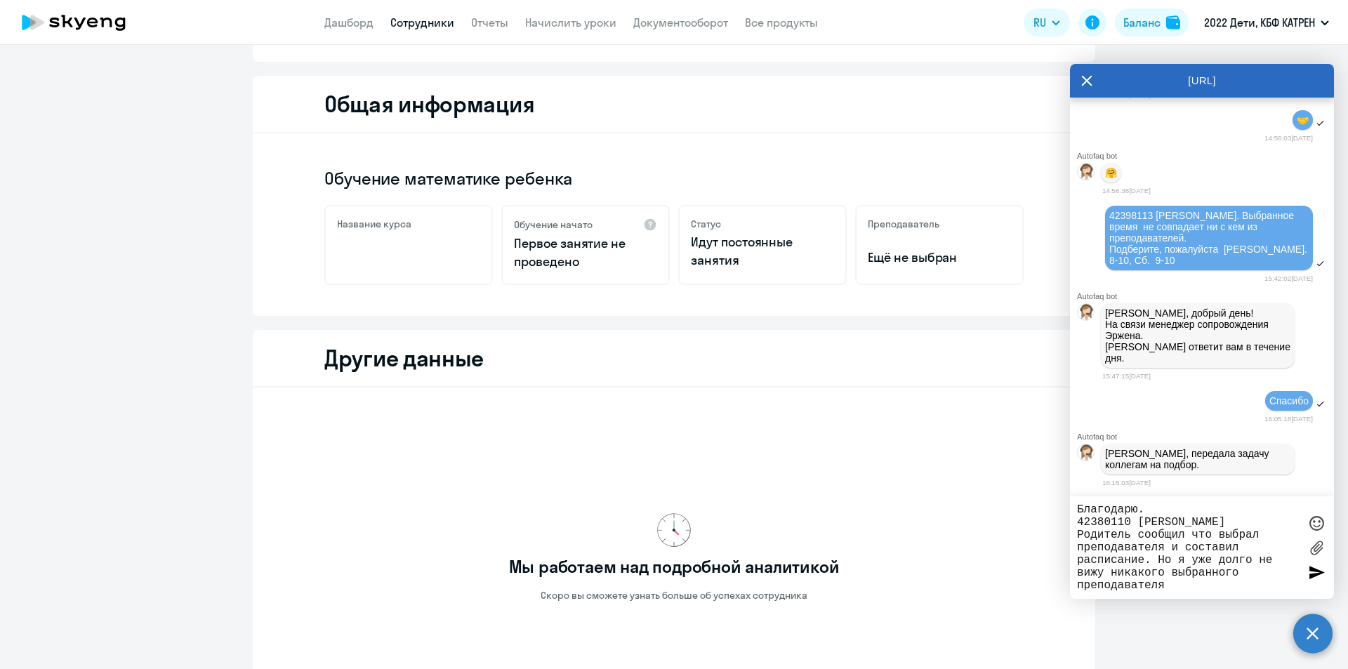
click at [1177, 582] on textarea "Благодарю. 42380110 [PERSON_NAME] Родитель сообщил что выбрал преподавателя и с…" at bounding box center [1188, 547] width 222 height 88
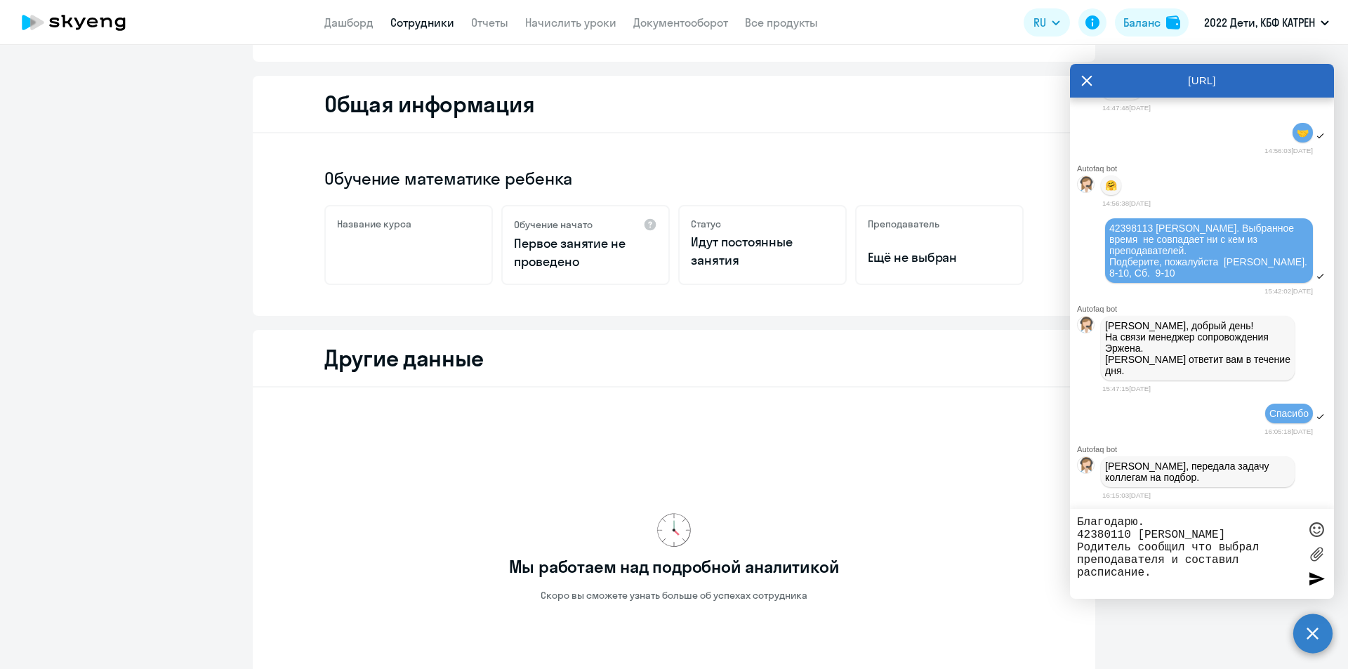
click at [1168, 576] on textarea "Благодарю. 42380110 [PERSON_NAME] Родитель сообщил что выбрал преподавателя и с…" at bounding box center [1188, 554] width 222 height 76
paste textarea "Но я уже долго не вижу никакого выбранного преподавателя"
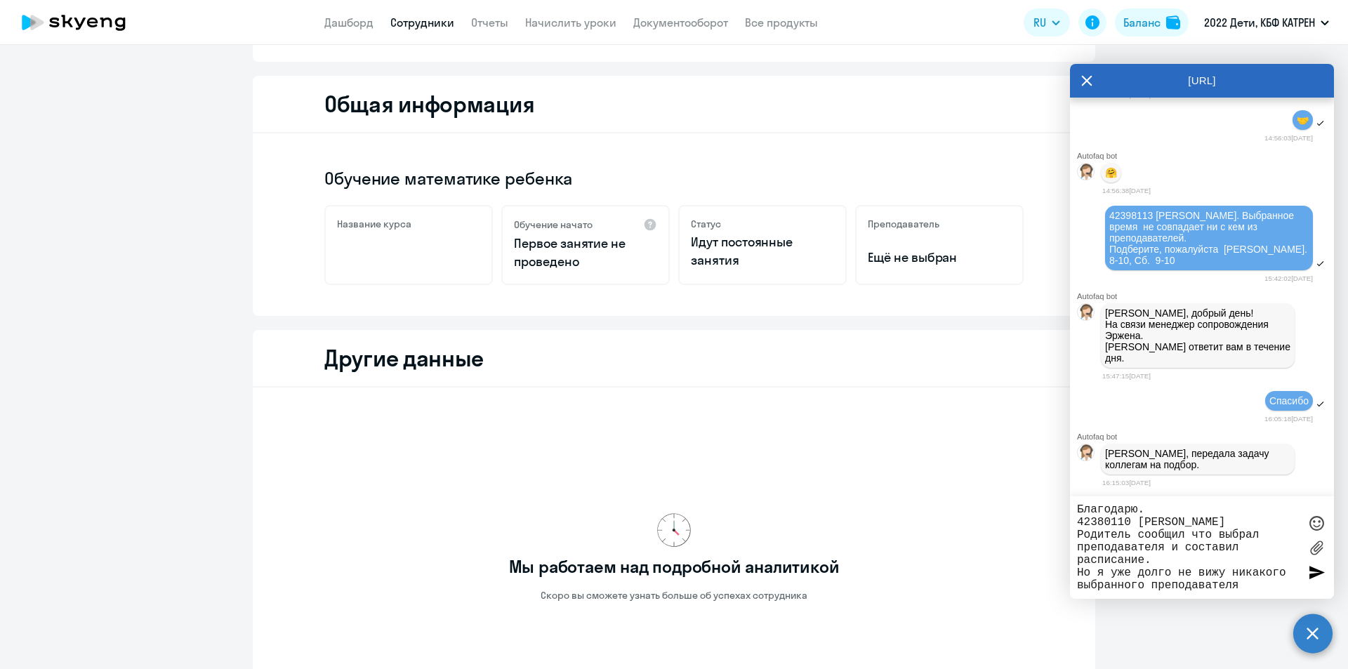
click at [1114, 569] on textarea "Благодарю. 42380110 [PERSON_NAME] Родитель сообщил что выбрал преподавателя и с…" at bounding box center [1188, 547] width 222 height 88
click at [1270, 584] on textarea "Благодарю. 42380110 [PERSON_NAME] Родитель сообщил что выбрал преподавателя и с…" at bounding box center [1188, 547] width 222 height 88
drag, startPoint x: 1260, startPoint y: 588, endPoint x: 1080, endPoint y: 572, distance: 180.4
click at [1080, 572] on textarea "Благодарю. 42380110 [PERSON_NAME] Родитель сообщил что выбрал преподавателя и с…" at bounding box center [1188, 547] width 222 height 88
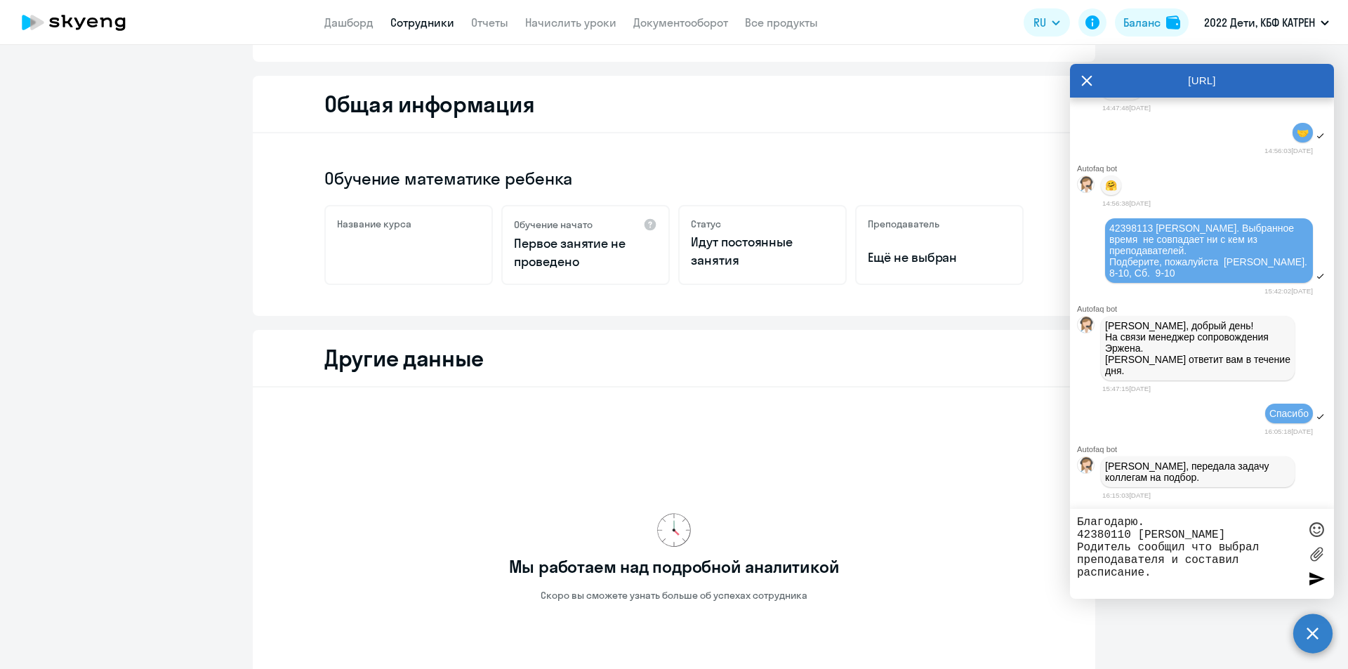
type textarea "Благодарю. 42380110 [PERSON_NAME] Родитель сообщил что выбрал преподавателя и с…"
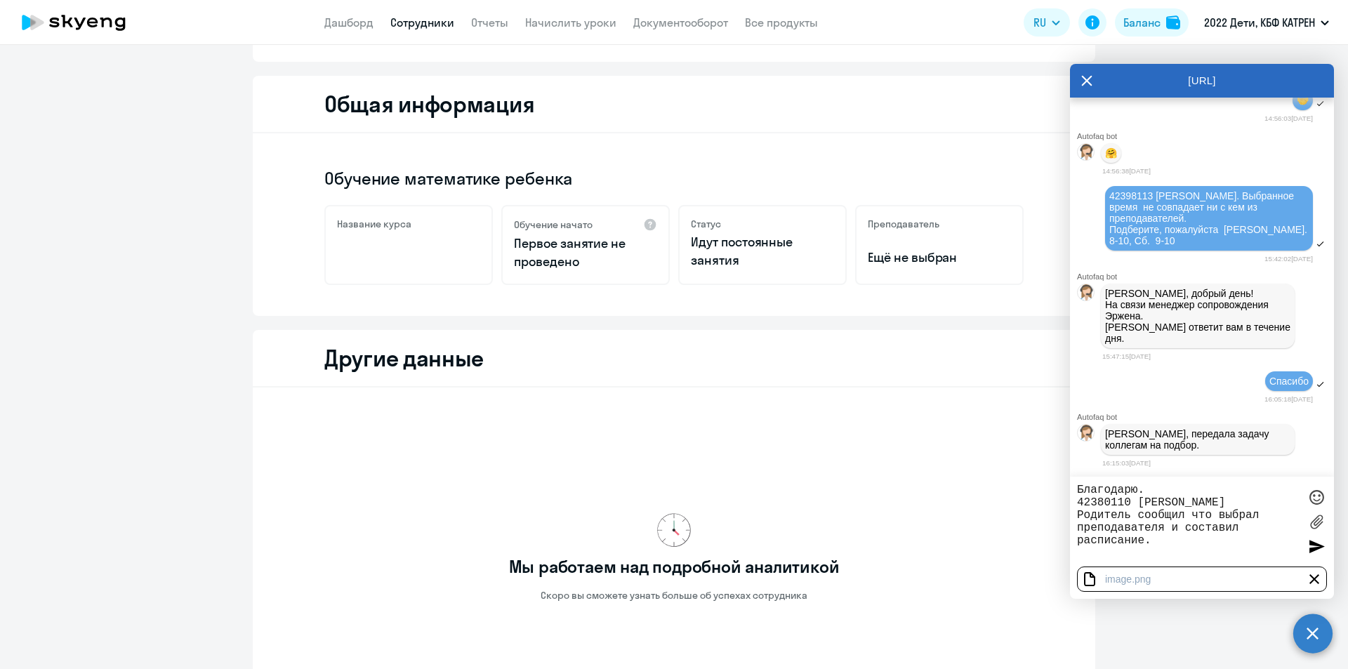
click at [1314, 546] on div at bounding box center [1316, 546] width 21 height 21
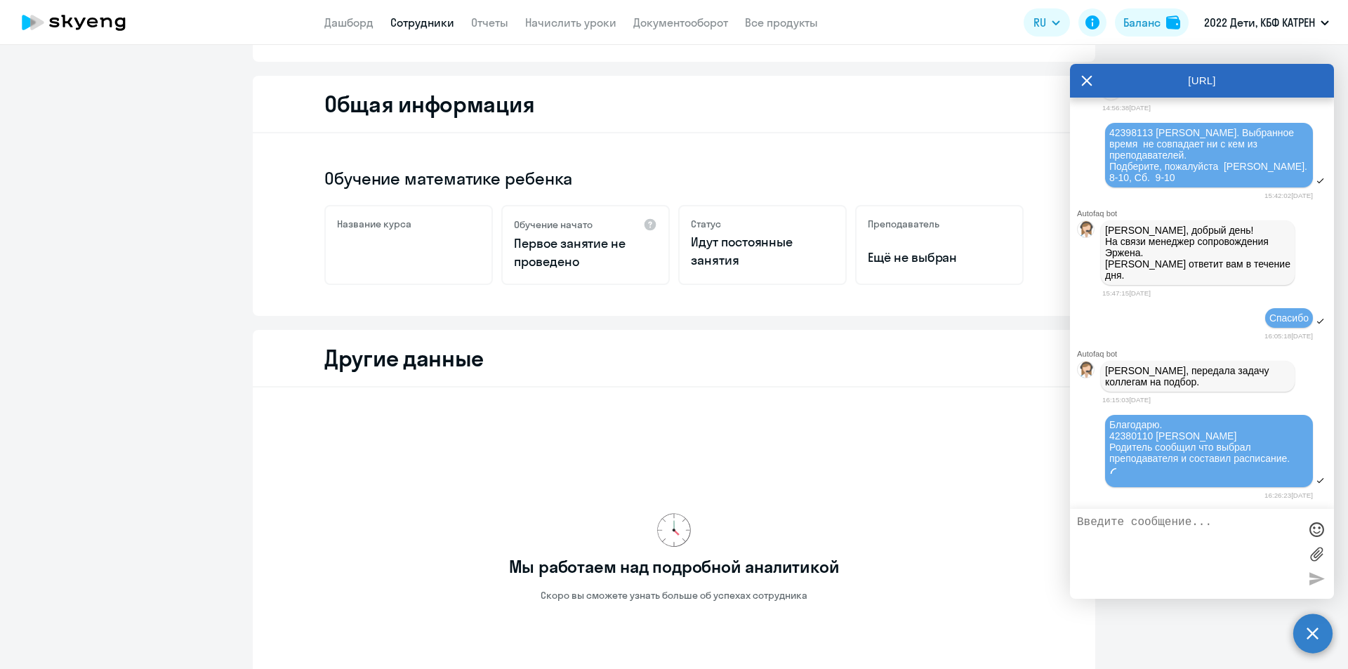
scroll to position [25697, 0]
click at [1180, 558] on textarea at bounding box center [1188, 554] width 222 height 76
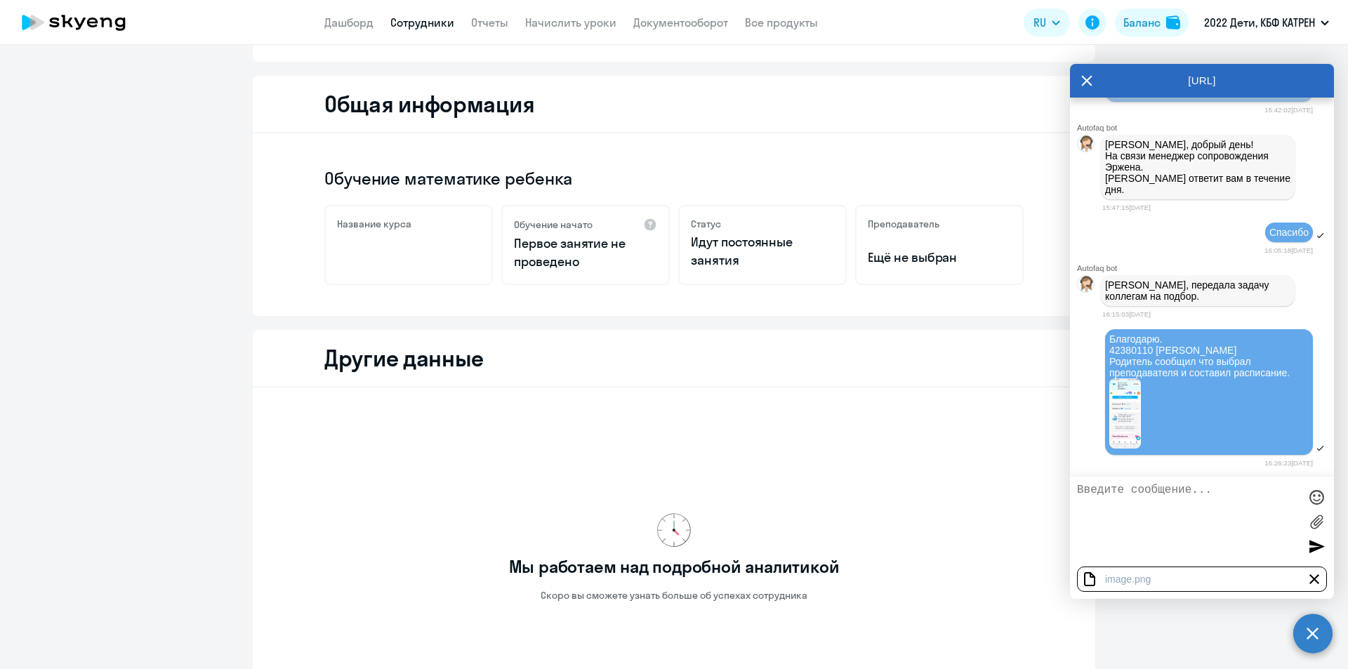
click at [1314, 580] on div at bounding box center [1314, 579] width 17 height 17
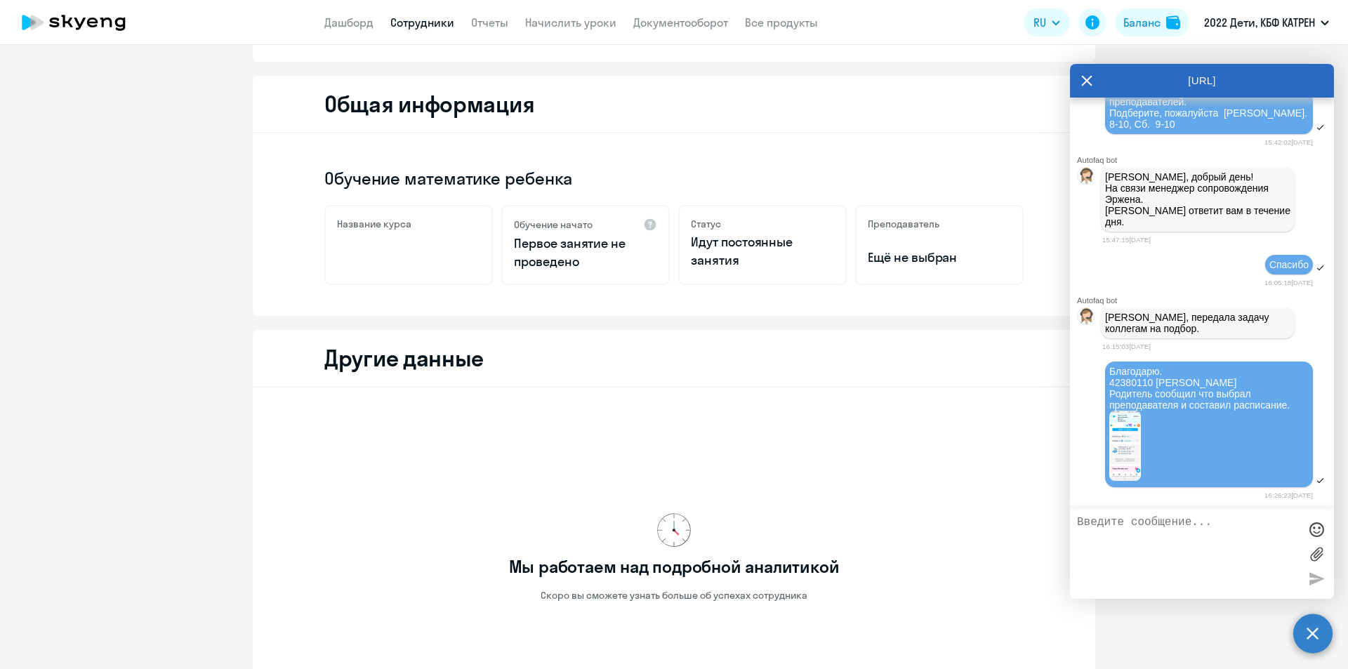
click at [1127, 547] on textarea at bounding box center [1188, 554] width 222 height 76
paste textarea "Но я уже долго не вижу никакого выбранного преподавателя."
click at [1110, 534] on textarea "Но я уже долго не вижу никакого выбранного преподавателя." at bounding box center [1188, 554] width 222 height 76
click at [1091, 524] on textarea "Но я уже долго не вижу никакого выбранного преподавателя." at bounding box center [1188, 554] width 222 height 76
drag, startPoint x: 1095, startPoint y: 546, endPoint x: 1160, endPoint y: 545, distance: 64.6
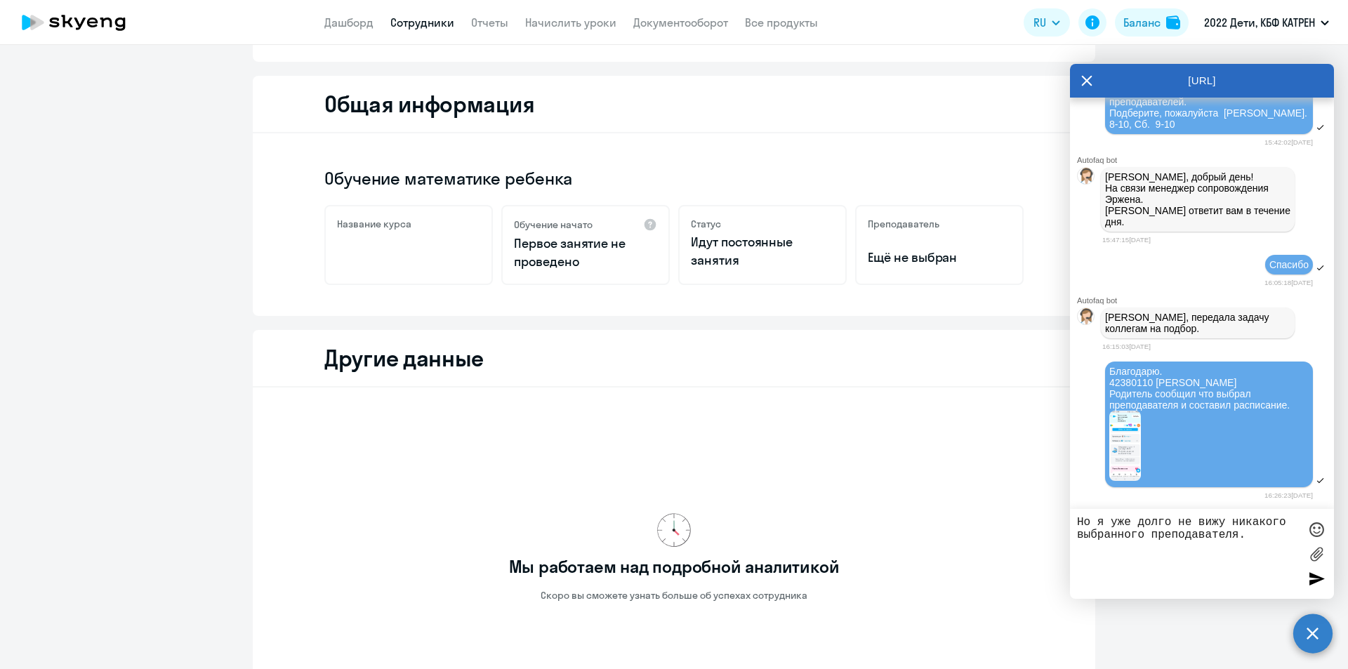
click at [1097, 546] on textarea "Но я уже долго не вижу никакого выбранного преподавателя." at bounding box center [1188, 554] width 222 height 76
click at [1111, 522] on textarea "Но я уже долго не вижу никакого выбранного преподавателя." at bounding box center [1188, 554] width 222 height 76
click at [1100, 520] on textarea "Но я уже долго не вижу никакого выбранного преподавателя." at bounding box center [1188, 554] width 222 height 76
click at [1112, 519] on textarea "Но я уже долго не вижу никакого выбранного преподавателя." at bounding box center [1188, 554] width 222 height 76
click at [1150, 560] on textarea "Но я уже долго не вижу никакого выбранного преподавателя." at bounding box center [1188, 554] width 222 height 76
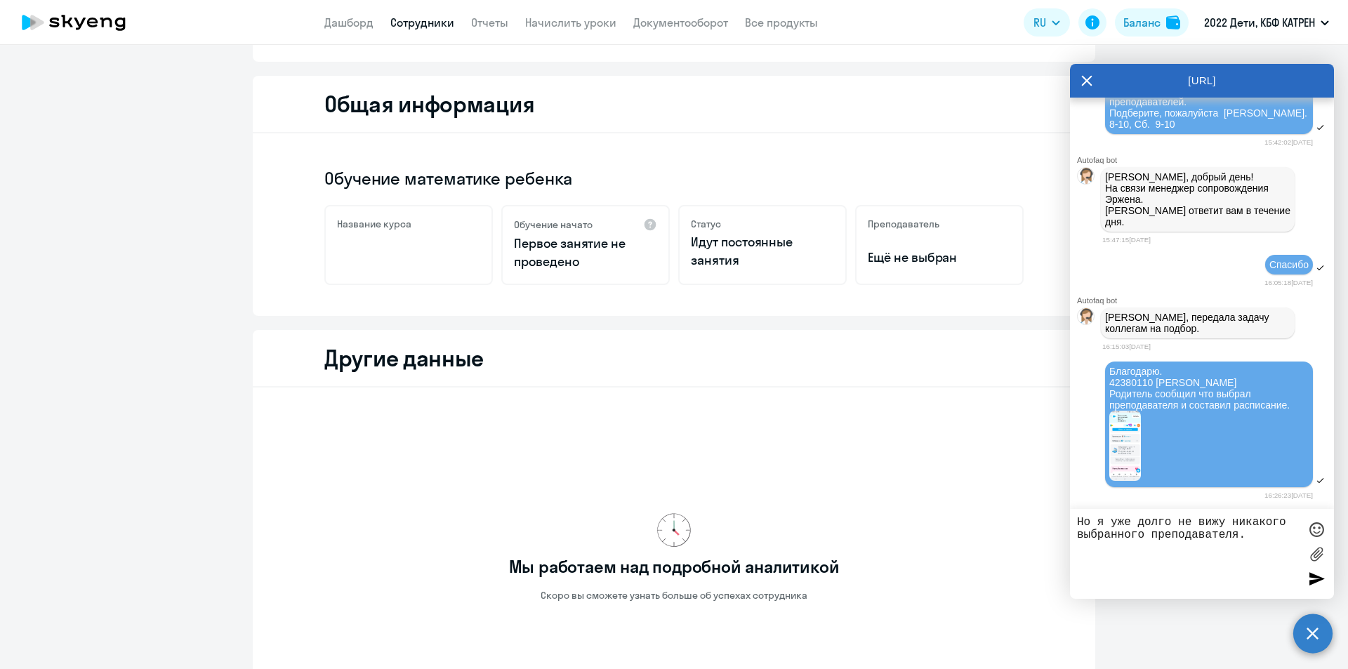
scroll to position [25750, 0]
click at [1079, 521] on textarea "Но я уже долго не вижу никакого выбранного преподавателя." at bounding box center [1188, 554] width 222 height 76
drag, startPoint x: 1088, startPoint y: 525, endPoint x: 1077, endPoint y: 521, distance: 11.3
click at [1077, 521] on textarea "Но я уже долго не вижу никакого выбранного преподавателя." at bounding box center [1188, 554] width 222 height 76
click at [1088, 525] on textarea "Но я уже долго не вижу никакого выбранного преподавателя." at bounding box center [1188, 554] width 222 height 76
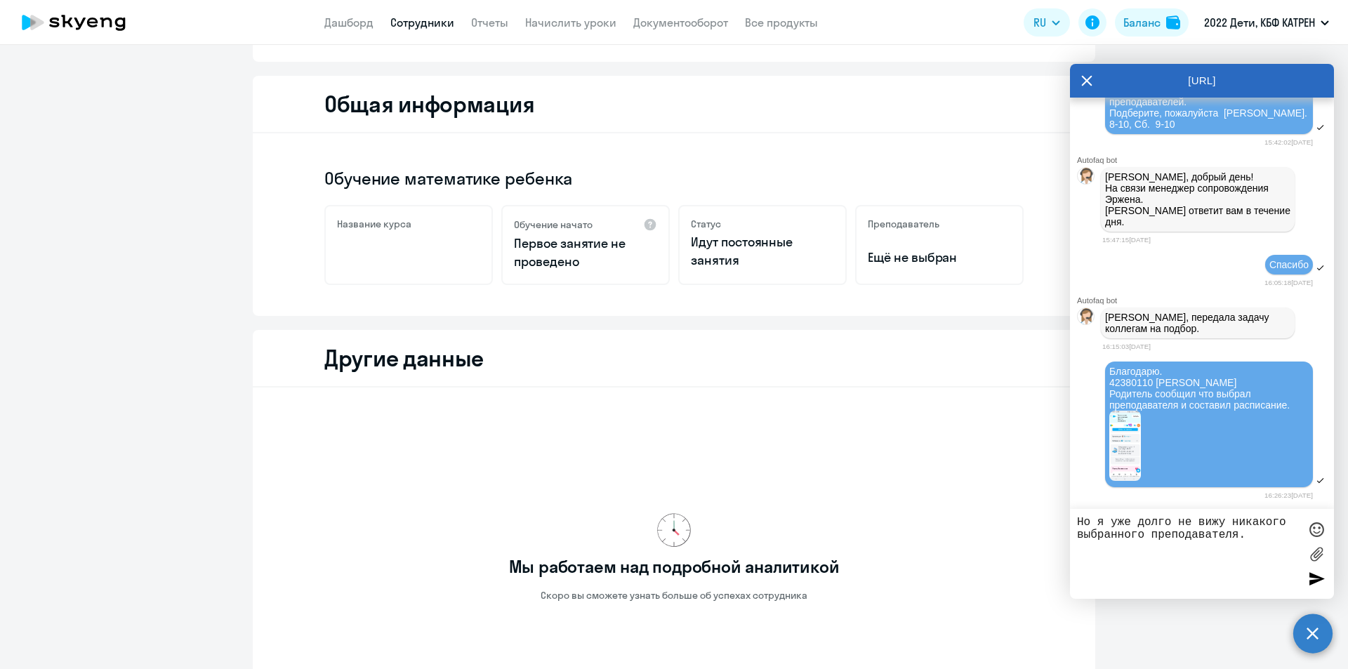
click at [1077, 522] on textarea "Но я уже долго не вижу никакого выбранного преподавателя." at bounding box center [1188, 554] width 222 height 76
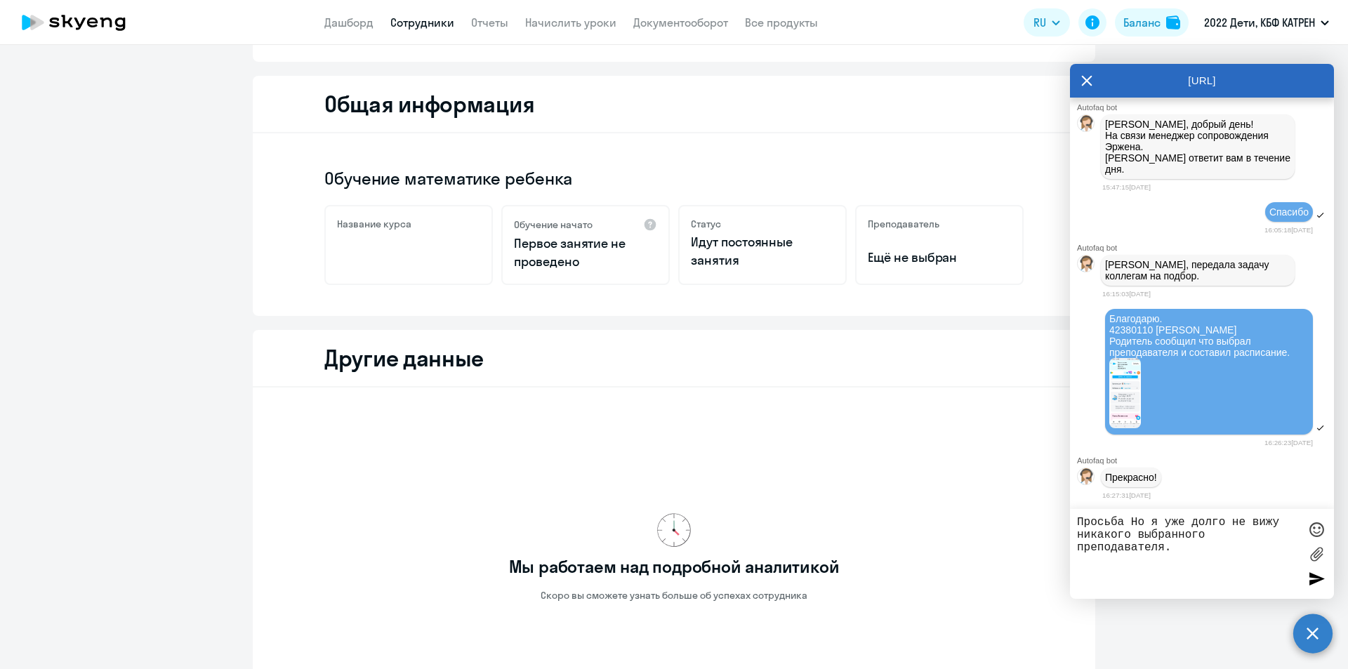
scroll to position [25803, 0]
click at [1182, 551] on textarea "Просьба Но я уже долго не вижу никакого выбранного преподавателя." at bounding box center [1188, 554] width 222 height 76
click at [1192, 546] on textarea "Просьба Но я уже долго не вижу никакого выбранного преподавателя." at bounding box center [1188, 554] width 222 height 76
click at [1131, 522] on textarea "Просьба Но я уже долго не вижу никакого выбранного преподавателя." at bounding box center [1188, 554] width 222 height 76
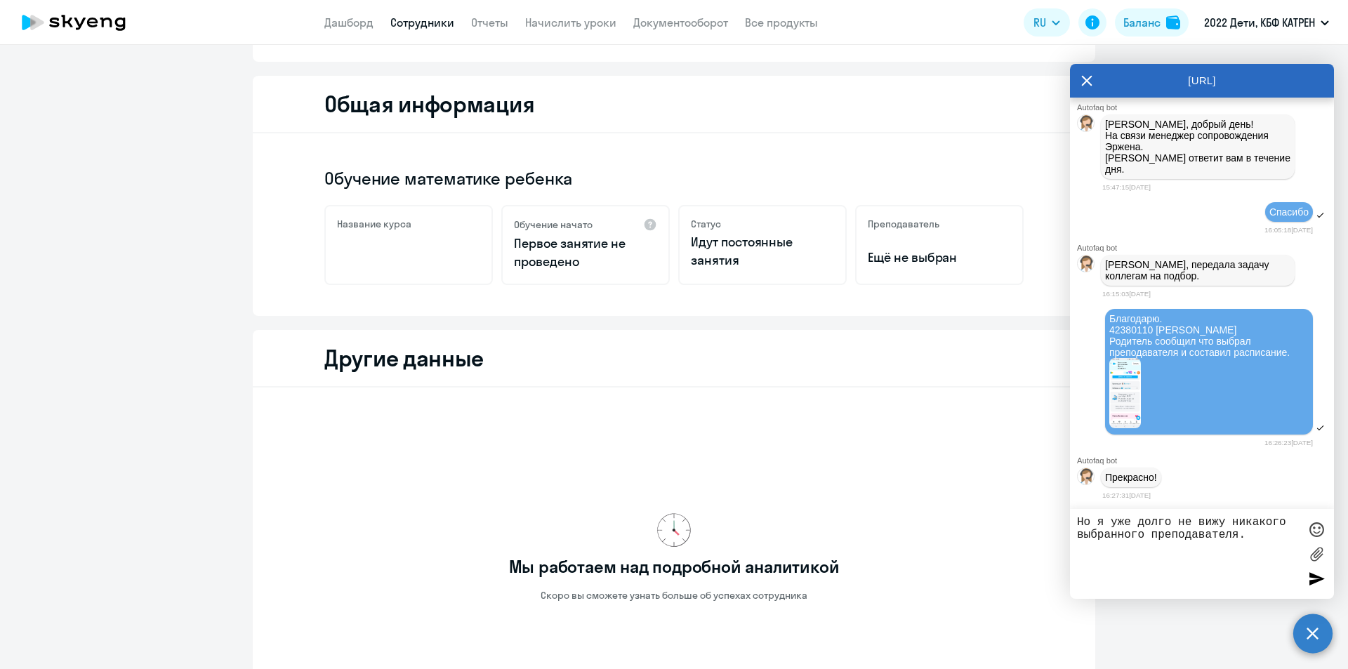
click at [1094, 520] on textarea "Но я уже долго не вижу никакого выбранного преподавателя." at bounding box center [1188, 554] width 222 height 76
click at [1094, 520] on textarea "Но со своей стороны я уже долго не вижу никакого выбранного преподавателя." at bounding box center [1188, 554] width 222 height 76
click at [1234, 521] on textarea "Но я со своей стороны я уже долго не вижу никакого выбранного преподавателя." at bounding box center [1188, 554] width 222 height 76
click at [1079, 525] on textarea "Но я со своей стороны уже долго не вижу никакого выбранного преподавателя." at bounding box center [1188, 554] width 222 height 76
click at [1168, 518] on textarea "Не дописала) Но я со своей стороны уже долго не вижу никакого выбранного препод…" at bounding box center [1188, 554] width 222 height 76
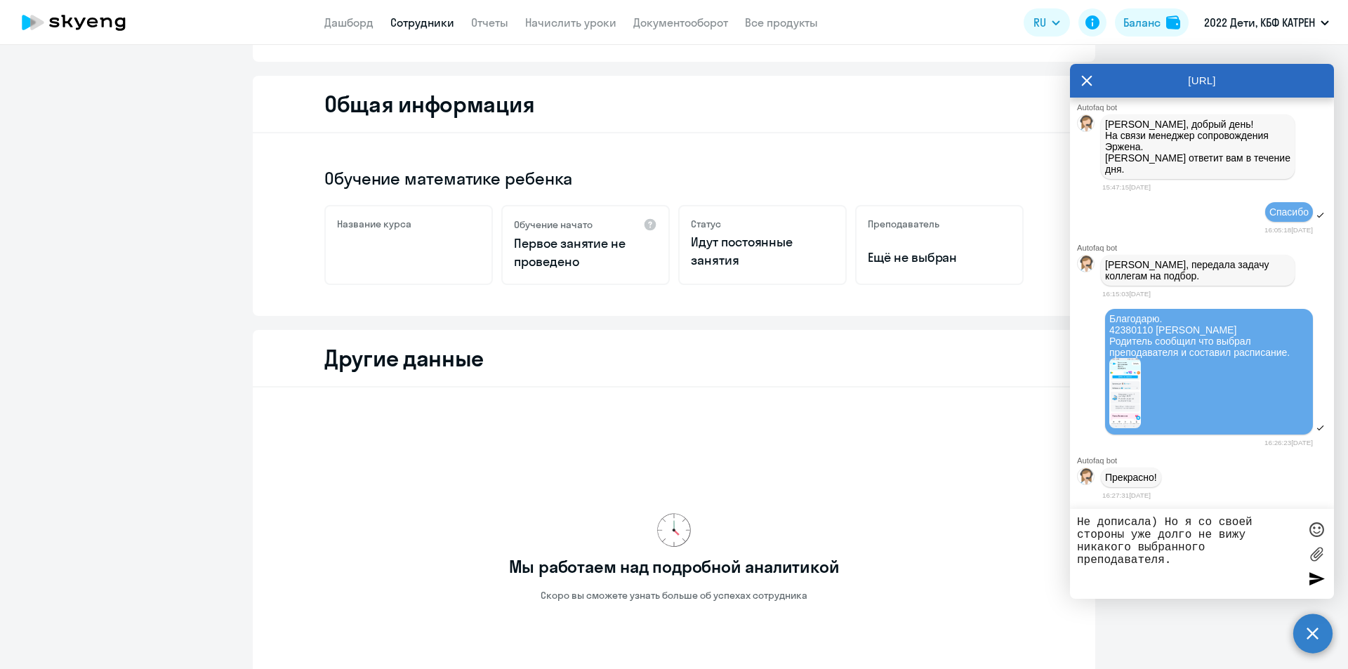
drag, startPoint x: 1164, startPoint y: 516, endPoint x: 1190, endPoint y: 525, distance: 27.5
click at [1190, 525] on textarea "Не дописала) Но я со своей стороны уже долго не вижу никакого выбранного препод…" at bounding box center [1188, 554] width 222 height 76
click at [1264, 558] on textarea "Не дописала) Я со своей стороны уже долго не вижу никакого выбранного преподава…" at bounding box center [1188, 554] width 222 height 76
click at [1274, 550] on textarea "Не дописала) Я со своей стороны уже долго не вижу никакого выбранного преподава…" at bounding box center [1188, 554] width 222 height 76
click at [1261, 545] on textarea "Не дописала) Я со своей стороны уже долго не вижу никакого выбранного преподава…" at bounding box center [1188, 554] width 222 height 76
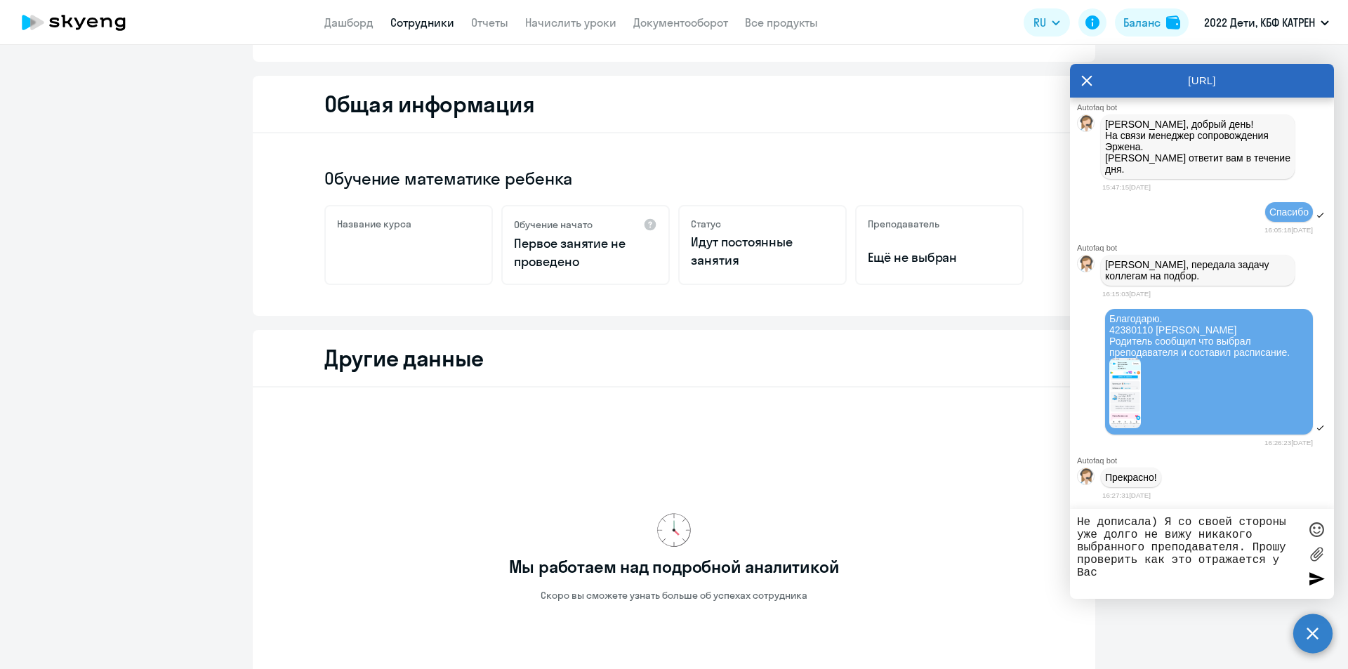
click at [1239, 577] on textarea "Не дописала) Я со своей стороны уже долго не вижу никакого выбранного преподава…" at bounding box center [1188, 554] width 222 height 76
type textarea "Не дописала) Я со своей стороны уже долго не вижу никакого выбранного преподава…"
click at [1318, 580] on div at bounding box center [1316, 578] width 21 height 21
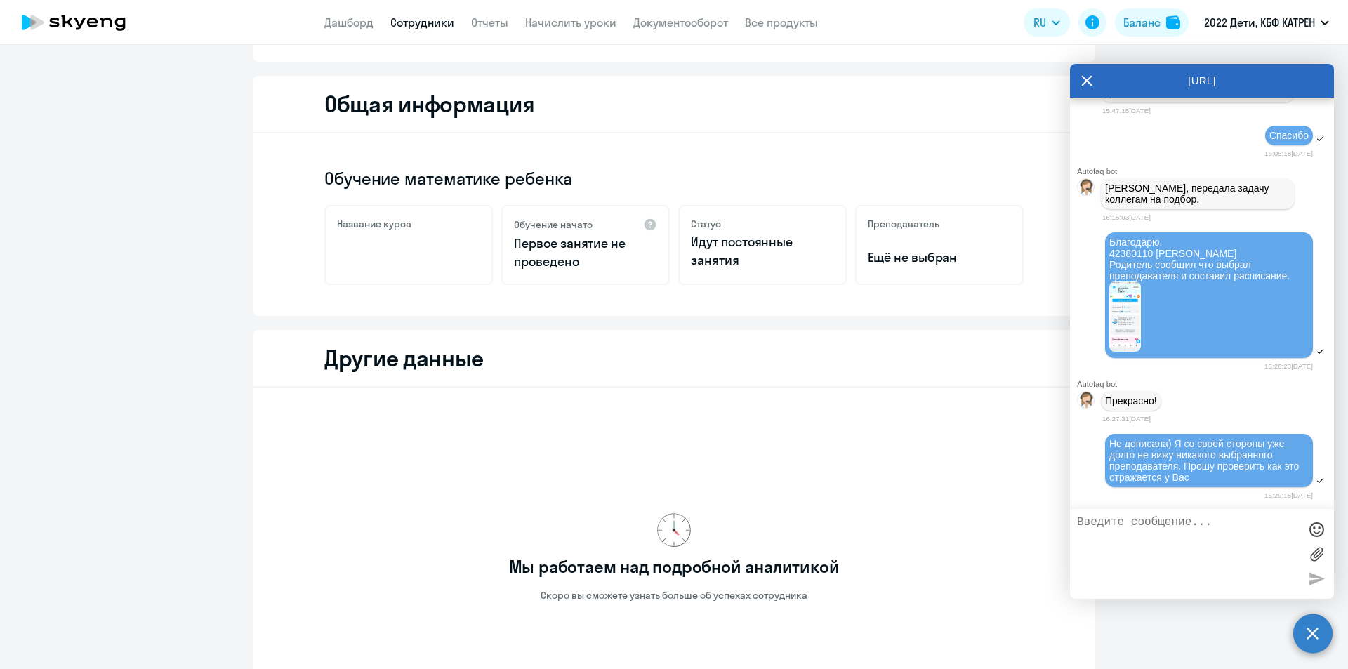
scroll to position [25879, 0]
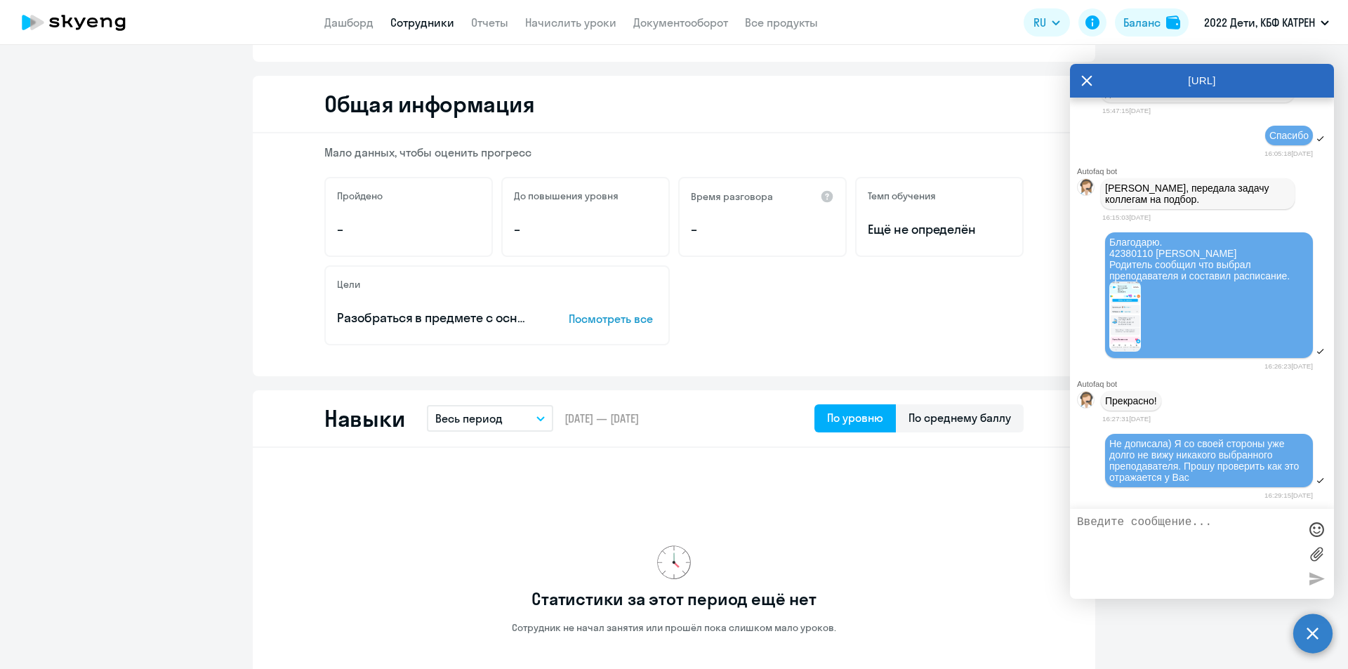
click at [414, 19] on link "Сотрудники" at bounding box center [422, 22] width 64 height 14
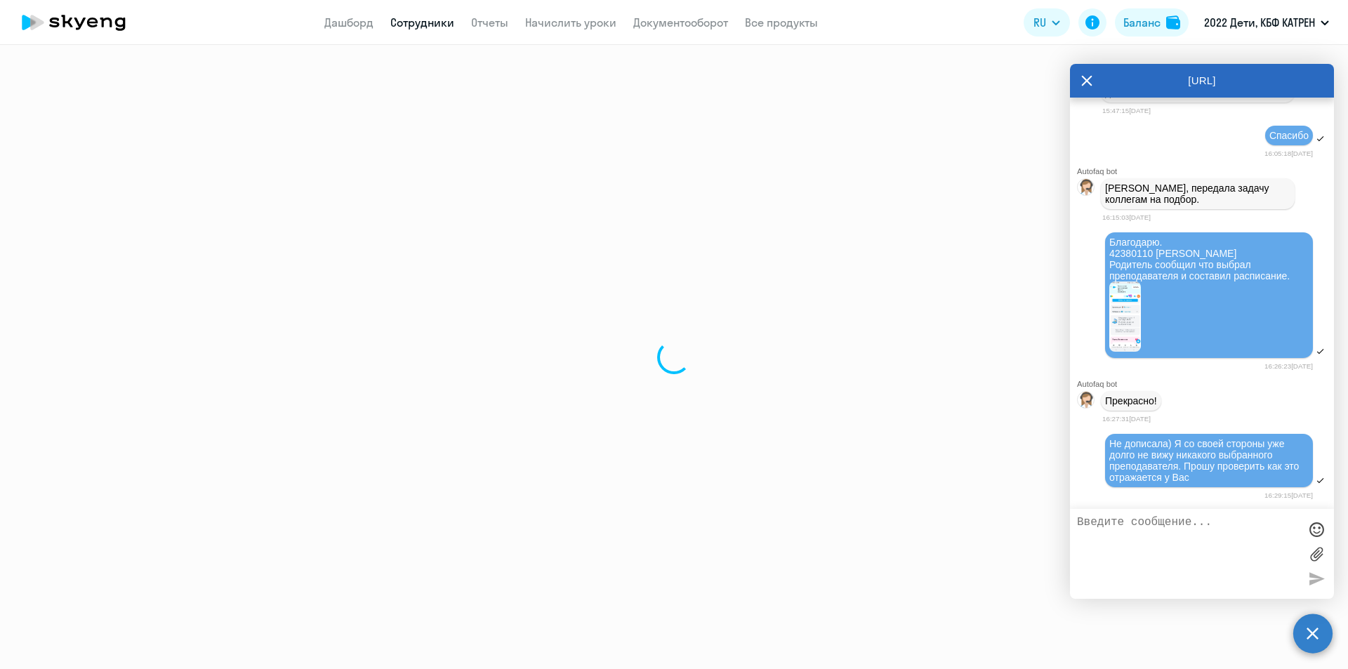
select select "30"
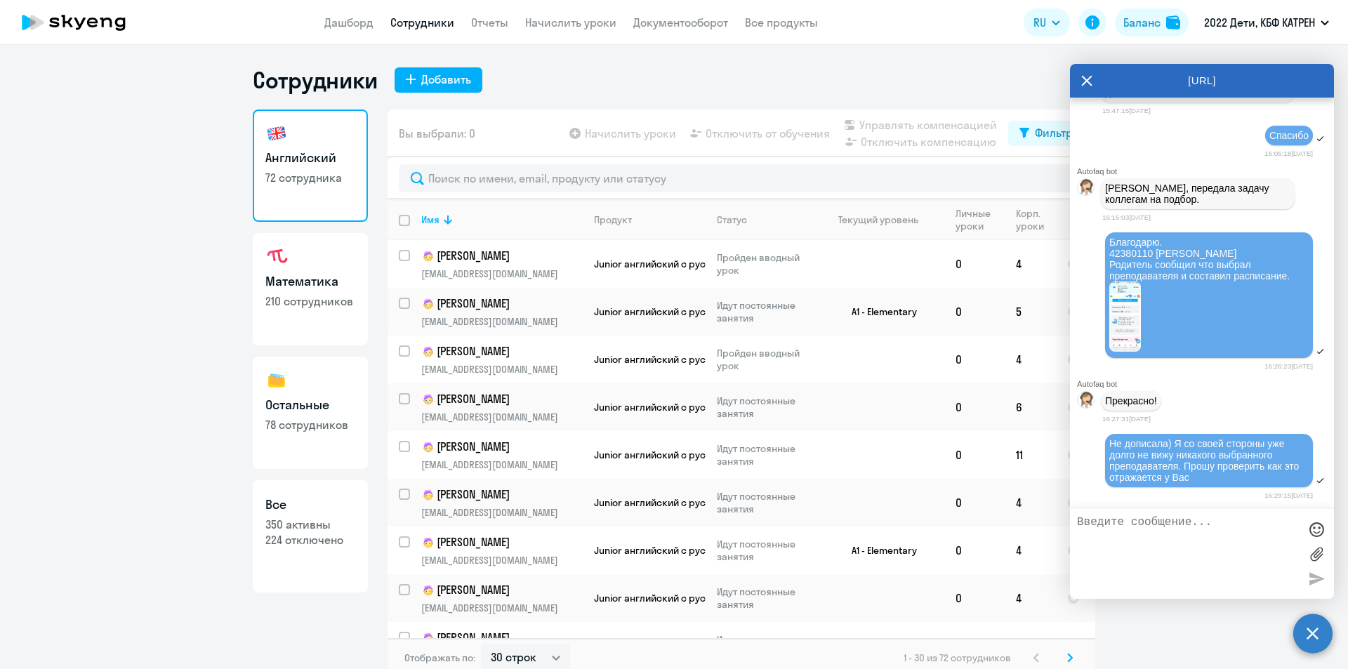
drag, startPoint x: 310, startPoint y: 505, endPoint x: 357, endPoint y: 463, distance: 63.2
click at [311, 503] on h3 "Все" at bounding box center [310, 505] width 90 height 18
select select "30"
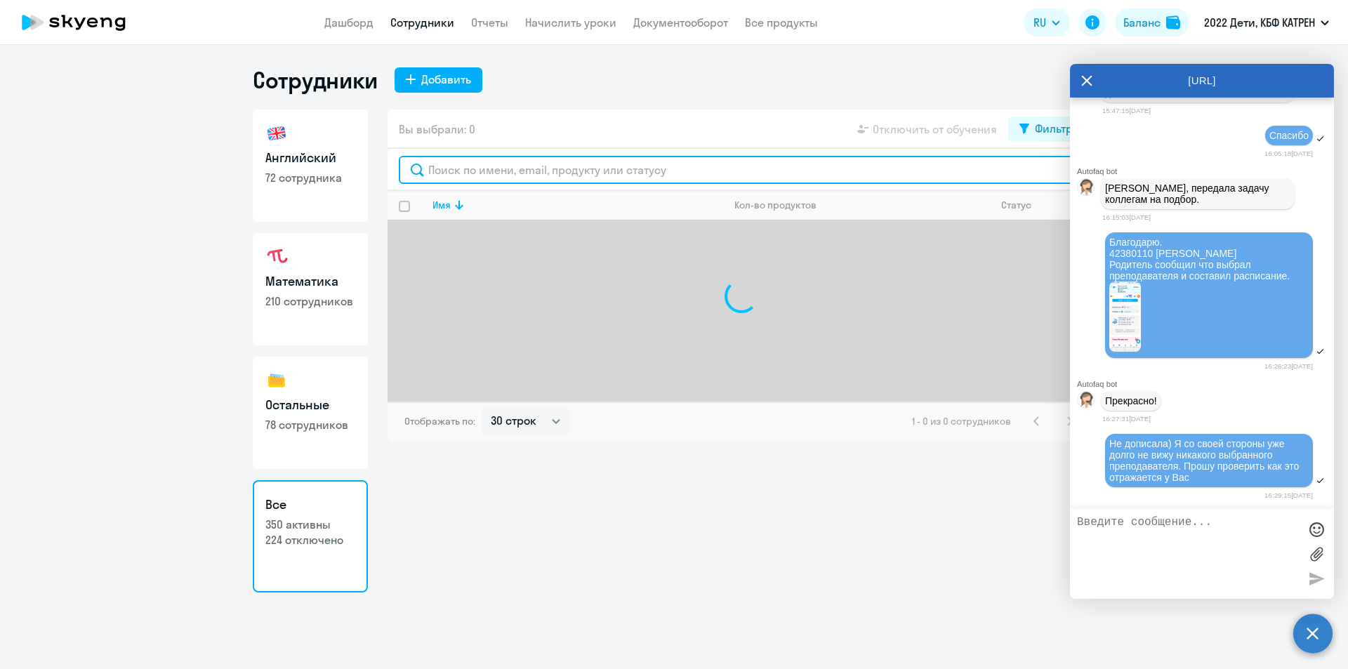
click at [539, 170] on input "text" at bounding box center [741, 170] width 685 height 28
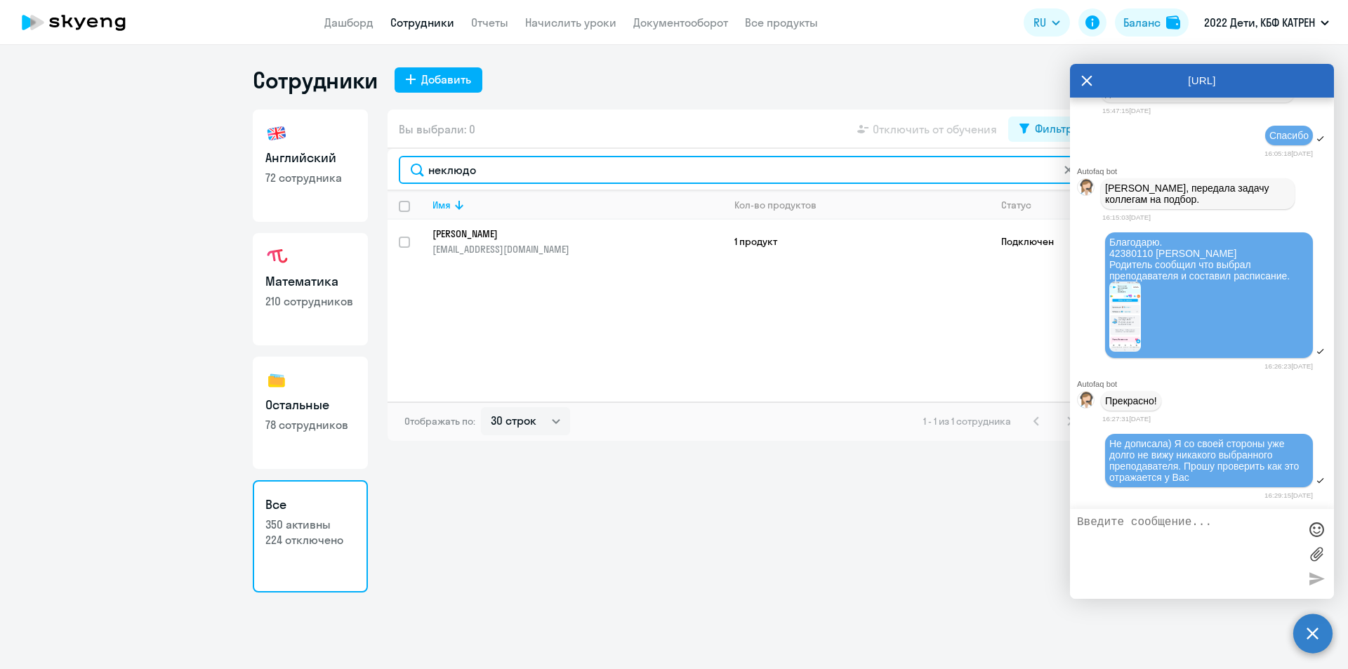
type input "неклюдо"
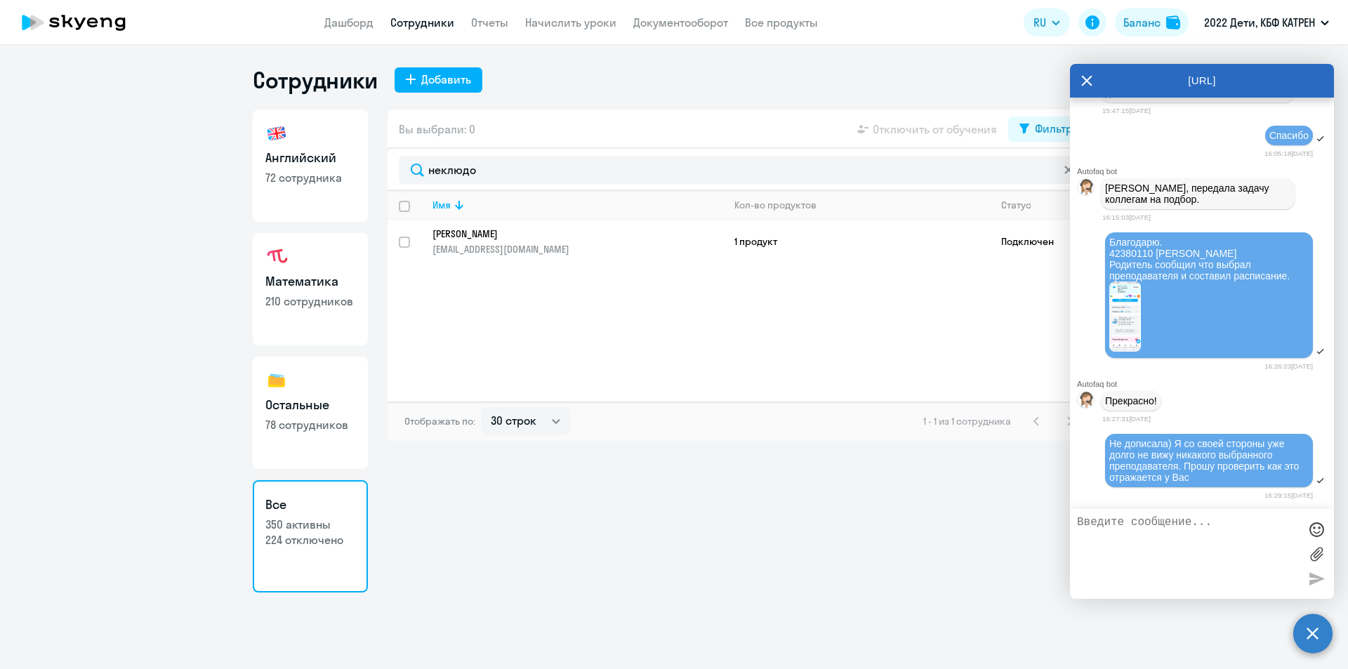
click at [519, 242] on link "[PERSON_NAME] [PERSON_NAME][EMAIL_ADDRESS][DOMAIN_NAME]" at bounding box center [578, 242] width 290 height 28
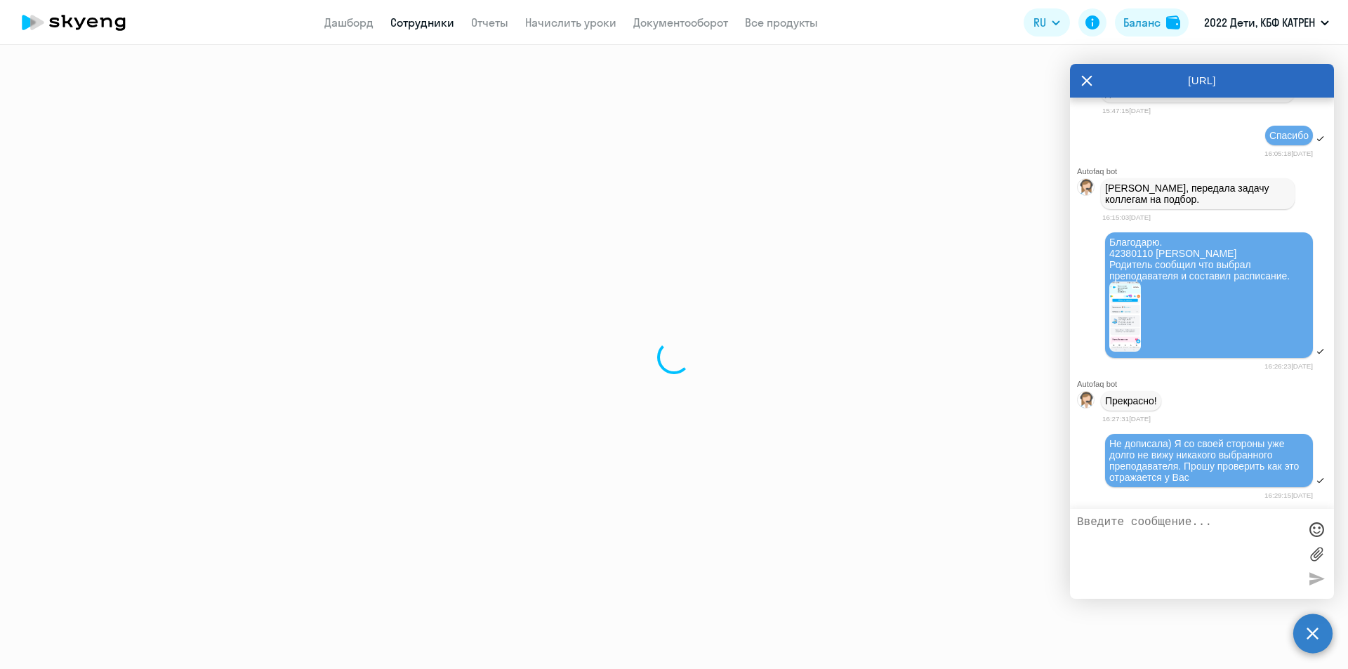
select select "math"
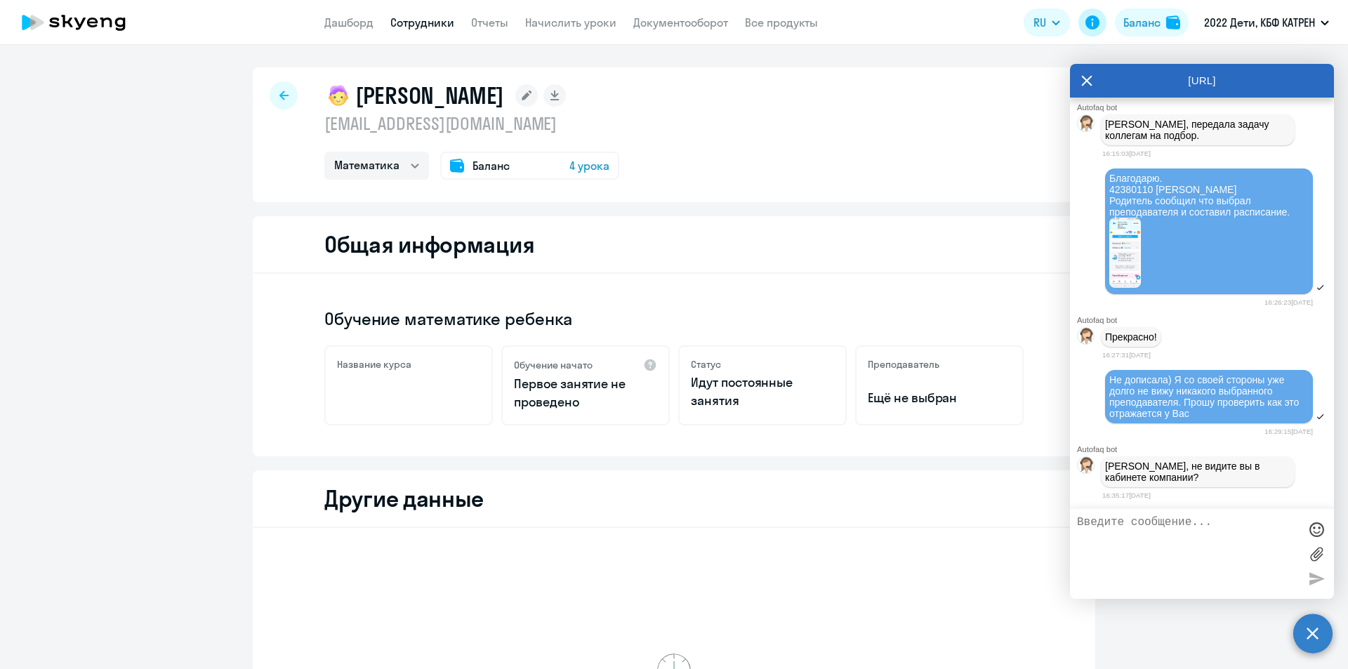
scroll to position [25943, 0]
click at [1150, 525] on textarea at bounding box center [1188, 554] width 222 height 76
type textarea "да"
click at [1312, 581] on div at bounding box center [1316, 578] width 21 height 21
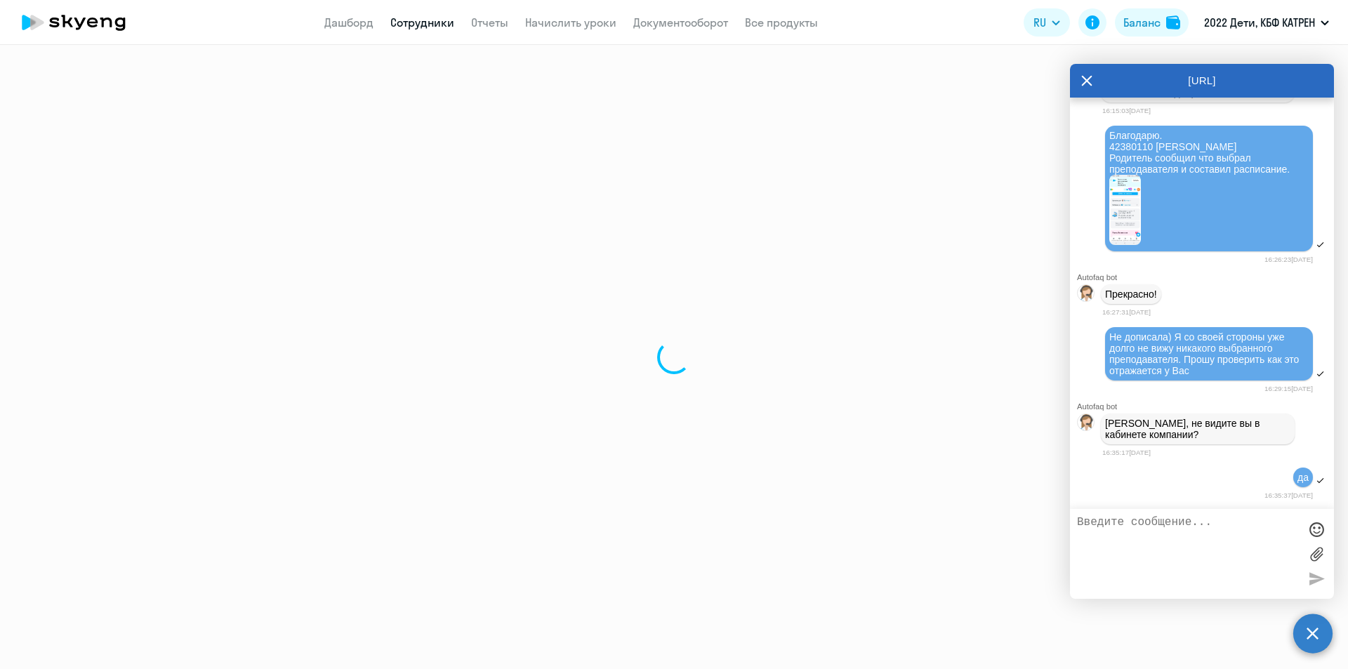
select select "30"
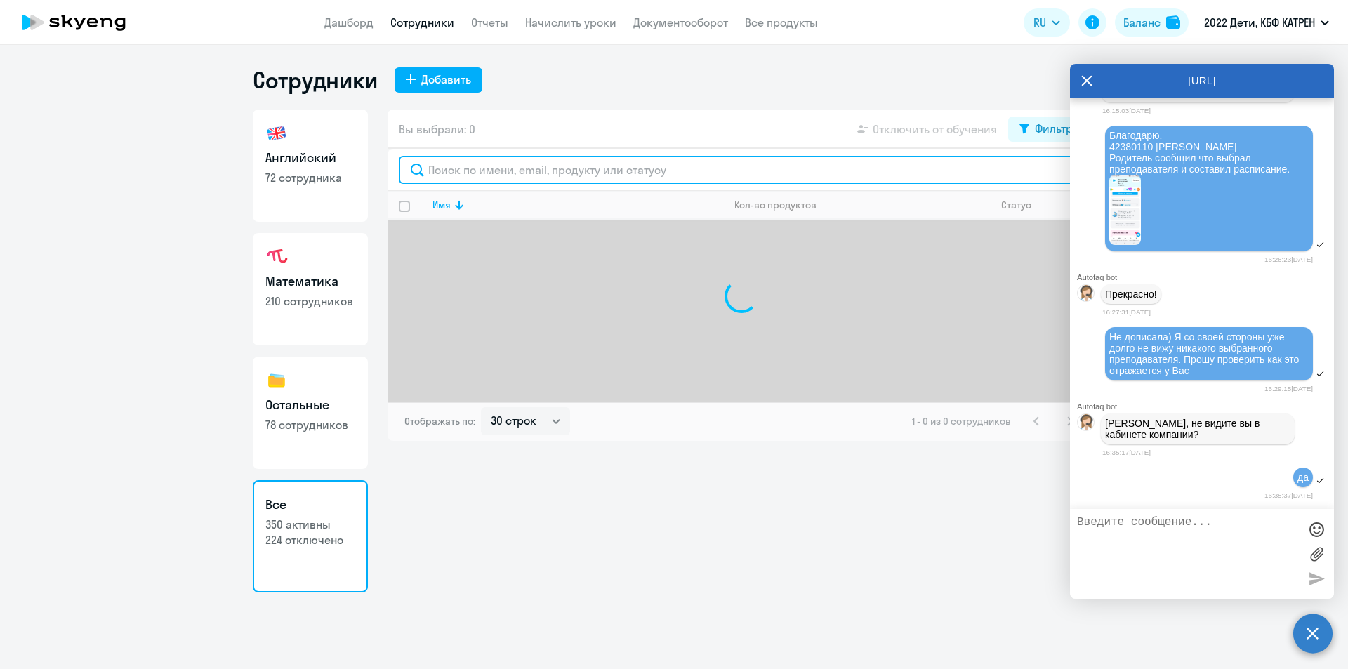
click at [484, 169] on input "text" at bounding box center [741, 170] width 685 height 28
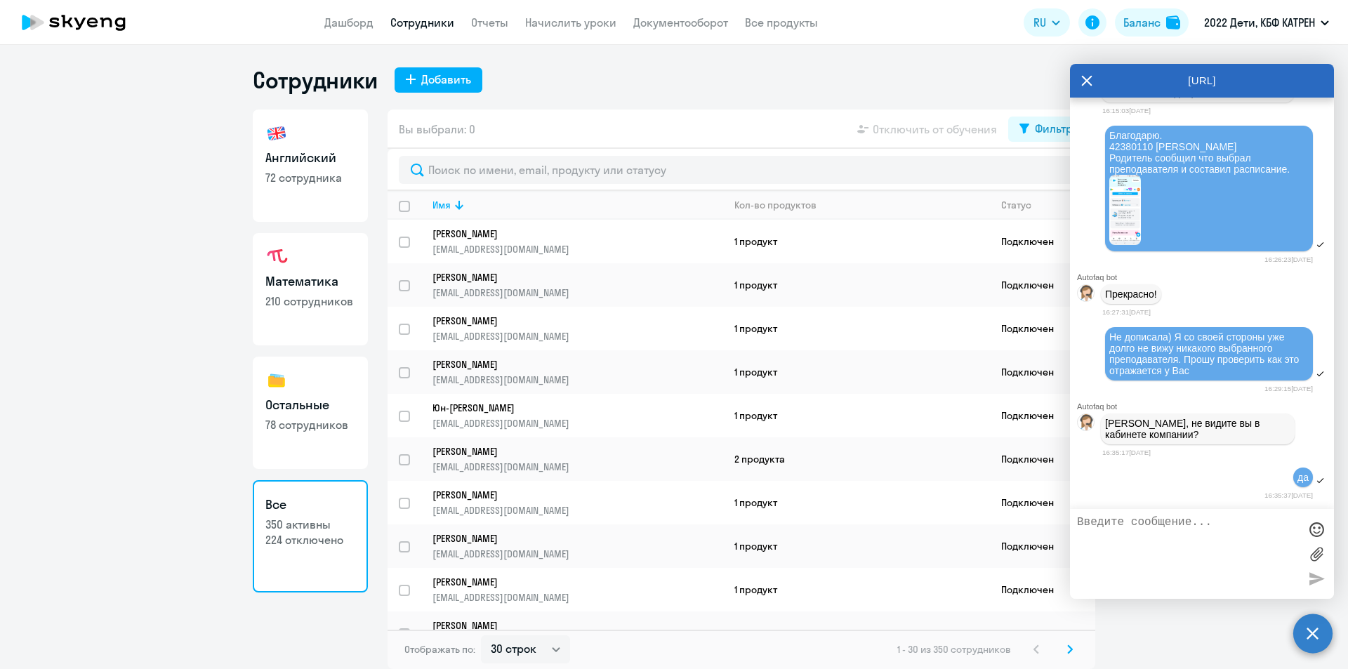
click at [313, 296] on p "210 сотрудников" at bounding box center [310, 301] width 90 height 15
select select "30"
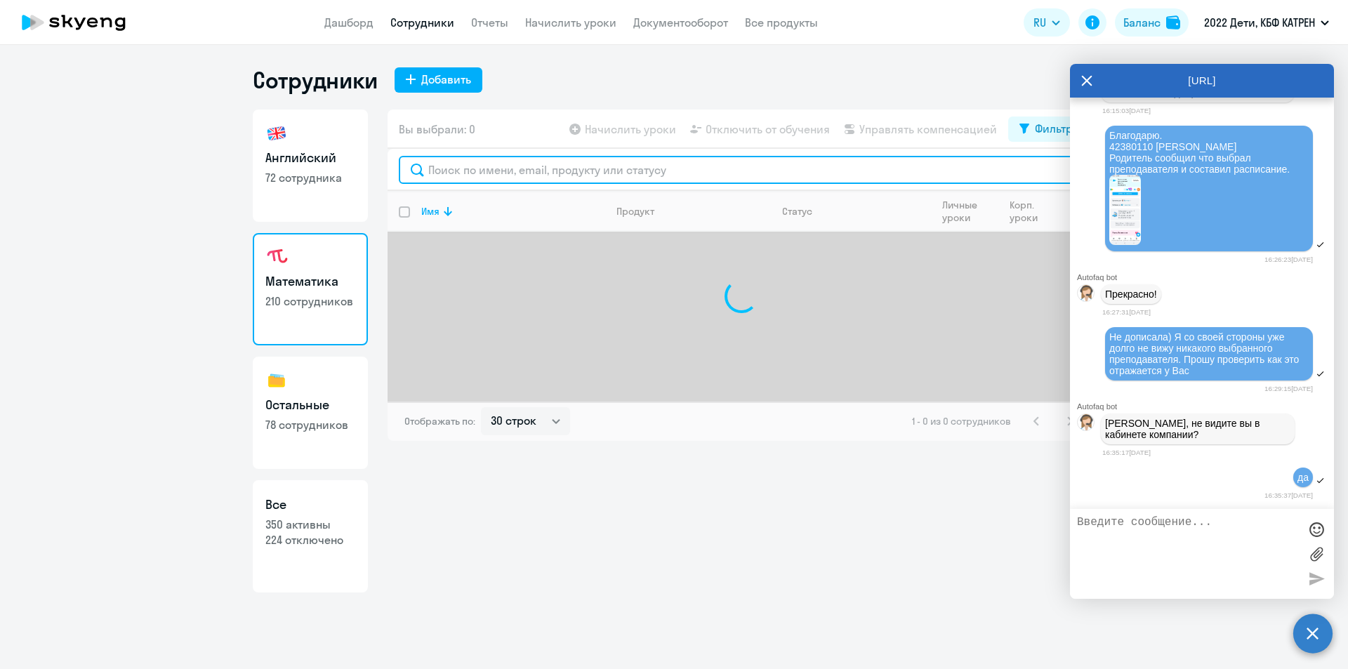
click at [515, 173] on input "text" at bounding box center [741, 170] width 685 height 28
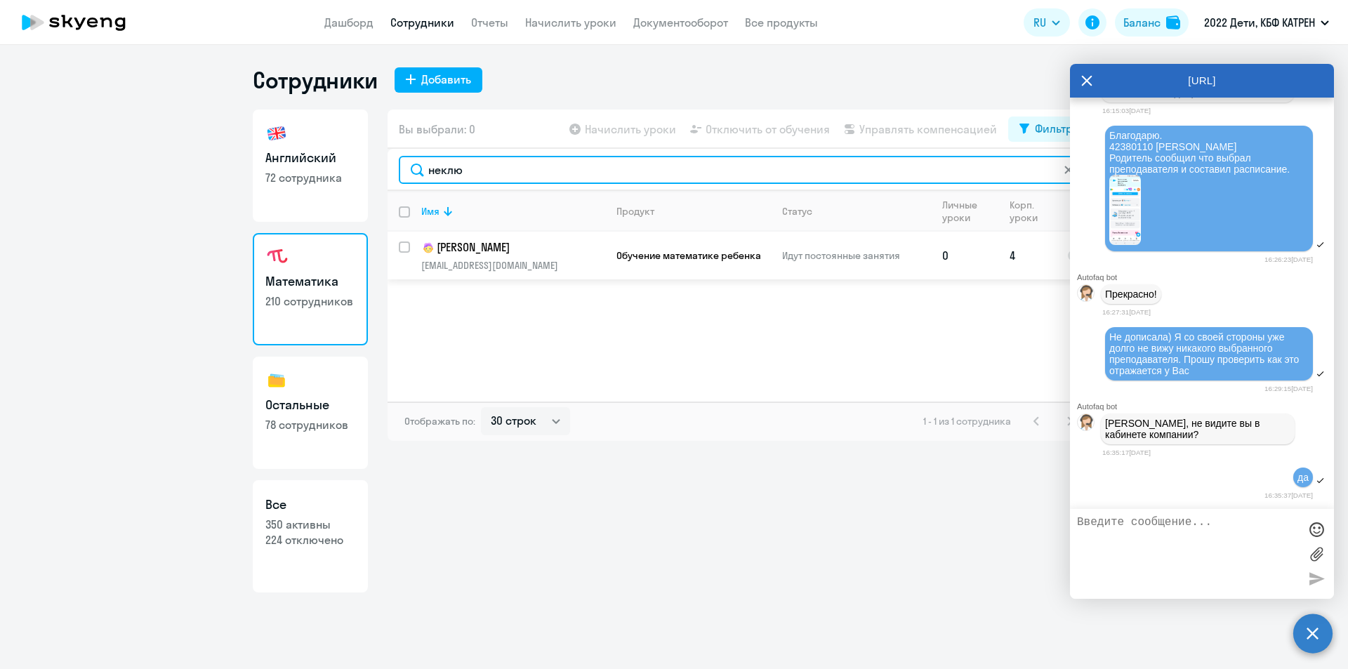
type input "неклю"
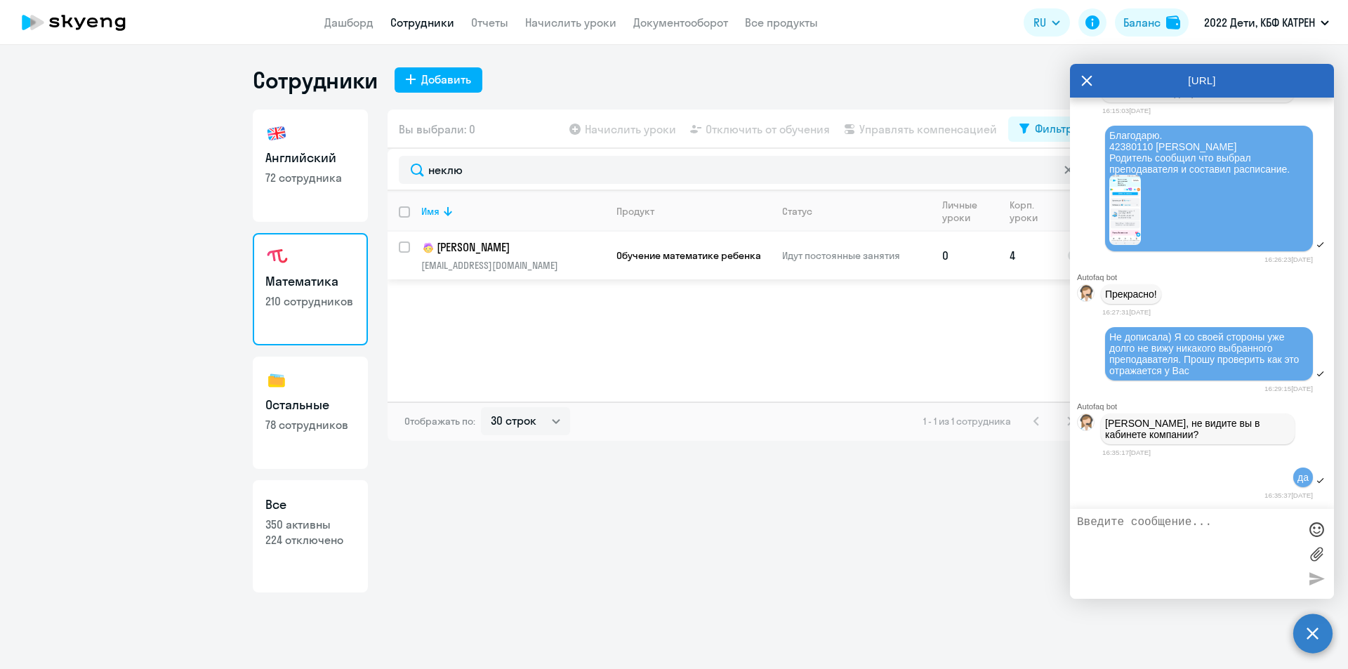
click at [479, 250] on p "[PERSON_NAME]" at bounding box center [512, 247] width 183 height 17
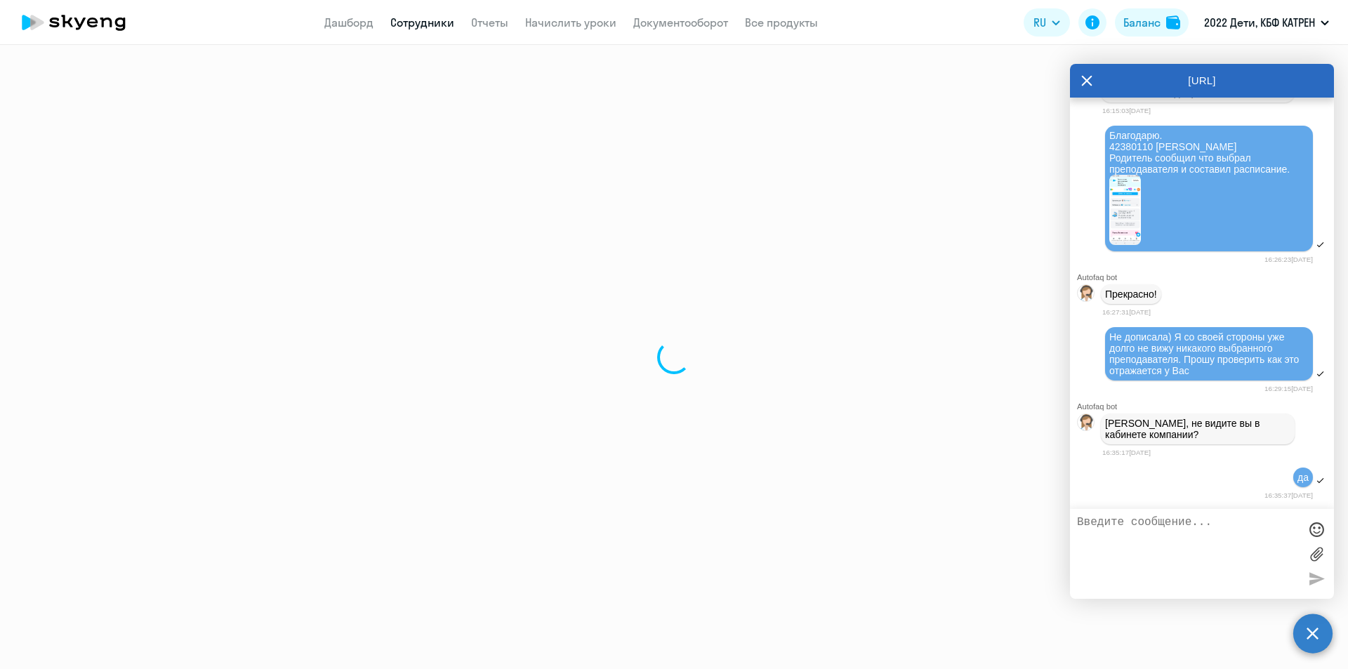
select select "math"
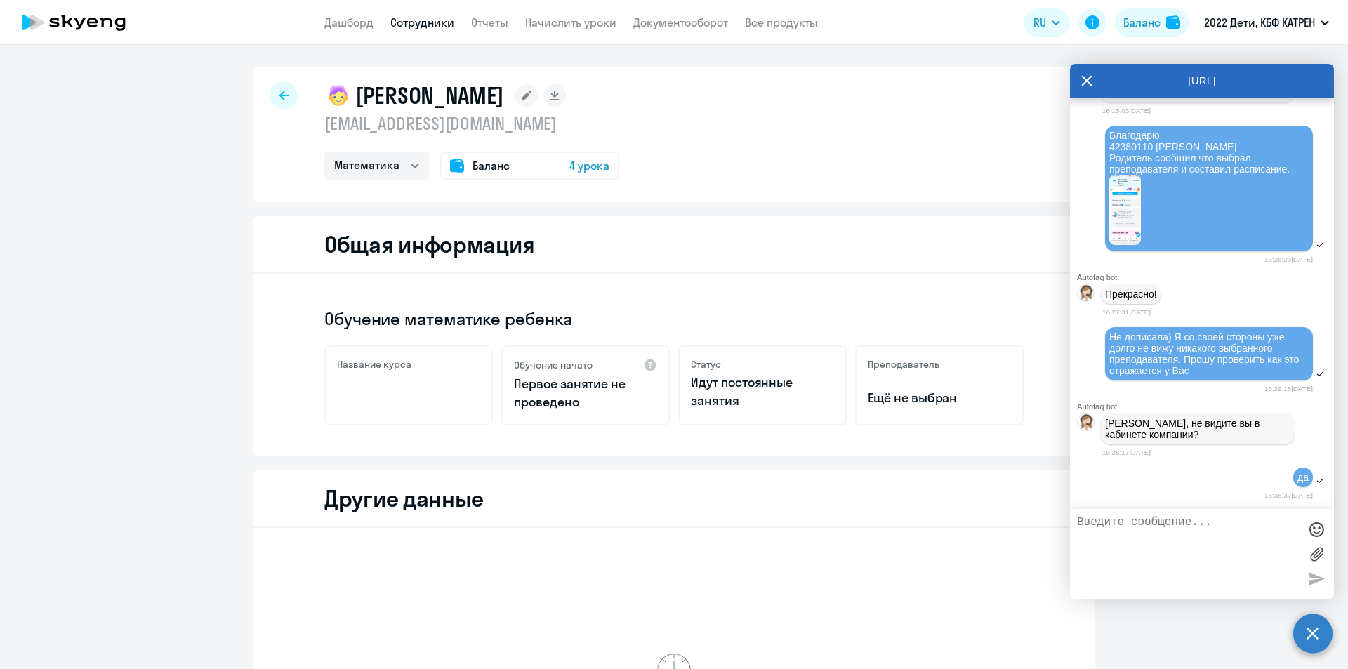
drag, startPoint x: 688, startPoint y: 174, endPoint x: 651, endPoint y: 303, distance: 134.5
click at [651, 303] on div "Обучение математике ребенка Название курса Обучение начато Первое занятие не пр…" at bounding box center [674, 365] width 843 height 183
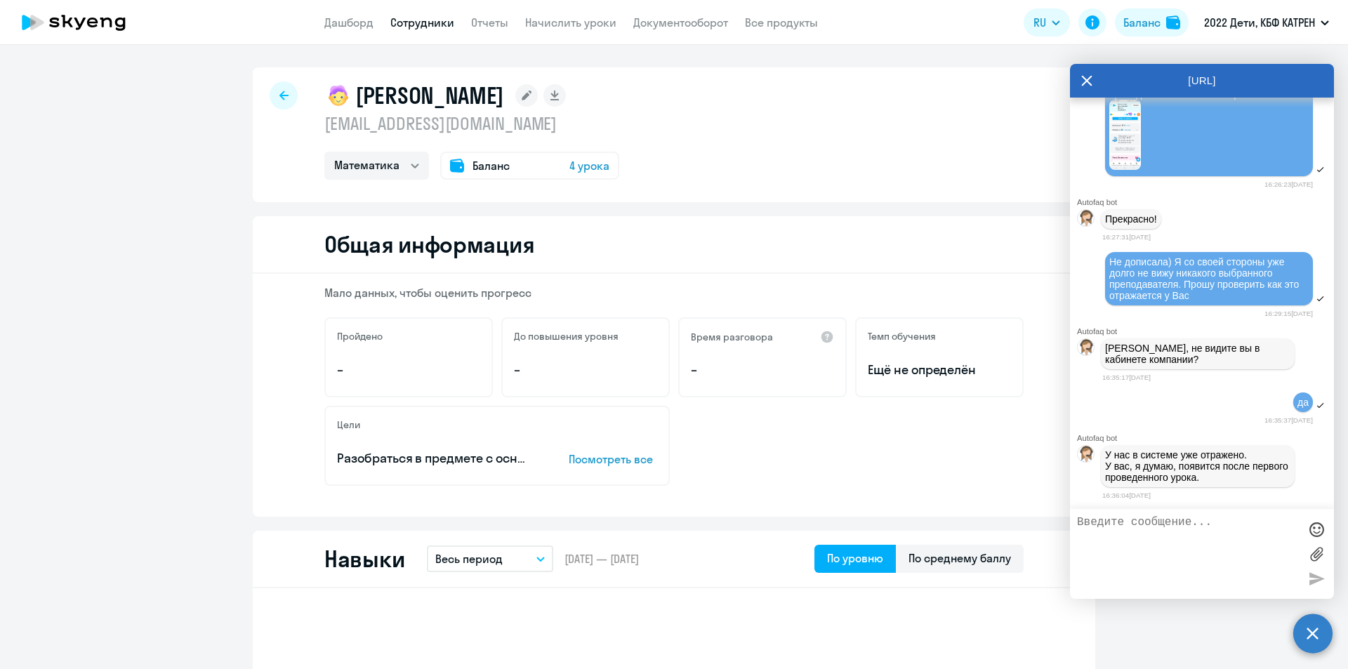
select select "30"
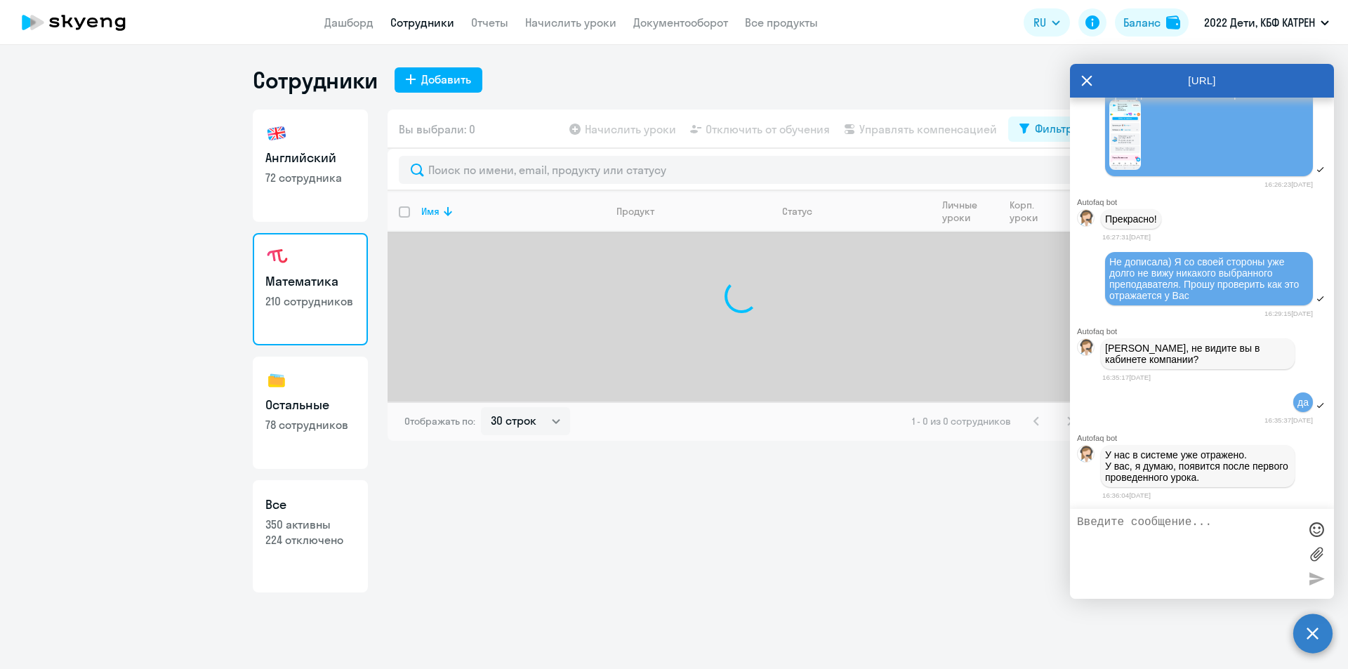
drag, startPoint x: 312, startPoint y: 549, endPoint x: 318, endPoint y: 541, distance: 9.6
click at [312, 548] on link "Все 350 активны 224 отключено" at bounding box center [310, 536] width 115 height 112
select select "30"
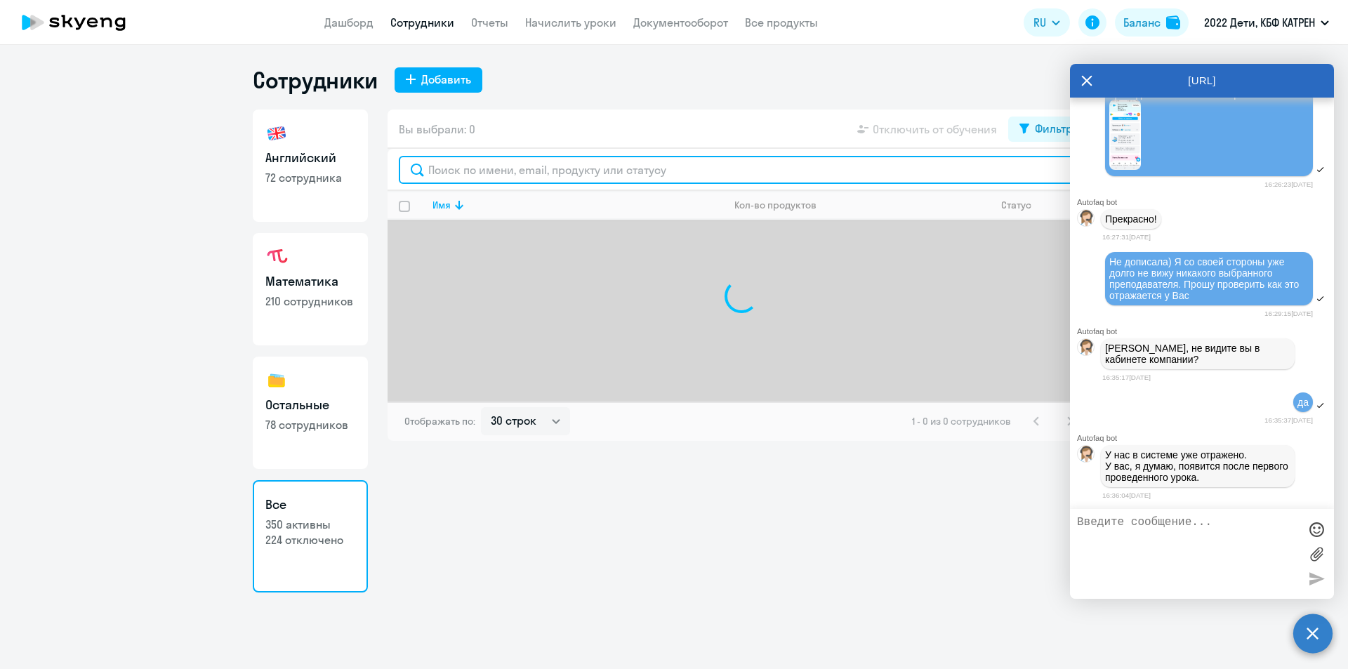
click at [534, 179] on input "text" at bounding box center [741, 170] width 685 height 28
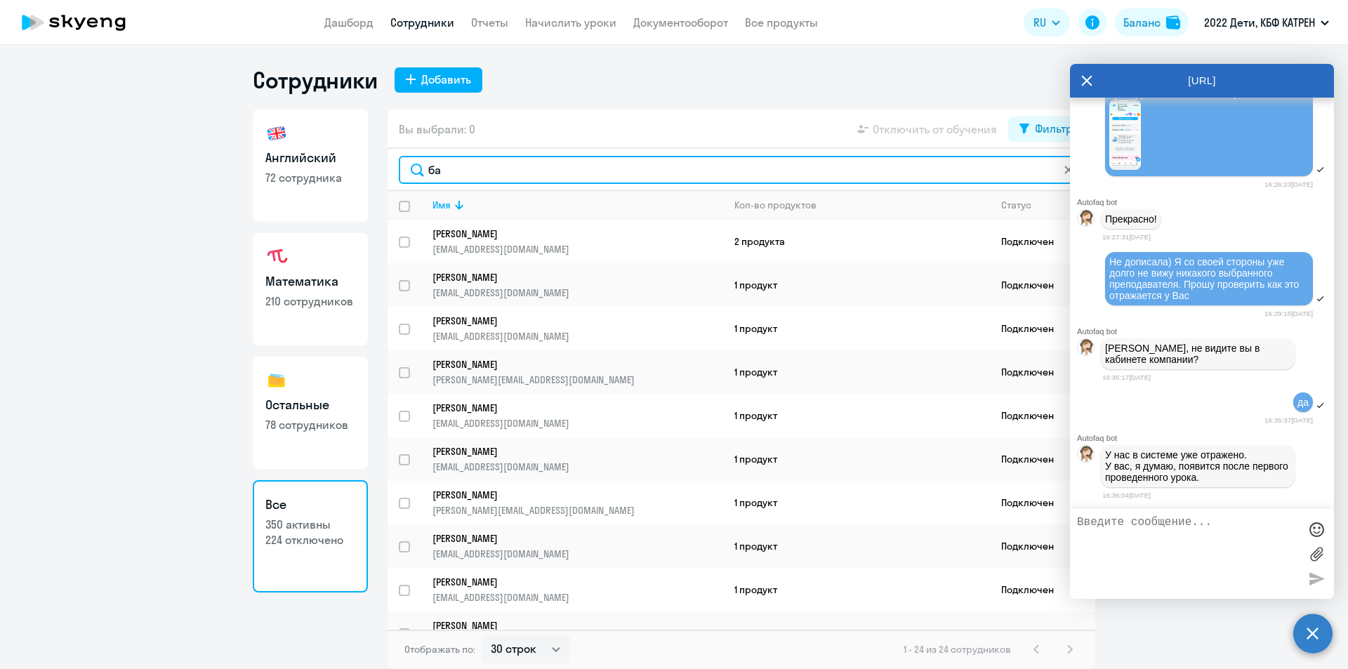
type input "ба"
drag, startPoint x: 450, startPoint y: 173, endPoint x: 420, endPoint y: 179, distance: 30.7
click at [420, 179] on input "ба" at bounding box center [741, 170] width 685 height 28
click at [464, 169] on input "text" at bounding box center [741, 170] width 685 height 28
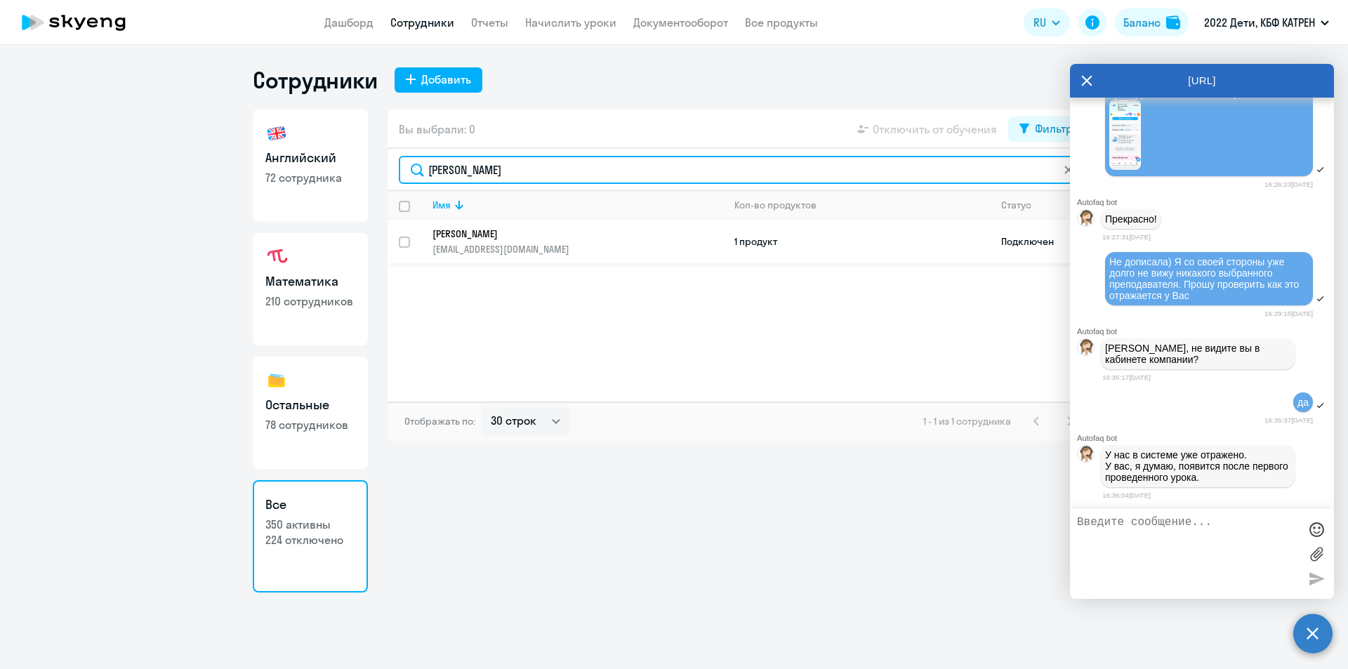
type input "[PERSON_NAME]"
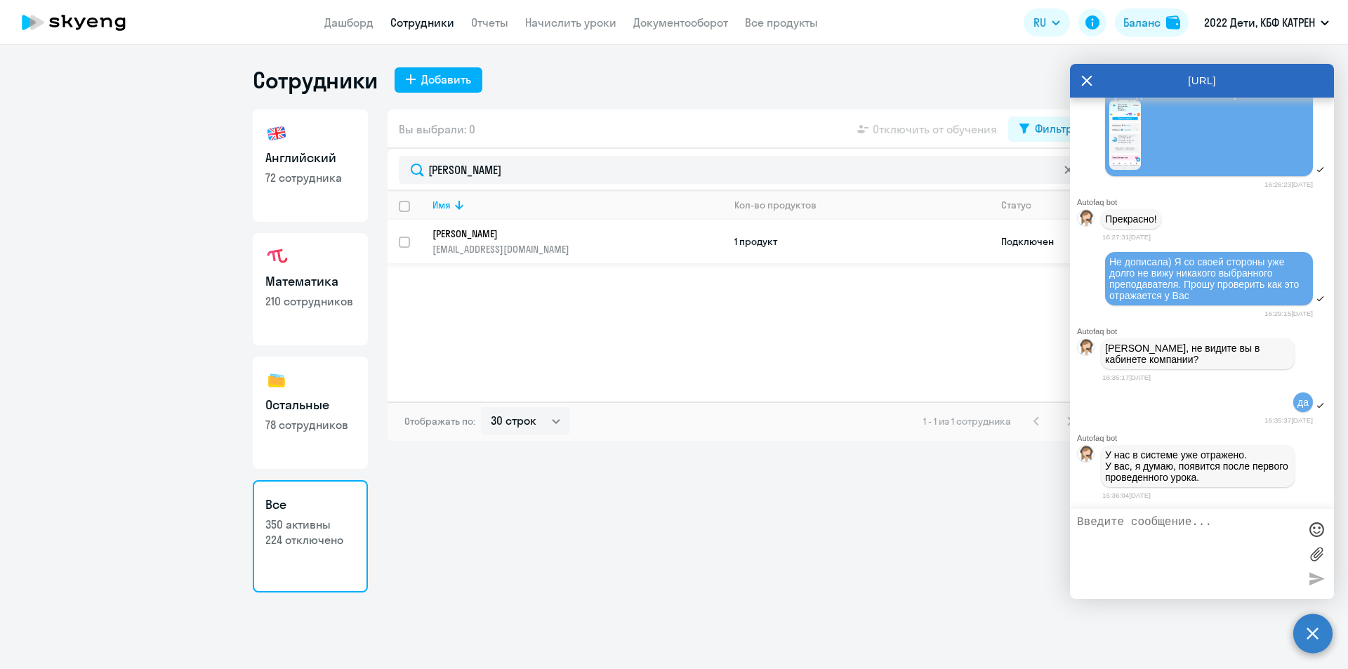
click at [517, 241] on link "[PERSON_NAME] [EMAIL_ADDRESS][DOMAIN_NAME]" at bounding box center [578, 242] width 290 height 28
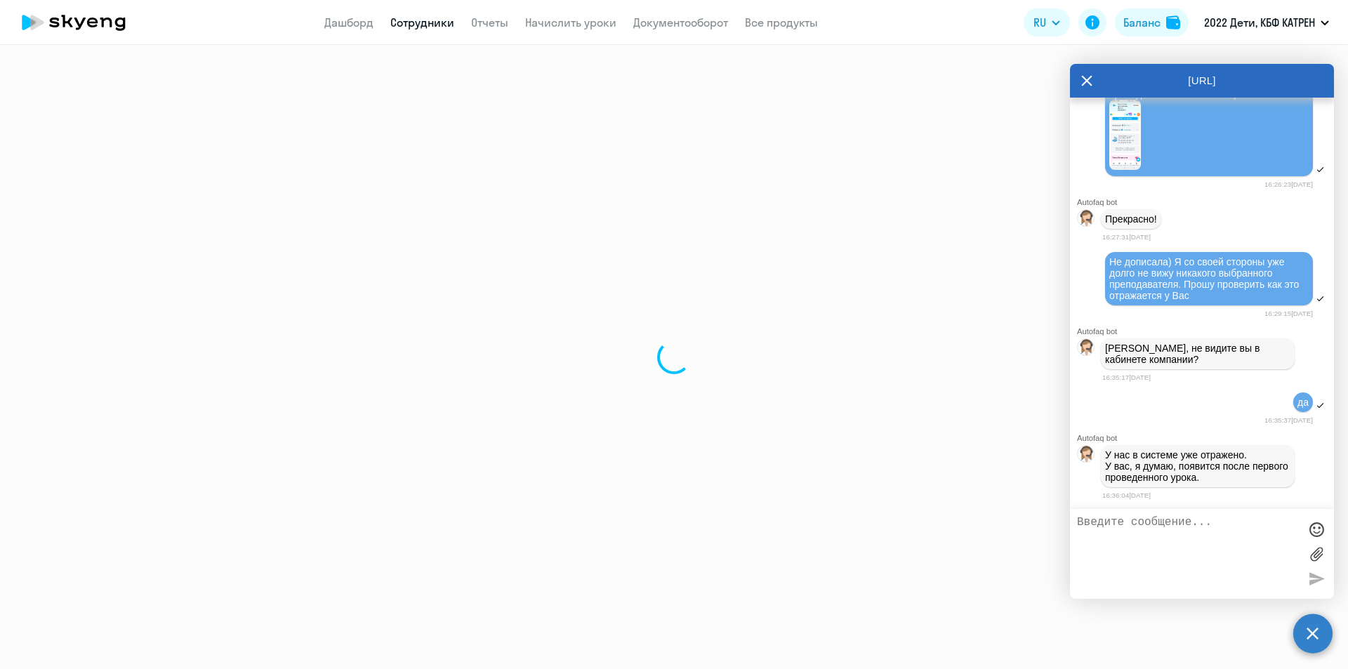
select select "math"
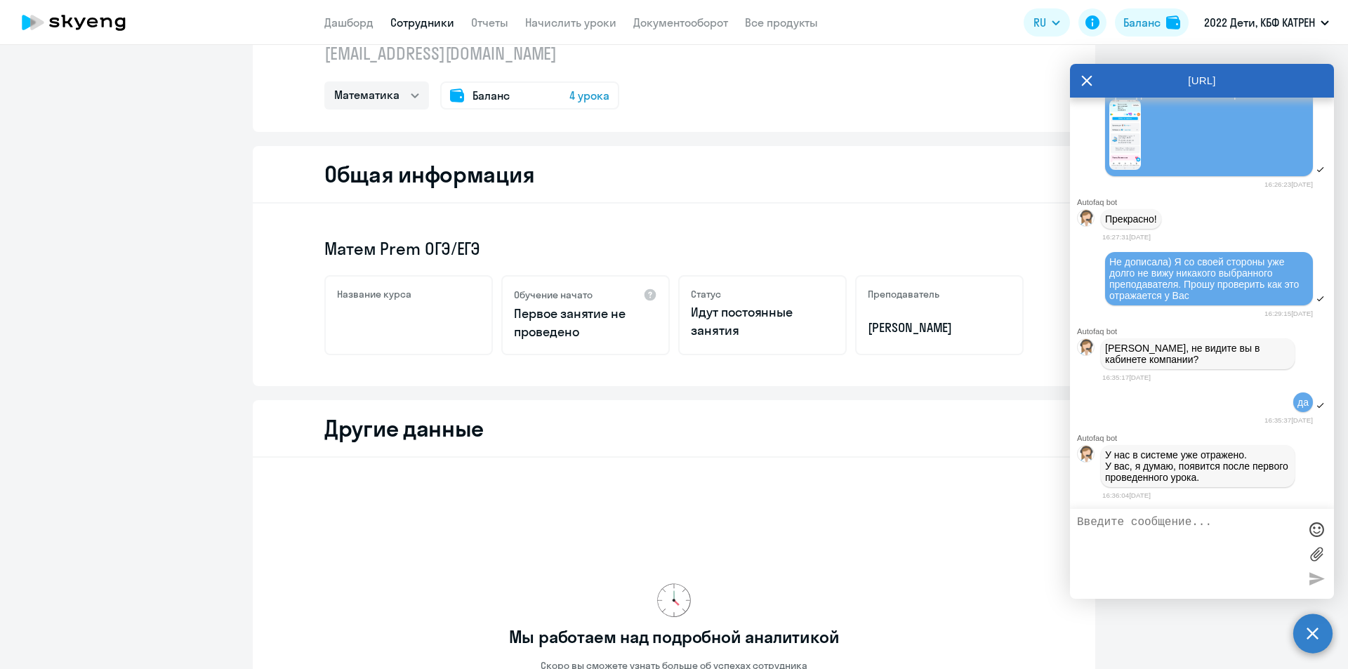
scroll to position [312, 0]
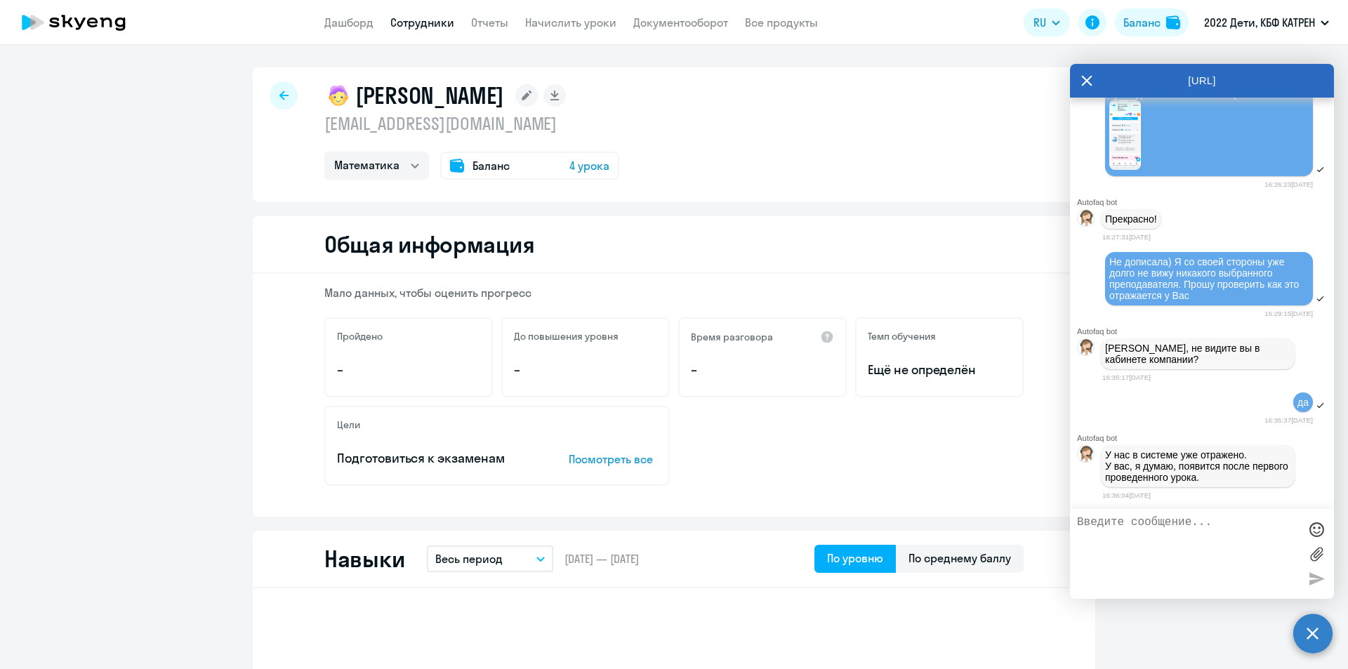
click at [1198, 526] on textarea at bounding box center [1188, 554] width 222 height 76
type textarea "с"
type textarea "странно. Я и без проведенного первого урока многих вижу"
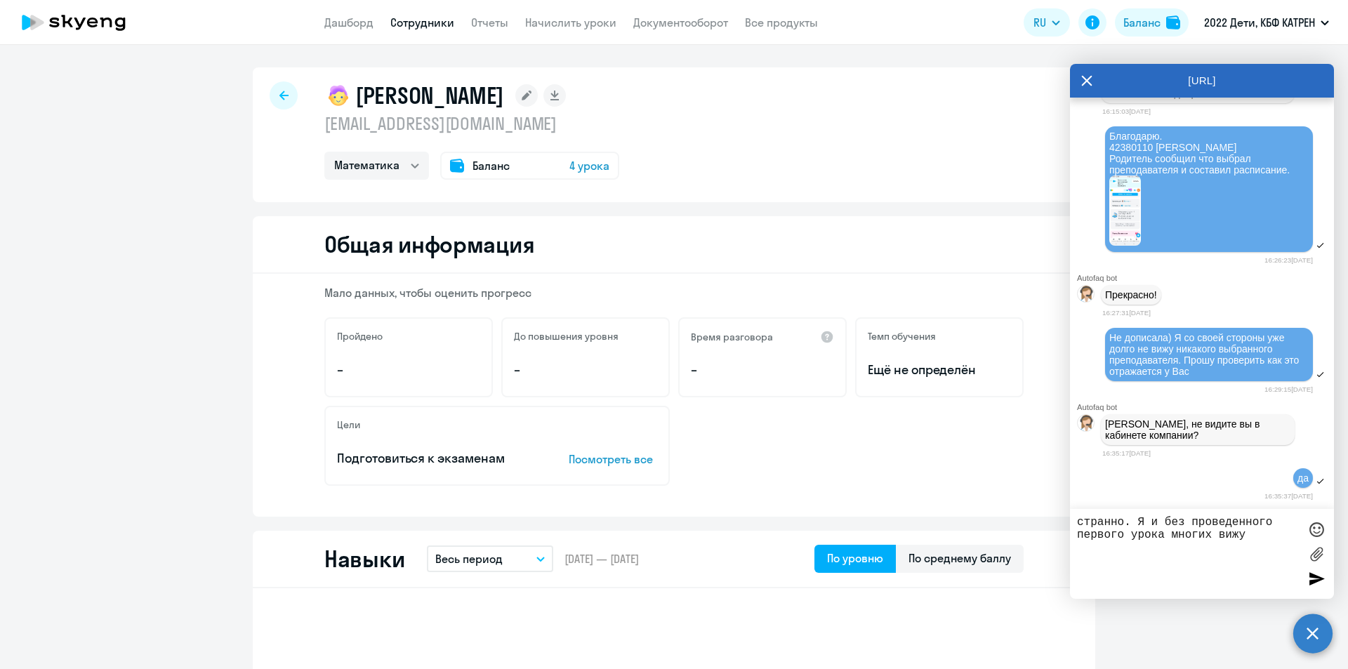
scroll to position [26061, 0]
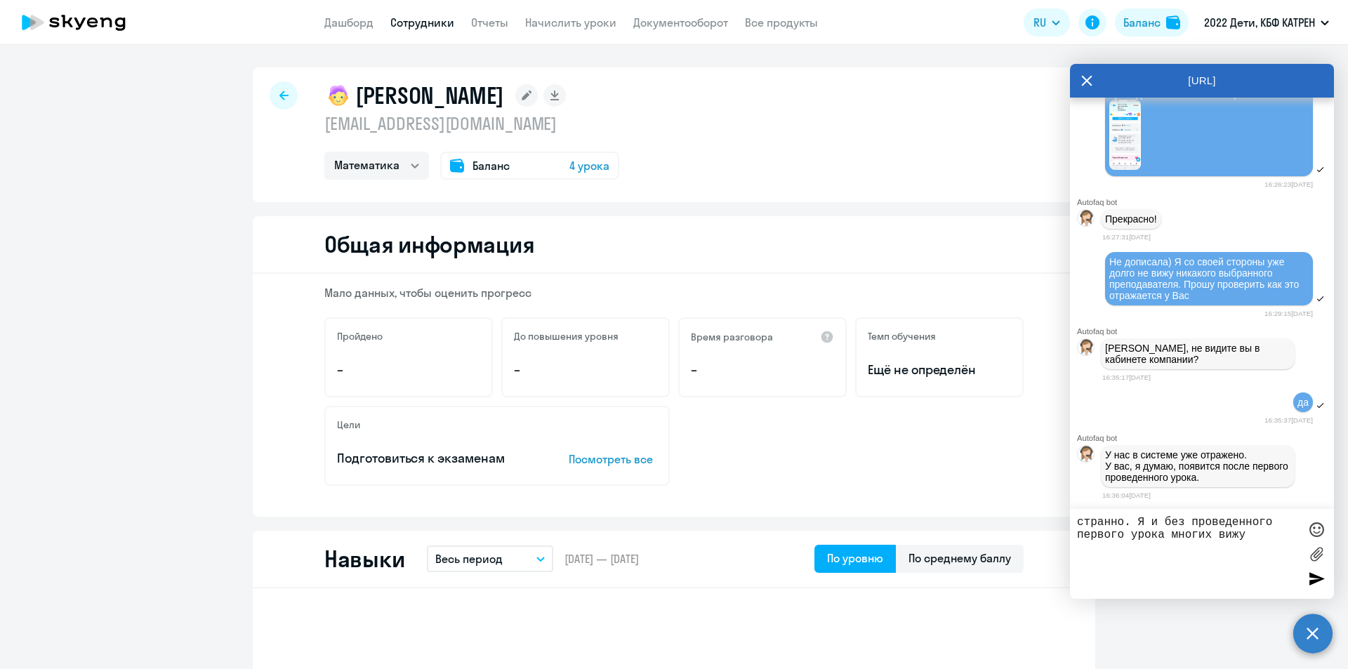
click at [1315, 581] on div at bounding box center [1316, 578] width 21 height 21
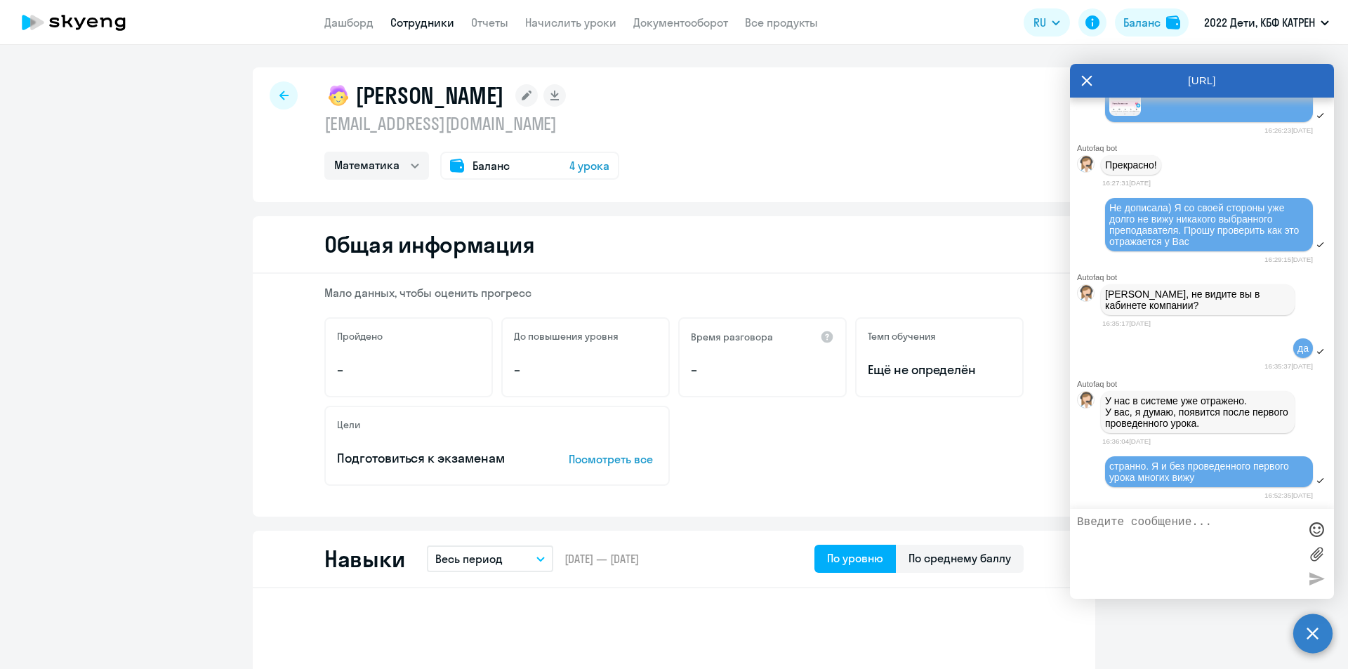
click at [1237, 520] on textarea at bounding box center [1188, 554] width 222 height 76
click at [414, 20] on link "Сотрудники" at bounding box center [422, 22] width 64 height 14
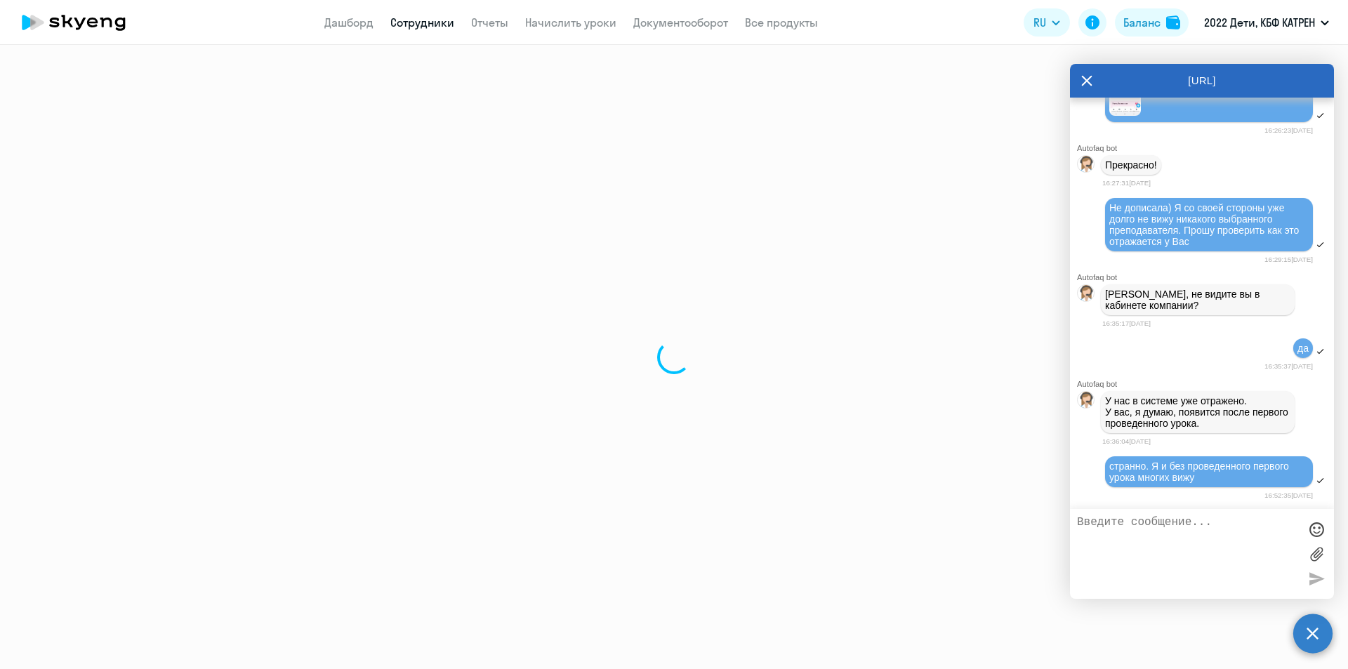
select select "30"
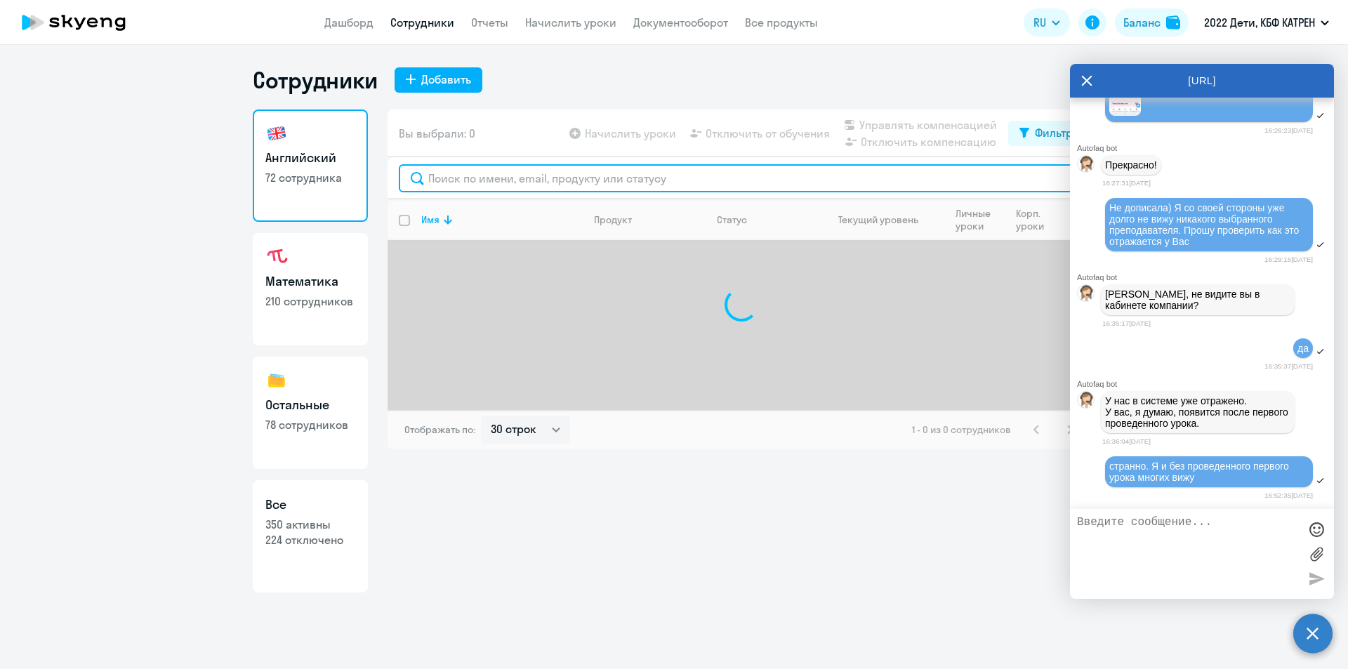
click at [501, 180] on input "text" at bounding box center [741, 178] width 685 height 28
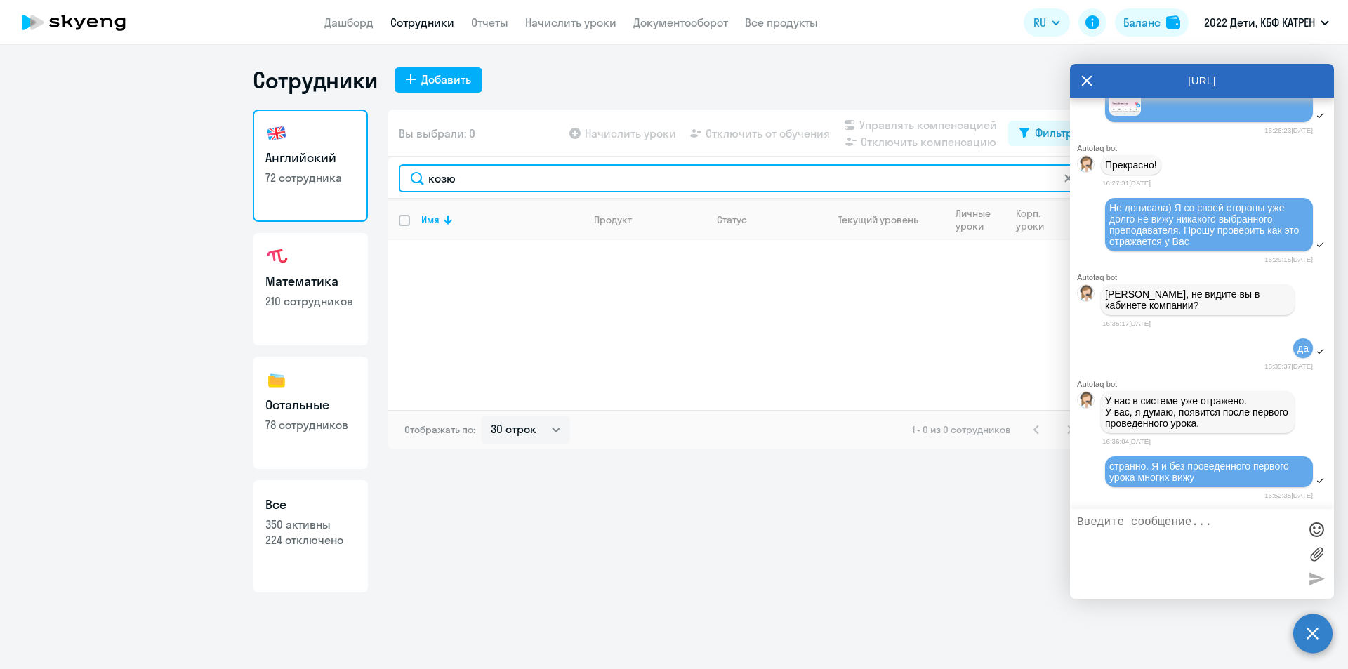
click at [494, 180] on input "козю" at bounding box center [741, 178] width 685 height 28
type input "козю"
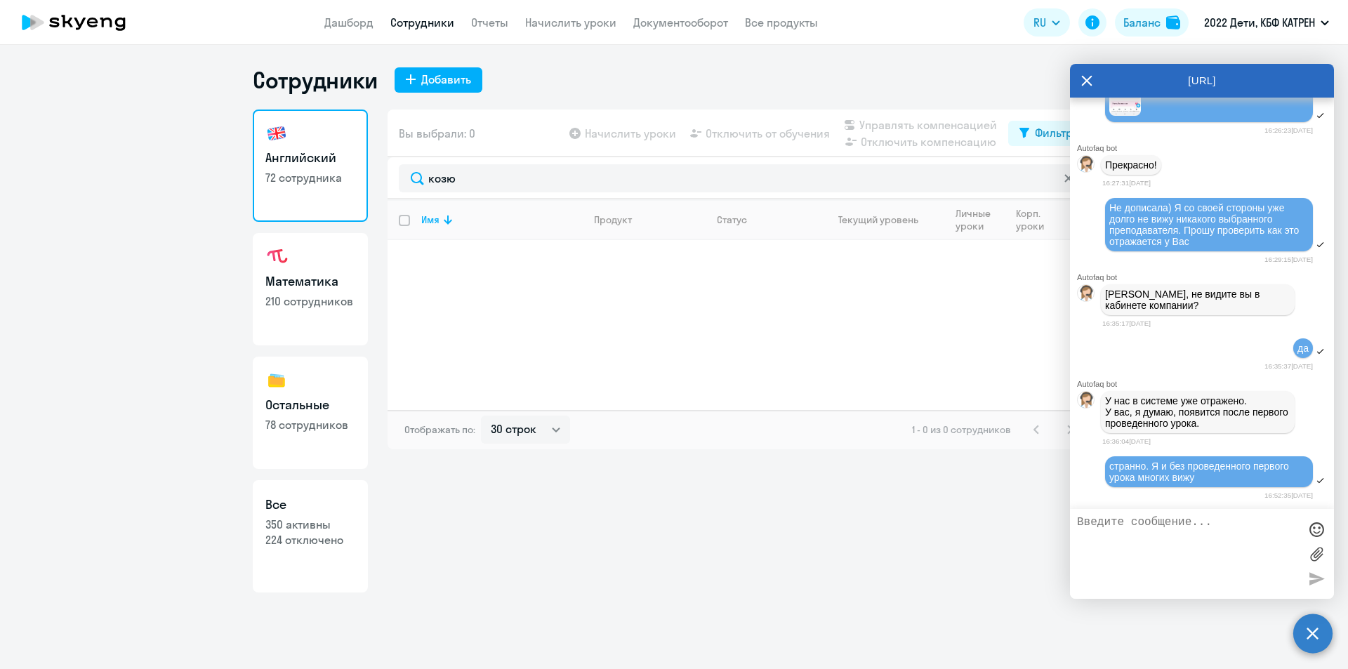
click at [315, 530] on p "350 активны" at bounding box center [310, 524] width 90 height 15
select select "30"
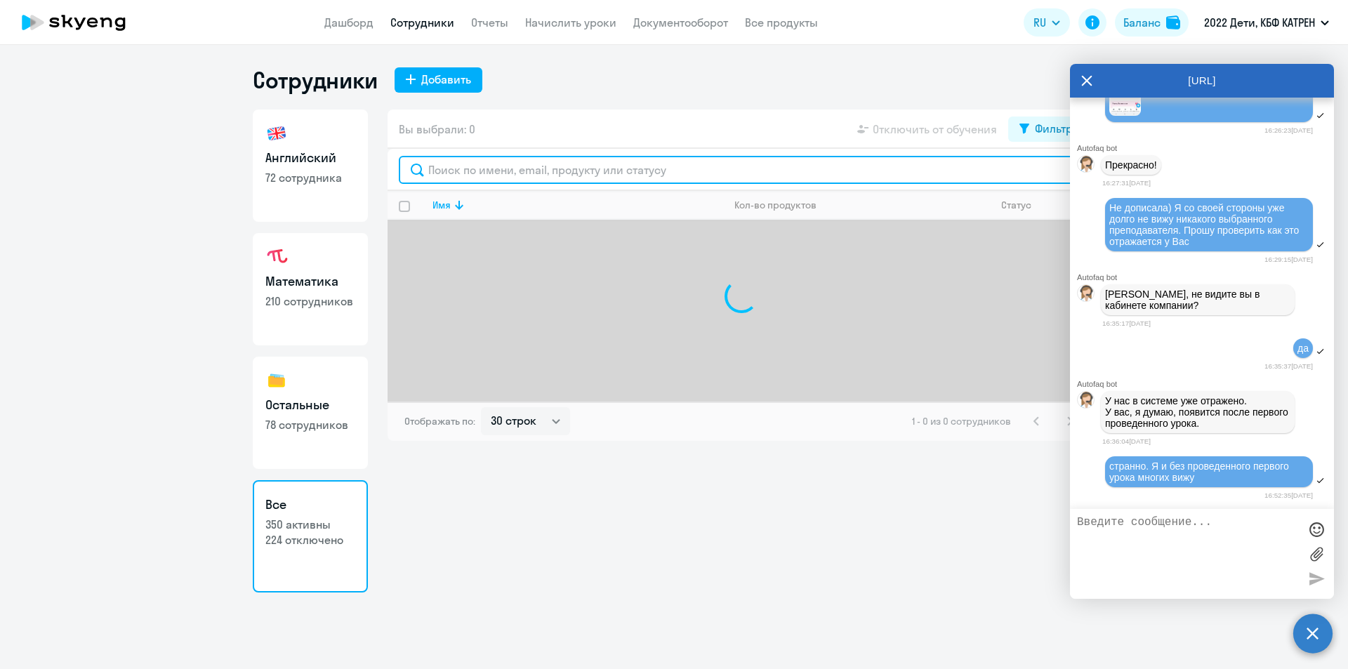
click at [502, 170] on input "text" at bounding box center [741, 170] width 685 height 28
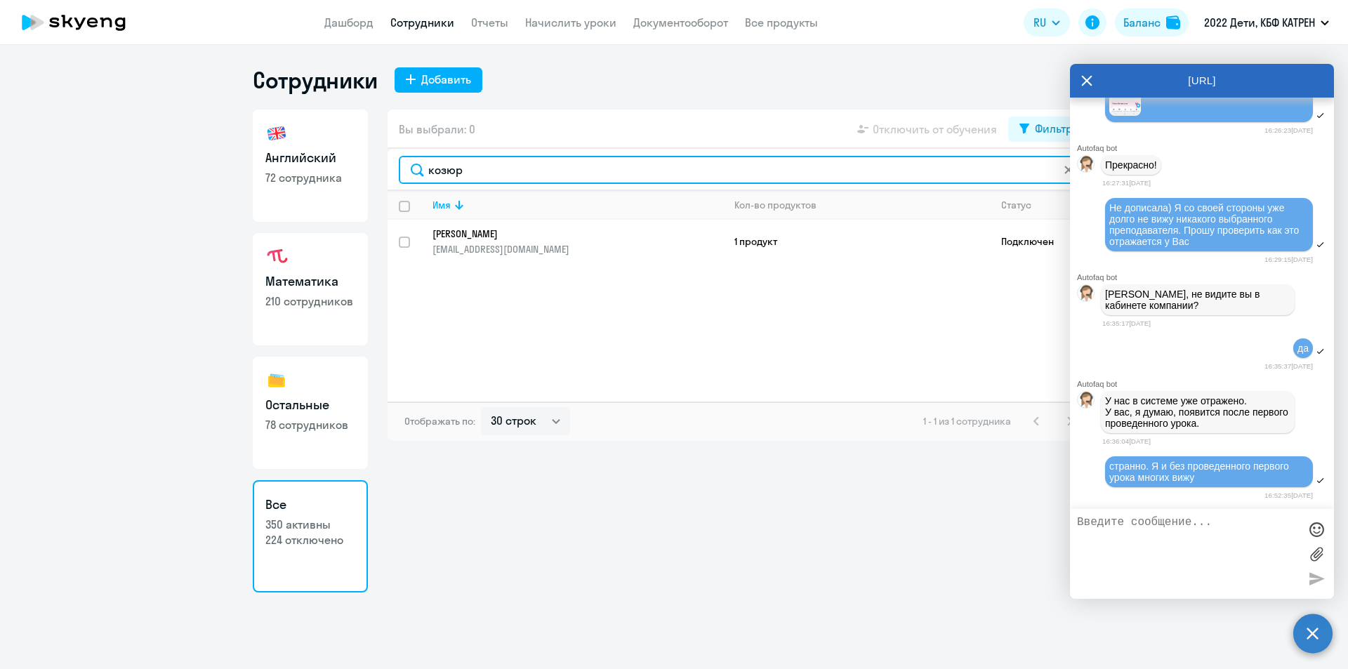
type input "козюр"
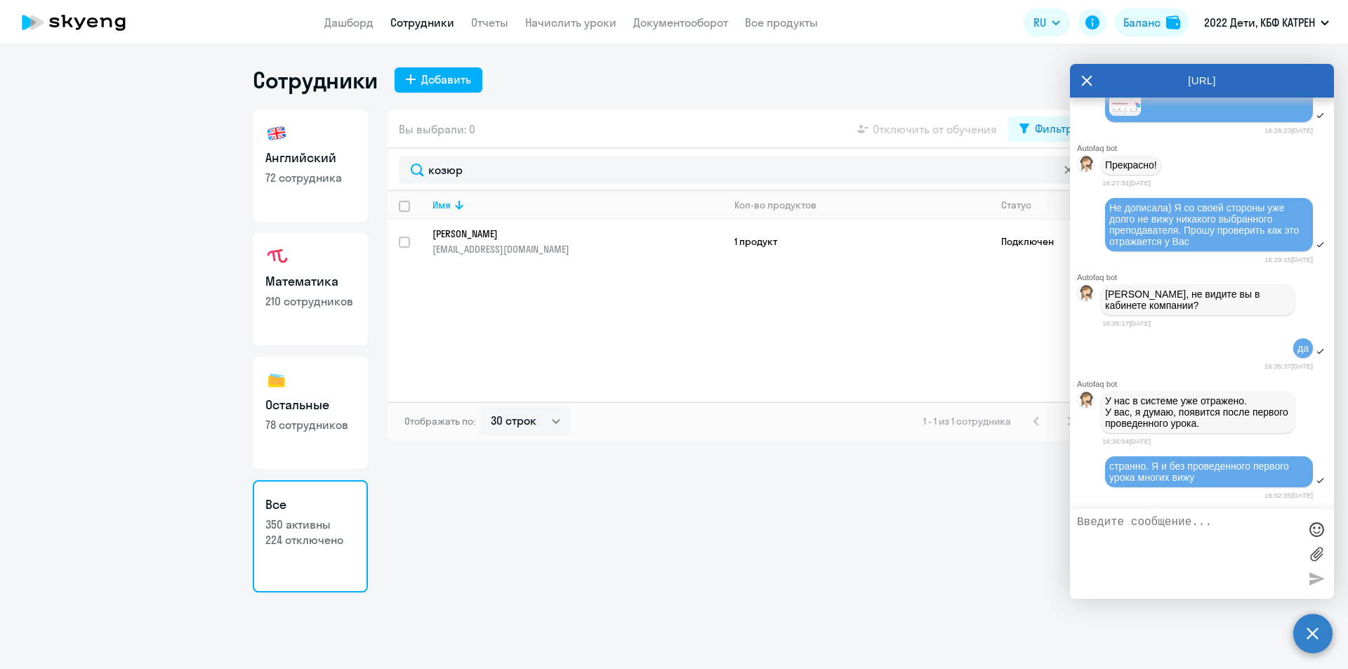
click at [484, 235] on p "[PERSON_NAME]" at bounding box center [568, 234] width 271 height 13
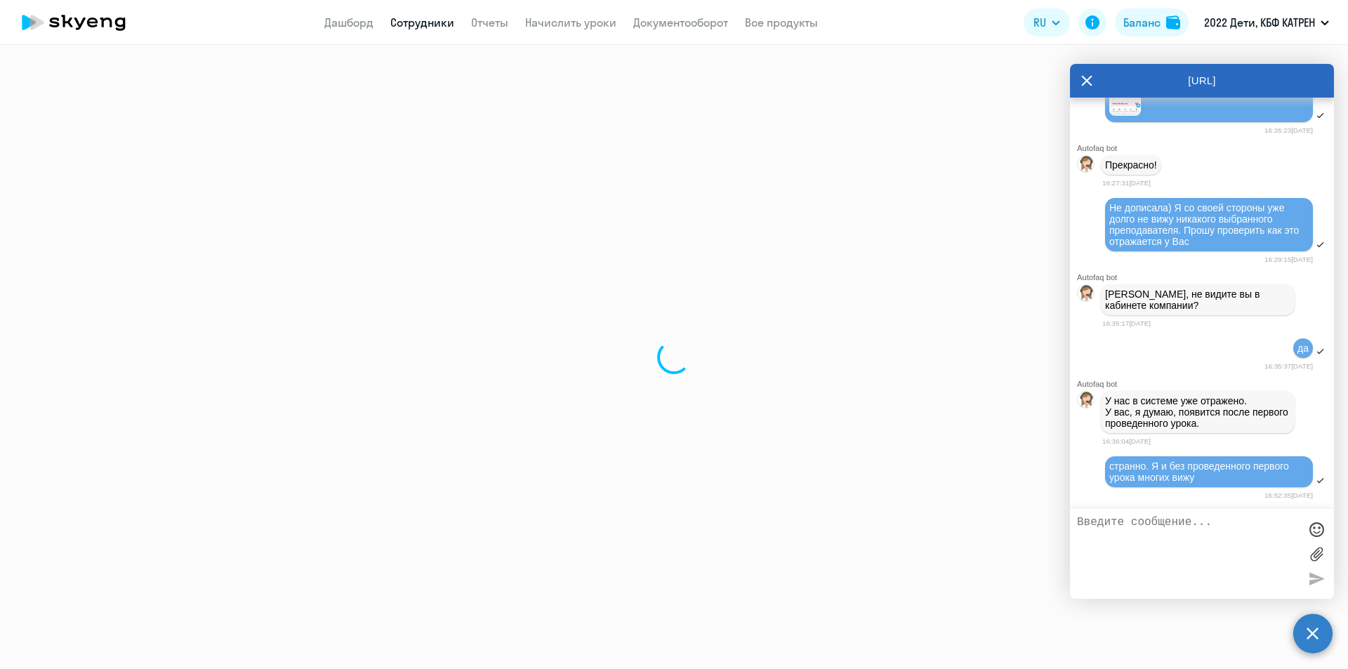
select select "math"
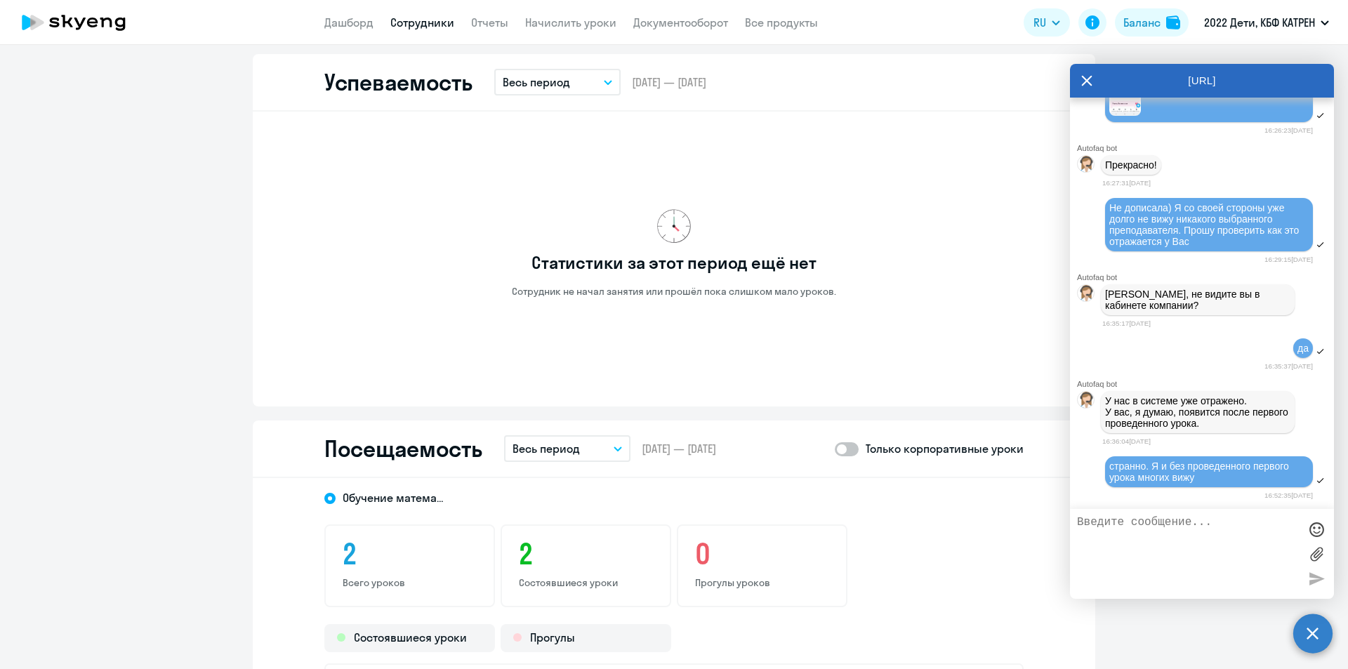
scroll to position [843, 0]
select select "30"
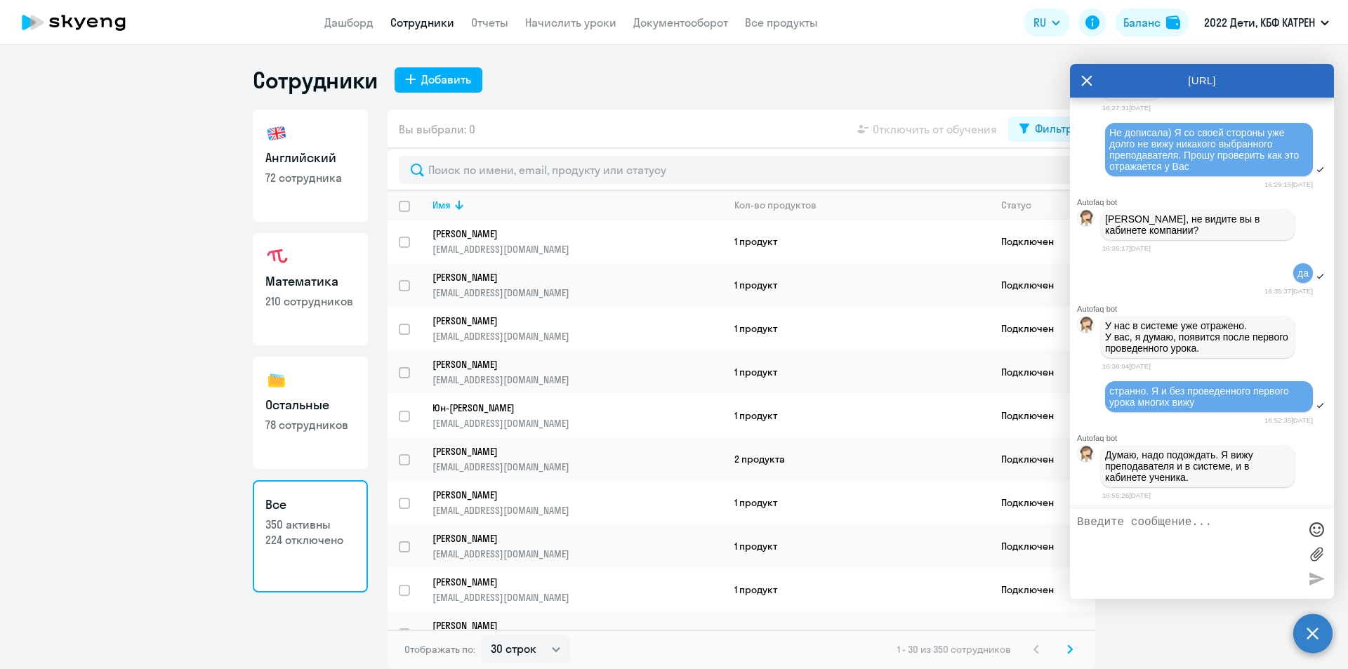
scroll to position [26191, 0]
select select "30"
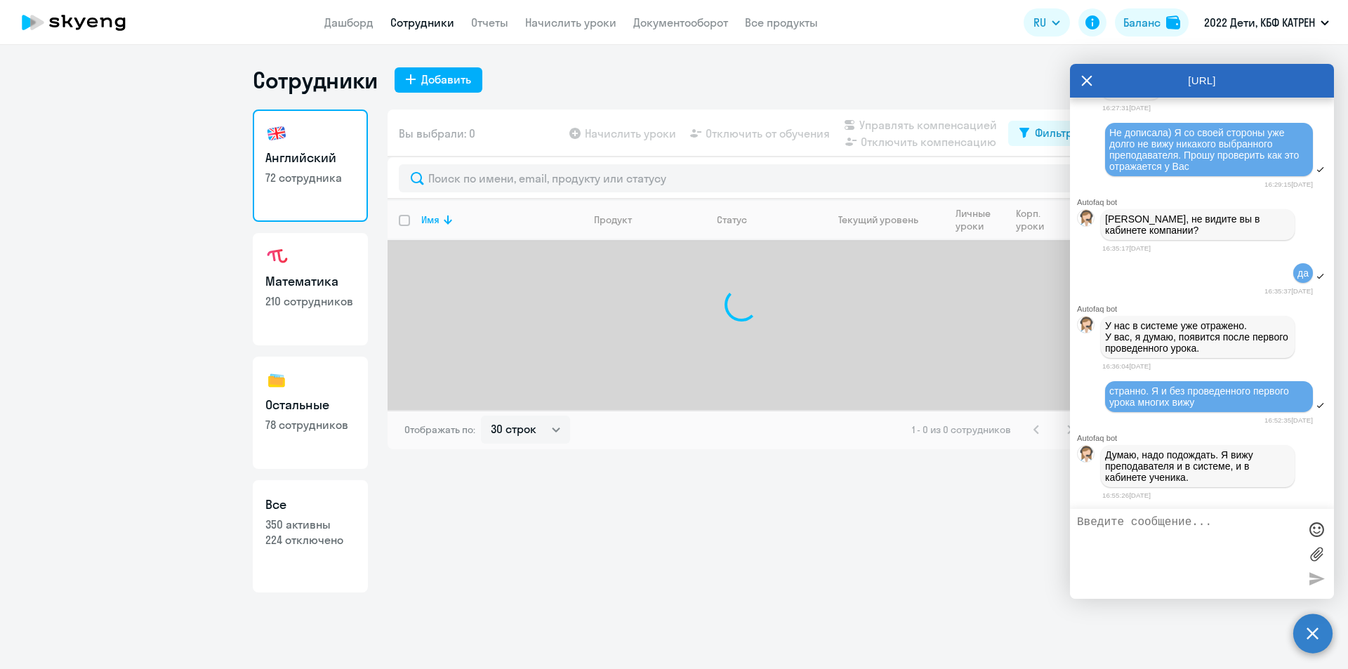
click at [315, 552] on link "Все 350 активны 224 отключено" at bounding box center [310, 536] width 115 height 112
select select "30"
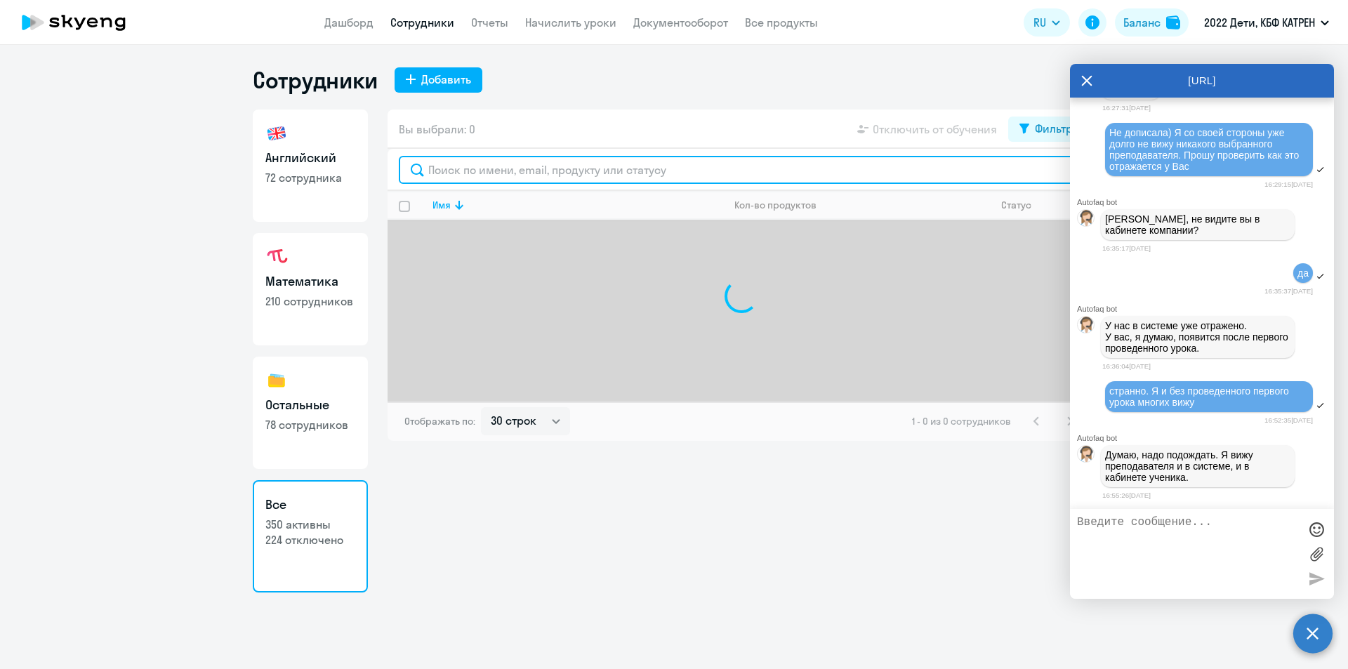
click at [510, 173] on input "text" at bounding box center [741, 170] width 685 height 28
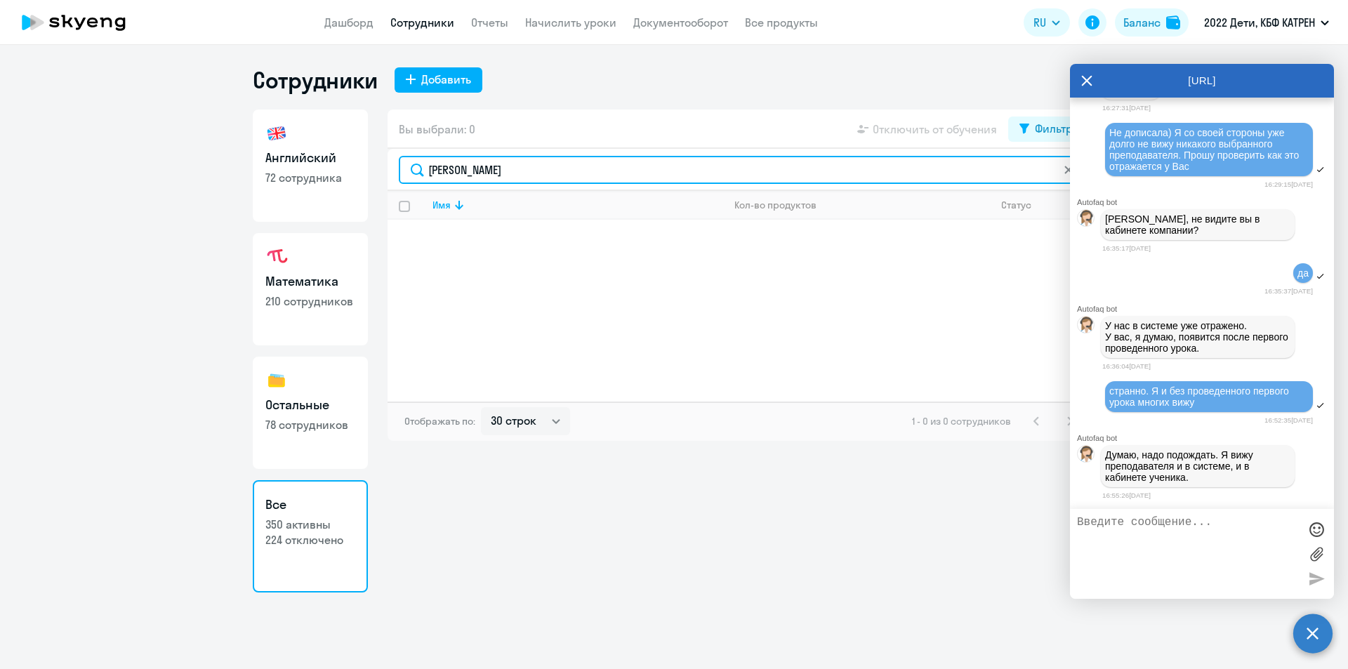
drag, startPoint x: 475, startPoint y: 179, endPoint x: 446, endPoint y: 173, distance: 30.0
click at [446, 173] on input "[PERSON_NAME]" at bounding box center [741, 170] width 685 height 28
type input "сахиб"
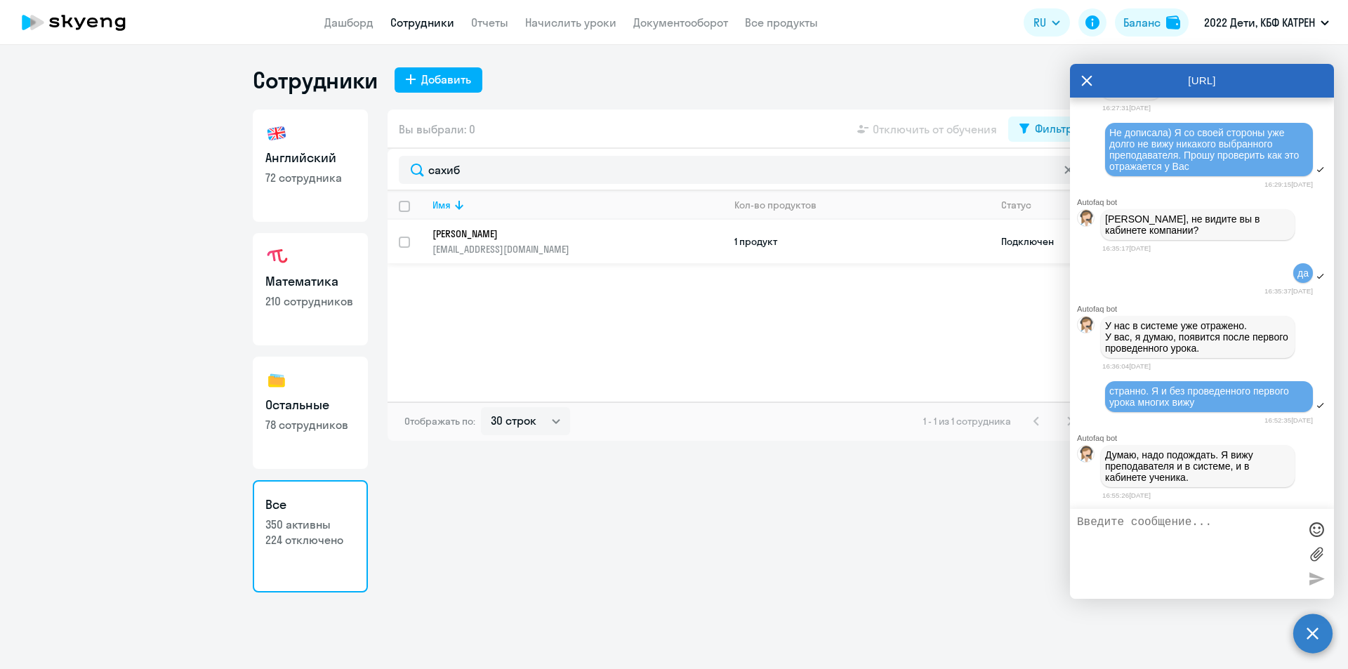
click at [469, 237] on p "[PERSON_NAME]" at bounding box center [568, 234] width 271 height 13
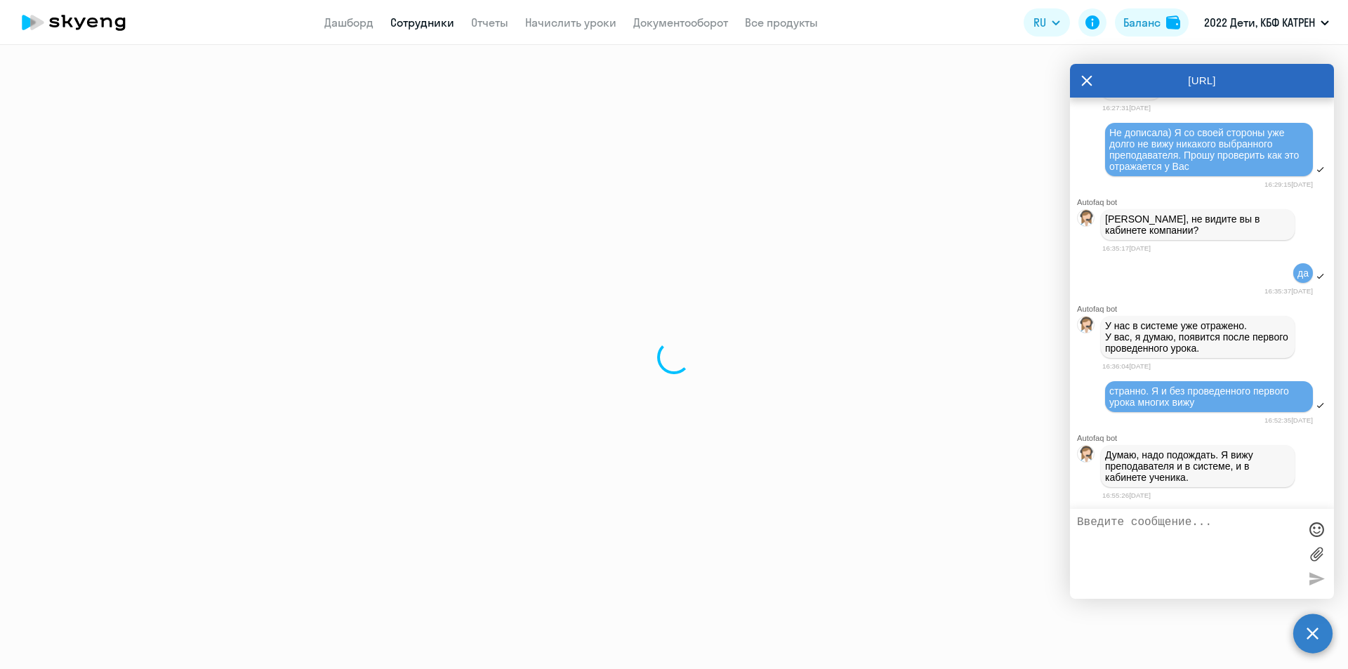
select select "english"
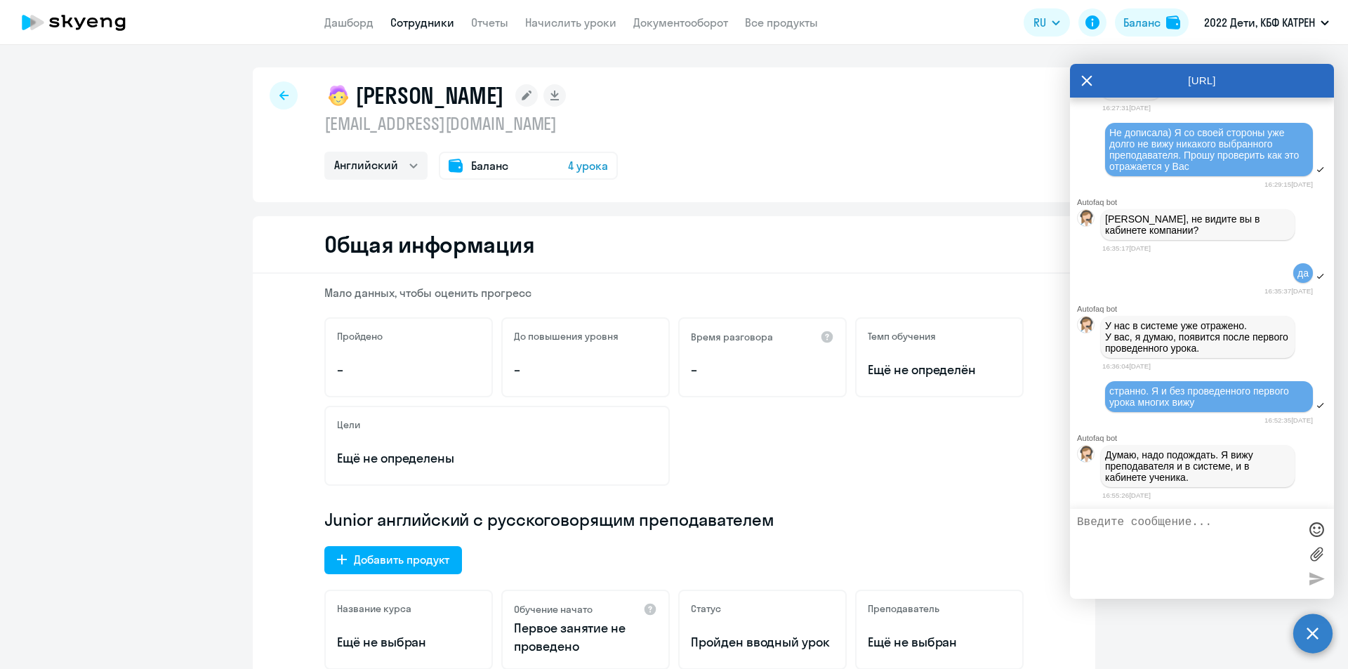
click at [1091, 78] on icon at bounding box center [1087, 80] width 11 height 11
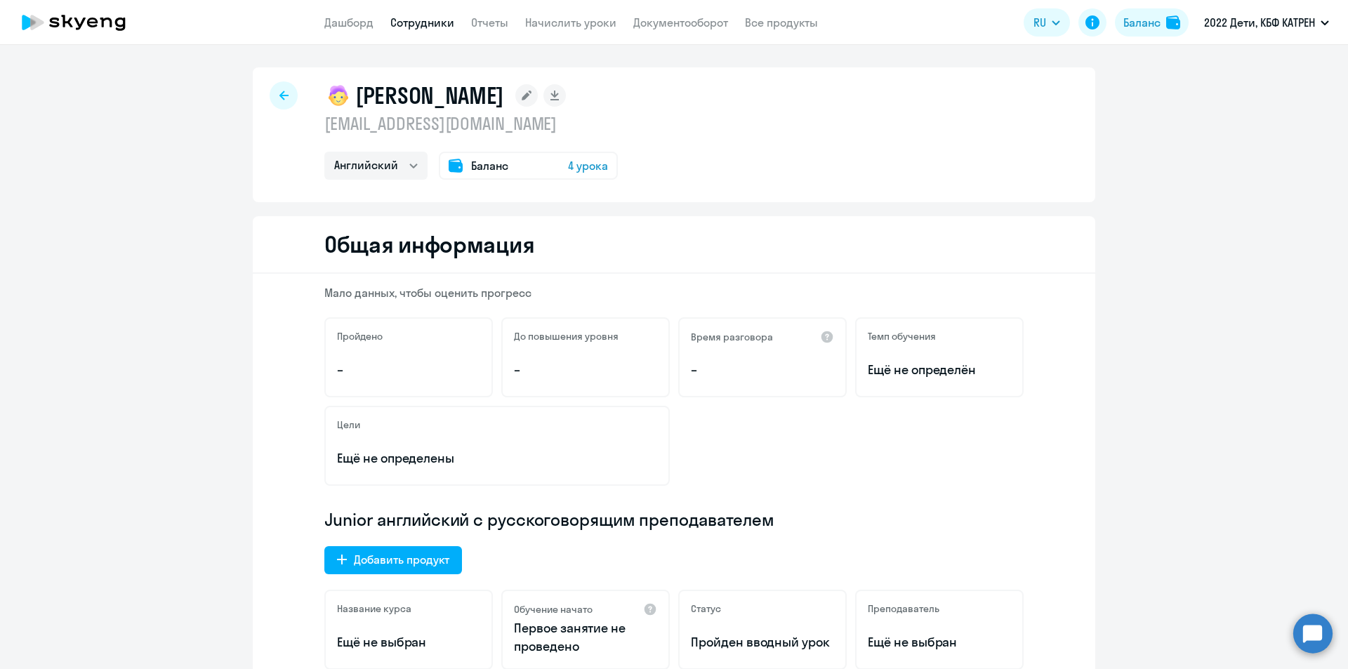
click at [1310, 627] on circle at bounding box center [1312, 633] width 39 height 39
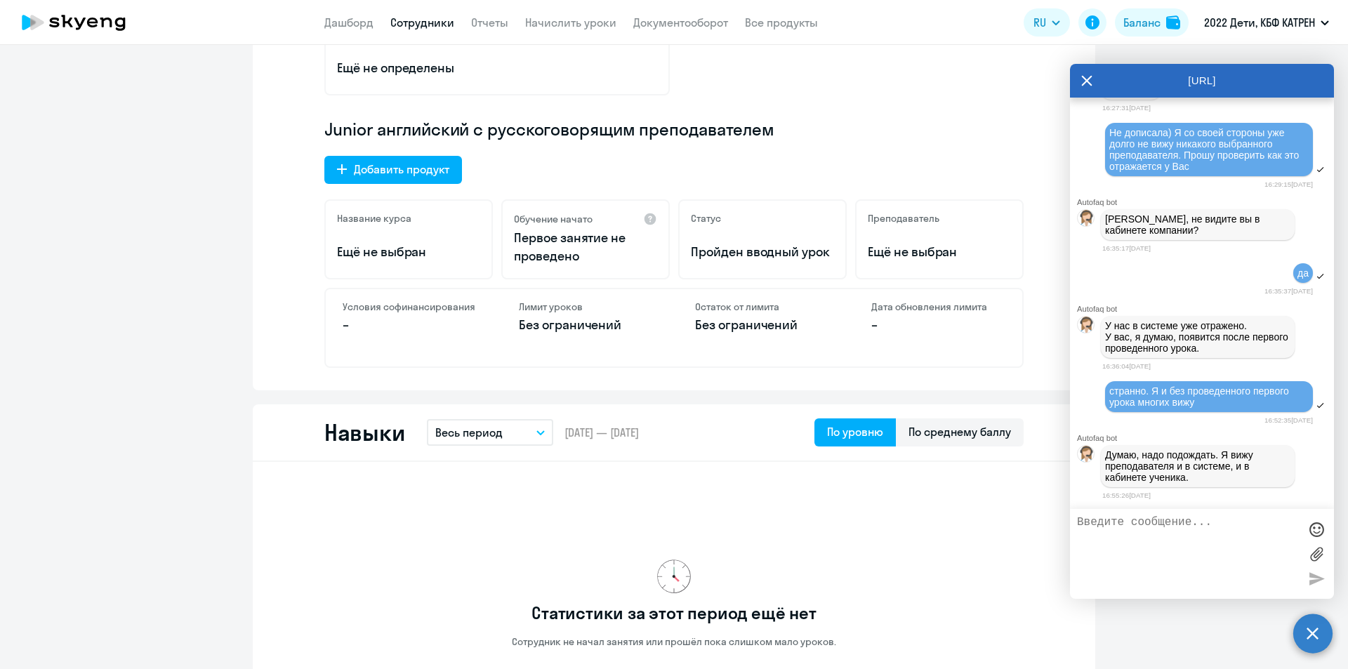
scroll to position [421, 0]
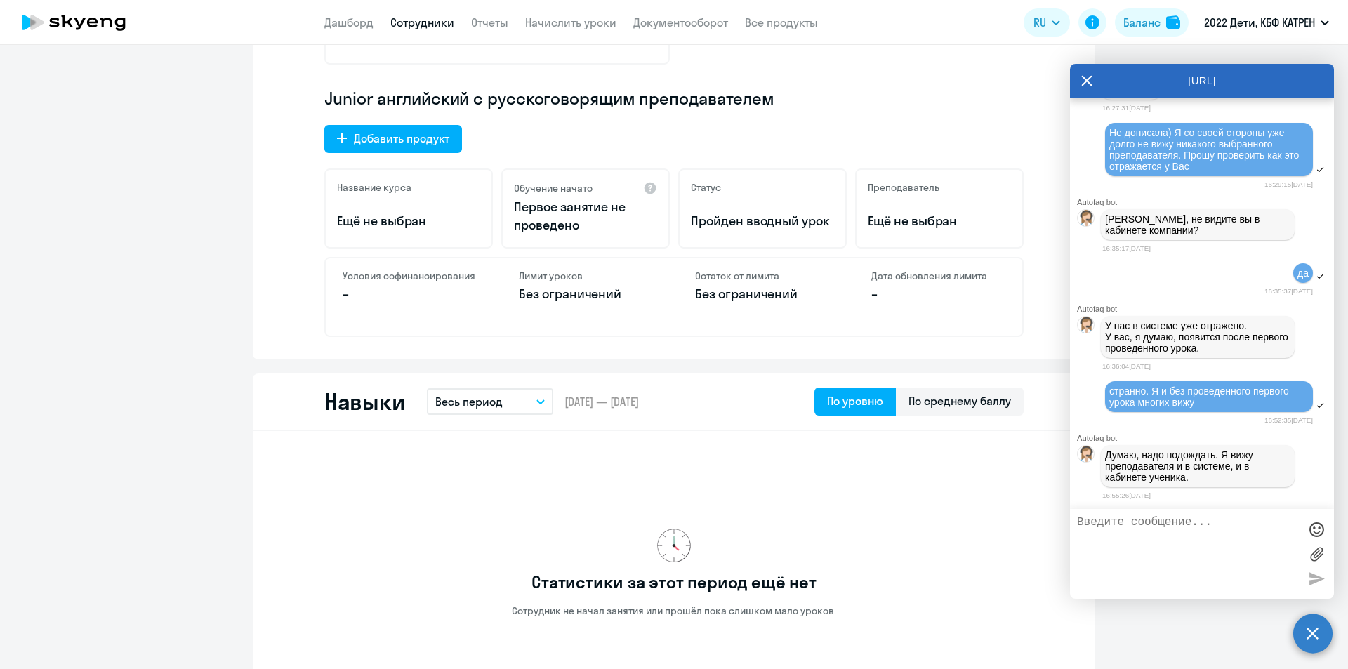
click at [1212, 527] on textarea at bounding box center [1188, 554] width 222 height 76
click at [1144, 538] on textarea "Мне уточнили, что такое иногда бывает. НАдеюсь, что информация от родителей" at bounding box center [1188, 554] width 222 height 76
click at [1180, 549] on textarea "Мне уточнили, что такое иногда бывает. Надеюсь, что информация от родителей" at bounding box center [1188, 554] width 222 height 76
drag, startPoint x: 1126, startPoint y: 533, endPoint x: 1227, endPoint y: 559, distance: 104.4
click at [1227, 559] on textarea "Мне уточнили, что такое иногда бывает. Надеюсь, что информация от родителей по …" at bounding box center [1188, 554] width 222 height 76
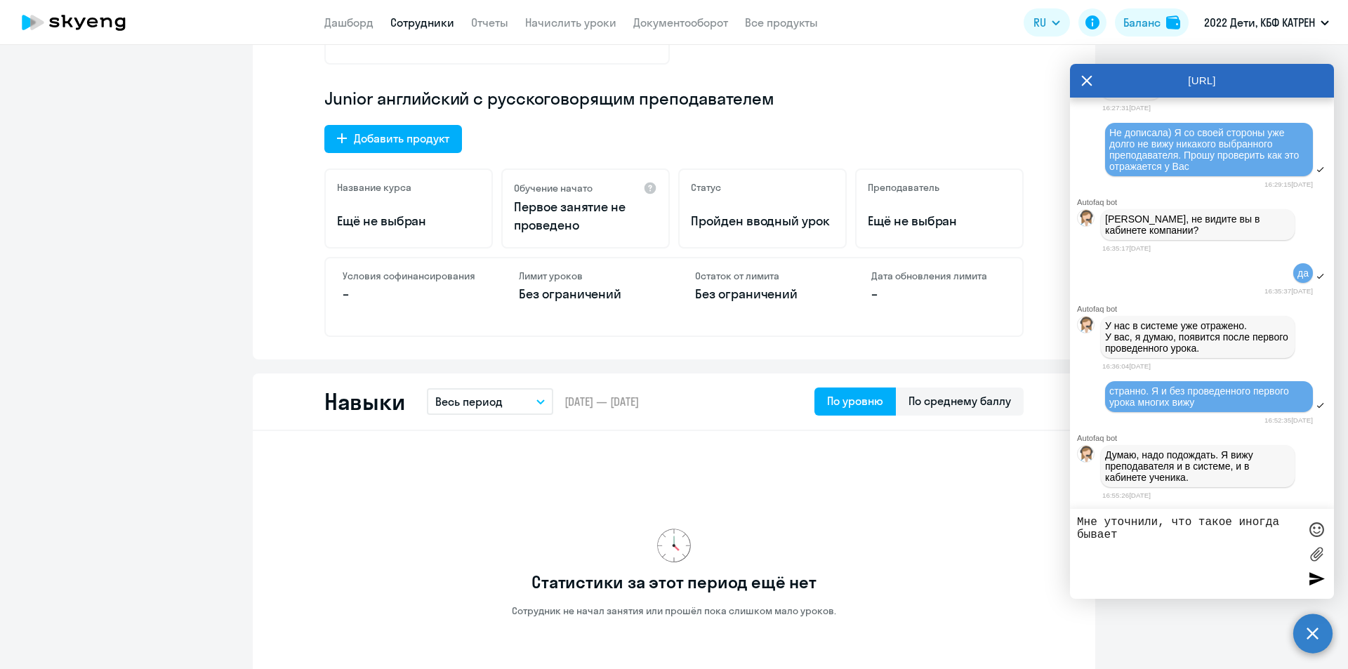
click at [1318, 527] on div at bounding box center [1316, 529] width 21 height 21
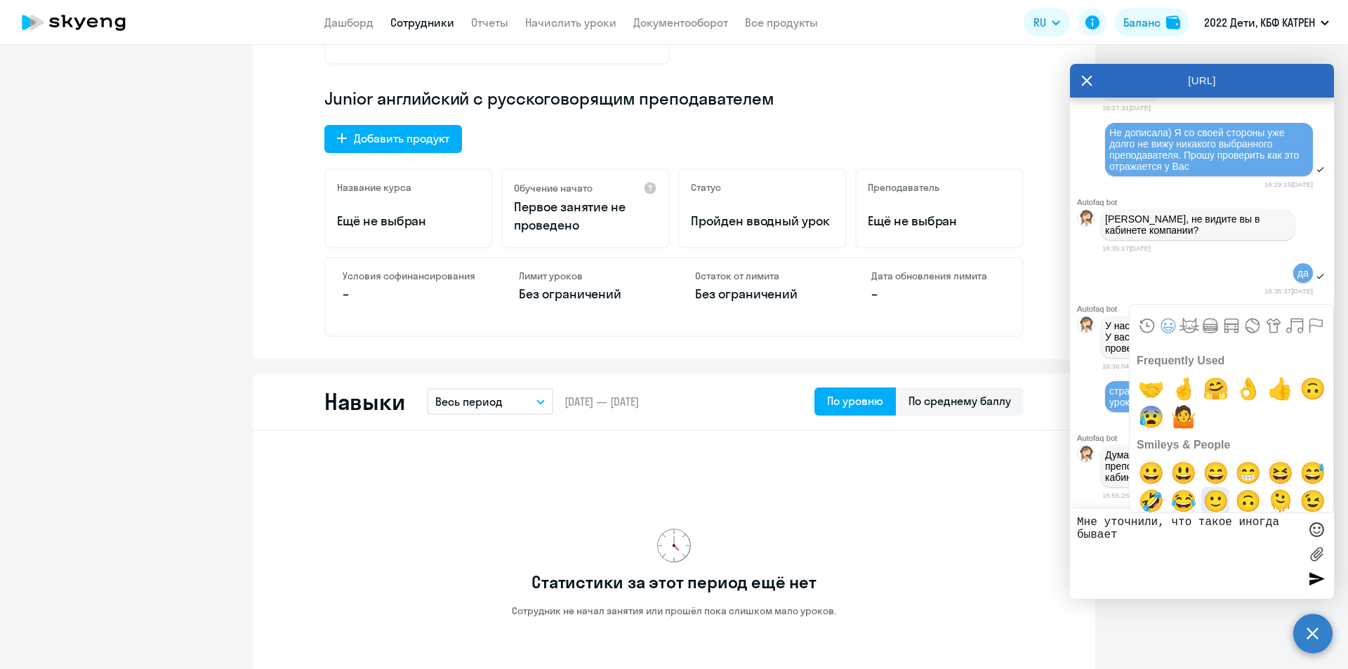
click at [1214, 496] on span "🙂" at bounding box center [1215, 501] width 33 height 28
type textarea "Мне уточнили, что такое иногда бывает🙂"
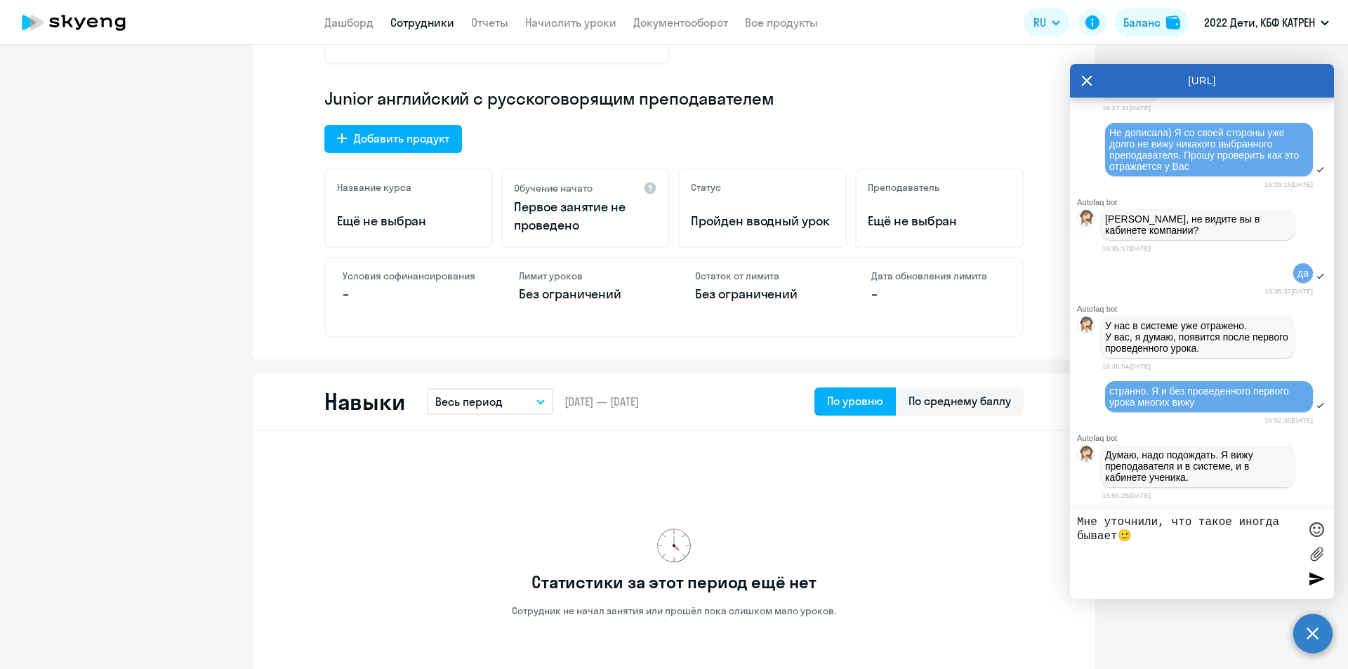
click at [1317, 577] on div at bounding box center [1316, 578] width 21 height 21
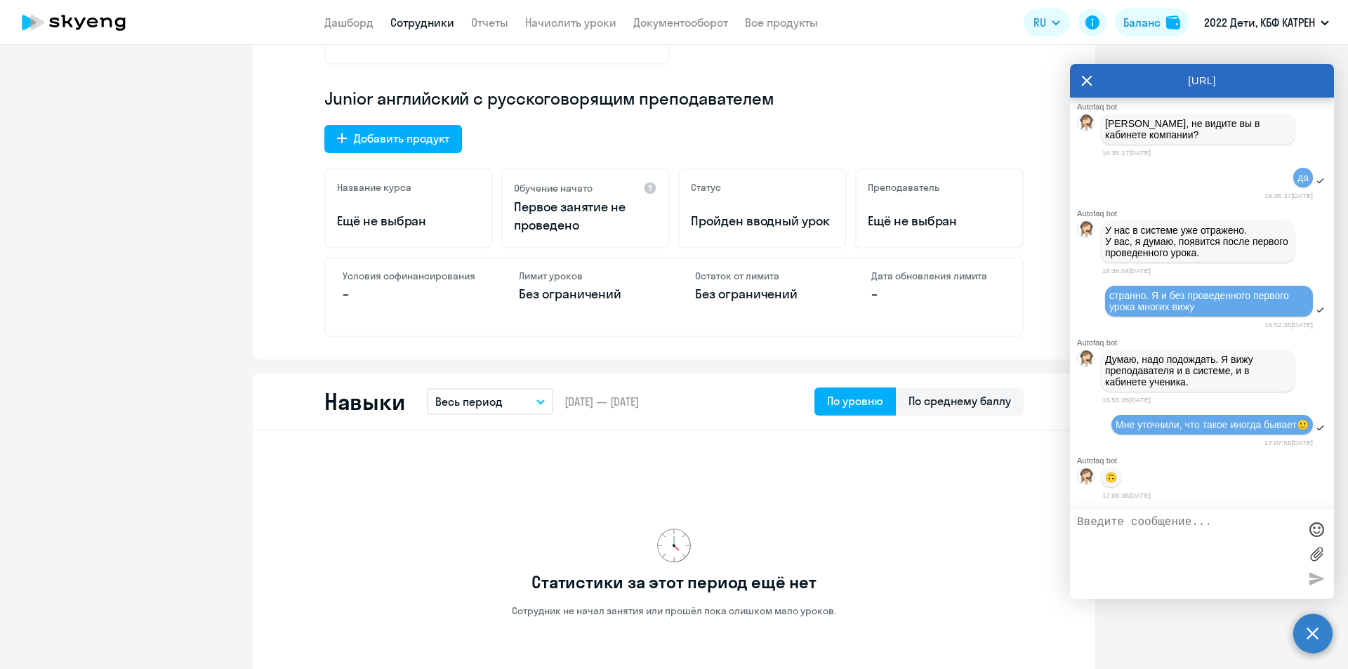
scroll to position [26301, 0]
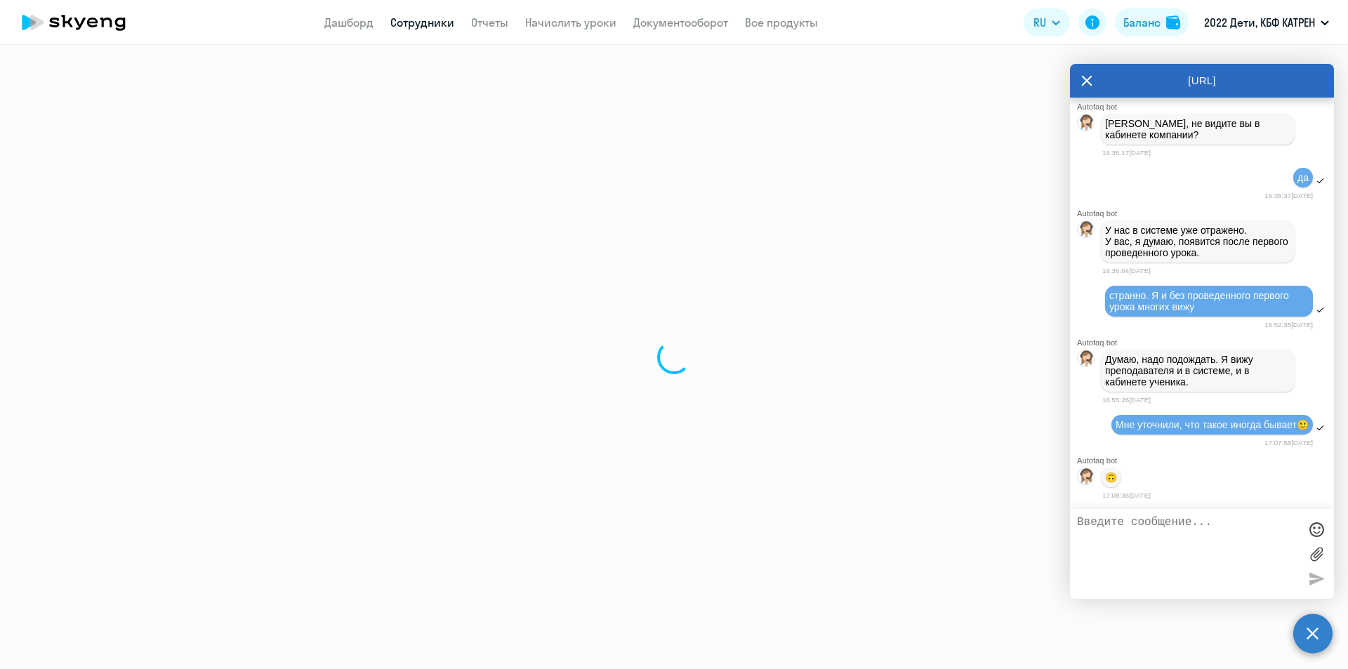
select select "30"
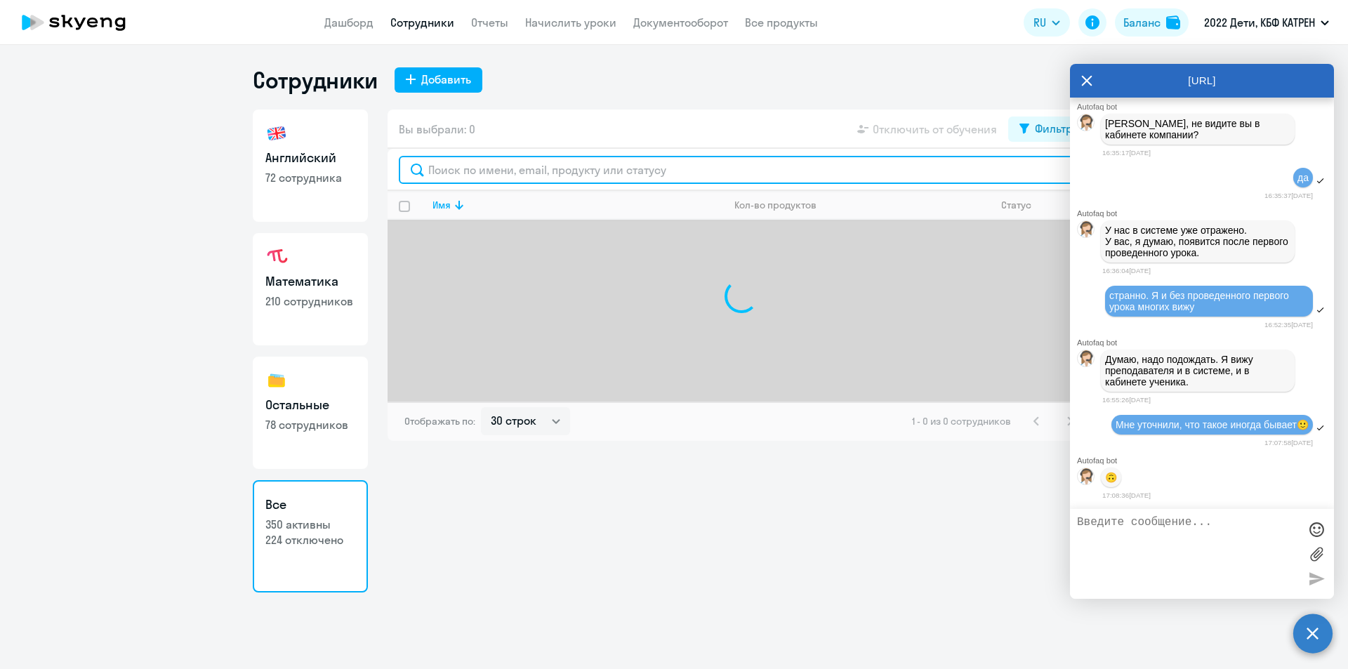
click at [518, 173] on input "text" at bounding box center [741, 170] width 685 height 28
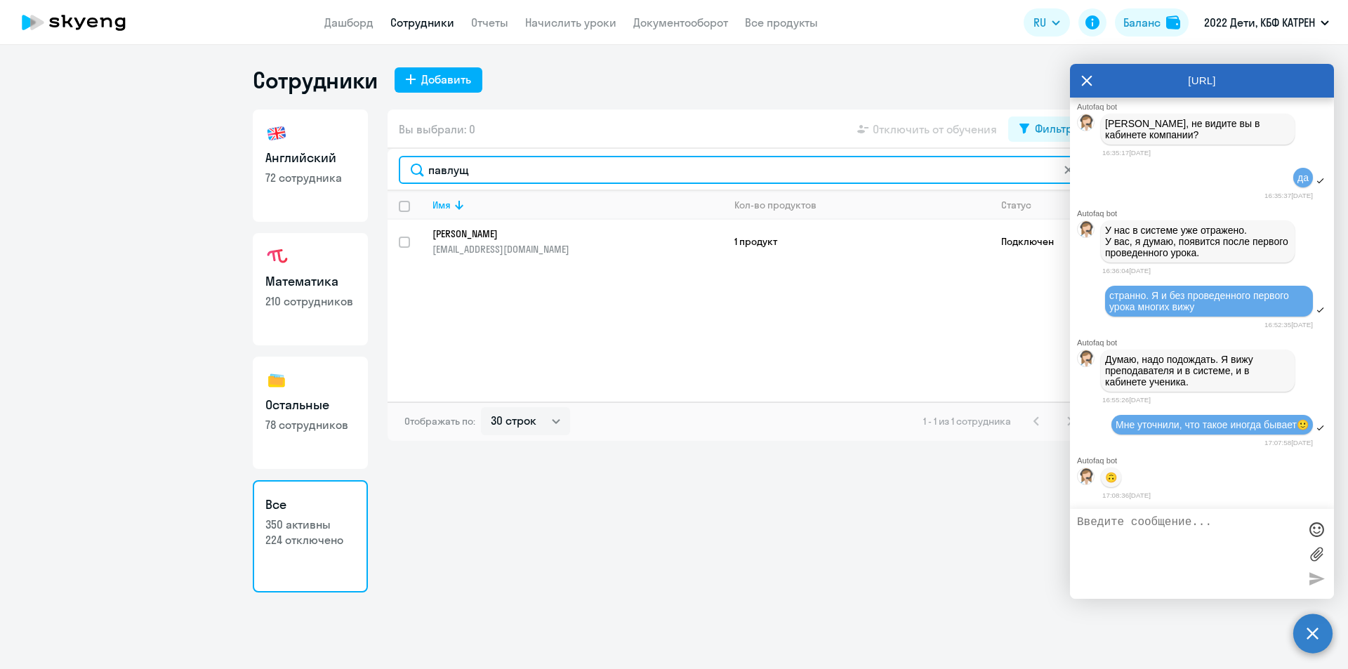
type input "павлущ"
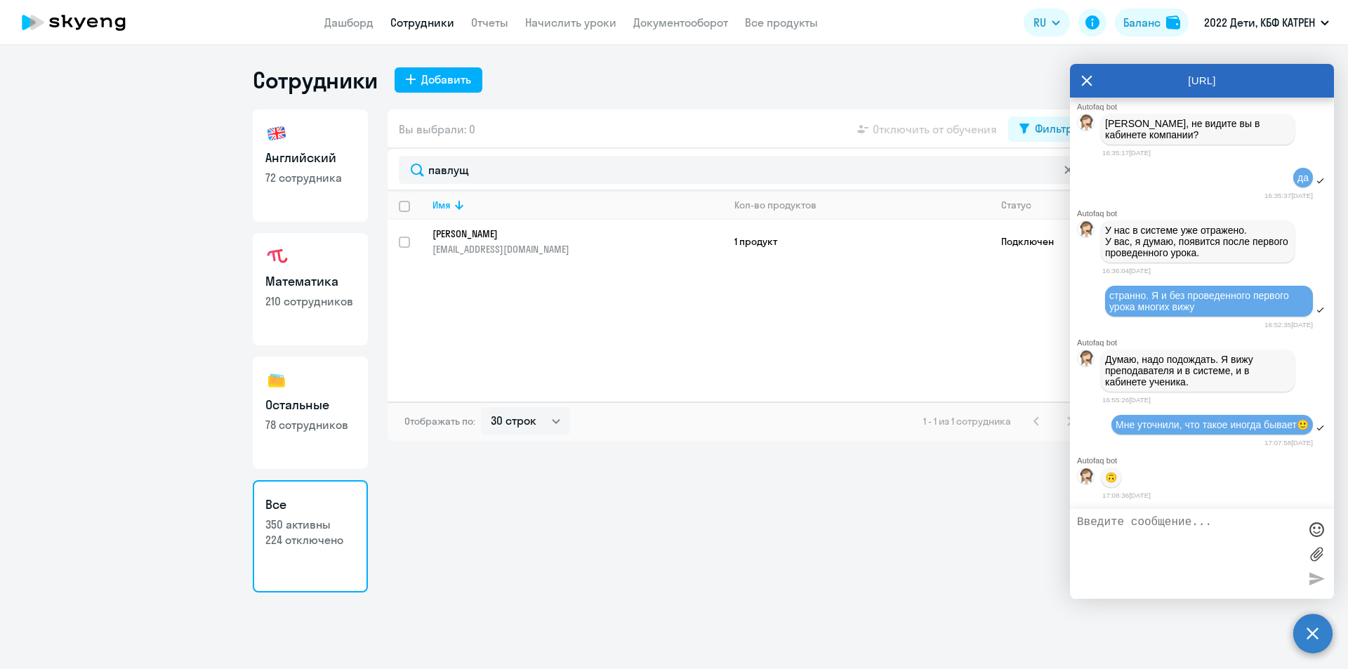
click at [536, 235] on p "[PERSON_NAME]" at bounding box center [568, 234] width 271 height 13
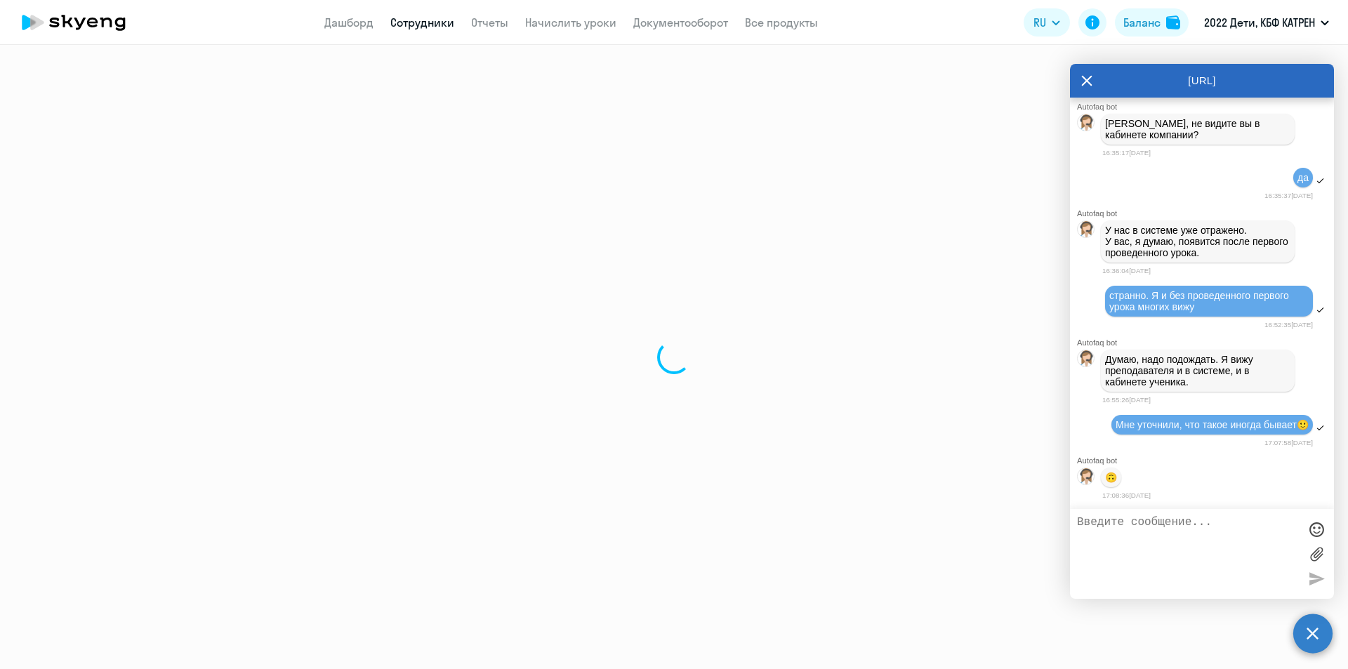
select select "others"
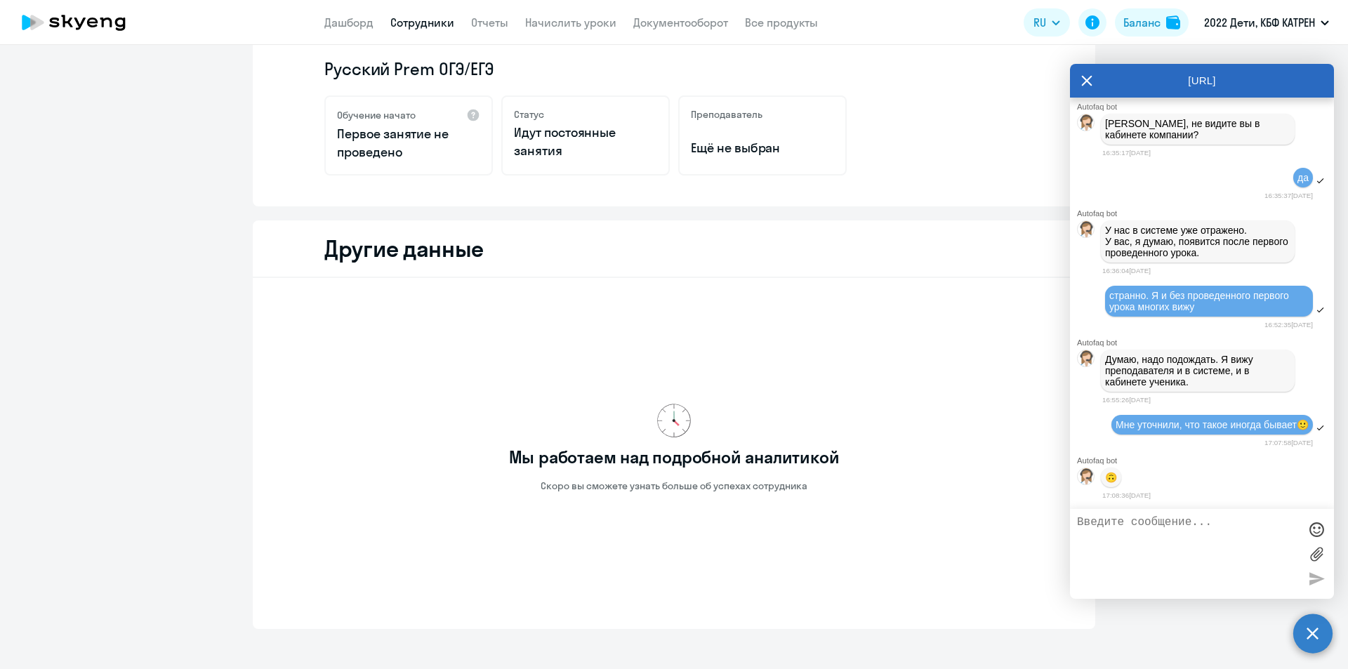
scroll to position [281, 0]
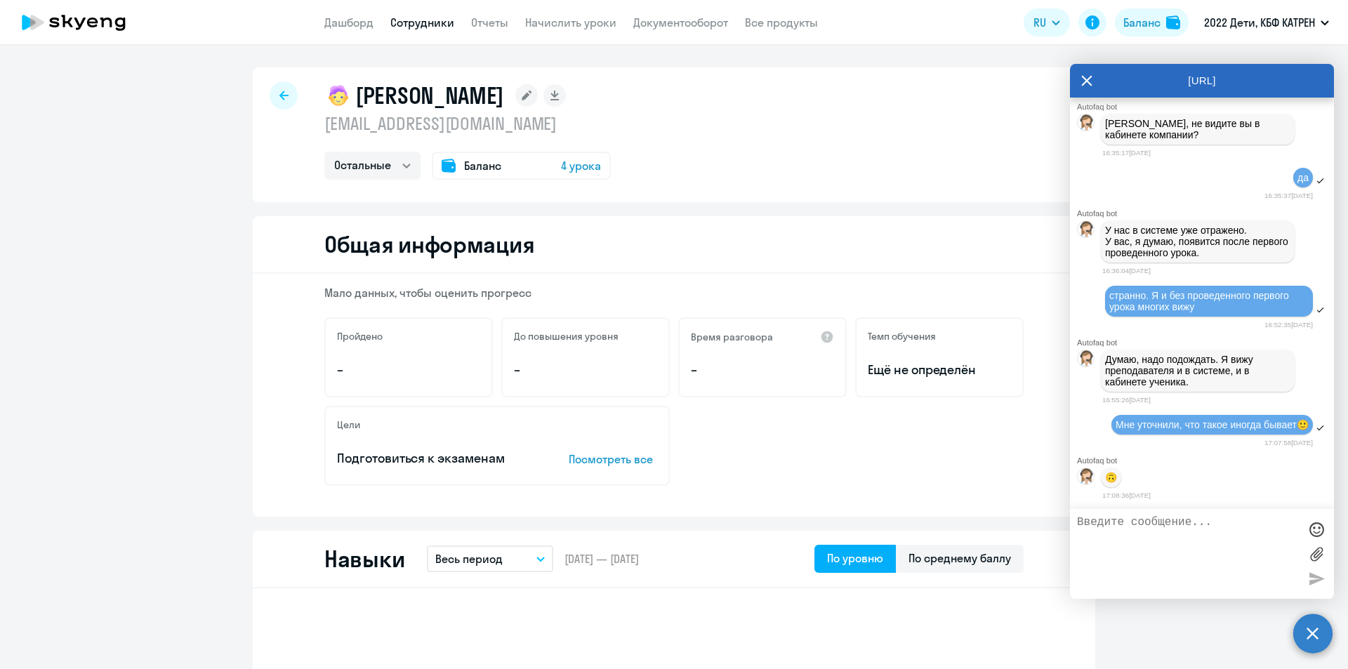
drag, startPoint x: 169, startPoint y: 335, endPoint x: 94, endPoint y: 152, distance: 197.2
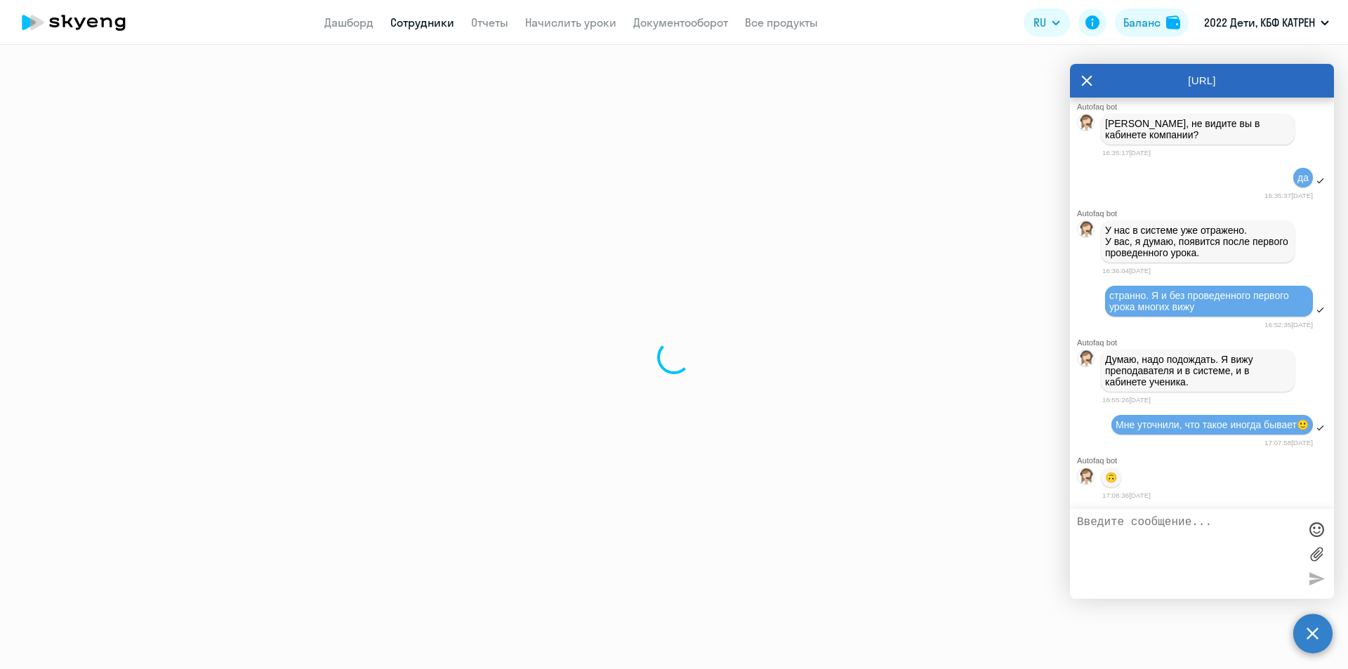
select select "30"
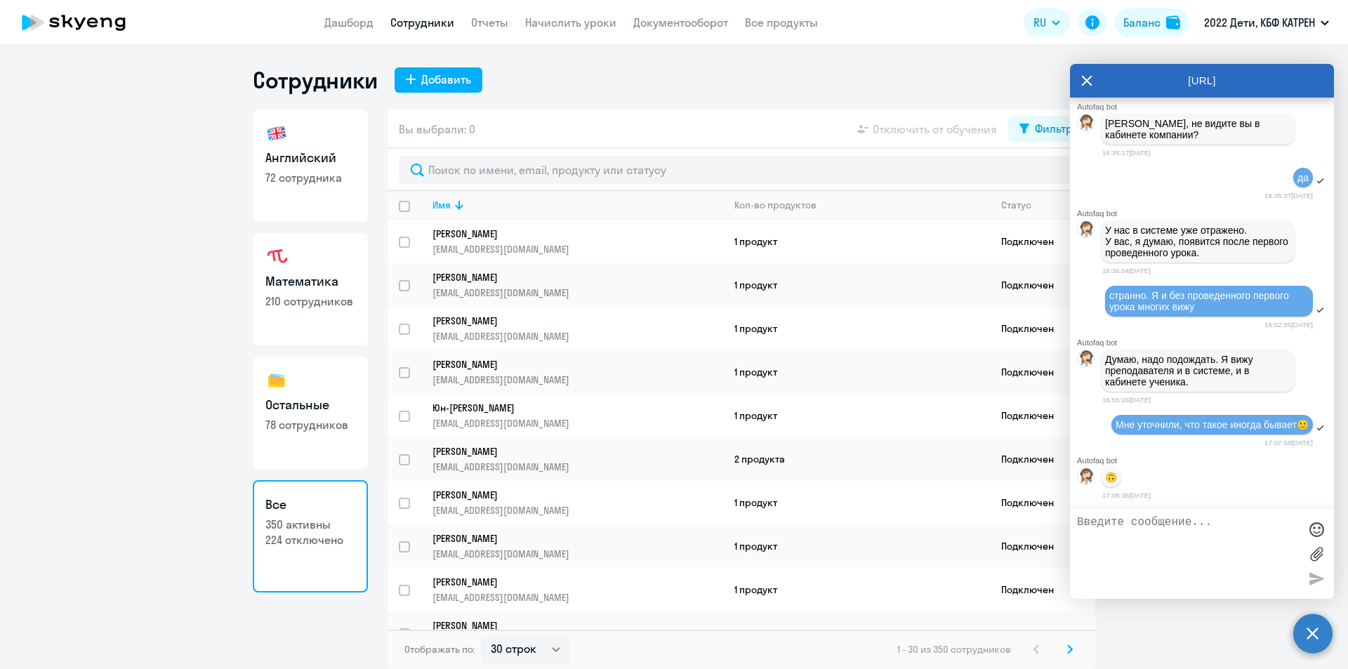
click at [1084, 81] on icon at bounding box center [1086, 81] width 11 height 34
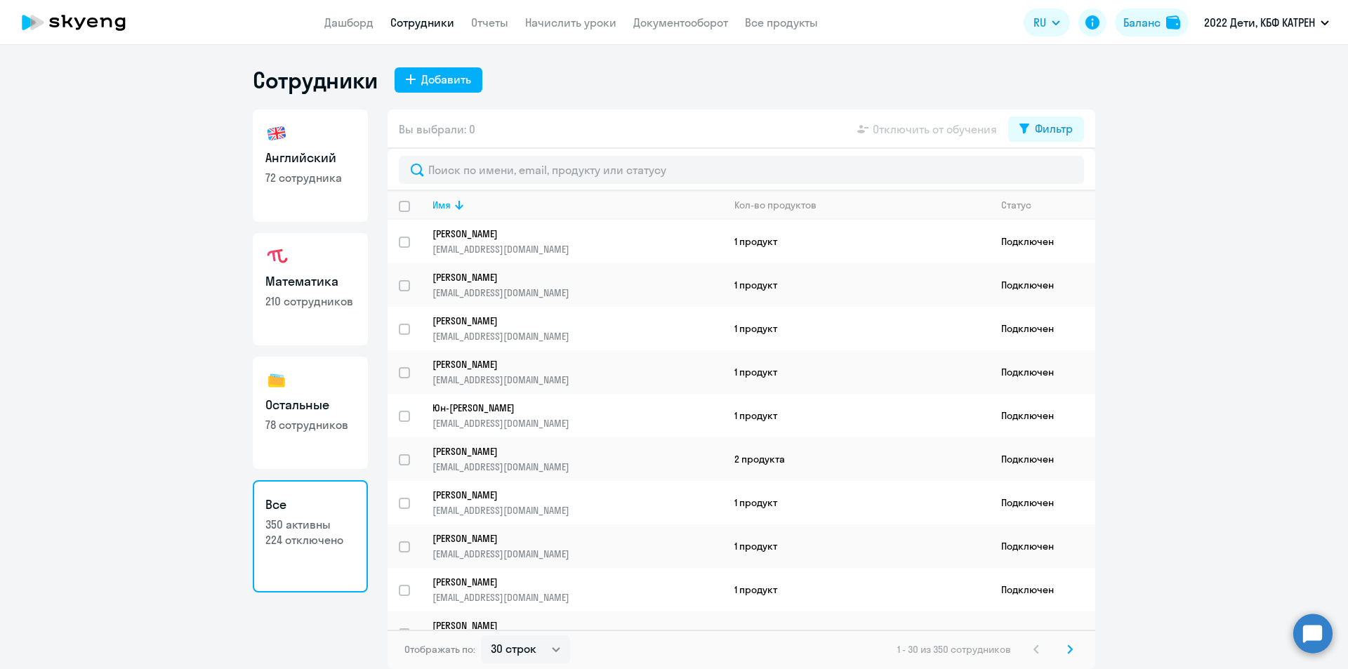
click at [1315, 635] on circle at bounding box center [1312, 633] width 39 height 39
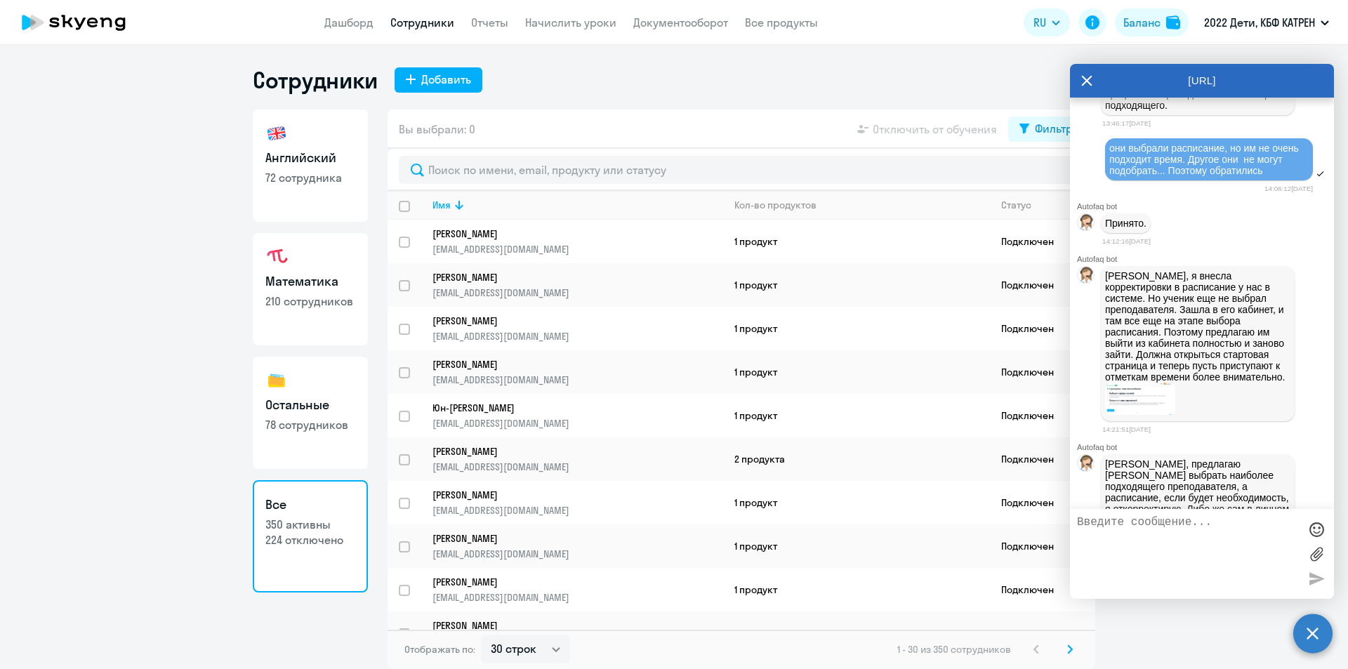
scroll to position [20678, 0]
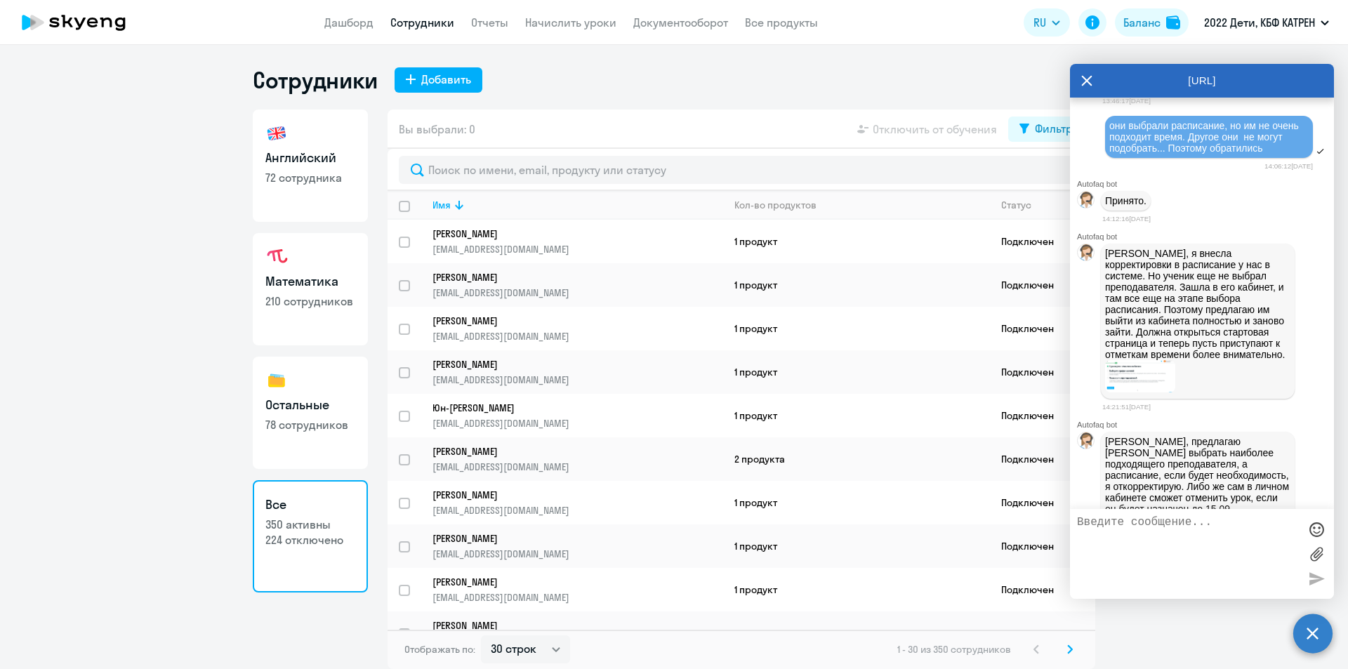
drag, startPoint x: 1182, startPoint y: 335, endPoint x: 1220, endPoint y: 362, distance: 47.3
copy p "[PERSON_NAME] выйти полностью и зайти в кабинет [PERSON_NAME] по почте [EMAIL_A…"
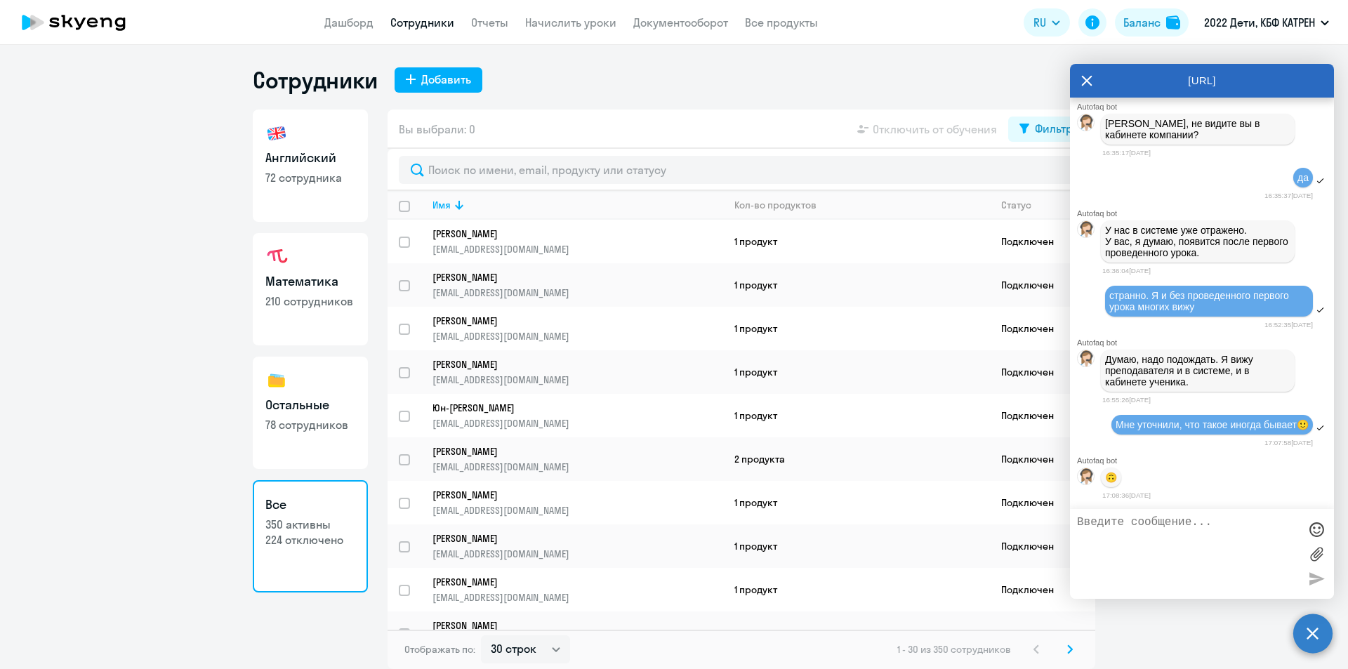
scroll to position [26301, 0]
